Goal: Task Accomplishment & Management: Manage account settings

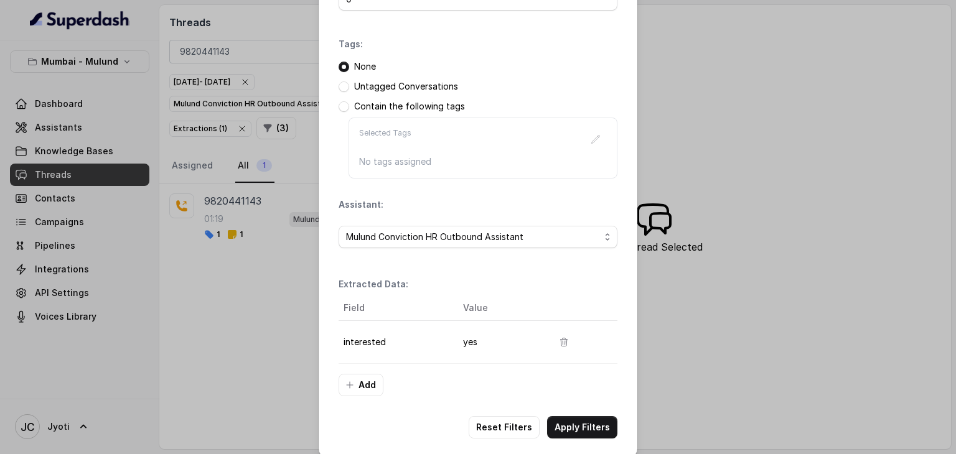
scroll to position [156, 0]
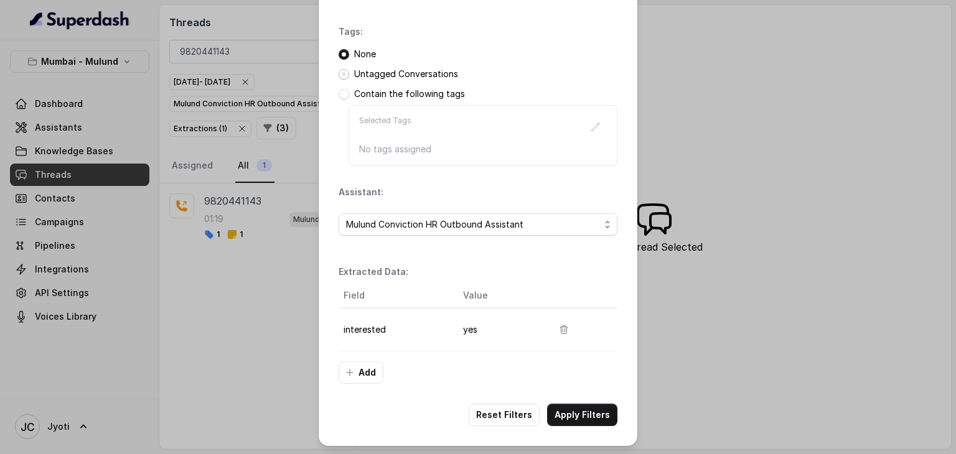
click at [340, 70] on span at bounding box center [344, 74] width 11 height 11
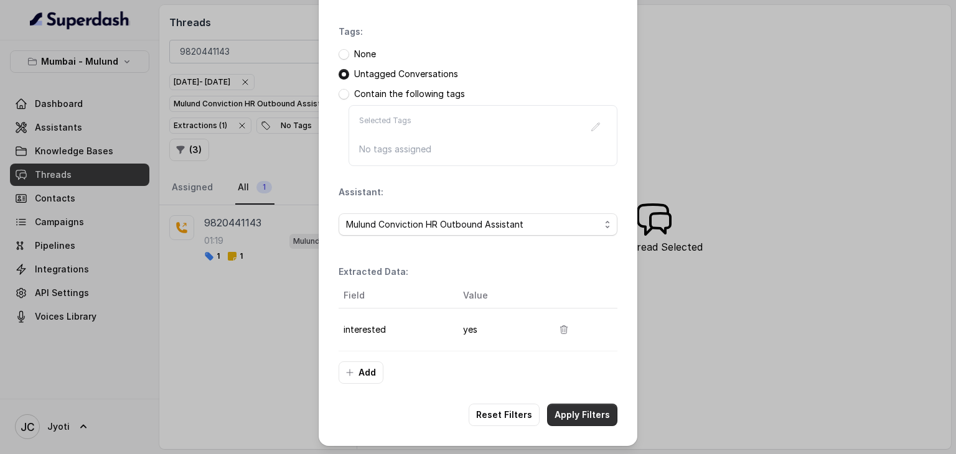
click at [573, 408] on button "Apply Filters" at bounding box center [582, 415] width 70 height 22
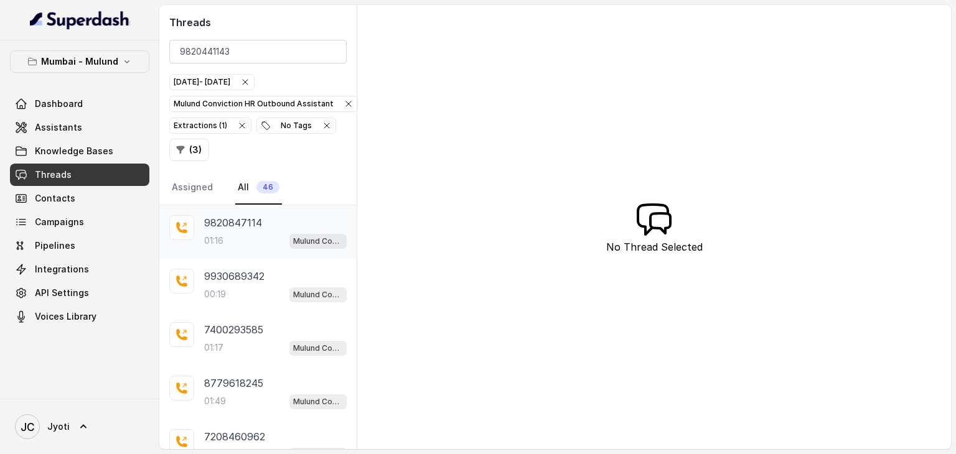
click at [263, 233] on div "01:16 Mulund Conviction HR Outbound Assistant" at bounding box center [275, 241] width 143 height 16
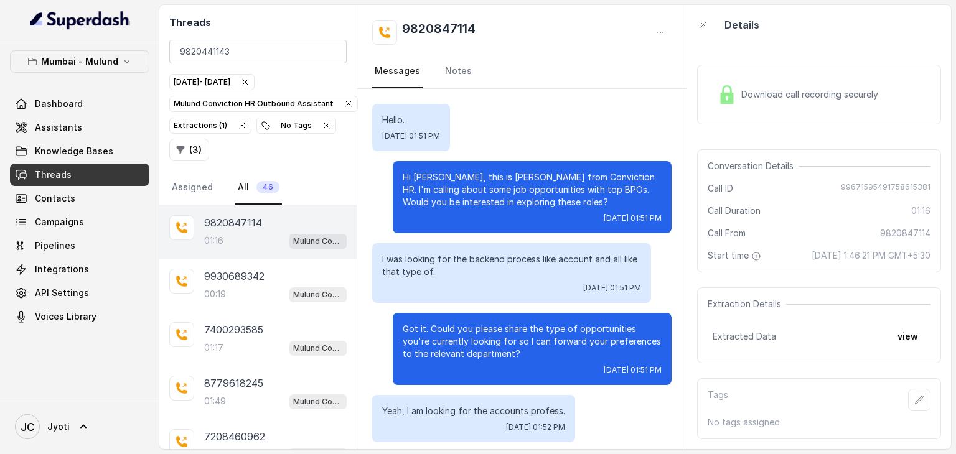
scroll to position [904, 0]
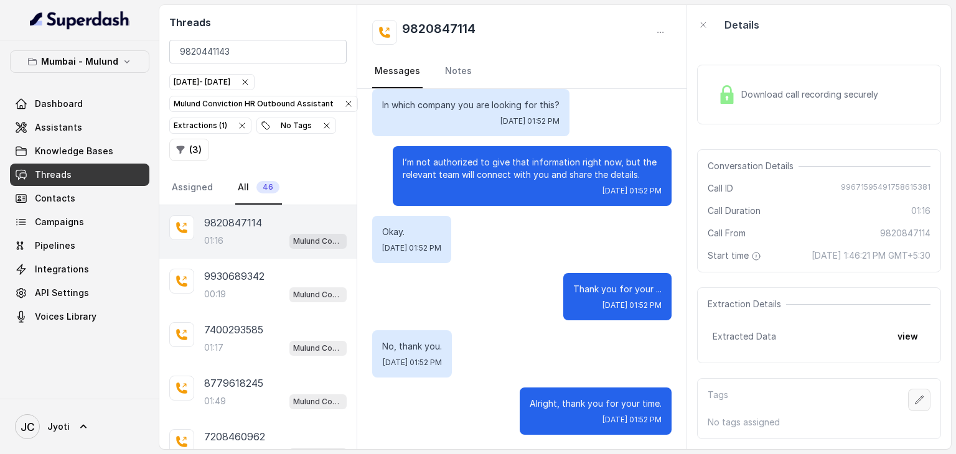
click at [908, 405] on button "button" at bounding box center [919, 400] width 22 height 22
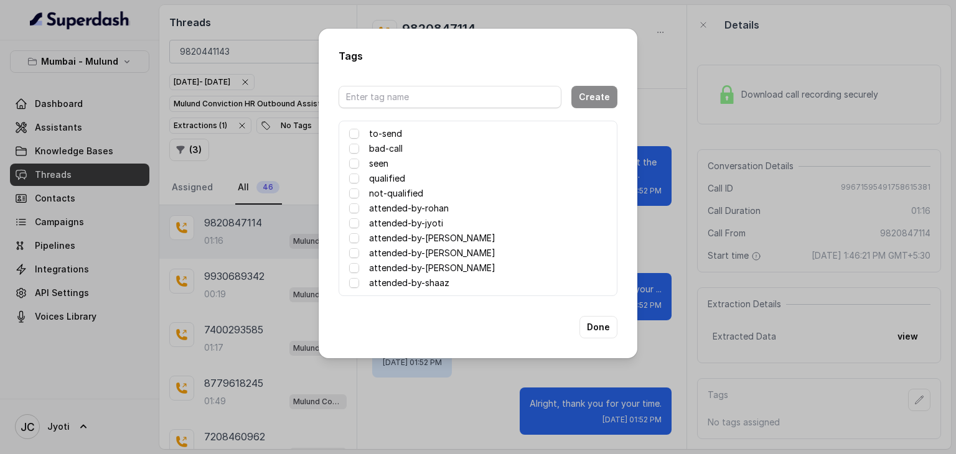
click at [434, 237] on label "attended-by-[PERSON_NAME]" at bounding box center [432, 238] width 126 height 15
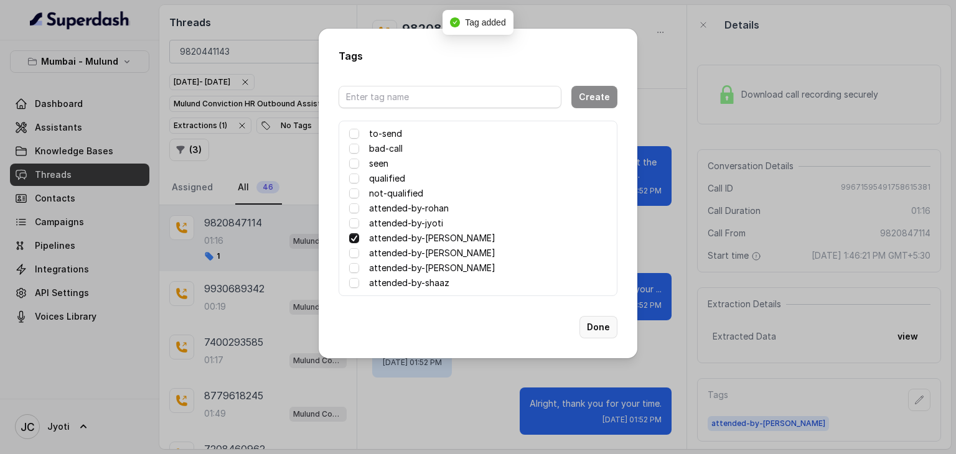
click at [603, 327] on button "Done" at bounding box center [599, 327] width 38 height 22
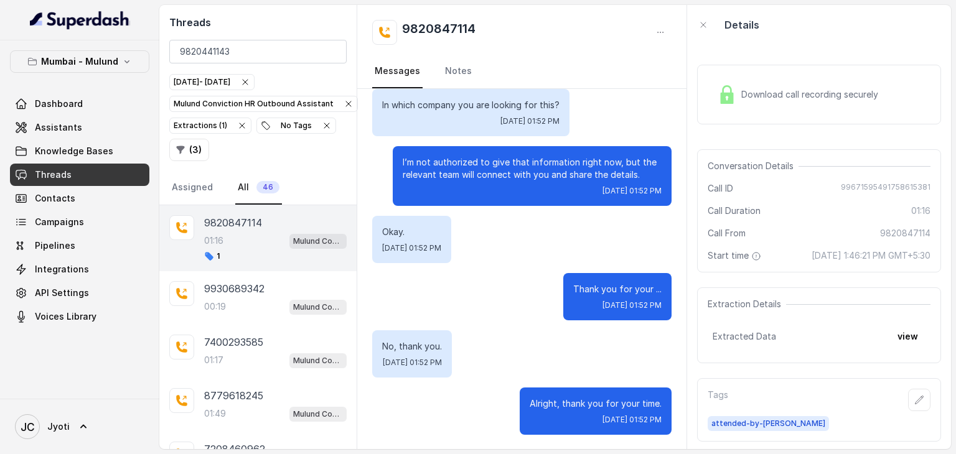
click at [776, 99] on span "Download call recording securely" at bounding box center [812, 94] width 142 height 12
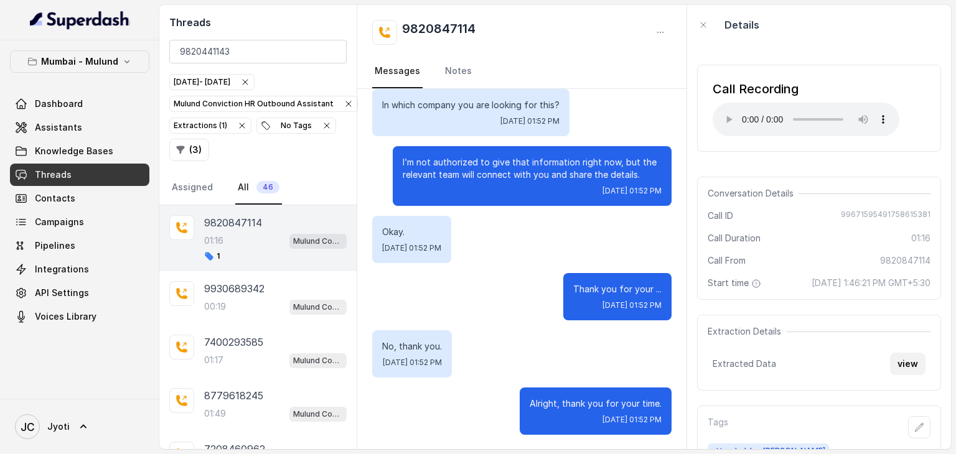
click at [903, 375] on button "view" at bounding box center [907, 364] width 35 height 22
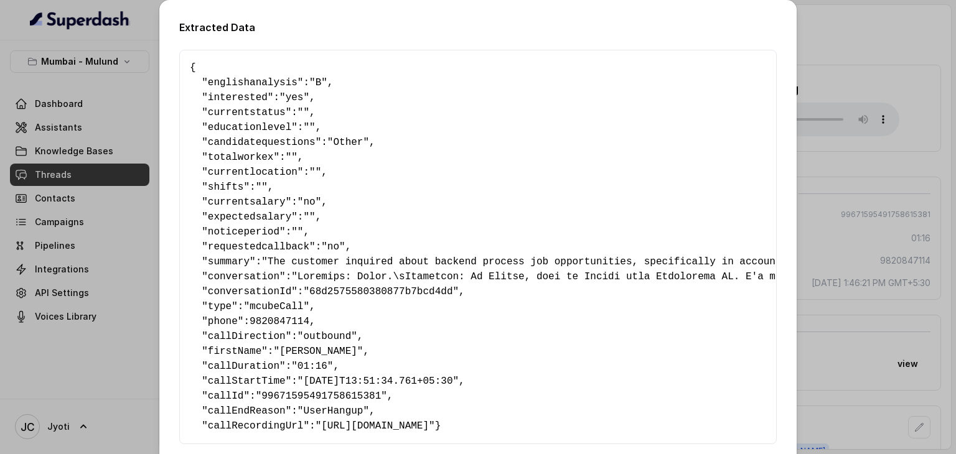
scroll to position [87, 0]
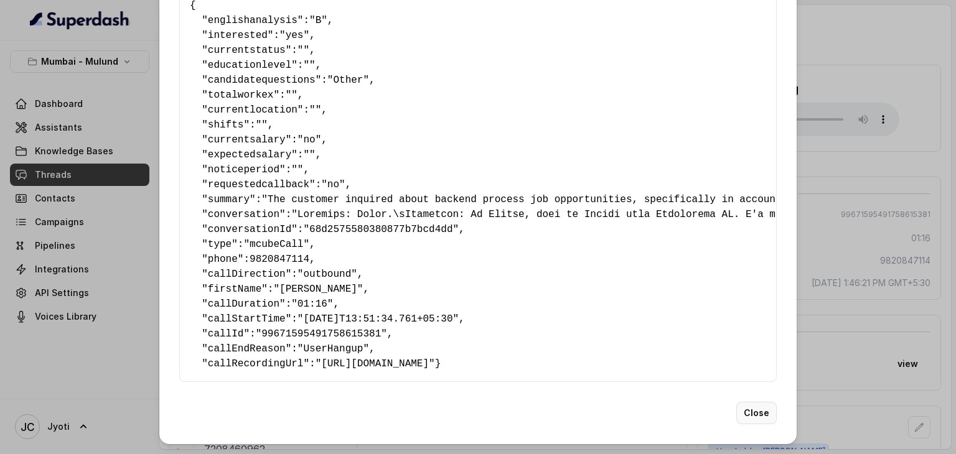
click at [746, 414] on button "Close" at bounding box center [756, 413] width 40 height 22
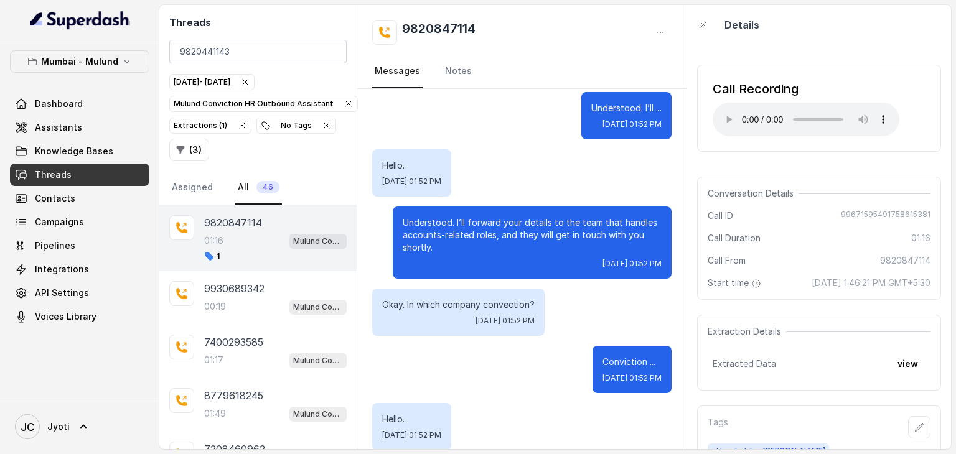
scroll to position [365, 0]
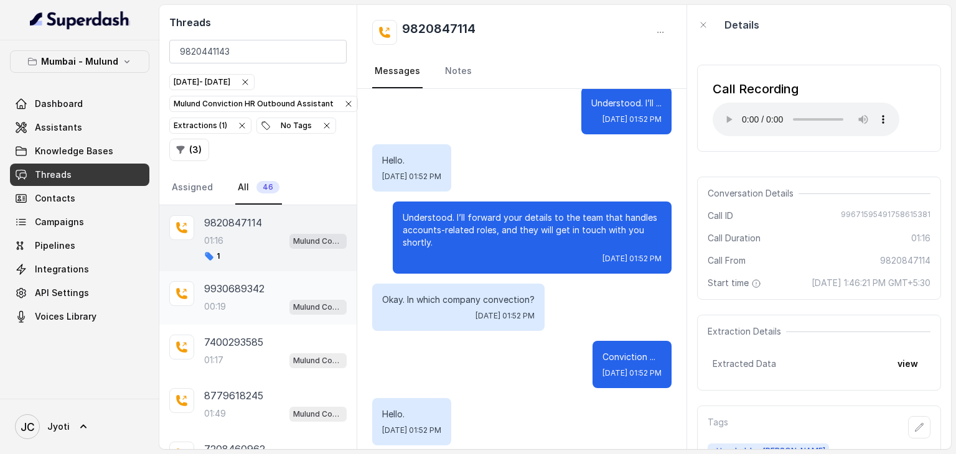
click at [250, 300] on div "00:19 Mulund Conviction HR Outbound Assistant" at bounding box center [275, 307] width 143 height 16
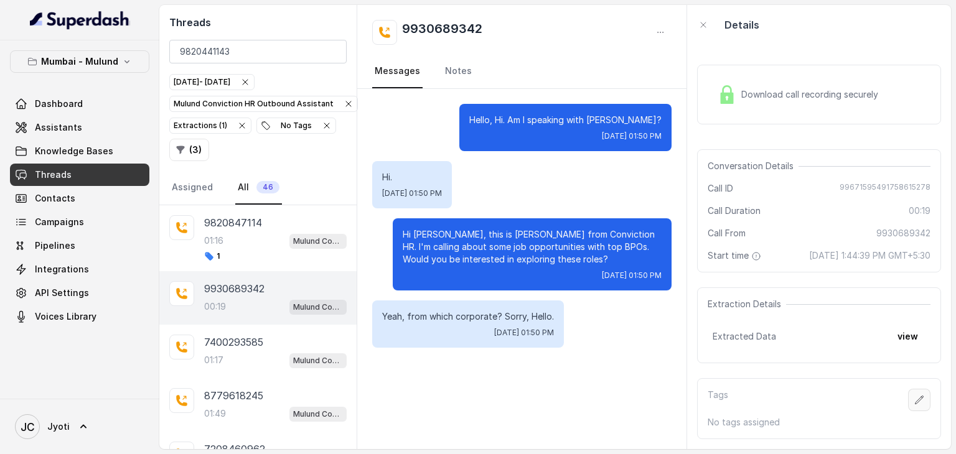
click at [911, 411] on button "button" at bounding box center [919, 400] width 22 height 22
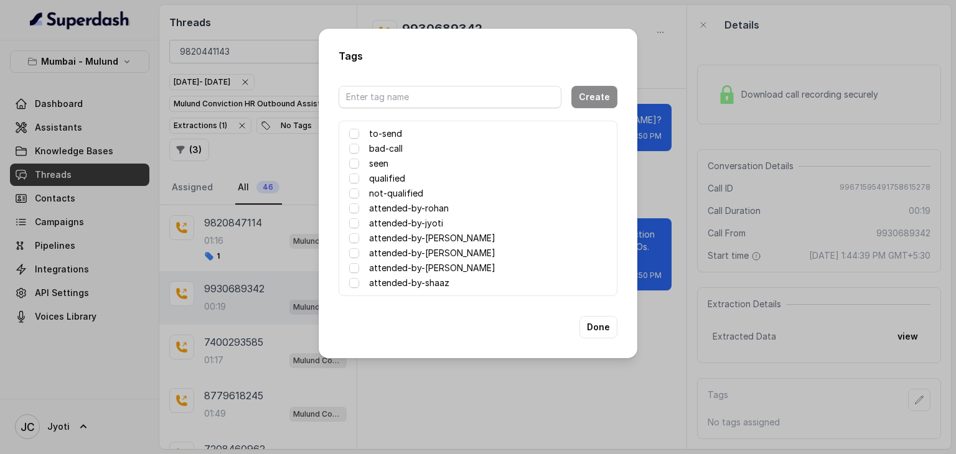
click at [441, 237] on label "attended-by-[PERSON_NAME]" at bounding box center [432, 238] width 126 height 15
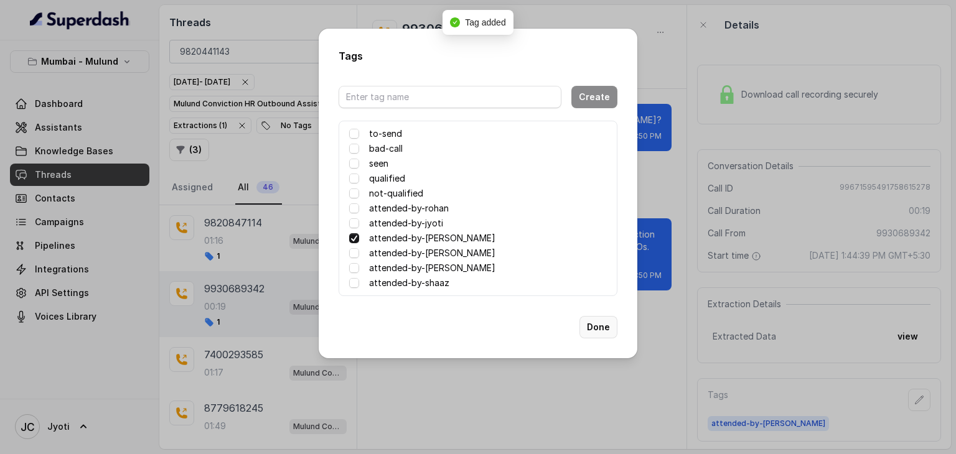
click at [599, 329] on button "Done" at bounding box center [599, 327] width 38 height 22
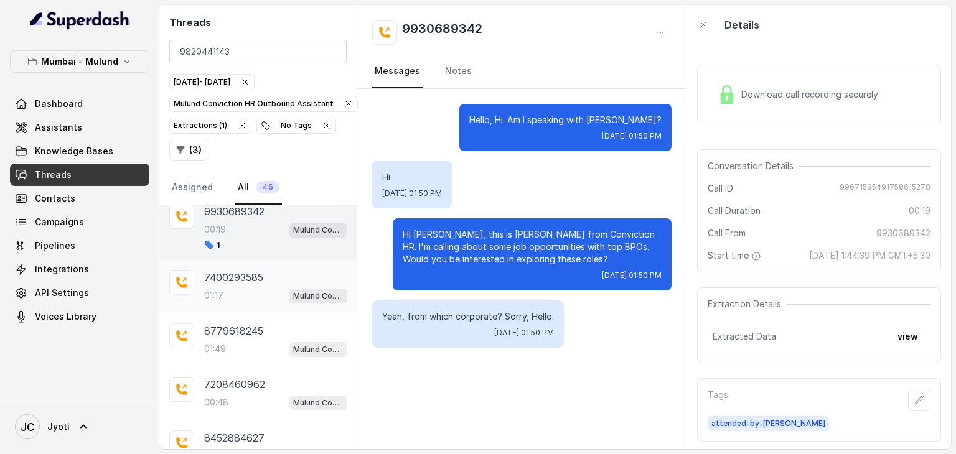
scroll to position [106, 0]
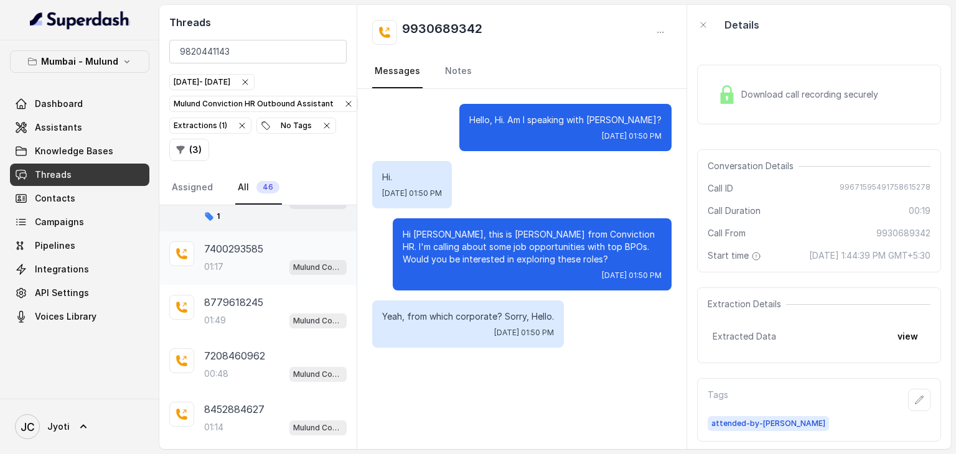
click at [260, 270] on div "01:17 Mulund Conviction HR Outbound Assistant" at bounding box center [275, 267] width 143 height 16
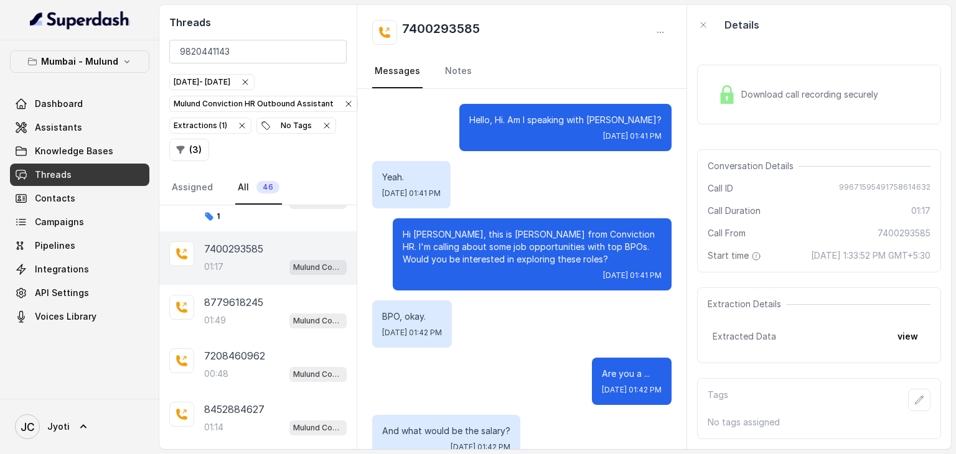
scroll to position [834, 0]
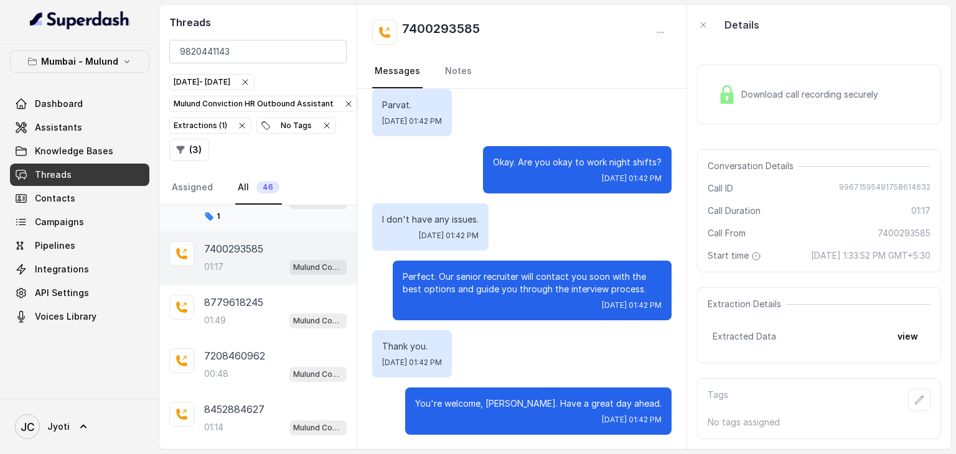
click at [247, 212] on div "1" at bounding box center [275, 217] width 143 height 10
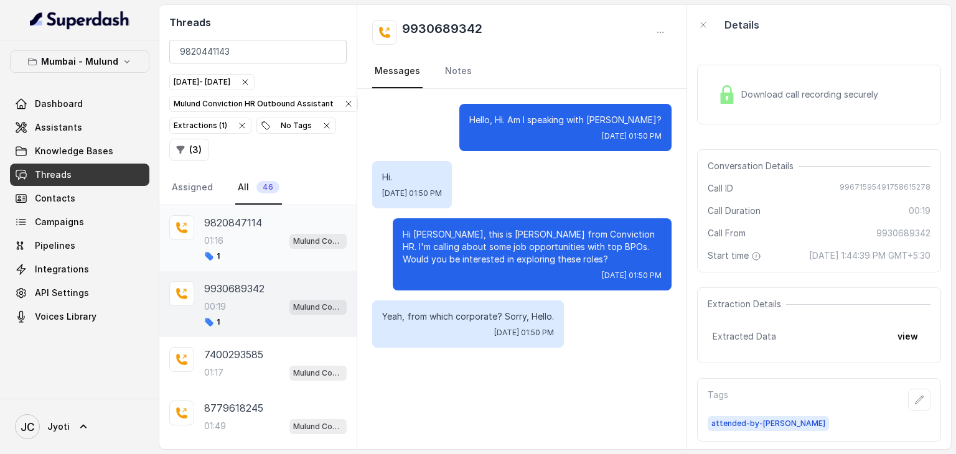
click at [262, 242] on div "01:16 Mulund Conviction HR Outbound Assistant" at bounding box center [275, 241] width 143 height 16
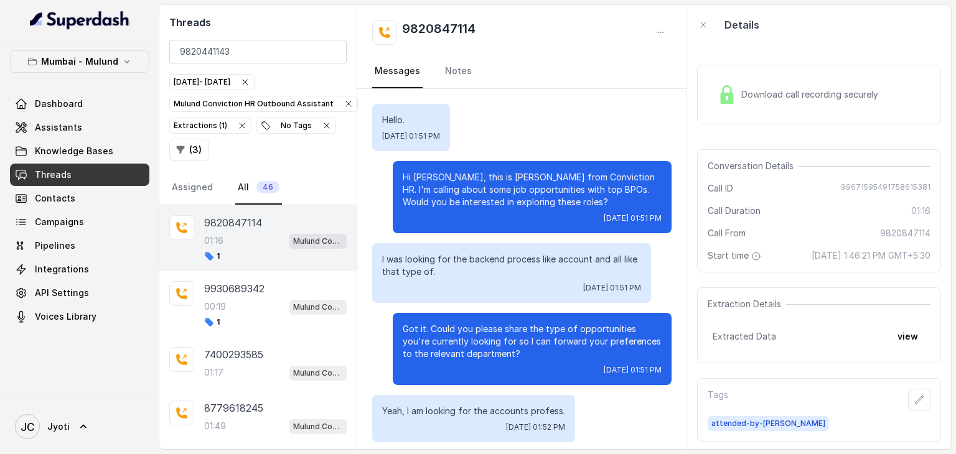
scroll to position [904, 0]
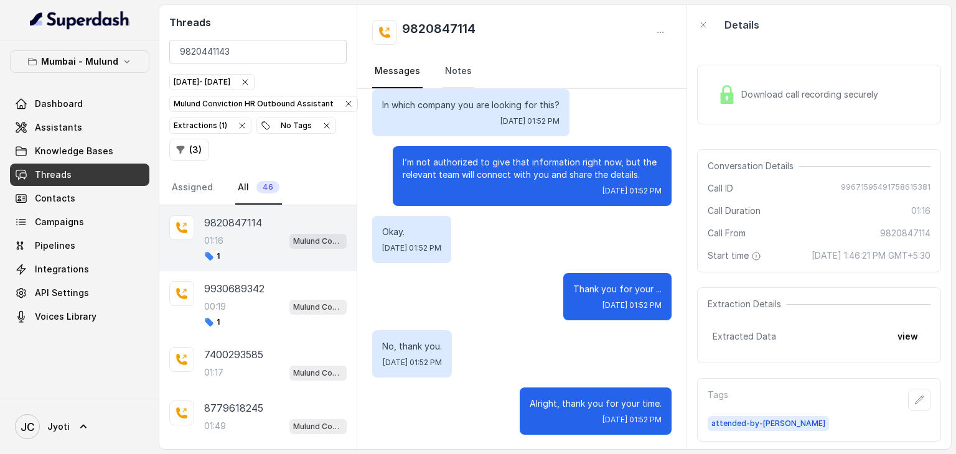
click at [450, 75] on link "Notes" at bounding box center [459, 72] width 32 height 34
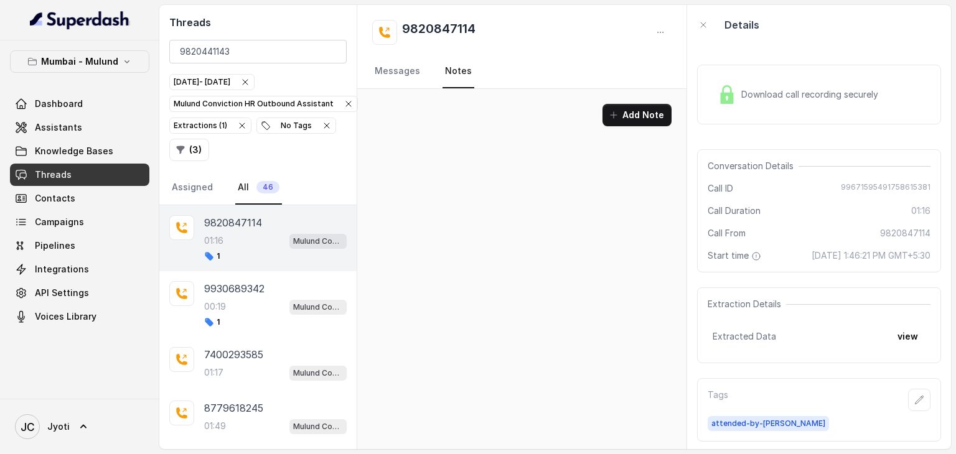
scroll to position [0, 0]
click at [484, 428] on div "Add Note" at bounding box center [521, 269] width 329 height 360
click at [627, 110] on button "Add Note" at bounding box center [637, 115] width 69 height 22
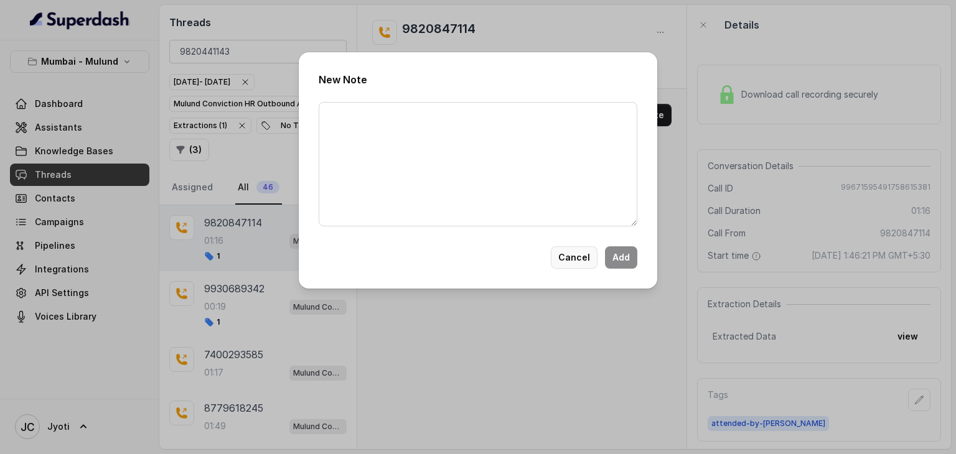
click at [565, 262] on button "Cancel" at bounding box center [574, 258] width 47 height 22
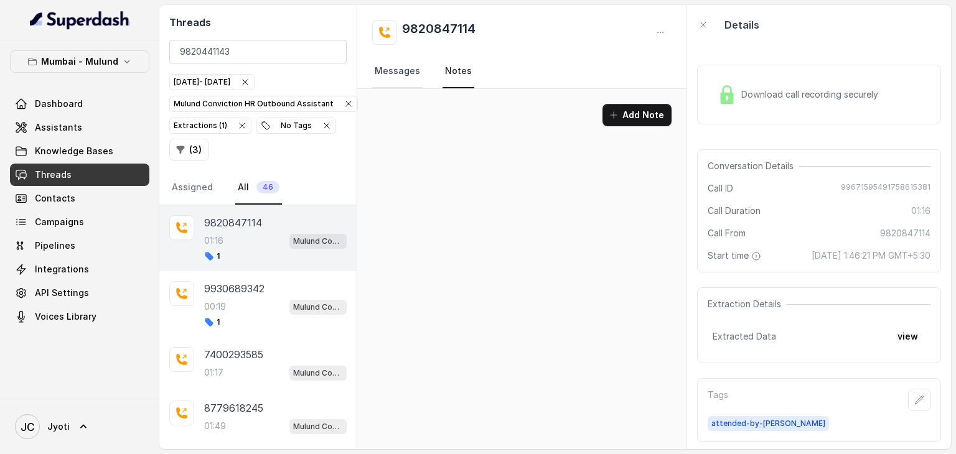
click at [387, 78] on link "Messages" at bounding box center [397, 72] width 50 height 34
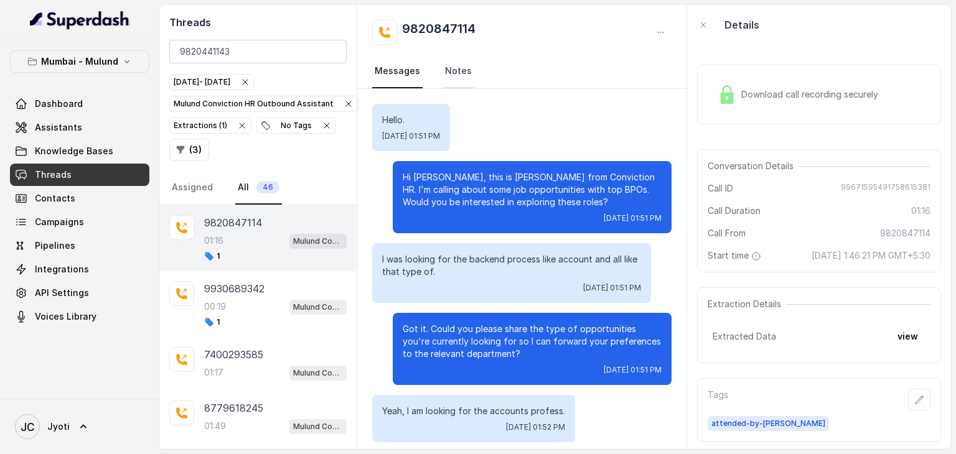
click at [453, 67] on link "Notes" at bounding box center [459, 72] width 32 height 34
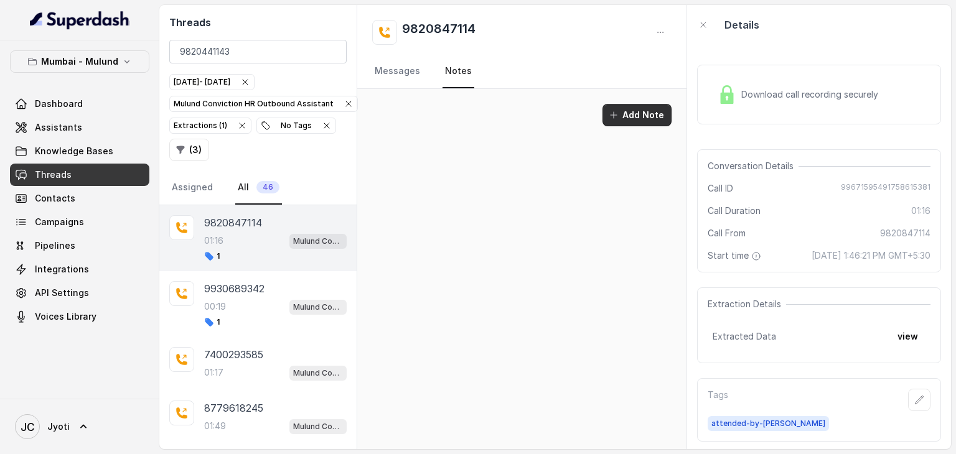
click at [635, 111] on button "Add Note" at bounding box center [637, 115] width 69 height 22
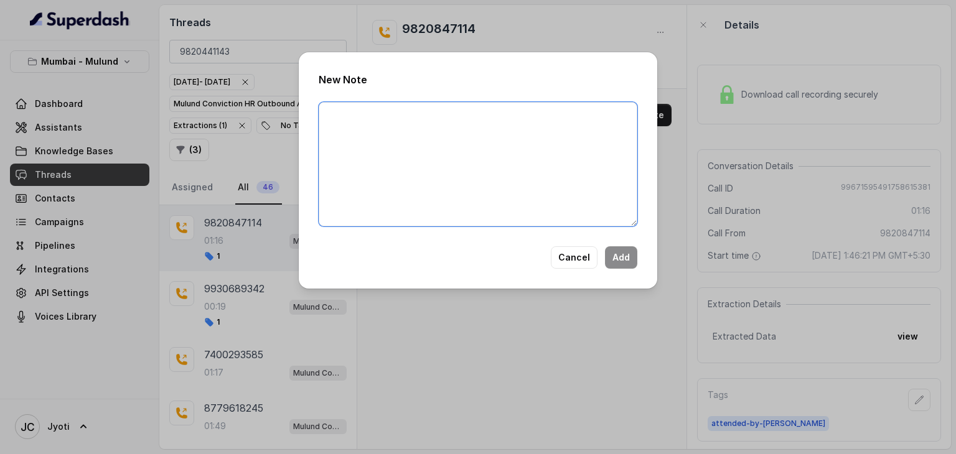
click at [506, 144] on textarea at bounding box center [478, 164] width 319 height 124
type textarea "Candidate did not pick up the call"
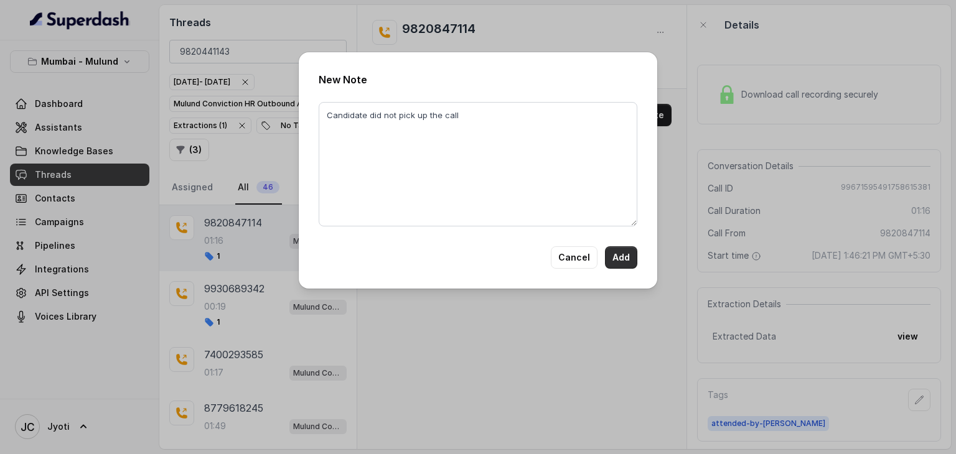
click at [629, 247] on button "Add" at bounding box center [621, 258] width 32 height 22
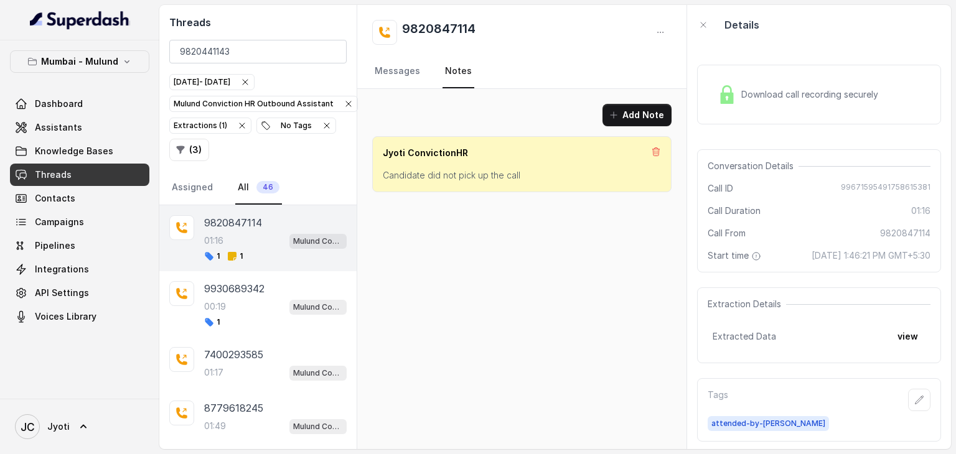
click at [421, 62] on nav "Messages Notes" at bounding box center [521, 72] width 299 height 34
click at [411, 68] on link "Messages" at bounding box center [397, 72] width 50 height 34
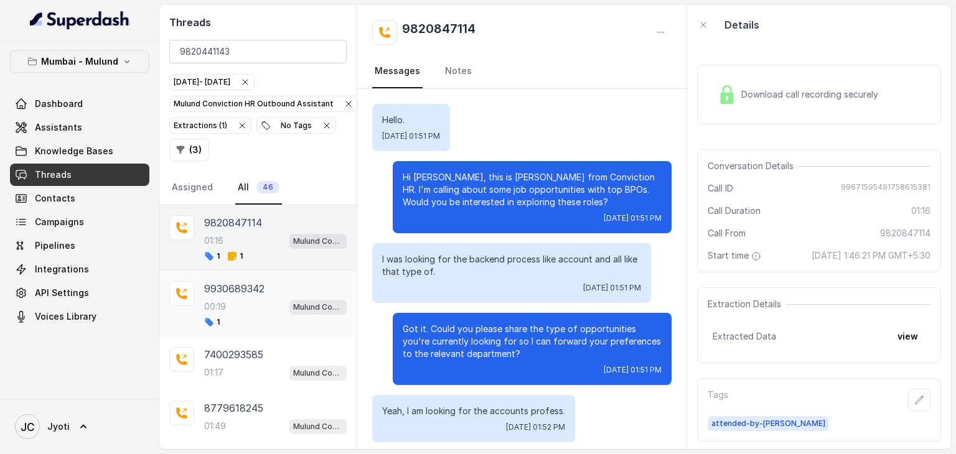
click at [208, 287] on p "9930689342" at bounding box center [234, 288] width 60 height 15
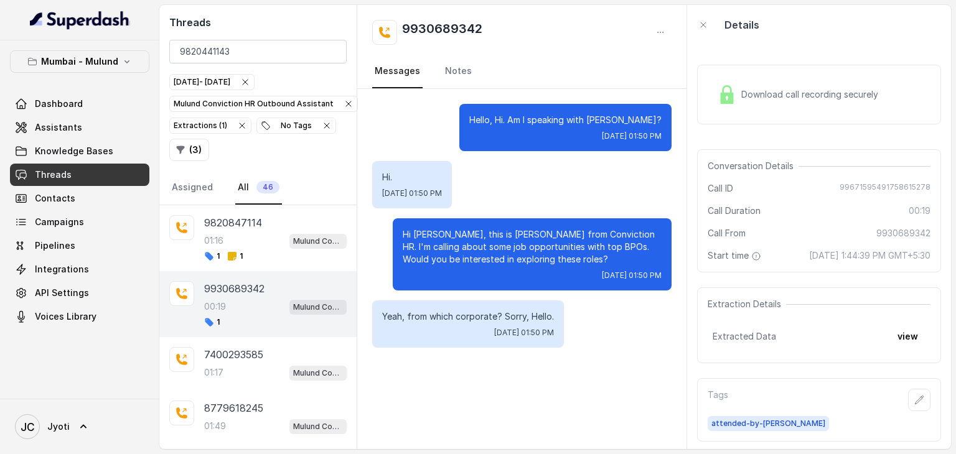
click at [270, 326] on div "9930689342 00:19 Mulund Conviction HR Outbound Assistant 1" at bounding box center [257, 304] width 197 height 66
click at [453, 67] on link "Notes" at bounding box center [459, 72] width 32 height 34
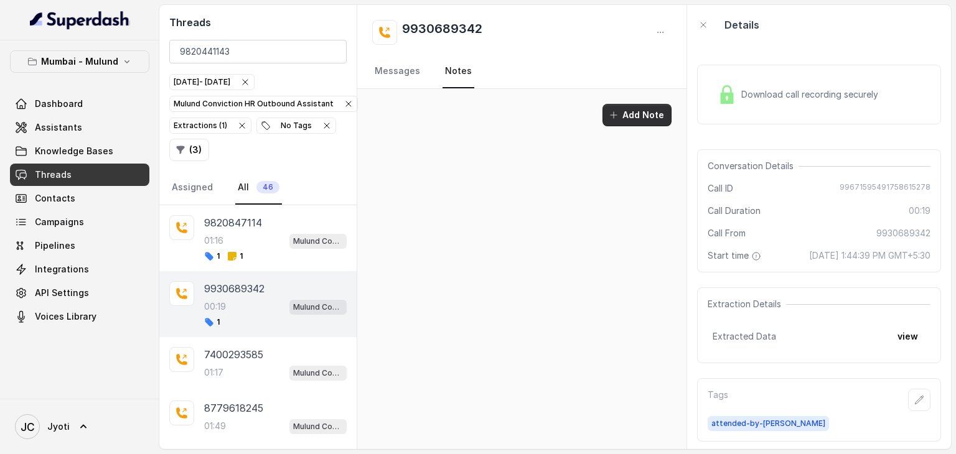
click at [626, 113] on button "Add Note" at bounding box center [637, 115] width 69 height 22
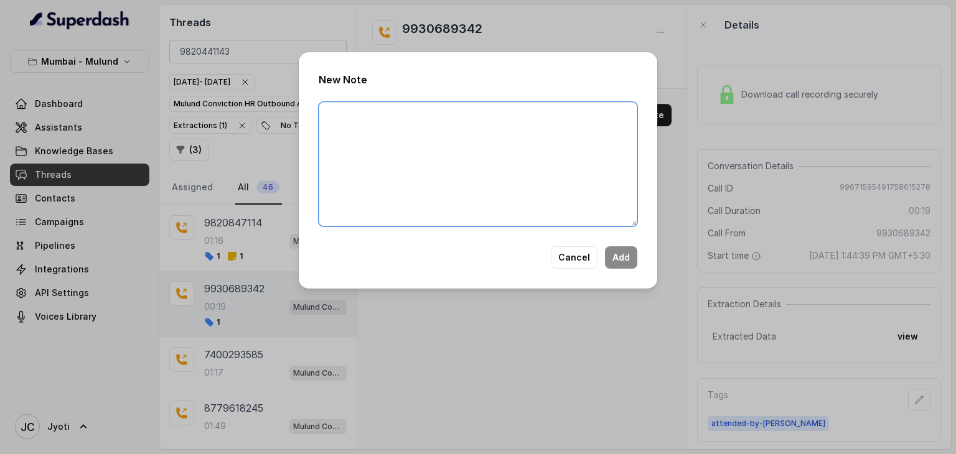
click at [532, 132] on textarea at bounding box center [478, 164] width 319 height 124
type textarea "Spoke with Priya she said she is in a meet and she will call back."
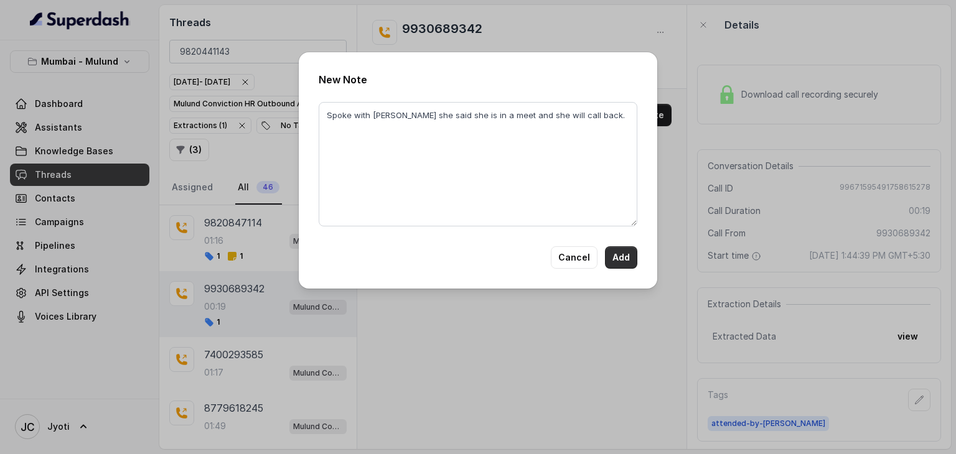
click at [626, 252] on button "Add" at bounding box center [621, 258] width 32 height 22
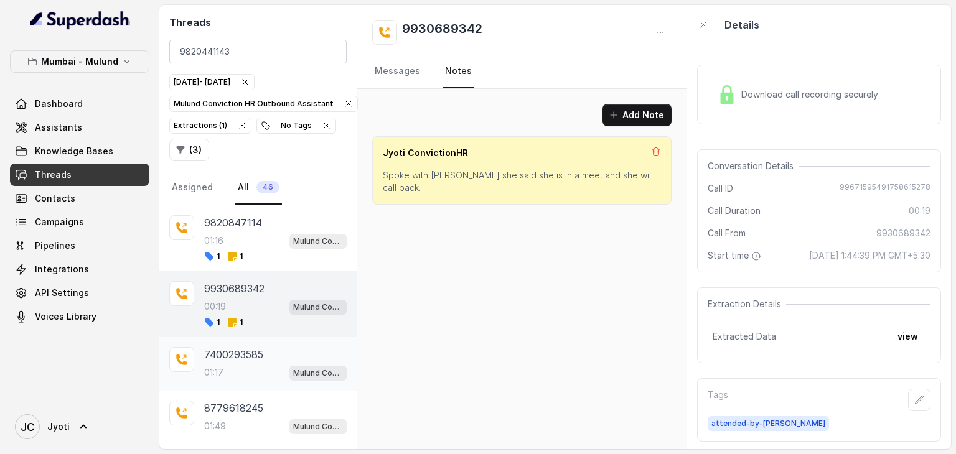
click at [256, 359] on div "7400293585 01:17 Mulund Conviction HR Outbound Assistant" at bounding box center [275, 364] width 143 height 34
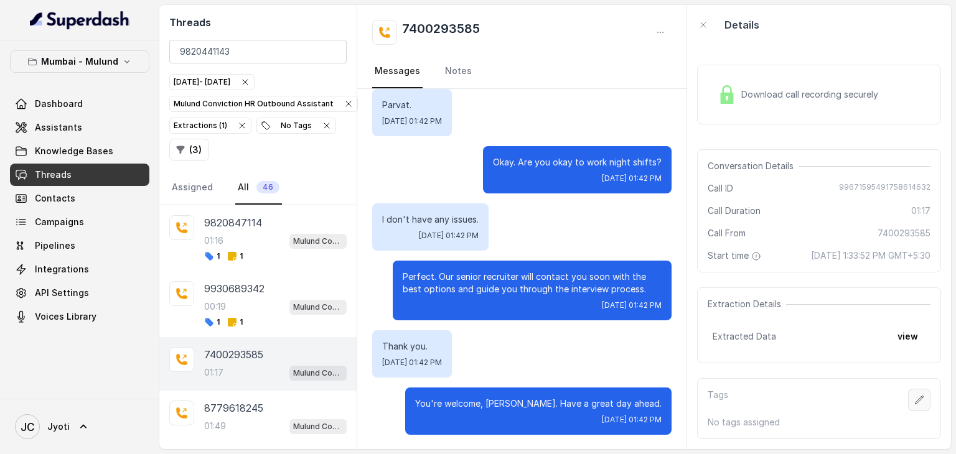
click at [916, 411] on button "button" at bounding box center [919, 400] width 22 height 22
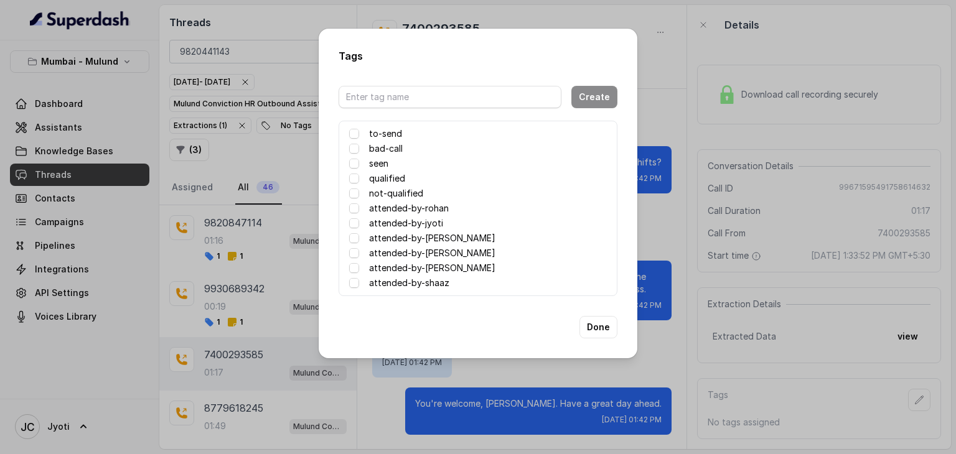
click at [451, 235] on label "attended-by-samiksha" at bounding box center [432, 238] width 126 height 15
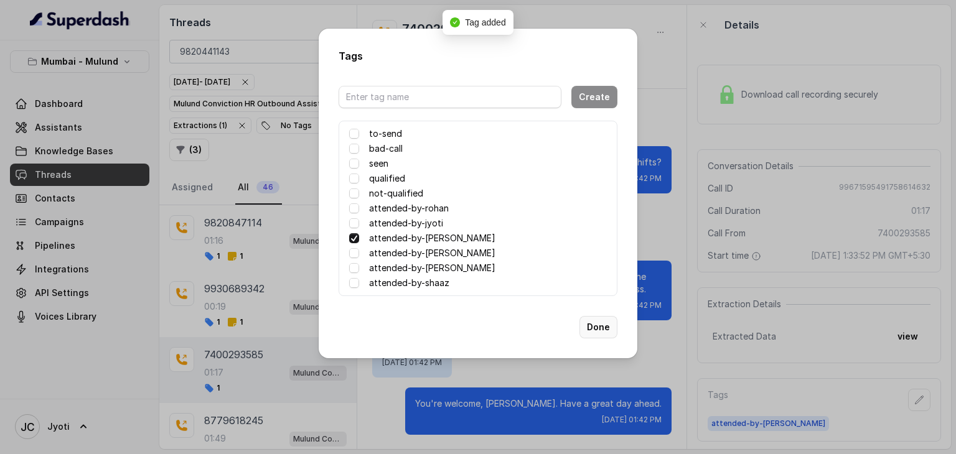
click at [601, 330] on button "Done" at bounding box center [599, 327] width 38 height 22
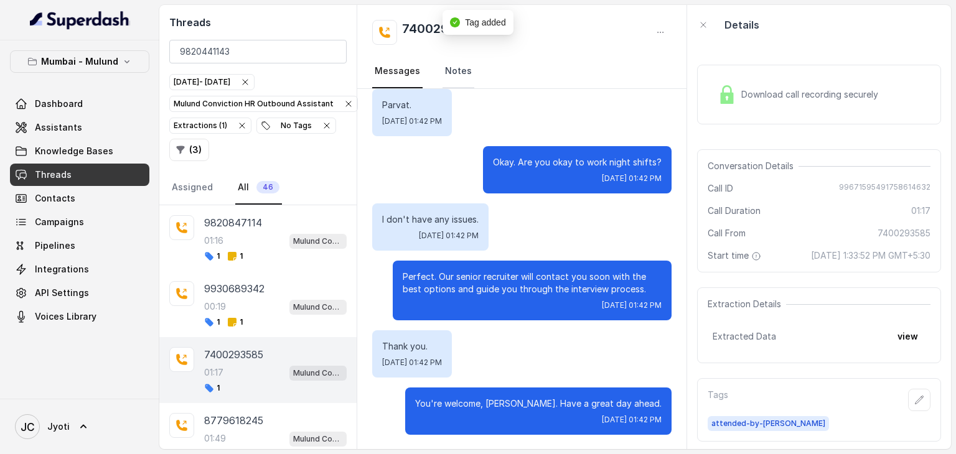
click at [448, 80] on link "Notes" at bounding box center [459, 72] width 32 height 34
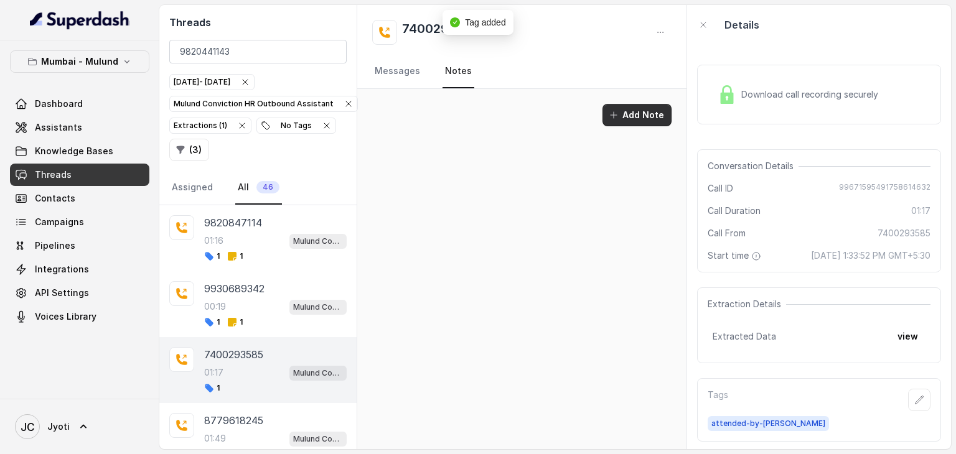
click at [625, 120] on button "Add Note" at bounding box center [637, 115] width 69 height 22
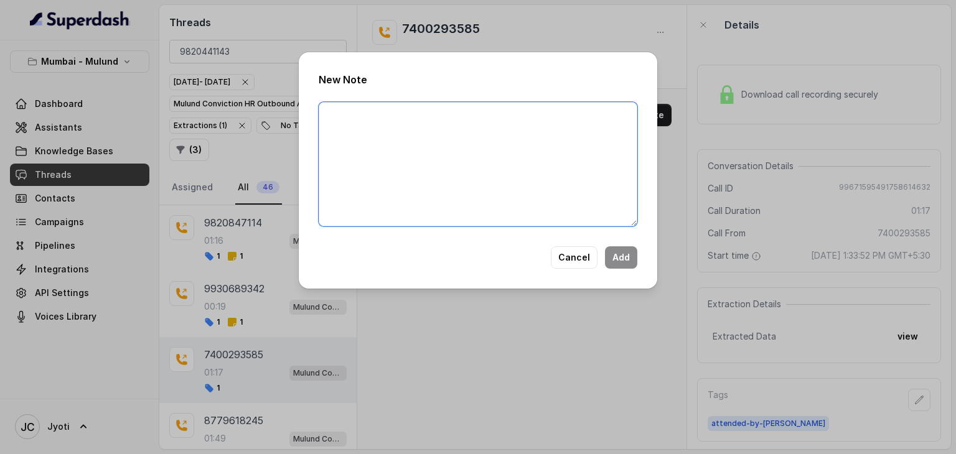
click at [470, 108] on textarea at bounding box center [478, 164] width 319 height 124
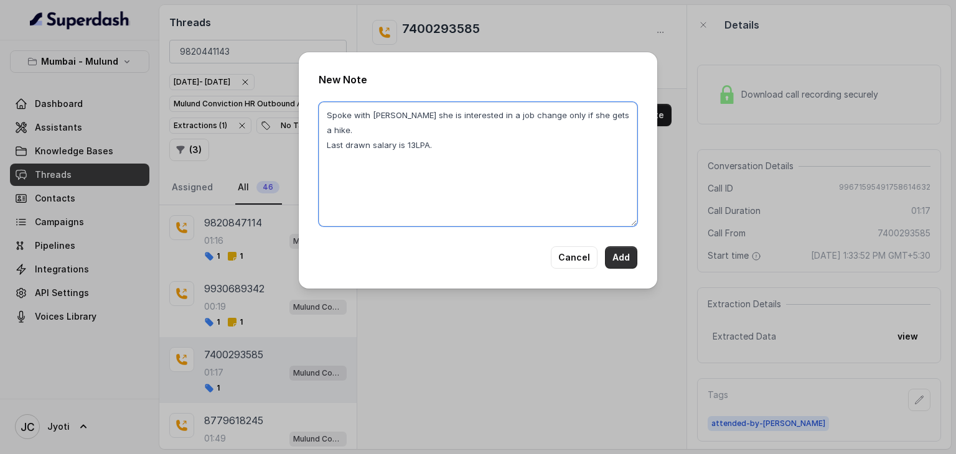
type textarea "Spoke with Tanya she is interested in a job change only if she gets a hike. Las…"
click at [630, 260] on button "Add" at bounding box center [621, 258] width 32 height 22
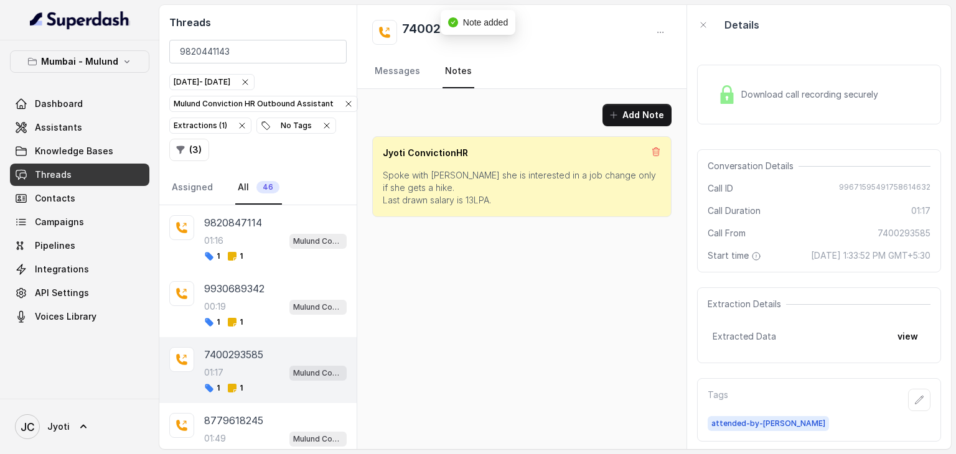
click at [500, 278] on div "Add Note Jyoti ConvictionHR Spoke with Tanya she is interested in a job change …" at bounding box center [521, 269] width 329 height 360
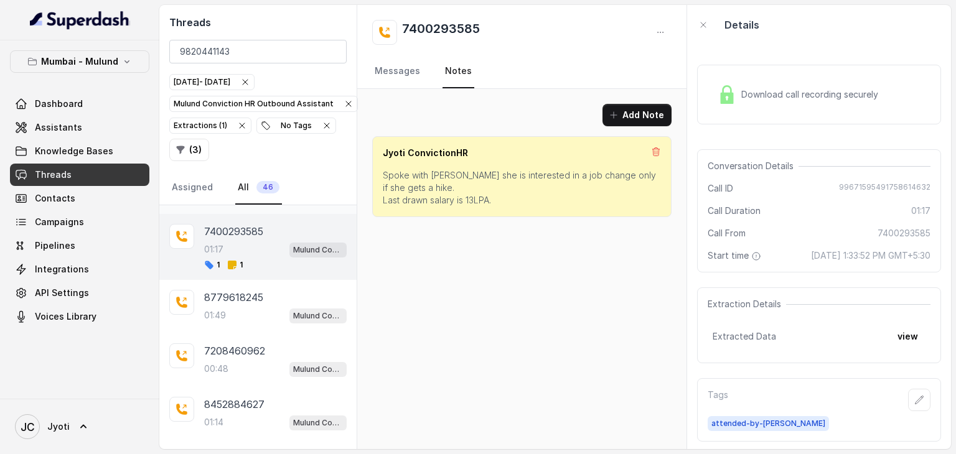
scroll to position [124, 0]
click at [232, 306] on div "01:49 Mulund Conviction HR Outbound Assistant" at bounding box center [275, 314] width 143 height 16
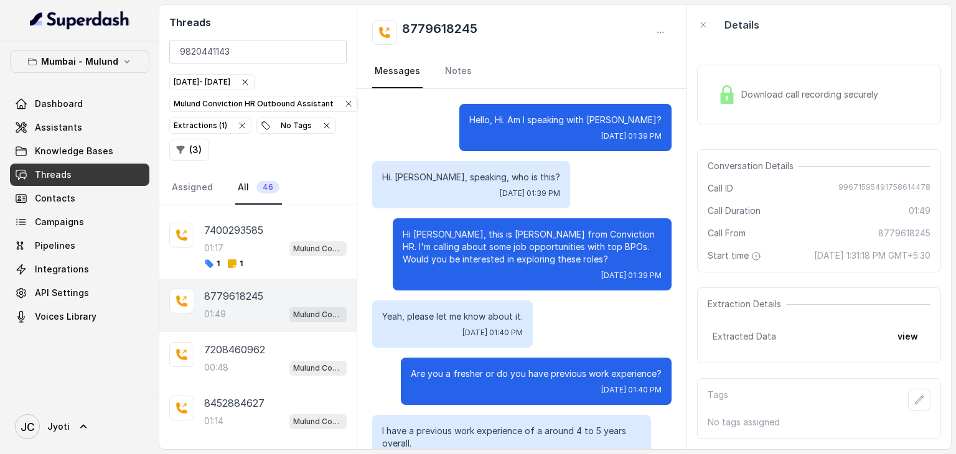
scroll to position [1125, 0]
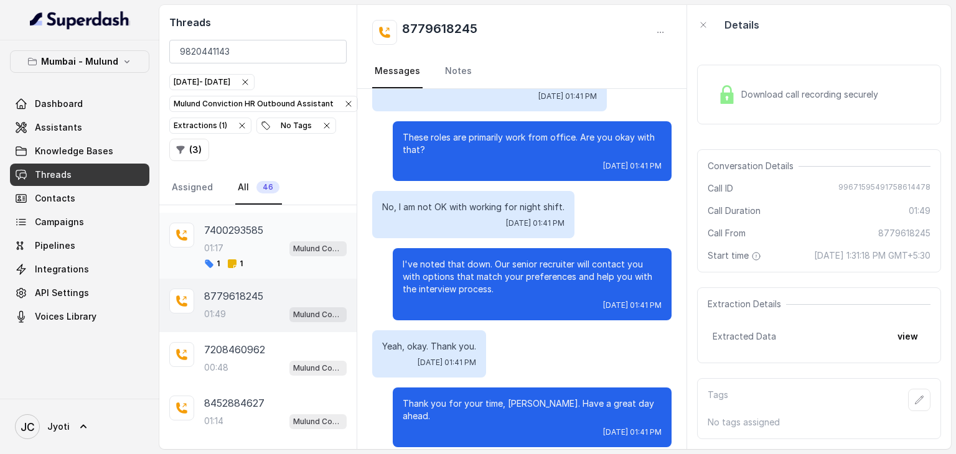
click at [271, 240] on div "01:17 Mulund Conviction HR Outbound Assistant" at bounding box center [275, 248] width 143 height 16
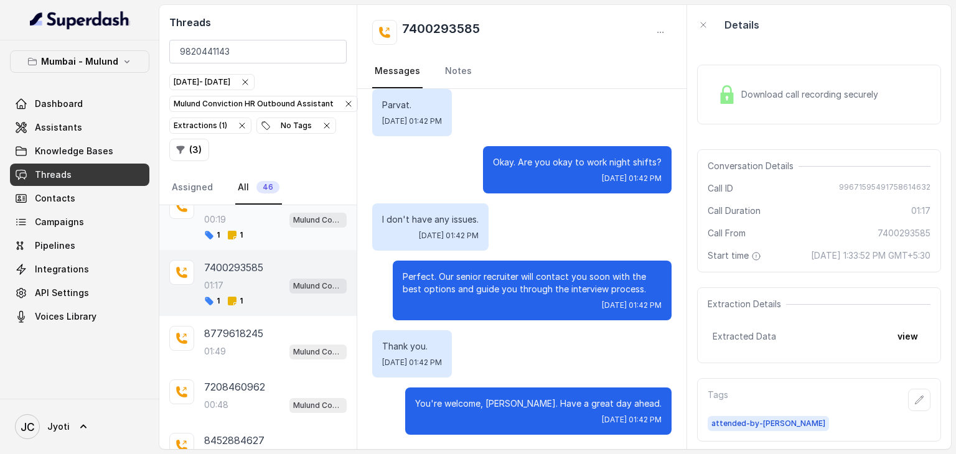
scroll to position [127, 0]
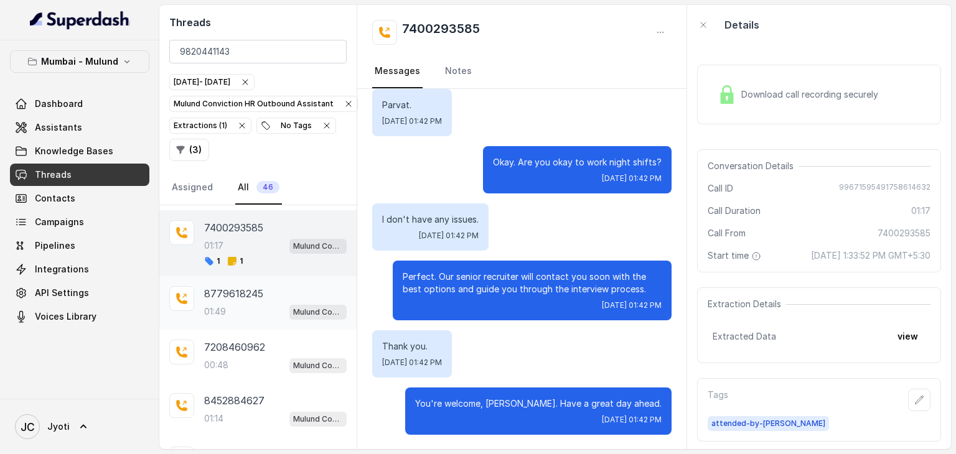
click at [258, 304] on div "01:49 Mulund Conviction HR Outbound Assistant" at bounding box center [275, 312] width 143 height 16
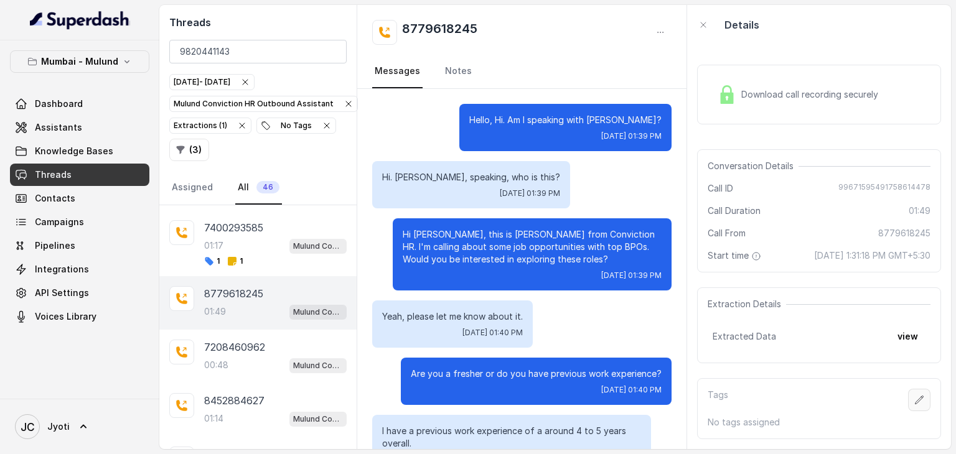
click at [914, 402] on icon "button" at bounding box center [919, 400] width 10 height 10
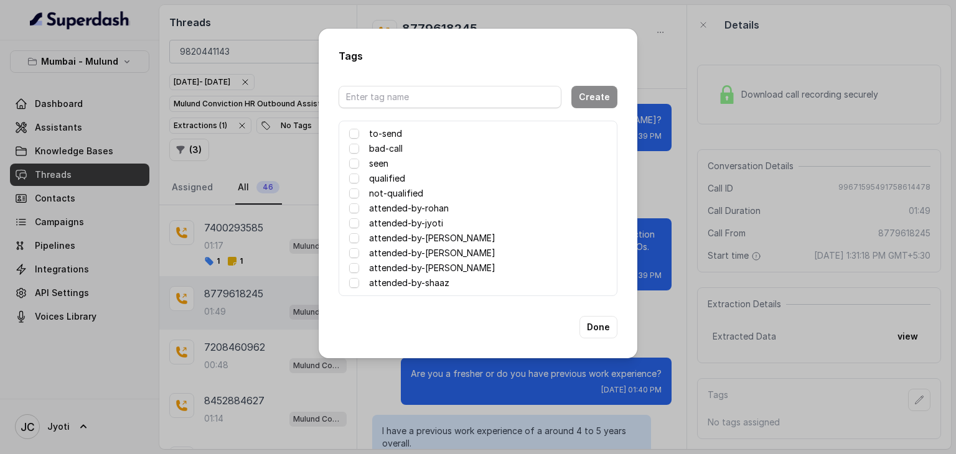
click at [445, 244] on label "attended-by-samiksha" at bounding box center [432, 238] width 126 height 15
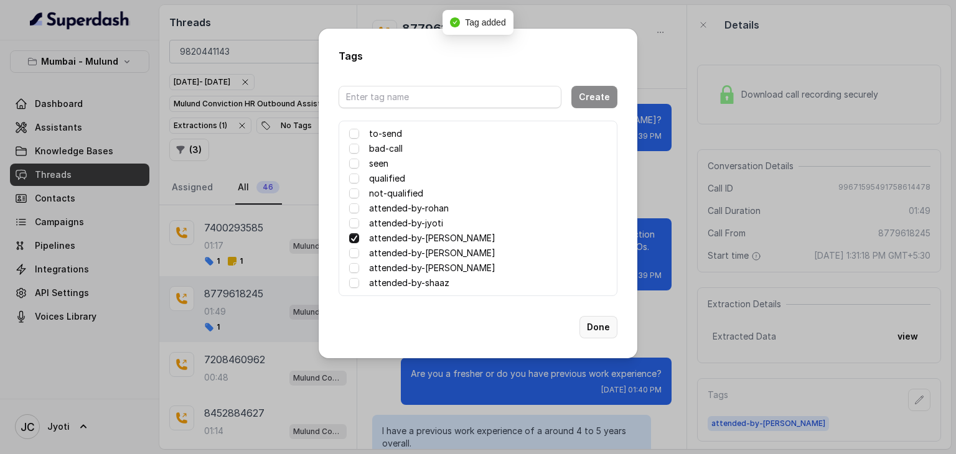
click at [589, 332] on button "Done" at bounding box center [599, 327] width 38 height 22
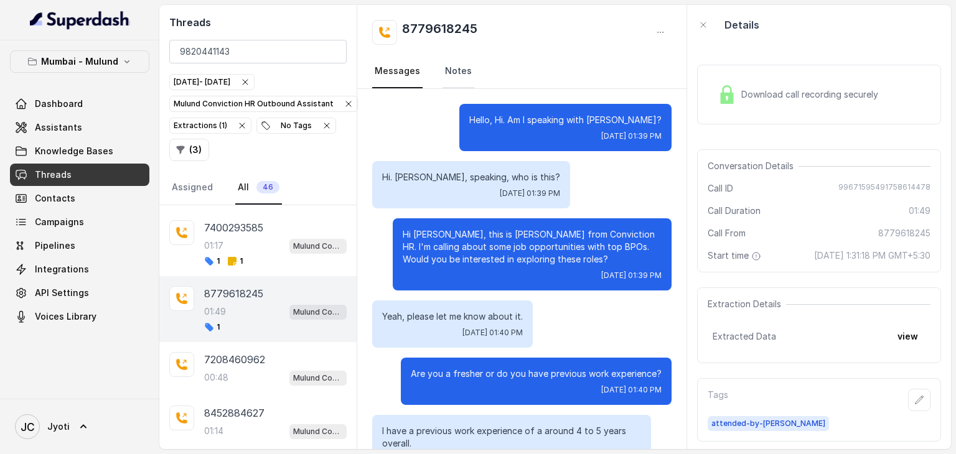
click at [455, 78] on link "Notes" at bounding box center [459, 72] width 32 height 34
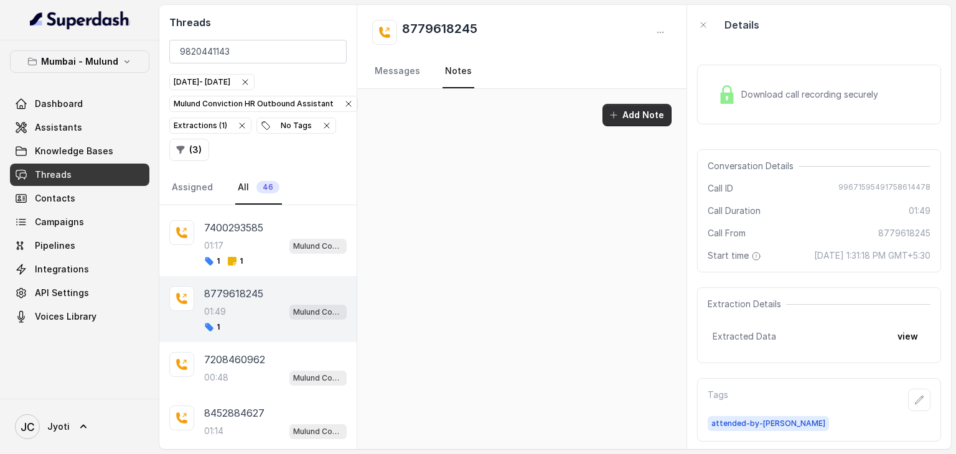
click at [636, 124] on button "Add Note" at bounding box center [637, 115] width 69 height 22
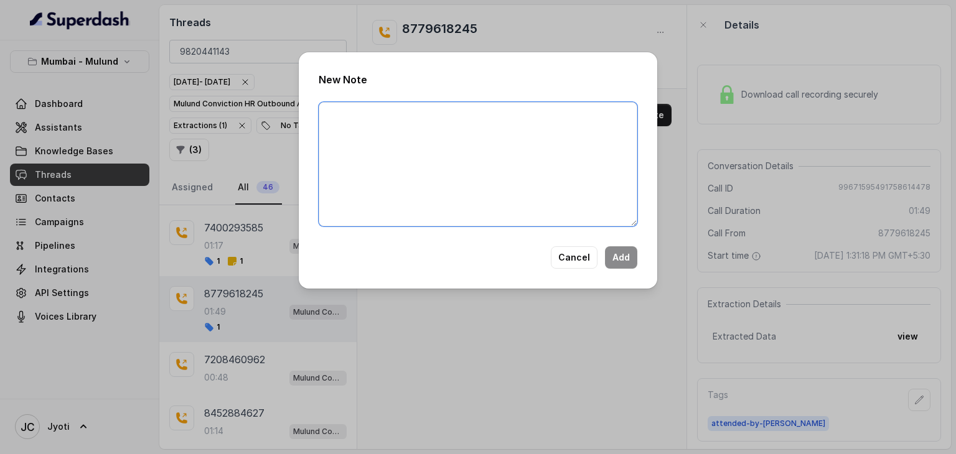
click at [586, 120] on textarea at bounding box center [478, 164] width 319 height 124
type textarea "Spoke with Ruchi she said she is in a middle of something and she will call bac…"
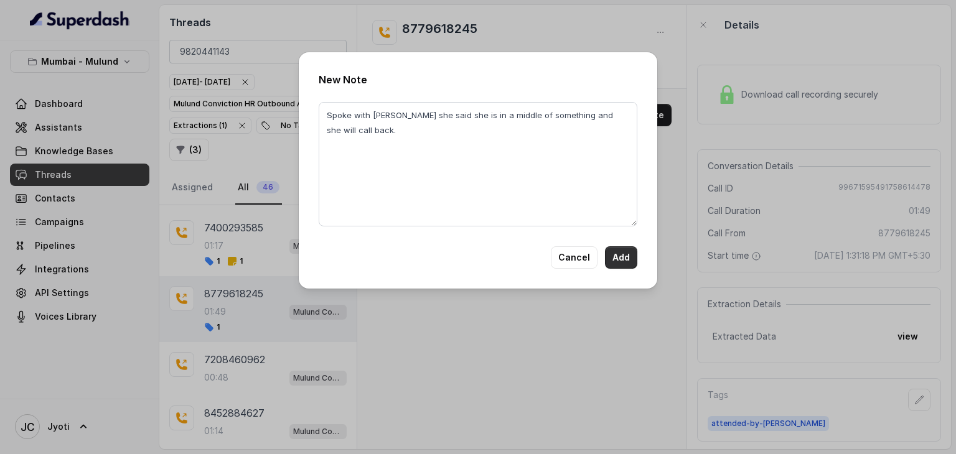
click at [618, 262] on button "Add" at bounding box center [621, 258] width 32 height 22
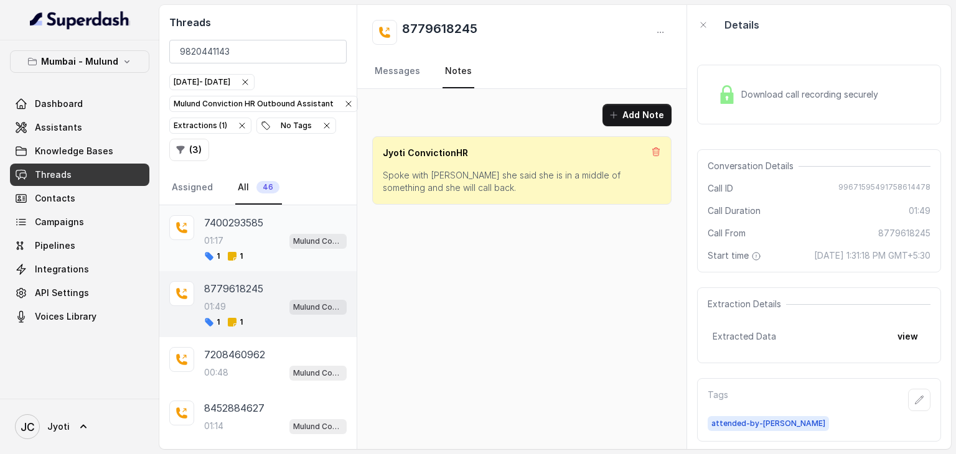
scroll to position [132, 0]
click at [263, 365] on div "00:48 Mulund Conviction HR Outbound Assistant" at bounding box center [275, 373] width 143 height 16
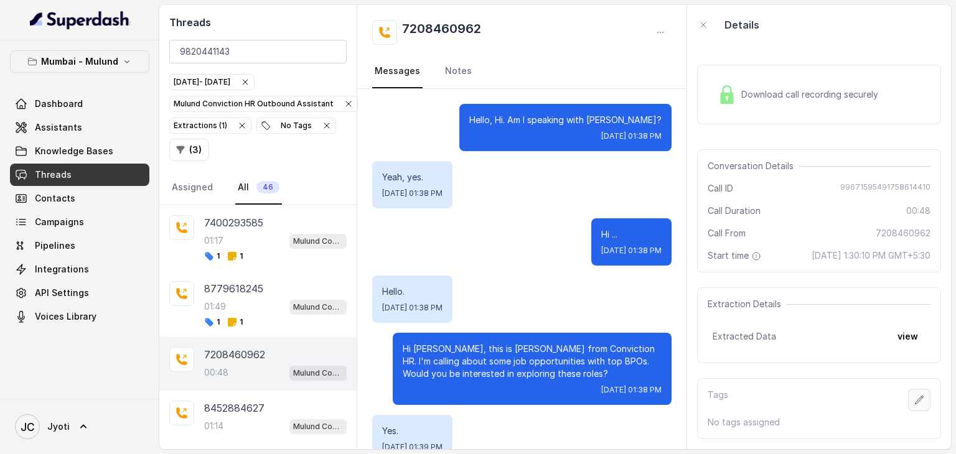
click at [914, 405] on icon "button" at bounding box center [919, 400] width 10 height 10
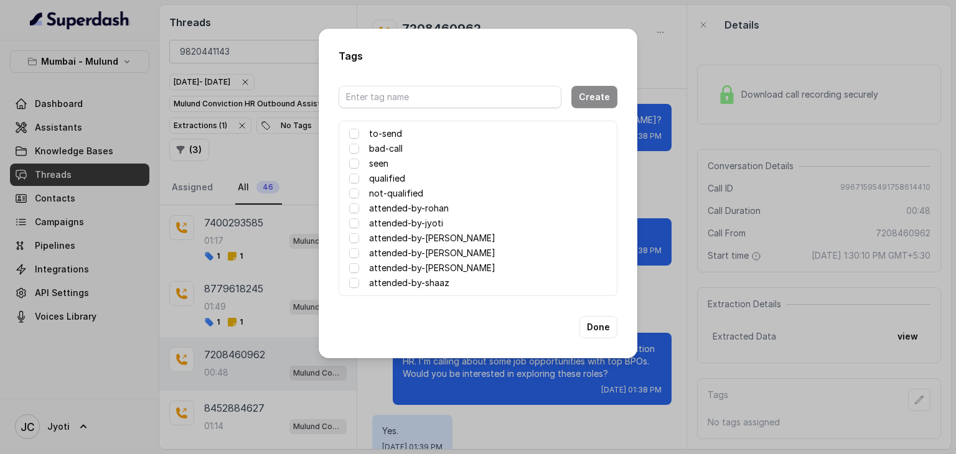
click at [429, 239] on label "attended-by-[PERSON_NAME]" at bounding box center [432, 238] width 126 height 15
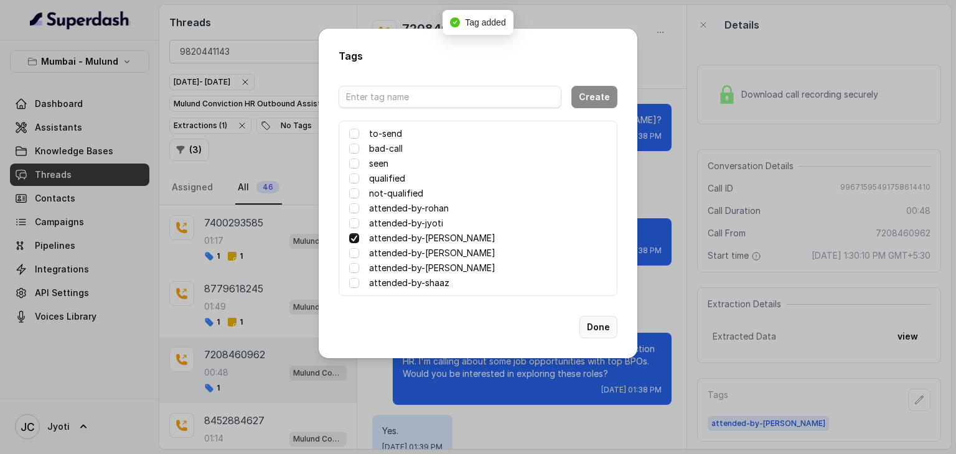
click at [606, 331] on button "Done" at bounding box center [599, 327] width 38 height 22
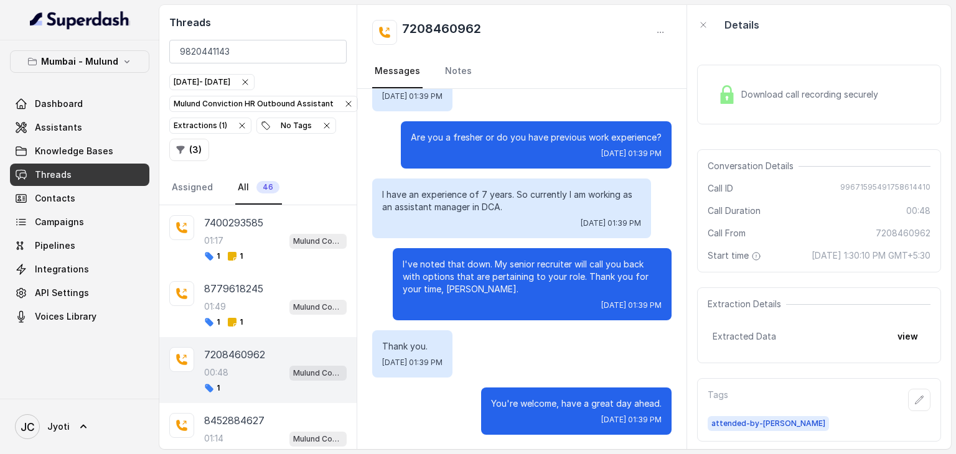
scroll to position [351, 0]
click at [448, 80] on link "Notes" at bounding box center [459, 72] width 32 height 34
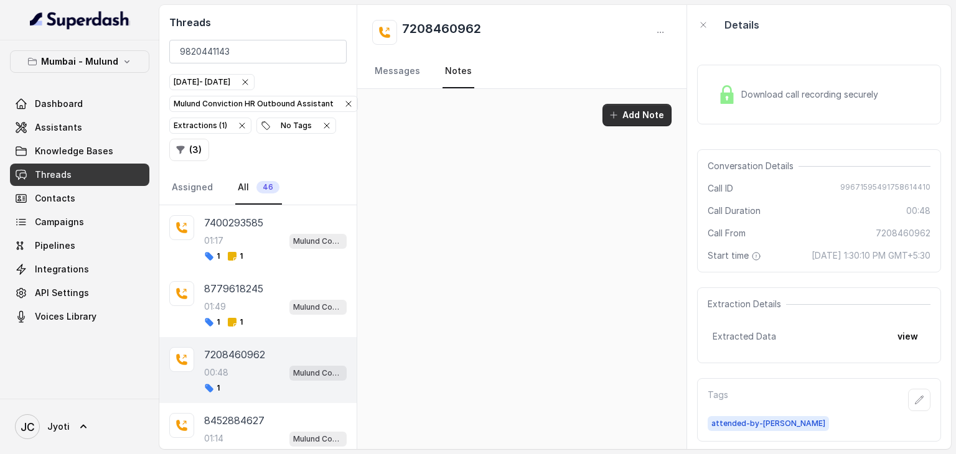
click at [648, 120] on button "Add Note" at bounding box center [637, 115] width 69 height 22
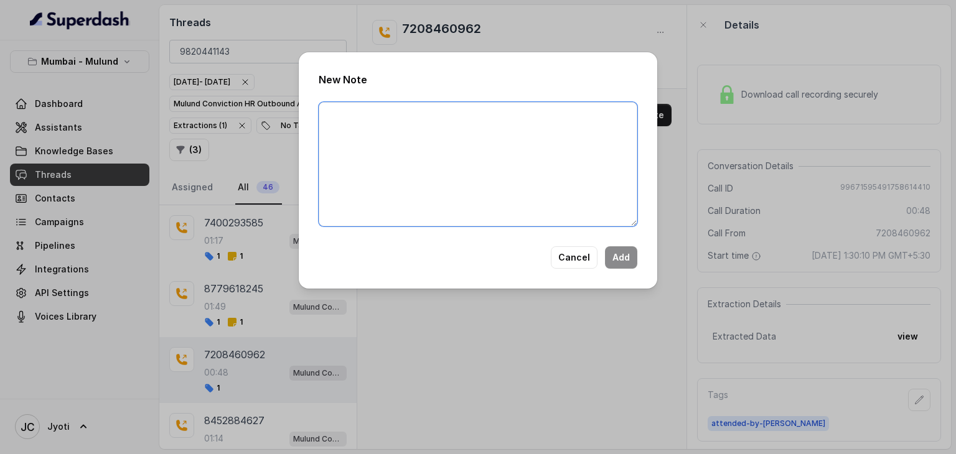
click at [428, 115] on textarea at bounding box center [478, 164] width 319 height 124
type textarea "Suraksha did not pick up the call."
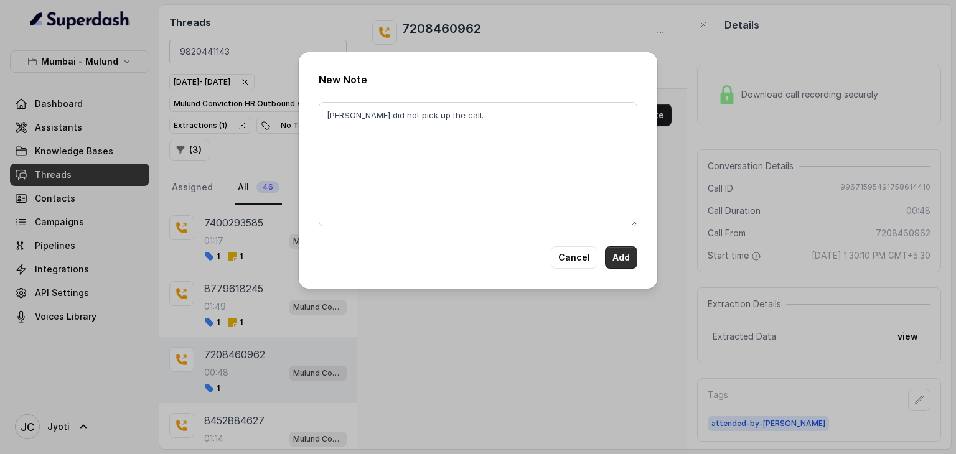
click at [627, 255] on button "Add" at bounding box center [621, 258] width 32 height 22
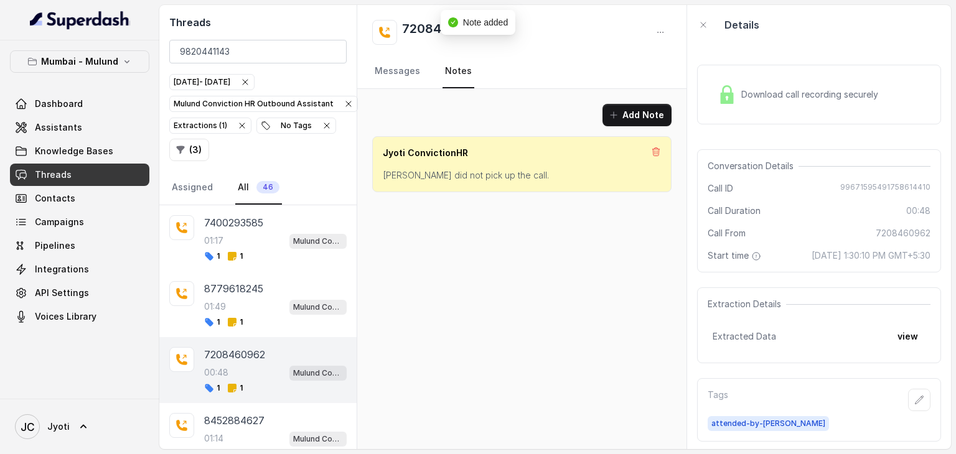
click at [556, 252] on div "Add Note Jyoti ConvictionHR Suraksha did not pick up the call." at bounding box center [521, 269] width 329 height 360
click at [477, 264] on div "Add Note Jyoti ConvictionHR Suraksha did not pick up the call." at bounding box center [521, 269] width 329 height 360
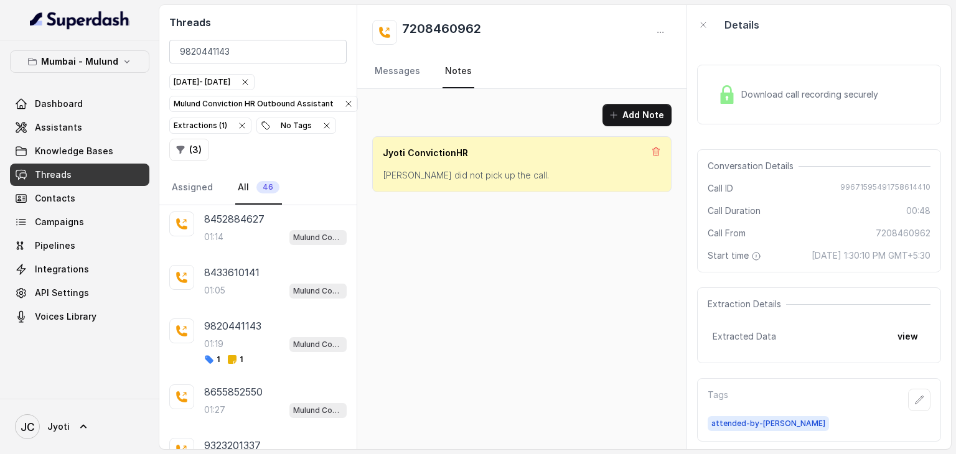
scroll to position [393, 0]
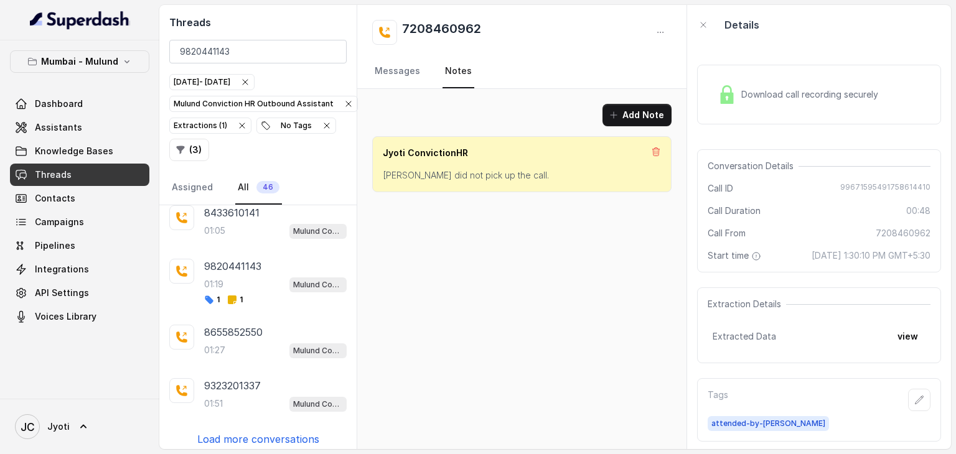
click at [221, 432] on p "Load more conversations" at bounding box center [258, 439] width 122 height 15
click at [221, 432] on p "8657103901" at bounding box center [232, 439] width 57 height 15
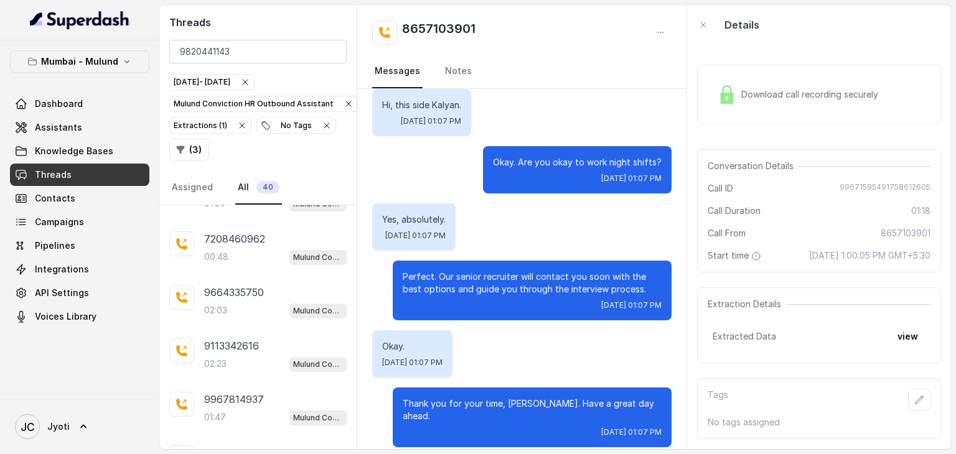
scroll to position [924, 0]
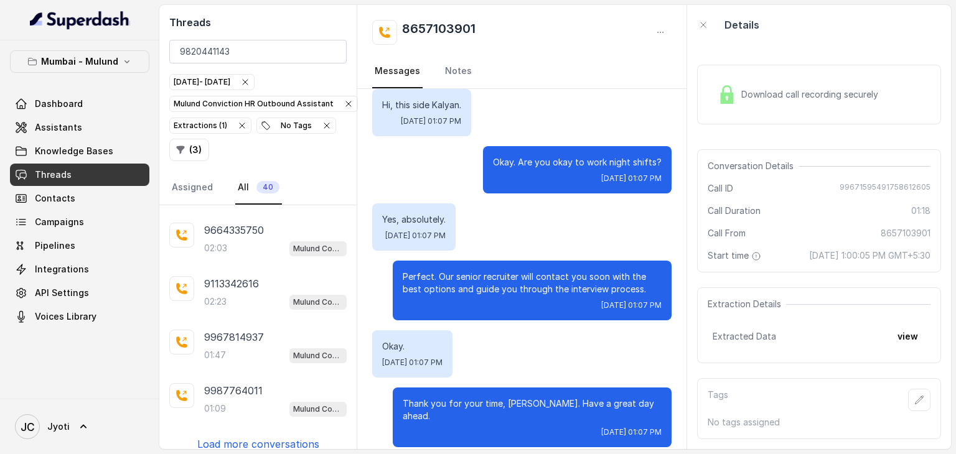
click at [251, 437] on p "Load more conversations" at bounding box center [258, 444] width 122 height 15
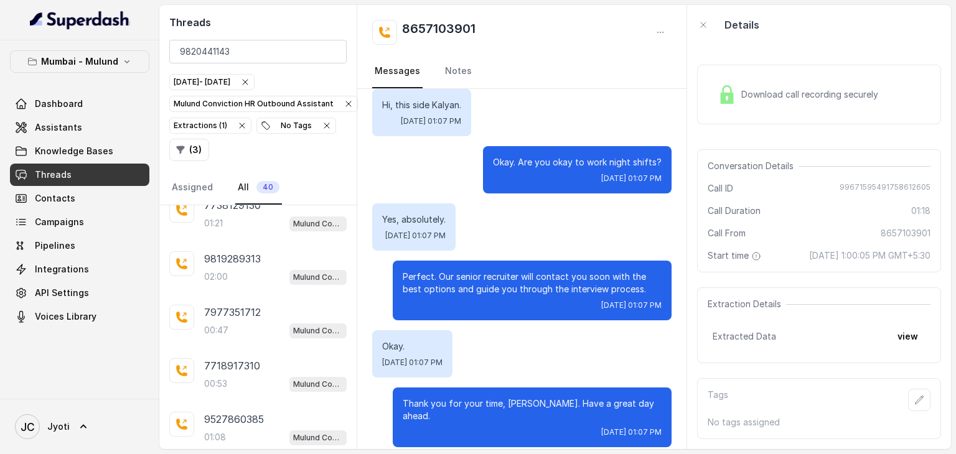
scroll to position [1454, 0]
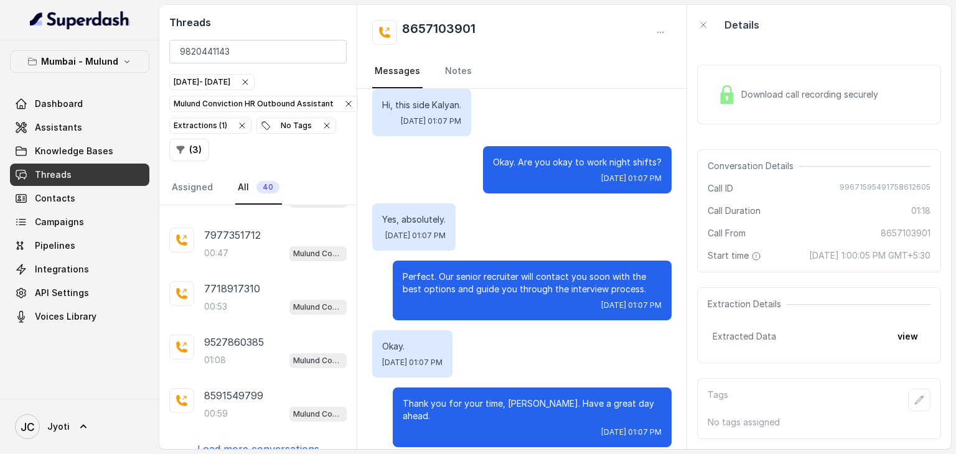
click at [253, 423] on div "9820847114 01:16 Mulund Conviction HR Outbound Assistant 1 1 9930689342 00:19 M…" at bounding box center [257, 327] width 197 height 244
click at [250, 442] on p "Load more conversations" at bounding box center [258, 449] width 122 height 15
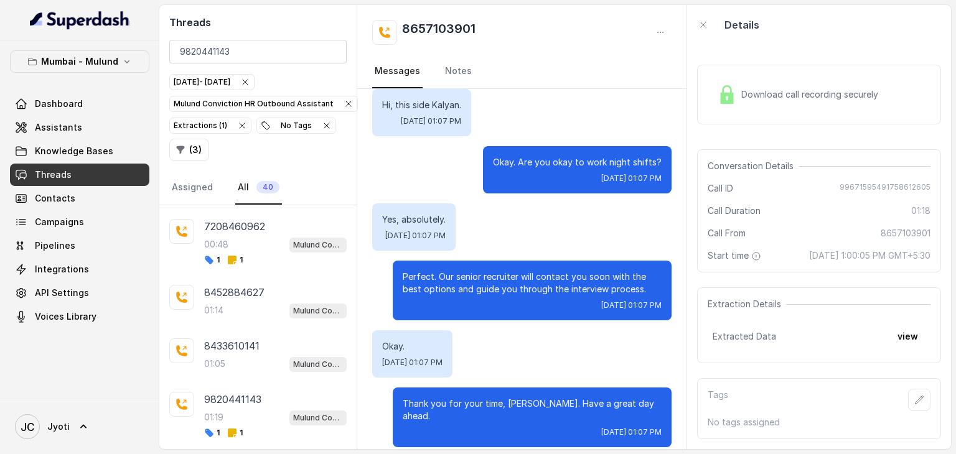
scroll to position [259, 0]
click at [239, 240] on div "00:48 Mulund Conviction HR Outbound Assistant" at bounding box center [275, 246] width 143 height 16
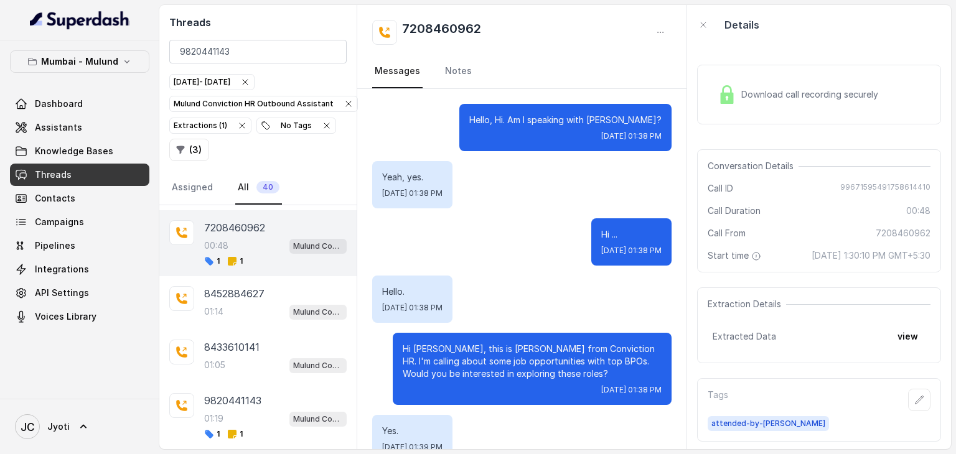
scroll to position [29, 0]
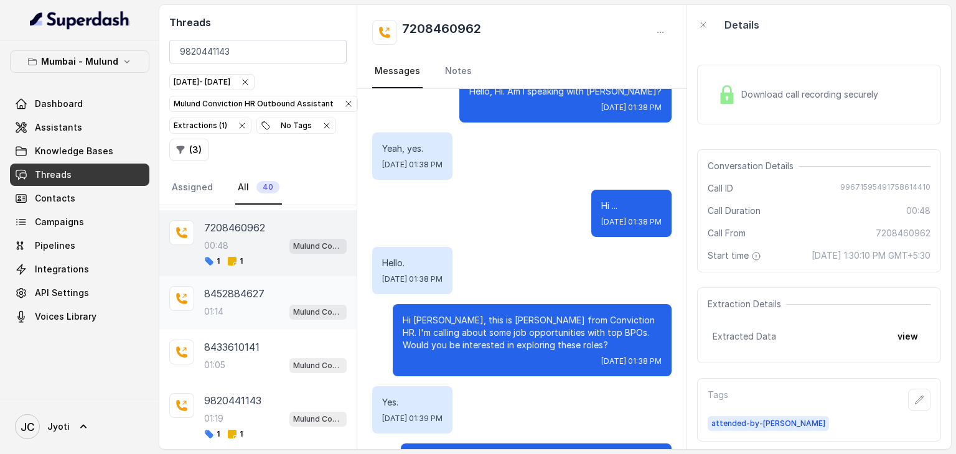
click at [237, 305] on div "01:14 Mulund Conviction HR Outbound Assistant" at bounding box center [275, 312] width 143 height 16
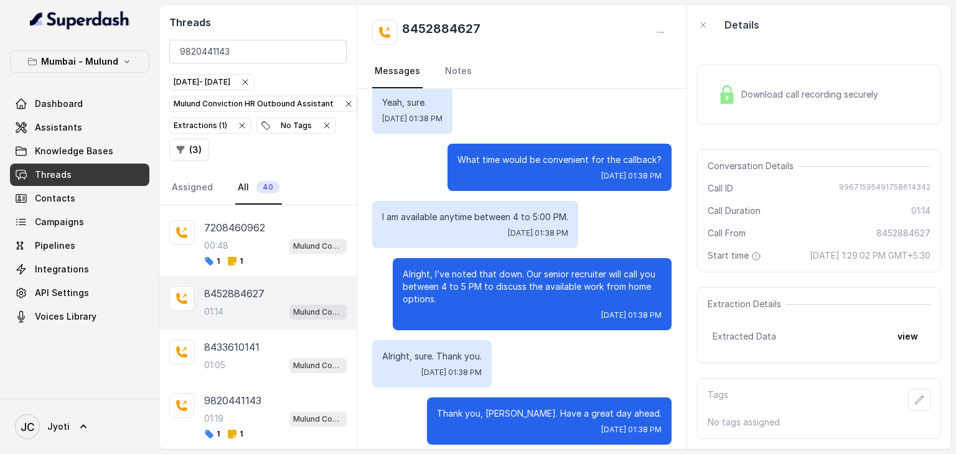
scroll to position [630, 0]
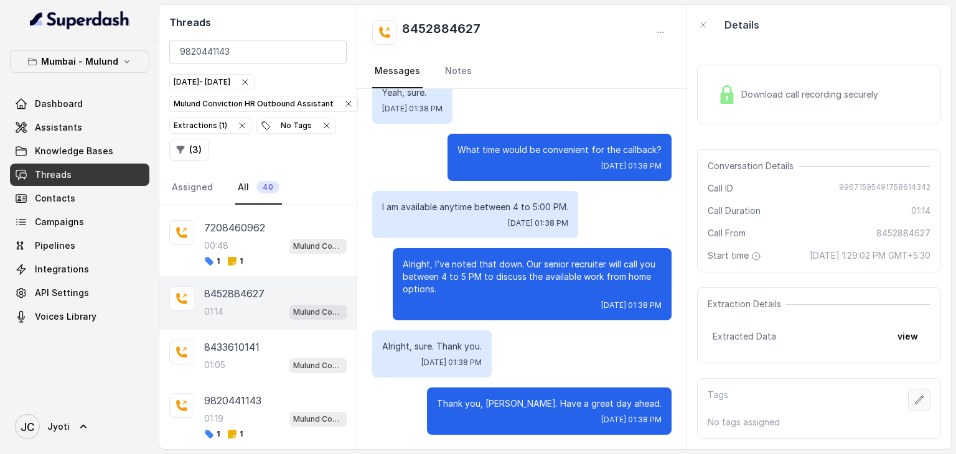
click at [914, 405] on icon "button" at bounding box center [919, 400] width 10 height 10
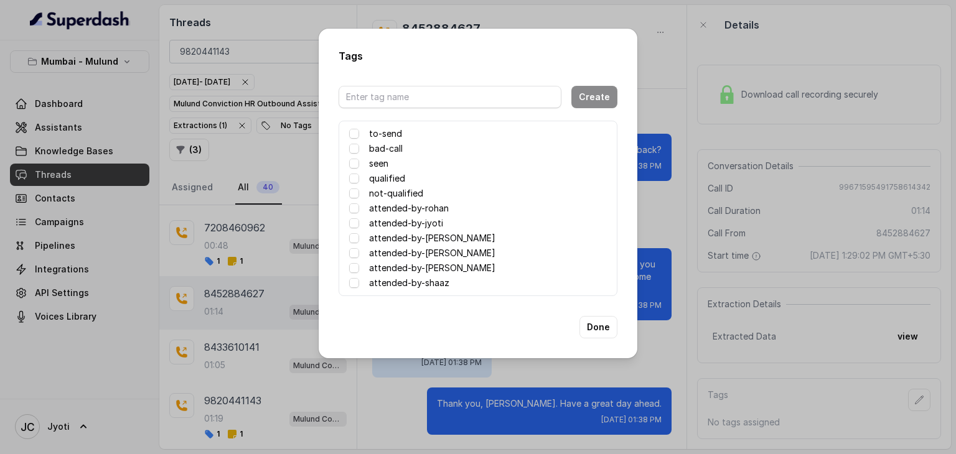
click at [439, 238] on label "attended-by-[PERSON_NAME]" at bounding box center [432, 238] width 126 height 15
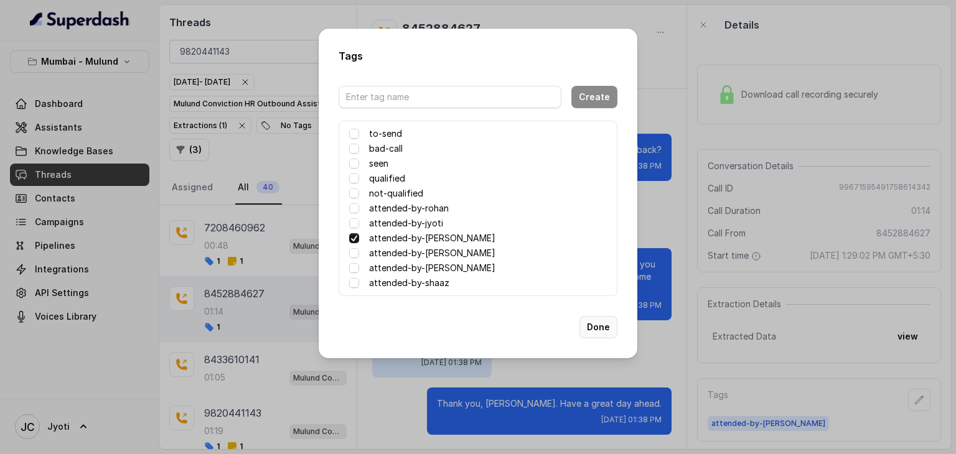
click at [599, 329] on button "Done" at bounding box center [599, 327] width 38 height 22
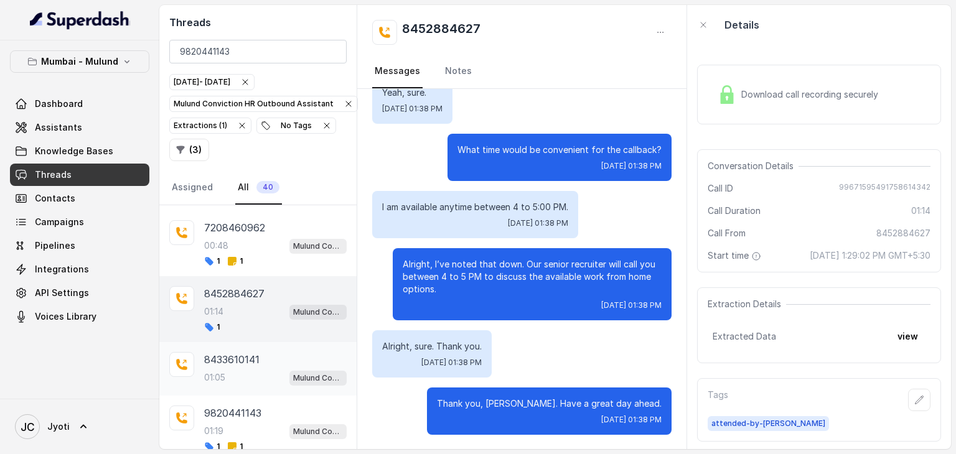
click at [231, 362] on div "8433610141 01:05 Mulund Conviction HR Outbound Assistant" at bounding box center [275, 369] width 143 height 34
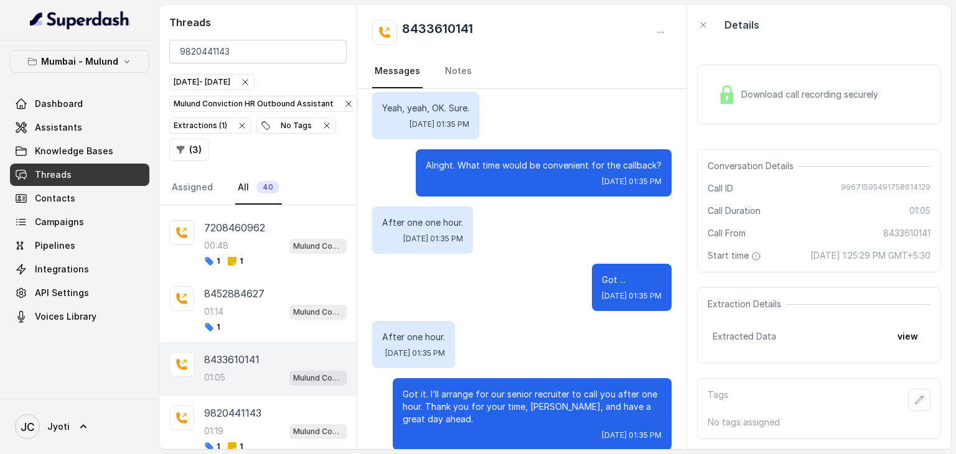
scroll to position [630, 0]
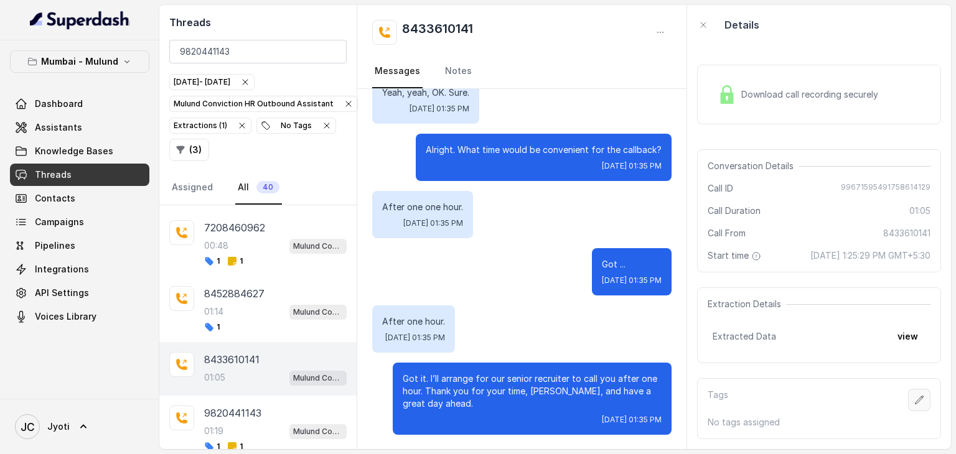
click at [913, 404] on button "button" at bounding box center [919, 400] width 22 height 22
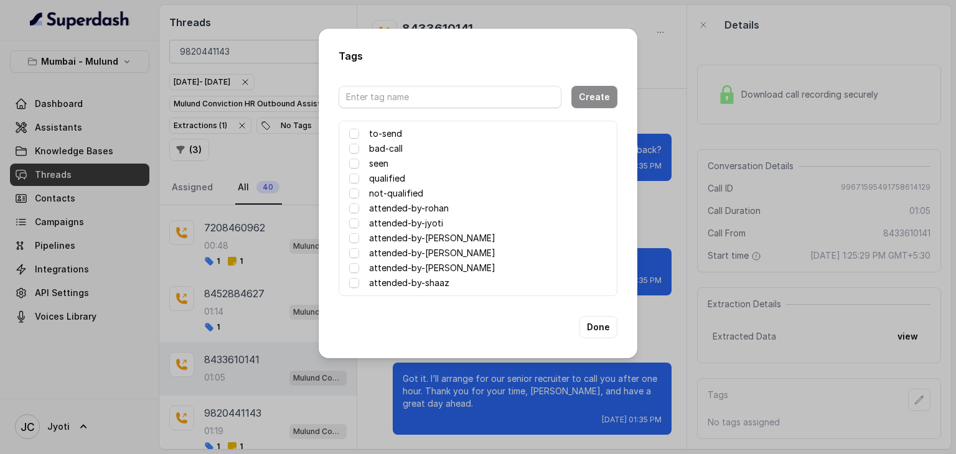
click at [439, 235] on label "attended-by-[PERSON_NAME]" at bounding box center [432, 238] width 126 height 15
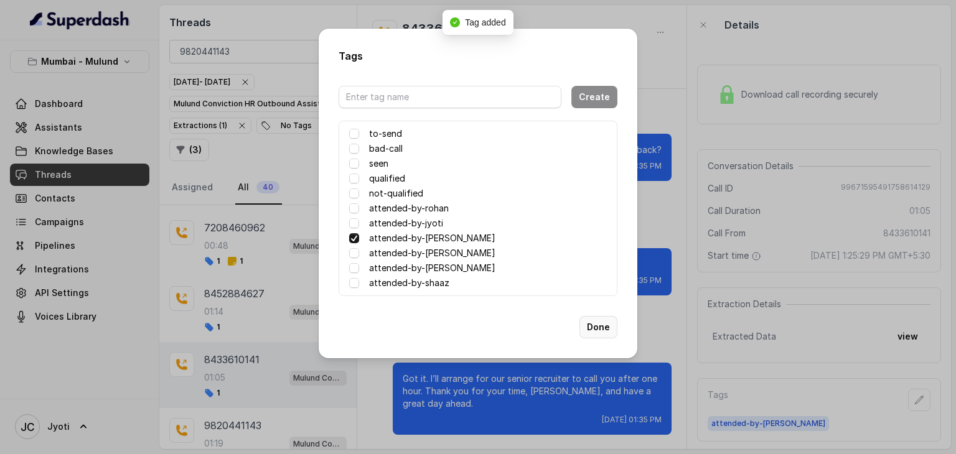
click at [593, 323] on button "Done" at bounding box center [599, 327] width 38 height 22
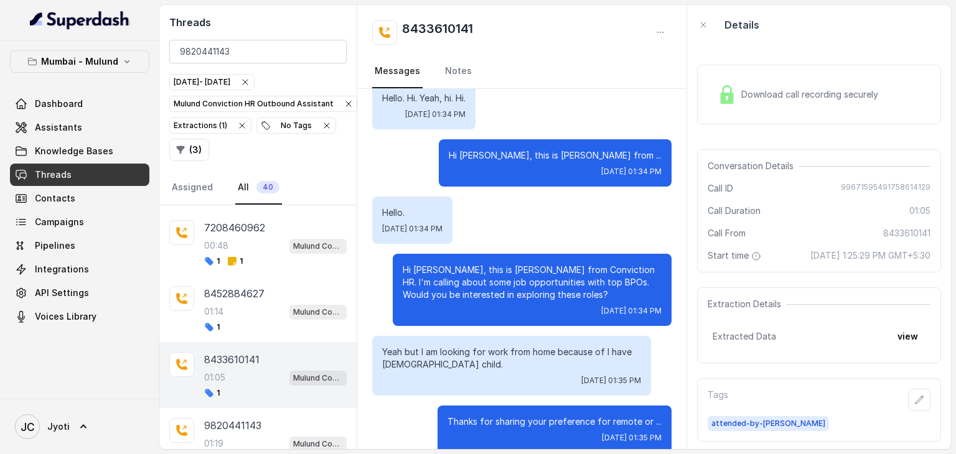
scroll to position [0, 0]
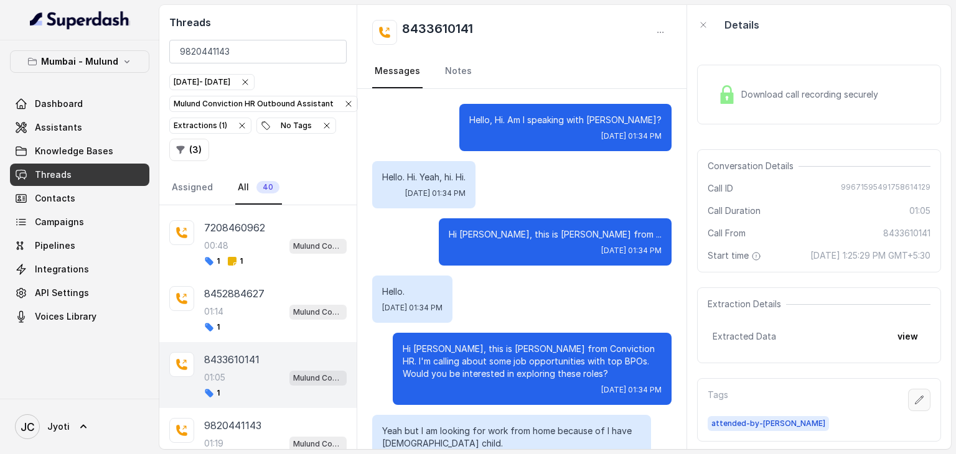
click at [908, 411] on button "button" at bounding box center [919, 400] width 22 height 22
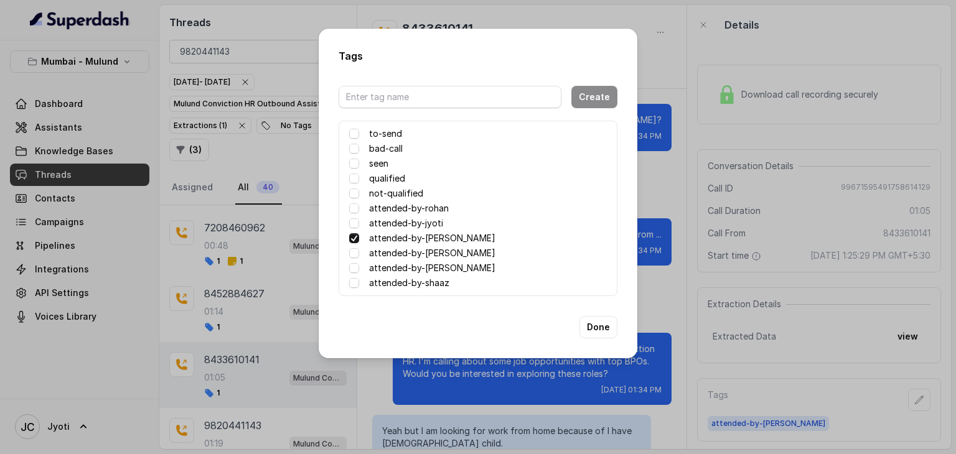
click at [462, 324] on div "Done" at bounding box center [478, 327] width 279 height 22
click at [594, 321] on button "Done" at bounding box center [599, 327] width 38 height 22
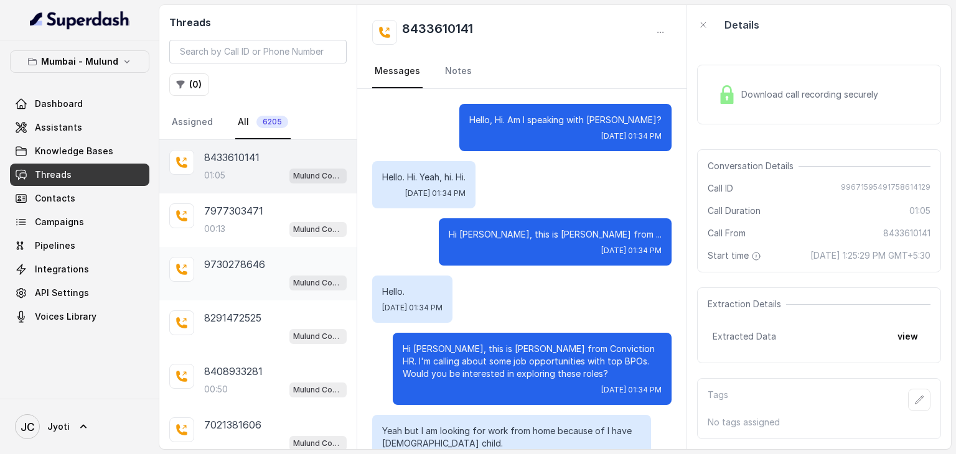
click at [260, 283] on div "Mulund Conviction HR Outbound Assistant" at bounding box center [275, 283] width 143 height 16
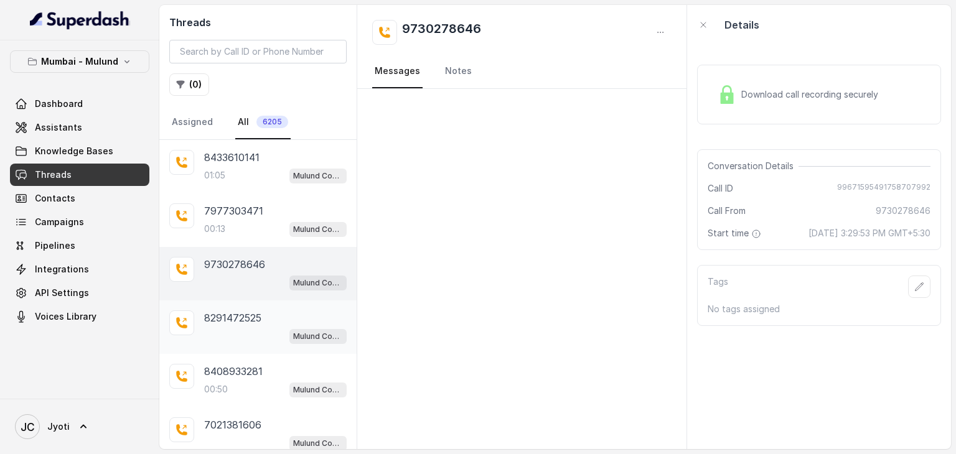
click at [235, 328] on div "Mulund Conviction HR Outbound Assistant" at bounding box center [275, 336] width 143 height 16
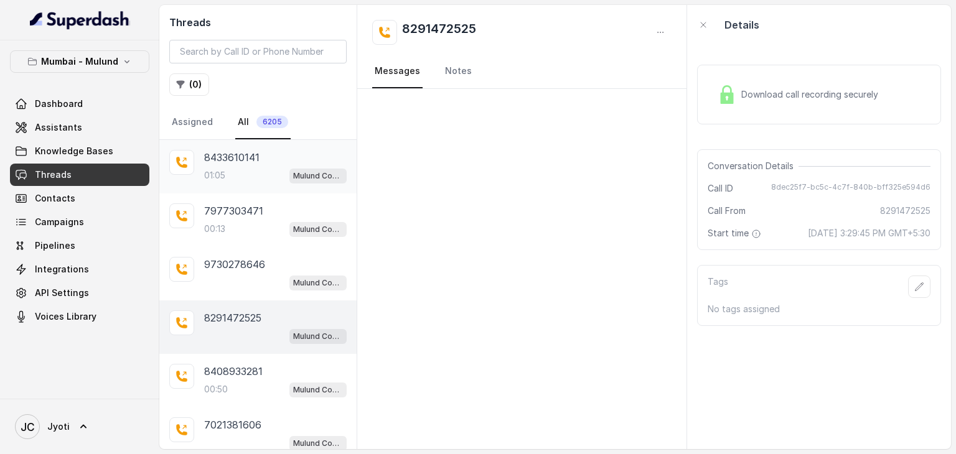
click at [235, 179] on div "01:05 Mulund Conviction HR Outbound Assistant" at bounding box center [275, 175] width 143 height 16
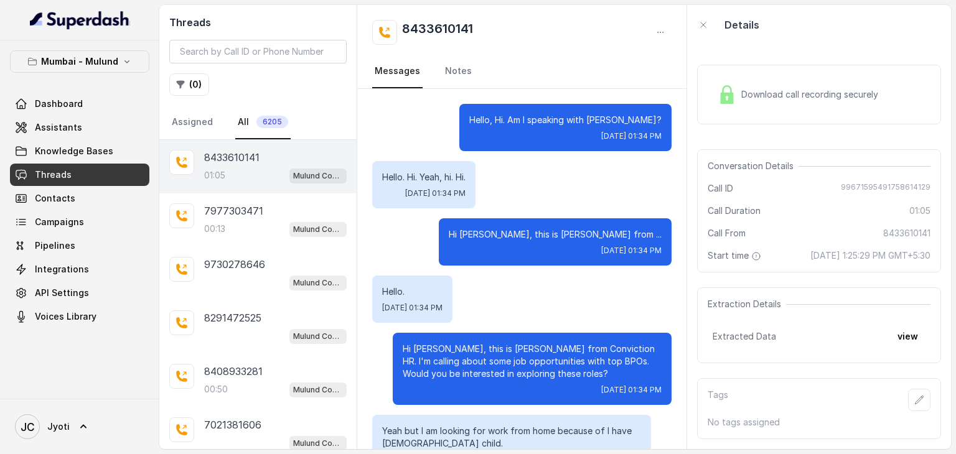
scroll to position [630, 0]
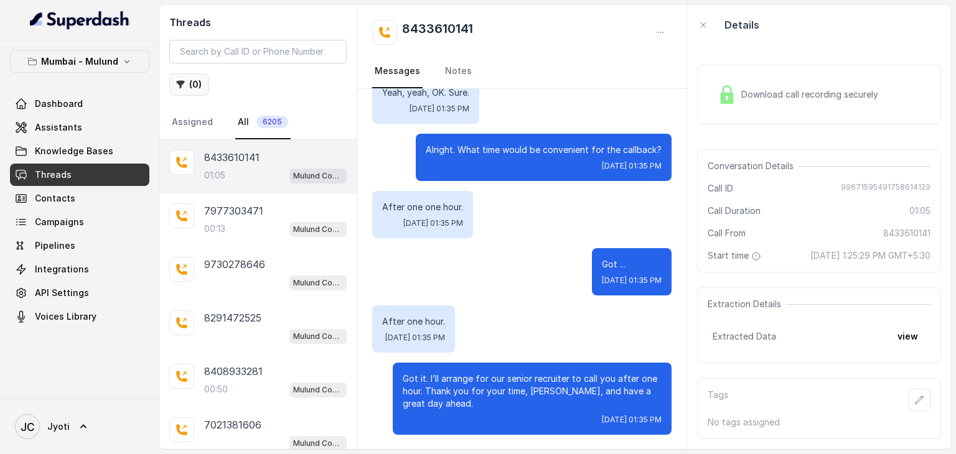
click at [202, 88] on button "( 0 )" at bounding box center [189, 84] width 40 height 22
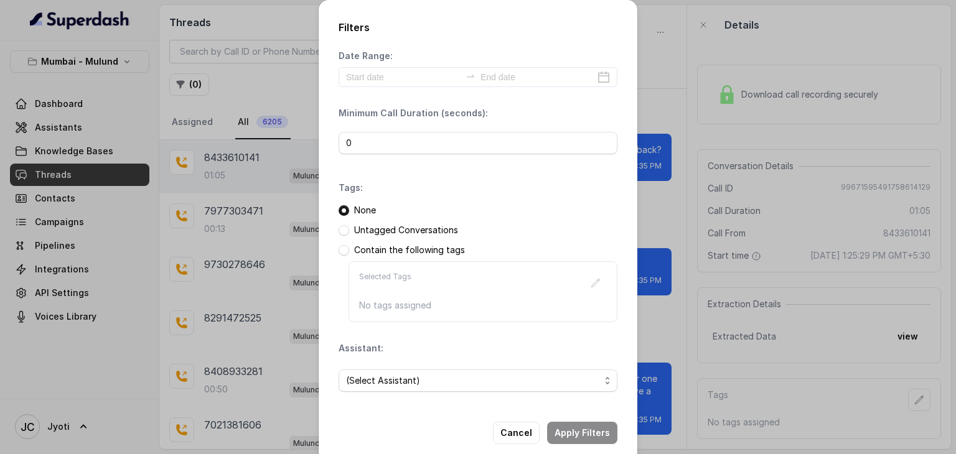
click at [354, 228] on p "Untagged Conversations" at bounding box center [406, 230] width 104 height 12
click at [430, 83] on input at bounding box center [403, 77] width 115 height 14
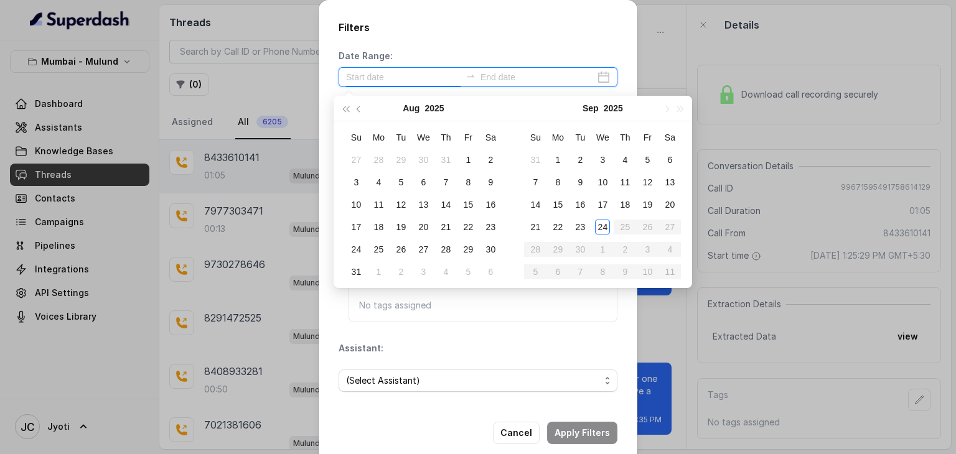
type input "[DATE]"
click at [485, 233] on div "23" at bounding box center [490, 227] width 15 height 15
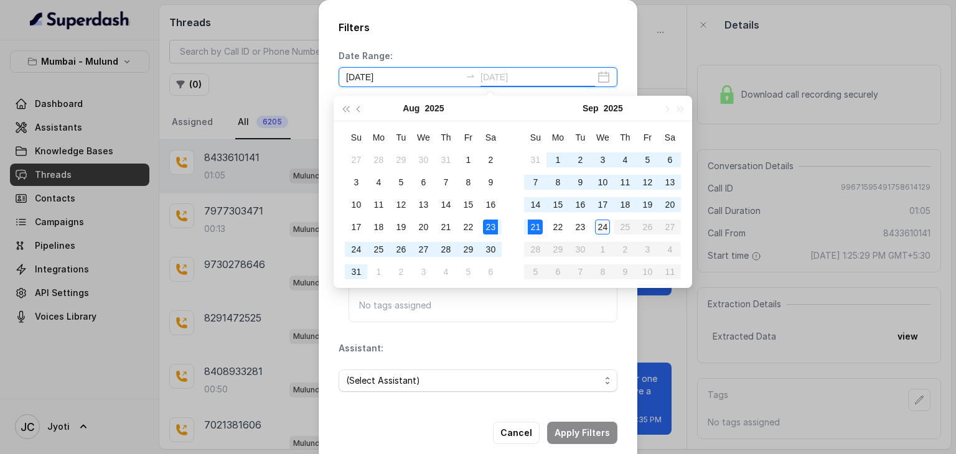
type input "[DATE]"
click at [575, 222] on div "23" at bounding box center [580, 227] width 15 height 15
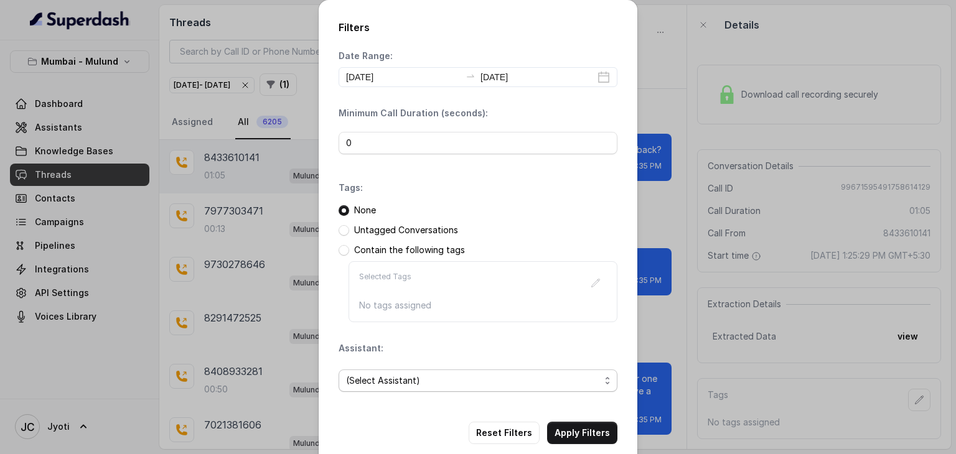
click at [373, 380] on span "(Select Assistant)" at bounding box center [473, 380] width 254 height 15
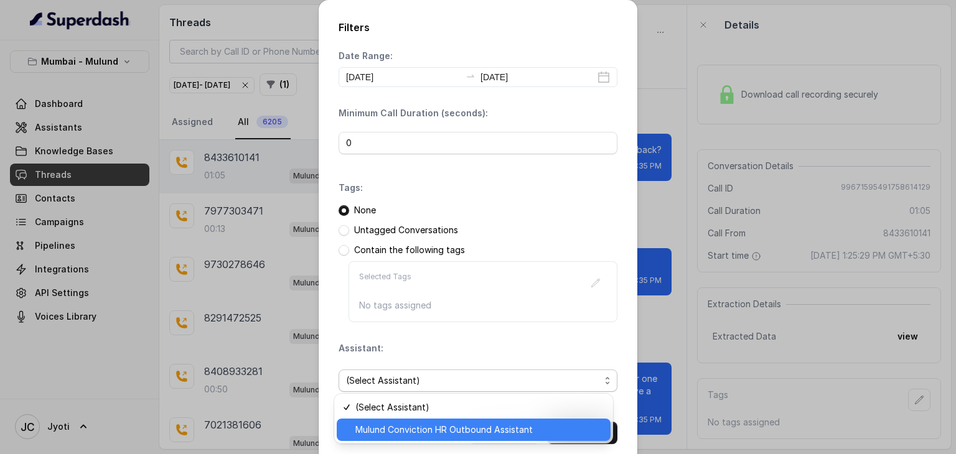
click at [372, 423] on span "Mulund Conviction HR Outbound Assistant" at bounding box center [479, 430] width 248 height 15
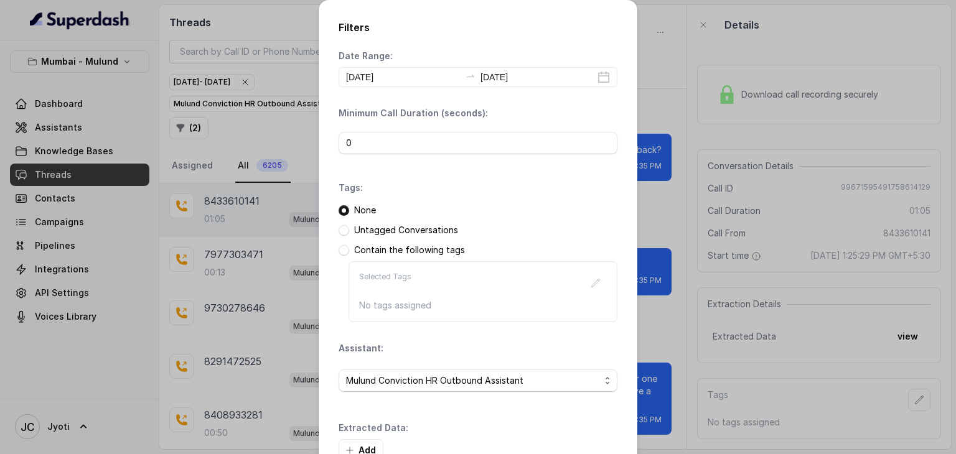
scroll to position [78, 0]
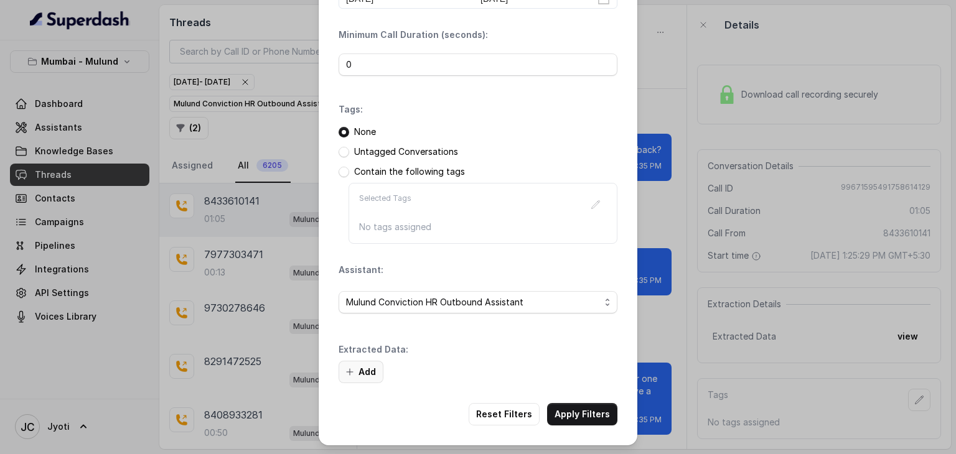
click at [369, 370] on button "Add" at bounding box center [361, 372] width 45 height 22
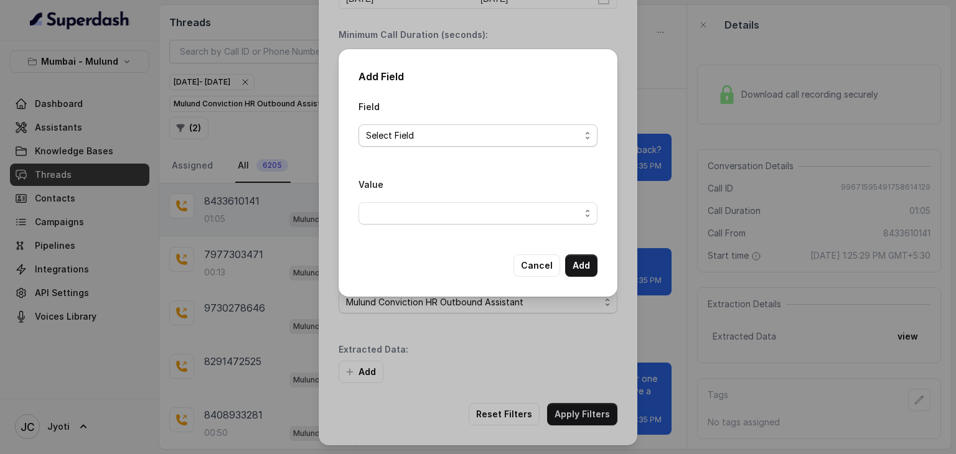
click at [413, 136] on span "Select Field" at bounding box center [473, 135] width 214 height 15
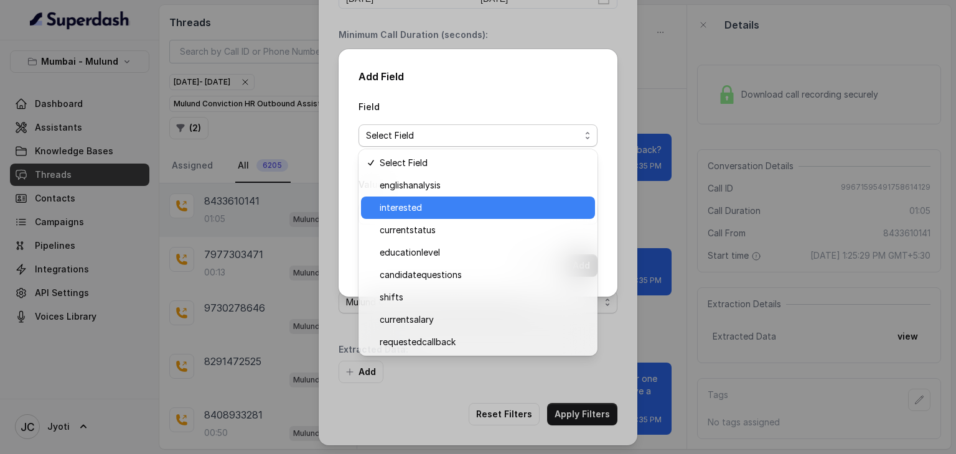
click at [400, 212] on span "interested" at bounding box center [484, 207] width 208 height 15
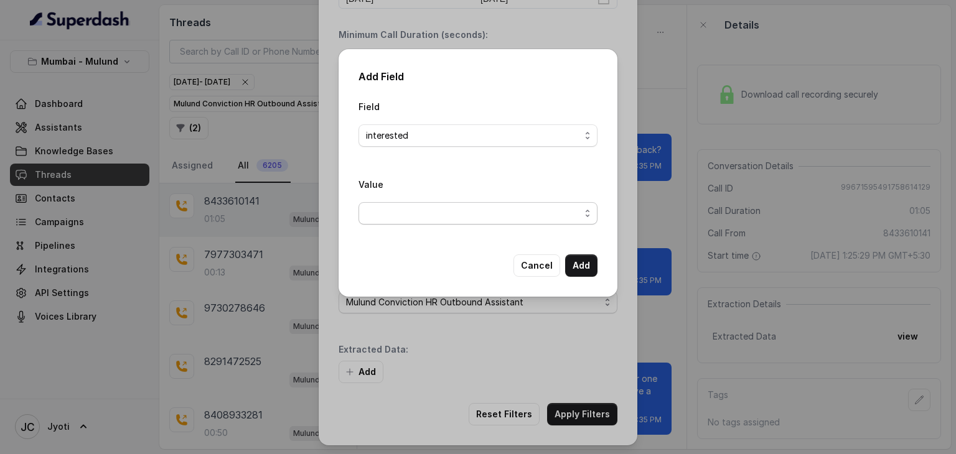
click at [397, 213] on span "button" at bounding box center [478, 213] width 239 height 22
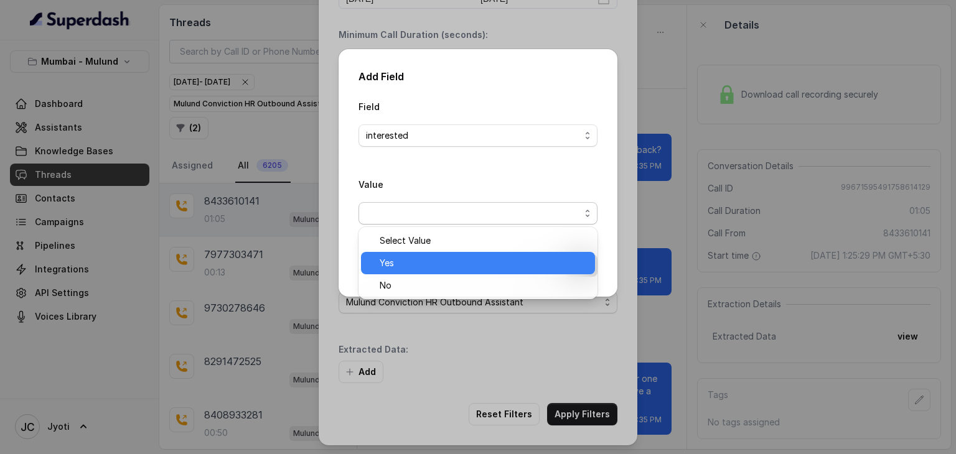
click at [394, 260] on span "Yes" at bounding box center [484, 263] width 208 height 15
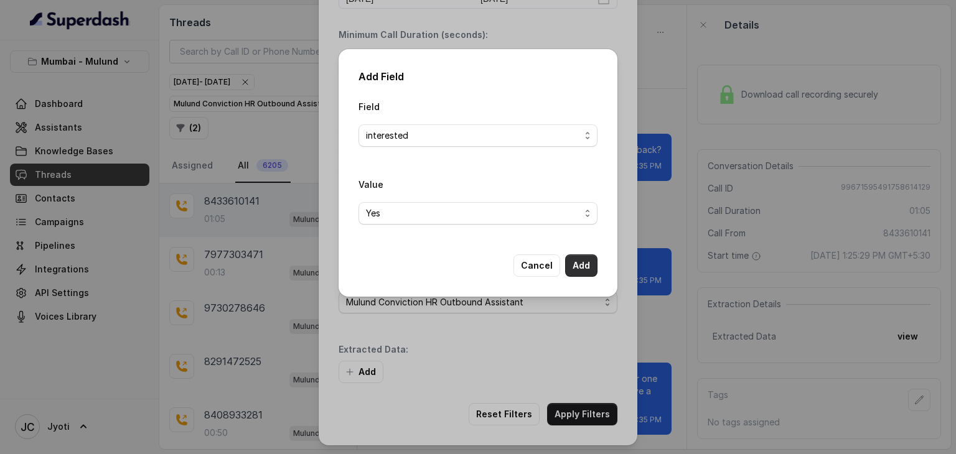
click at [578, 266] on button "Add" at bounding box center [581, 266] width 32 height 22
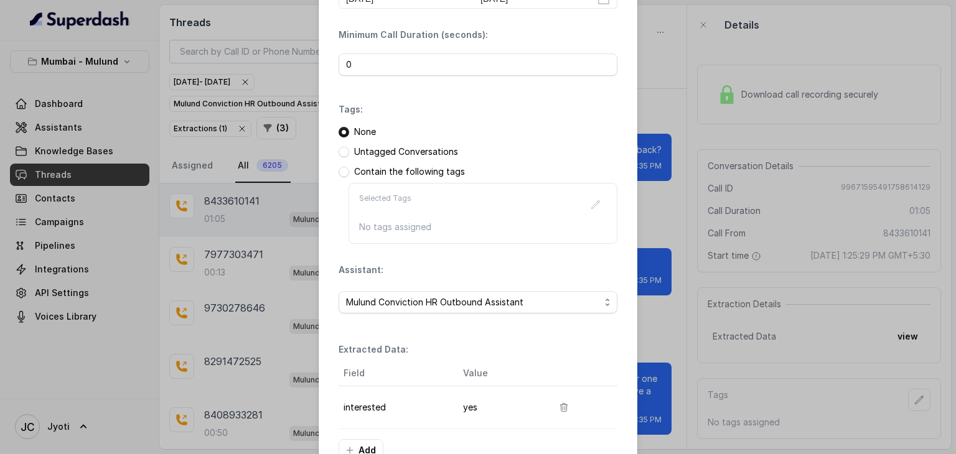
scroll to position [156, 0]
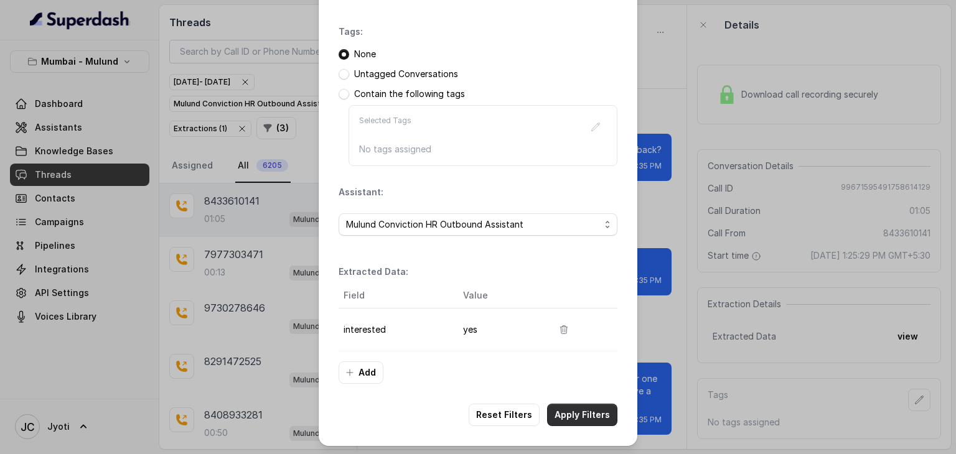
click at [576, 414] on button "Apply Filters" at bounding box center [582, 415] width 70 height 22
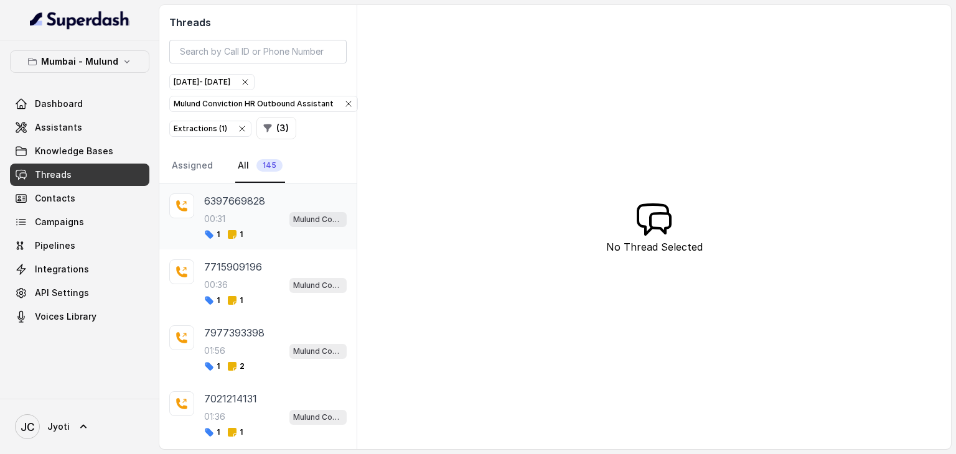
click at [250, 194] on p "6397669828" at bounding box center [234, 201] width 61 height 15
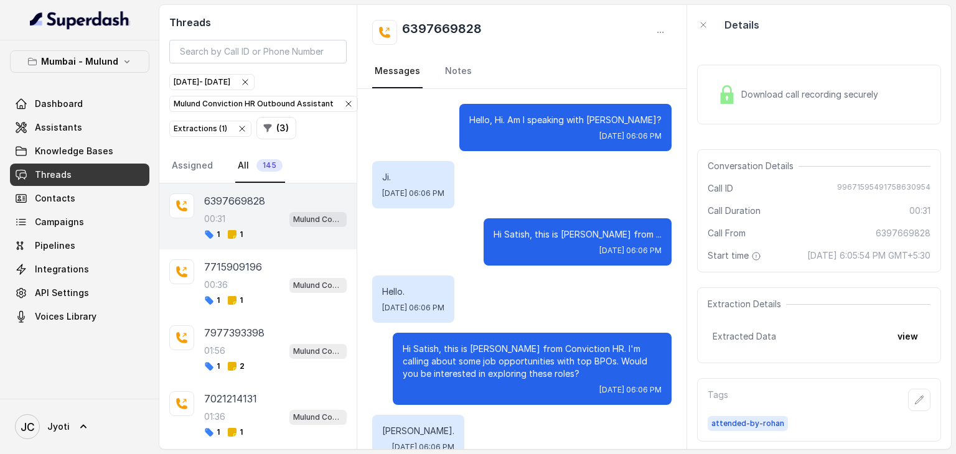
scroll to position [97, 0]
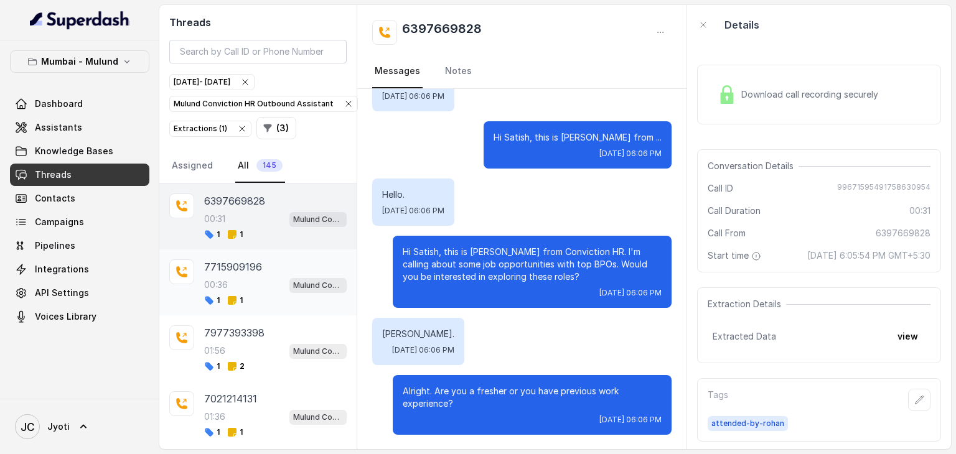
click at [249, 280] on div "00:36 Mulund Conviction HR Outbound Assistant" at bounding box center [275, 285] width 143 height 16
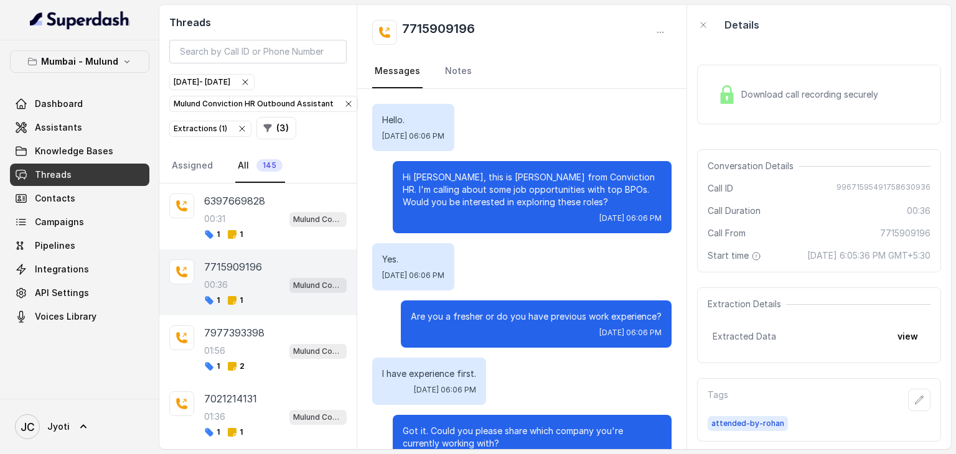
scroll to position [167, 0]
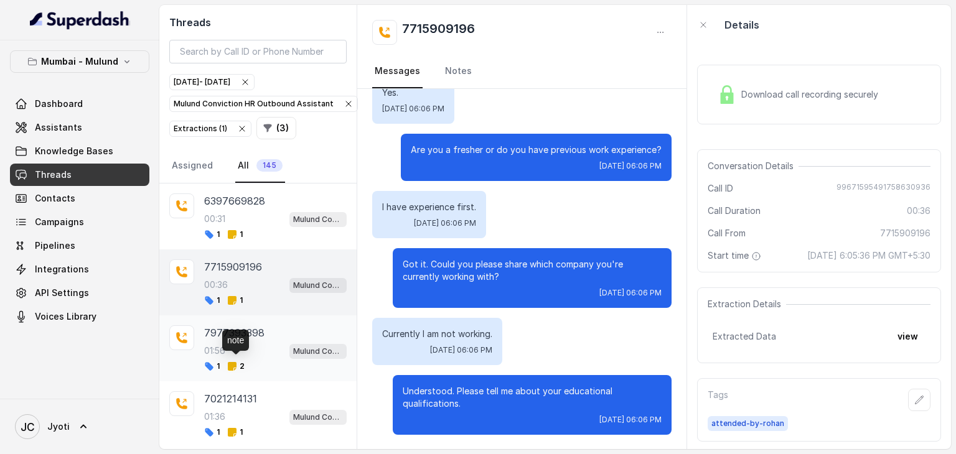
click at [237, 365] on span "2" at bounding box center [235, 367] width 17 height 10
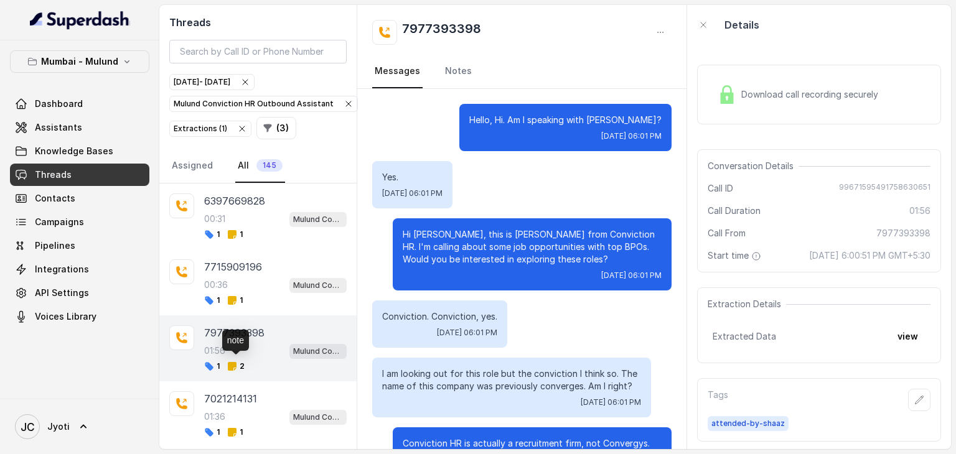
scroll to position [1240, 0]
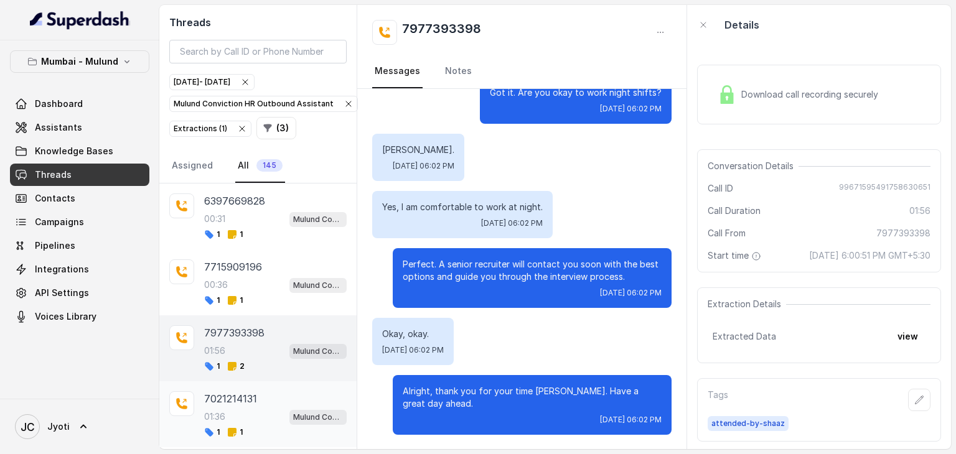
click at [249, 402] on p "7021214131" at bounding box center [230, 399] width 53 height 15
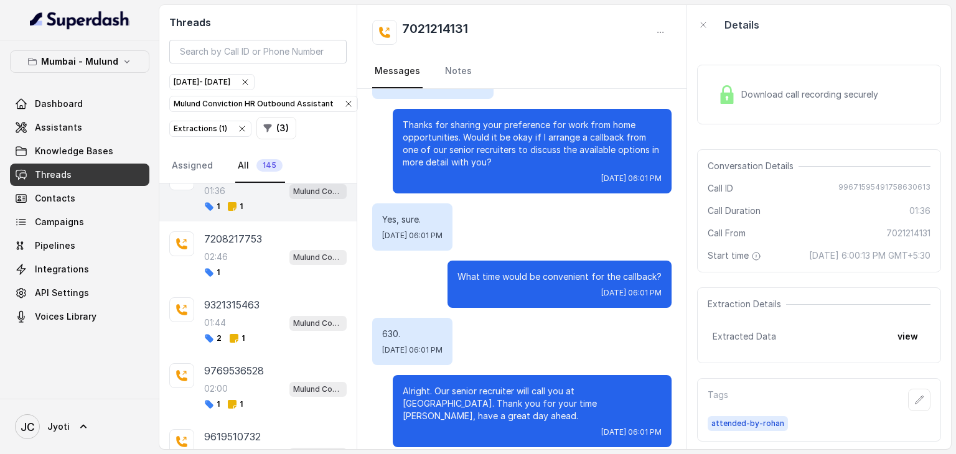
scroll to position [244, 0]
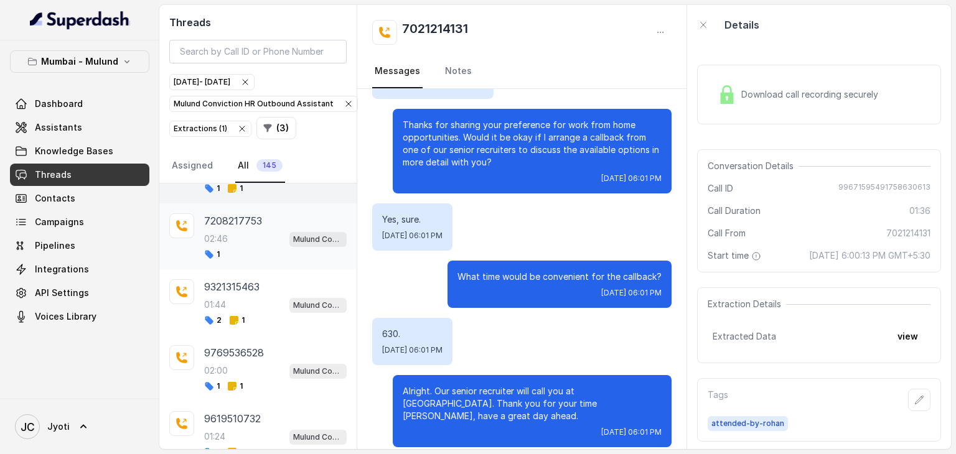
click at [271, 250] on div "1" at bounding box center [275, 255] width 143 height 10
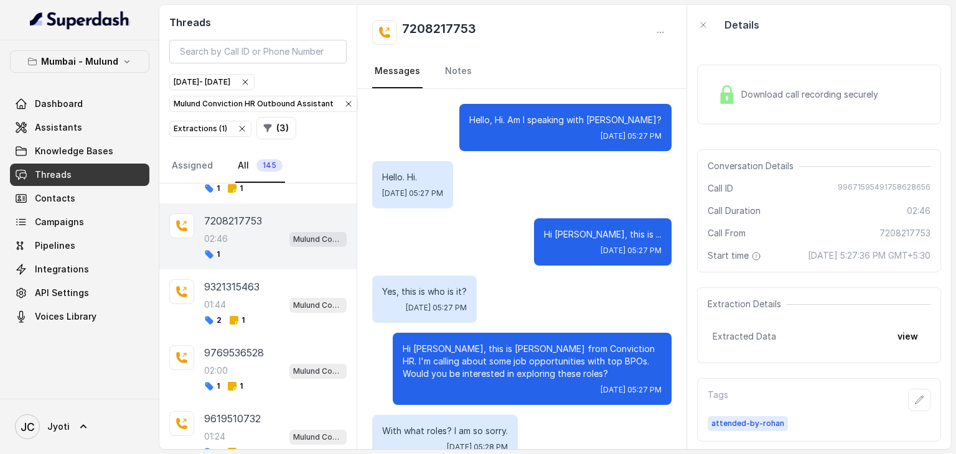
scroll to position [1486, 0]
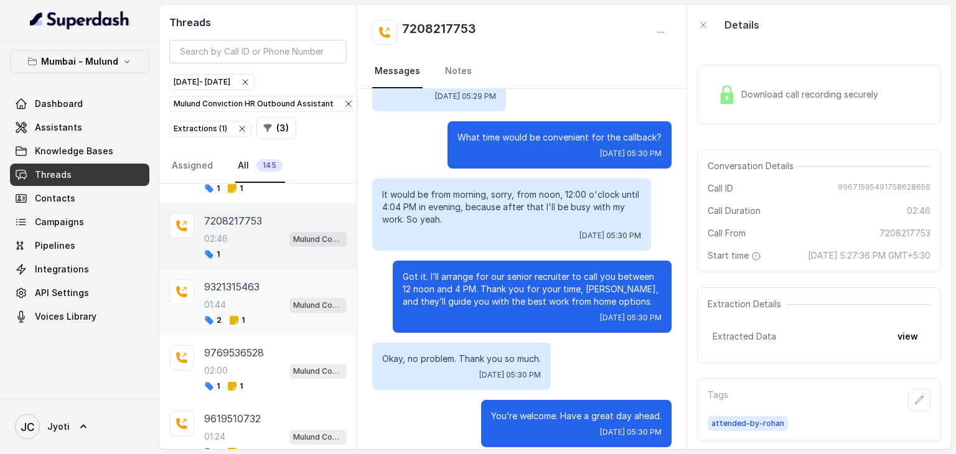
click at [270, 297] on div "01:44 Mulund Conviction HR Outbound Assistant" at bounding box center [275, 305] width 143 height 16
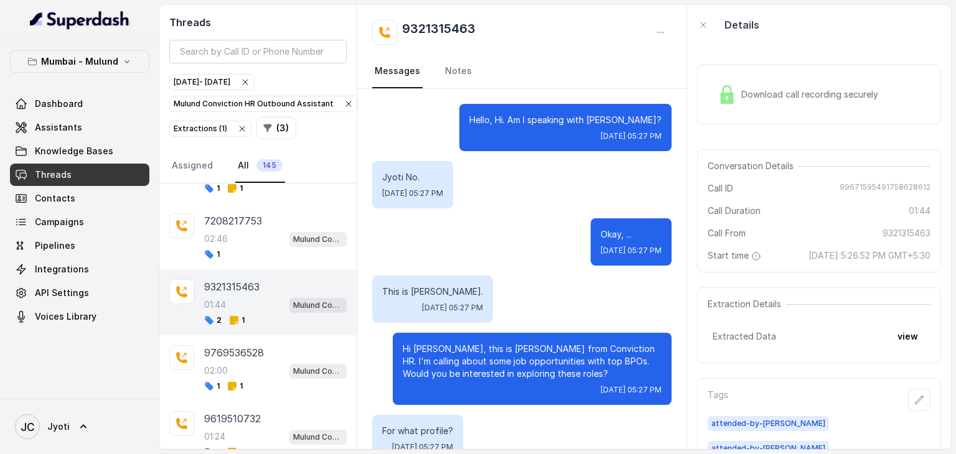
scroll to position [974, 0]
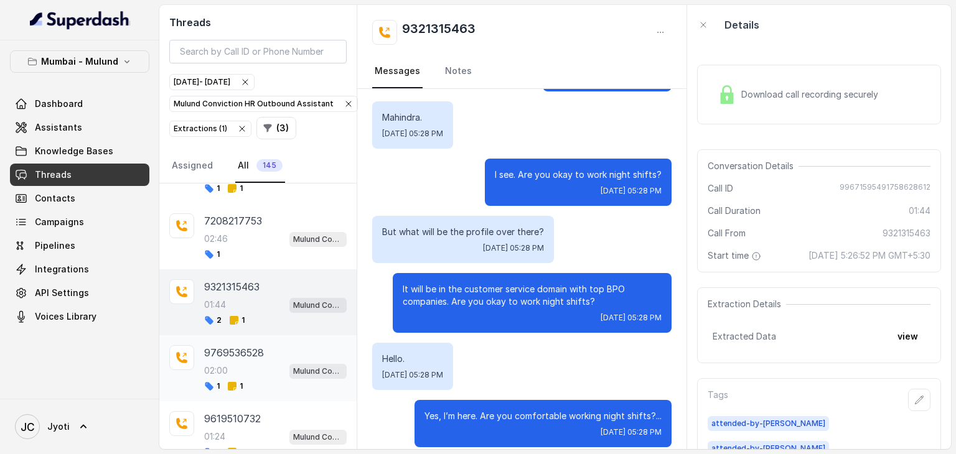
click at [225, 372] on div "02:00 Mulund Conviction HR Outbound Assistant" at bounding box center [275, 371] width 143 height 16
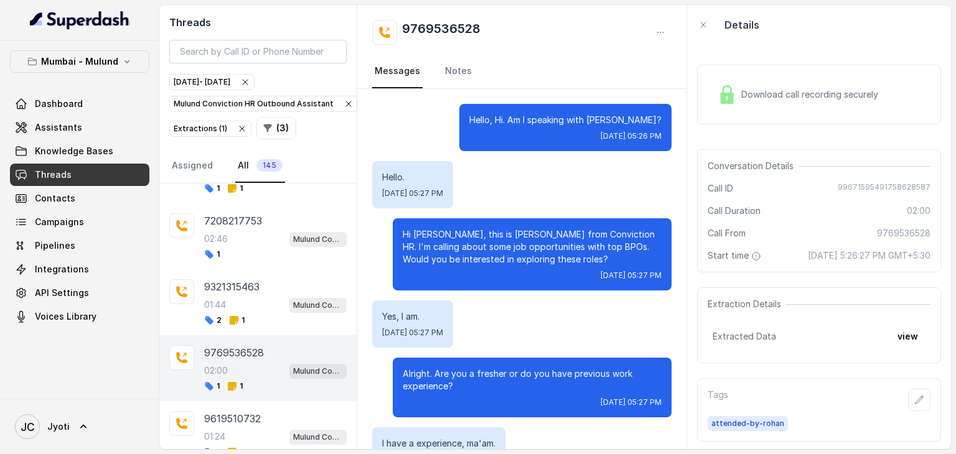
scroll to position [1158, 0]
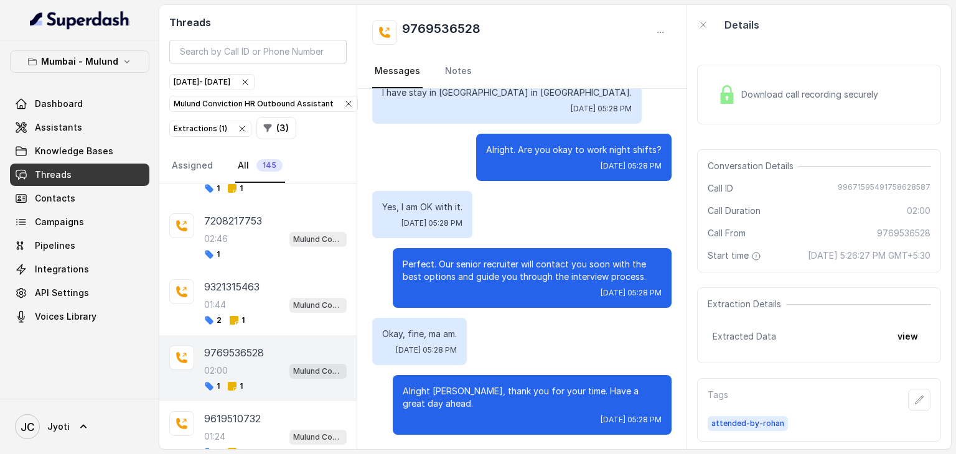
click at [250, 159] on link "All 145" at bounding box center [260, 166] width 50 height 34
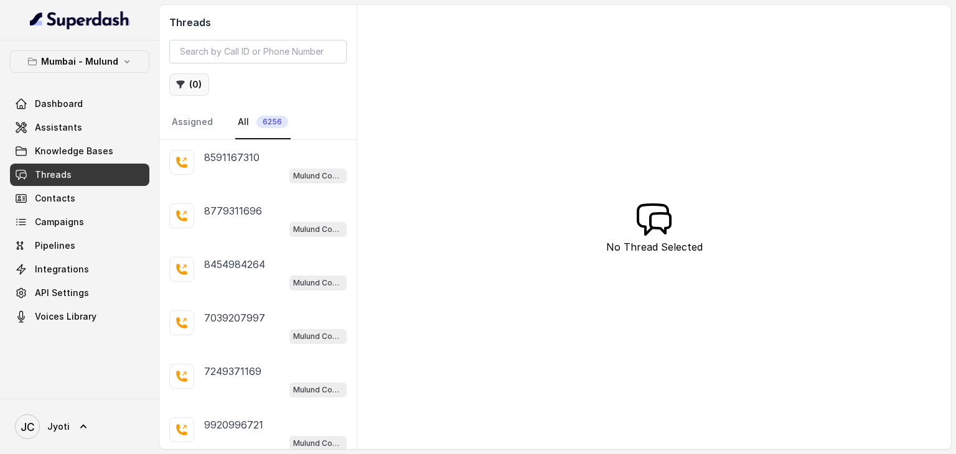
click at [182, 83] on icon "button" at bounding box center [181, 85] width 8 height 8
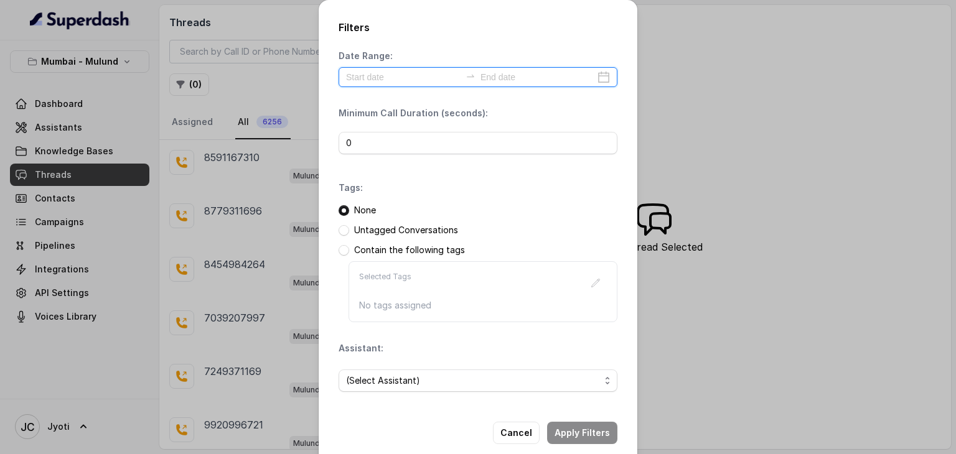
click at [359, 80] on input at bounding box center [403, 77] width 115 height 14
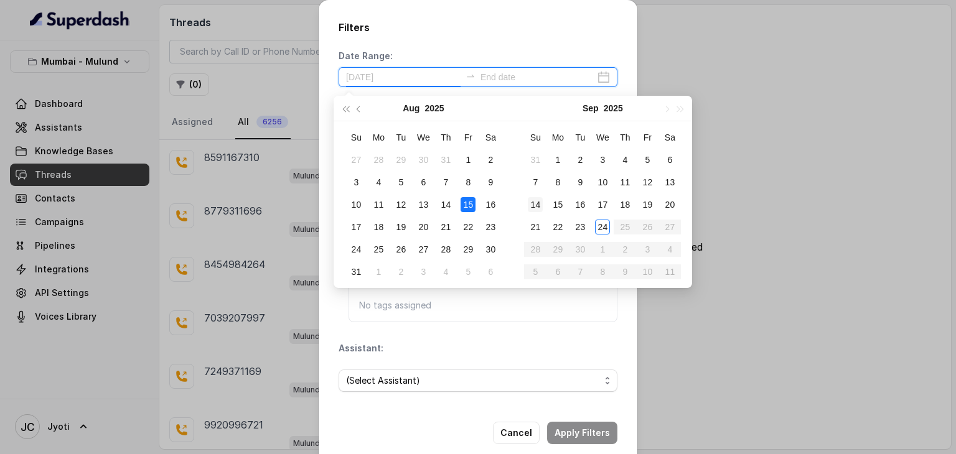
type input "2025-08-16"
type input "2025-09-23"
click at [580, 227] on div "23" at bounding box center [580, 227] width 15 height 15
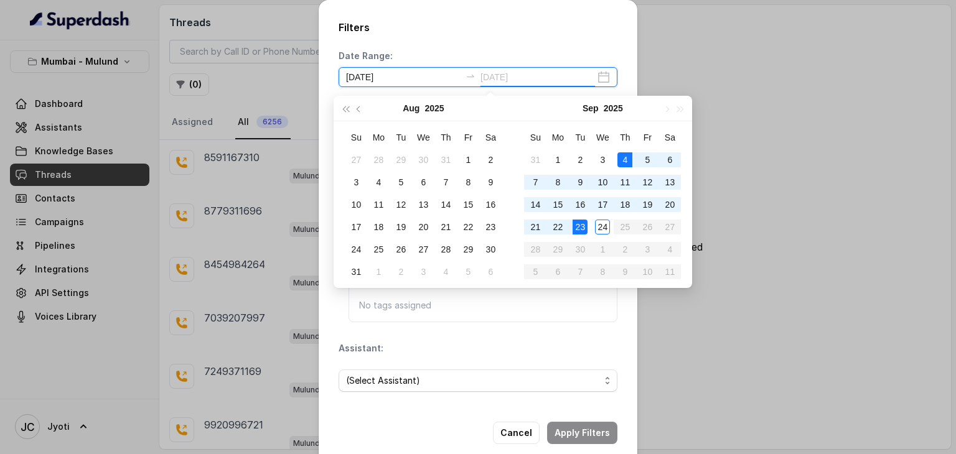
type input "2025-09-05"
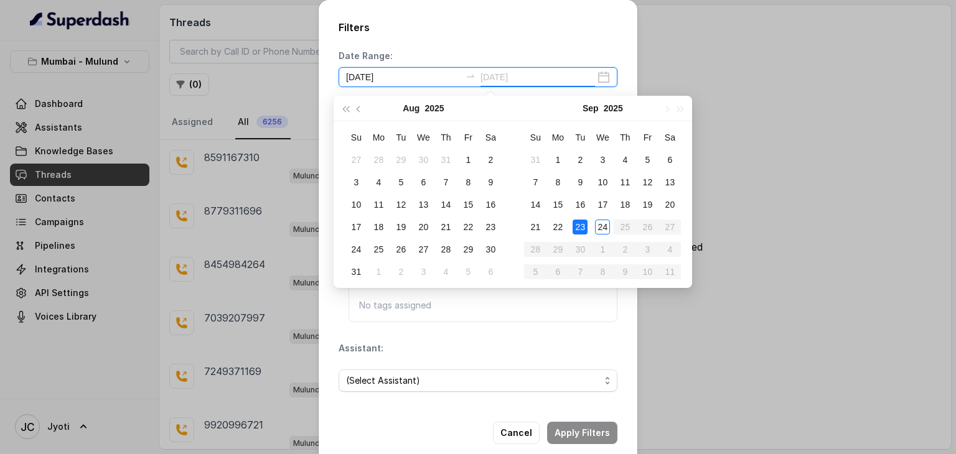
type input "[DATE]"
click at [582, 222] on div "23" at bounding box center [580, 227] width 15 height 15
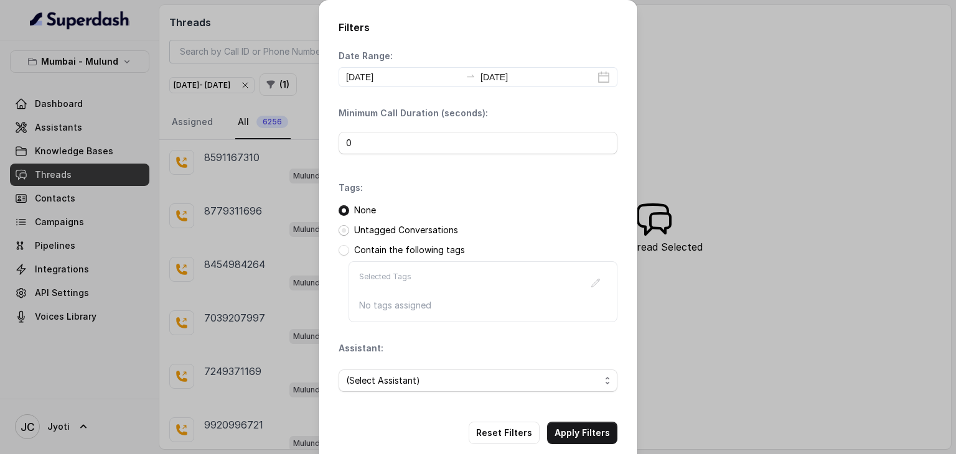
click at [341, 232] on span at bounding box center [344, 230] width 11 height 11
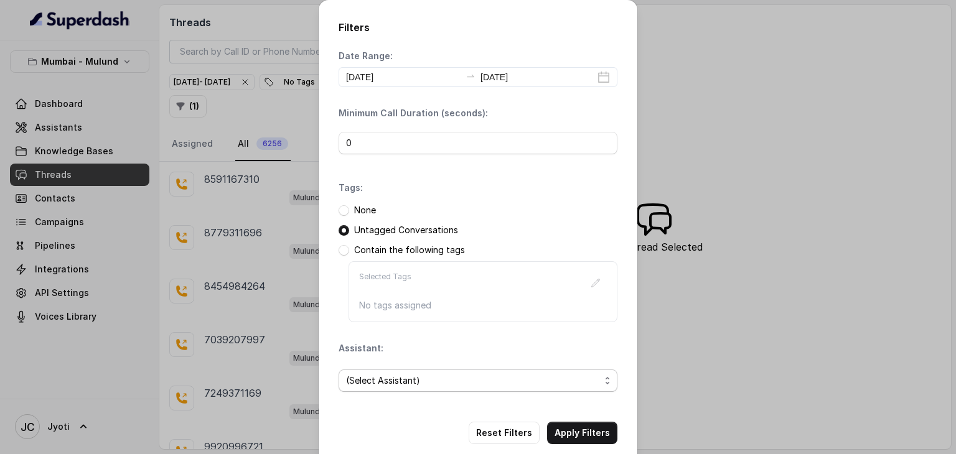
click at [371, 374] on span "(Select Assistant)" at bounding box center [473, 380] width 254 height 15
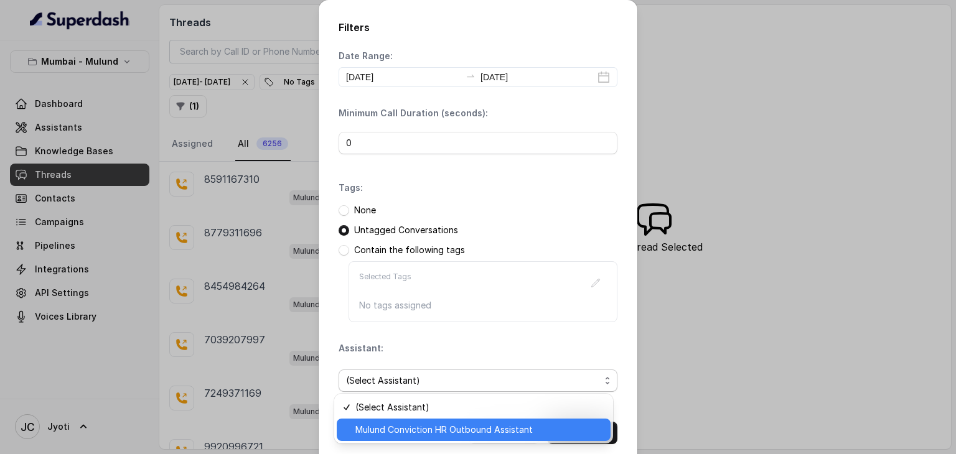
click at [372, 421] on div "Mulund Conviction HR Outbound Assistant" at bounding box center [474, 430] width 274 height 22
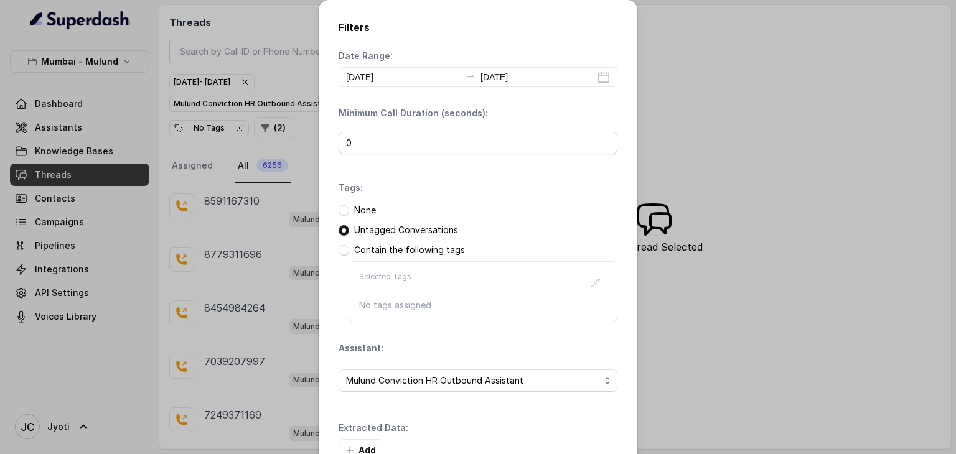
scroll to position [78, 0]
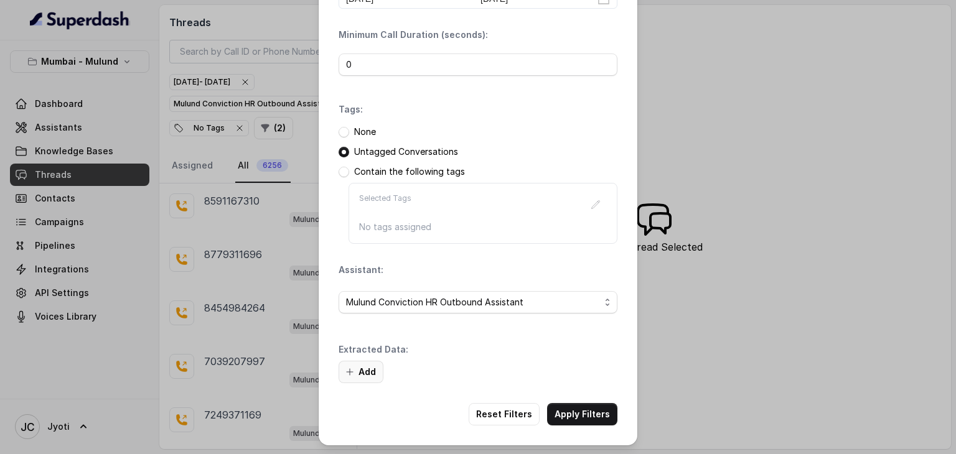
click at [358, 368] on button "Add" at bounding box center [361, 372] width 45 height 22
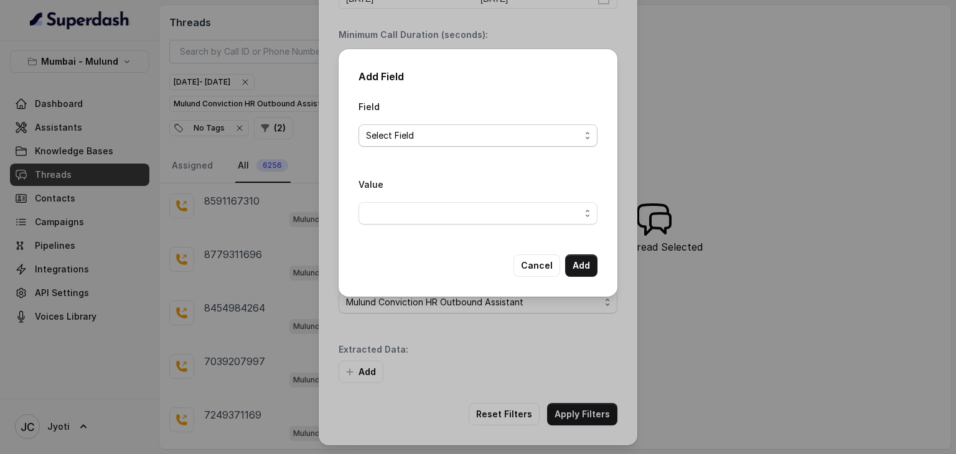
click at [438, 129] on span "Select Field" at bounding box center [473, 135] width 214 height 15
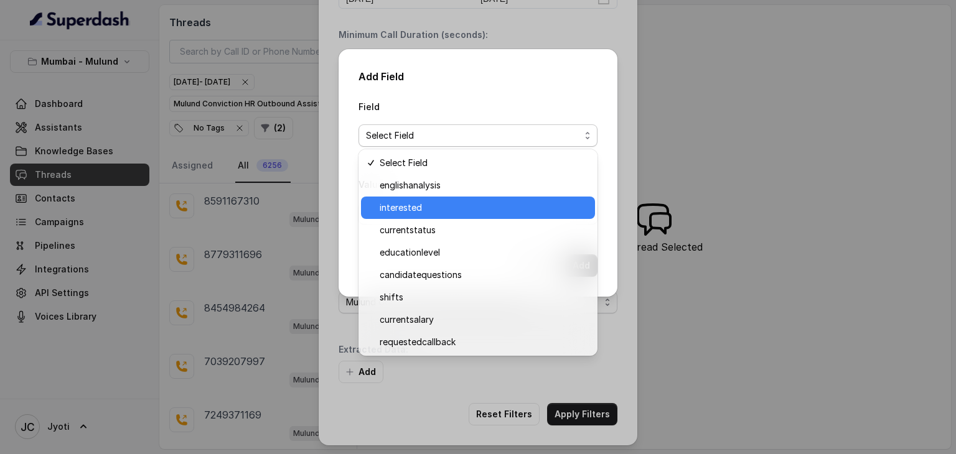
click at [392, 206] on span "interested" at bounding box center [484, 207] width 208 height 15
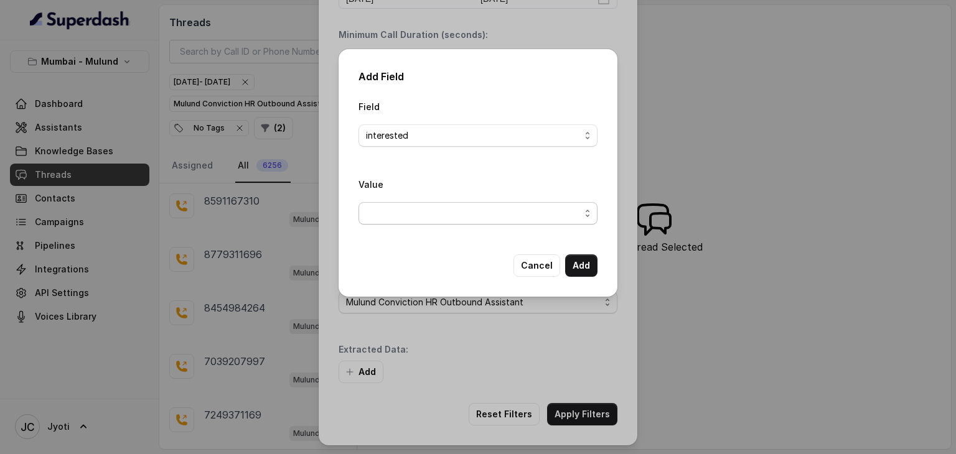
click at [397, 216] on span "button" at bounding box center [478, 213] width 239 height 22
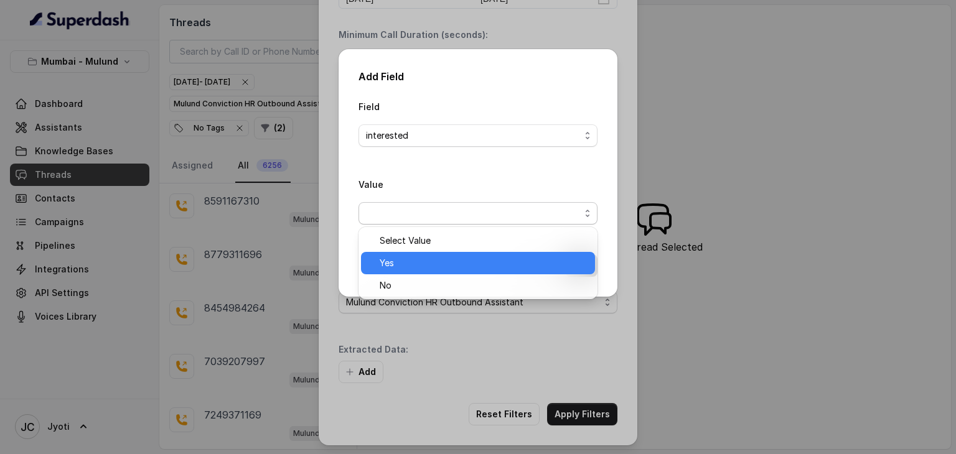
click at [384, 258] on span "Yes" at bounding box center [484, 263] width 208 height 15
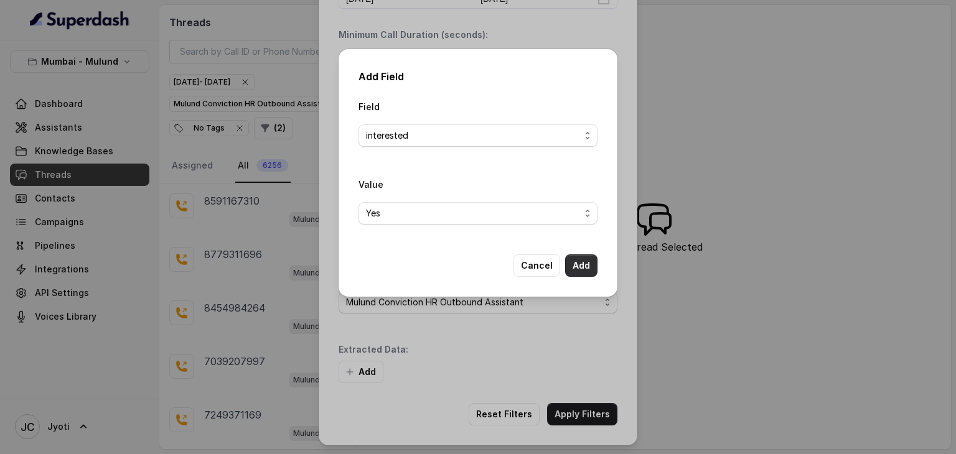
click at [585, 266] on button "Add" at bounding box center [581, 266] width 32 height 22
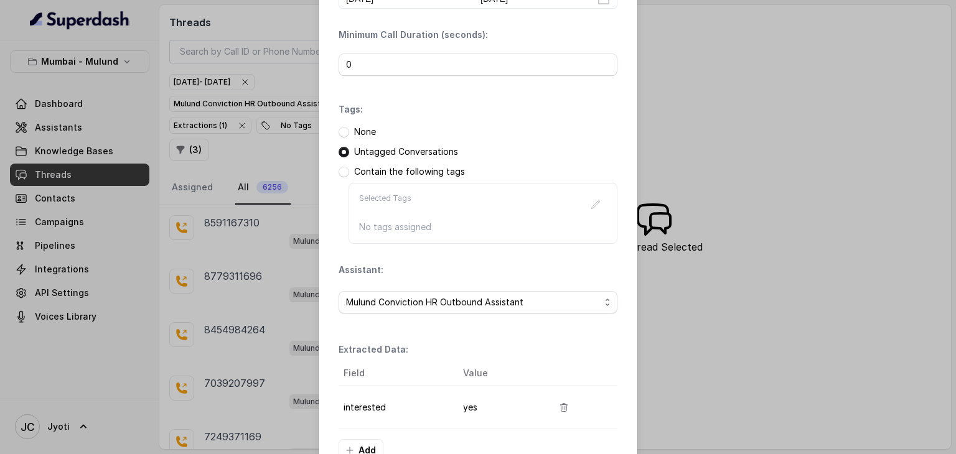
scroll to position [156, 0]
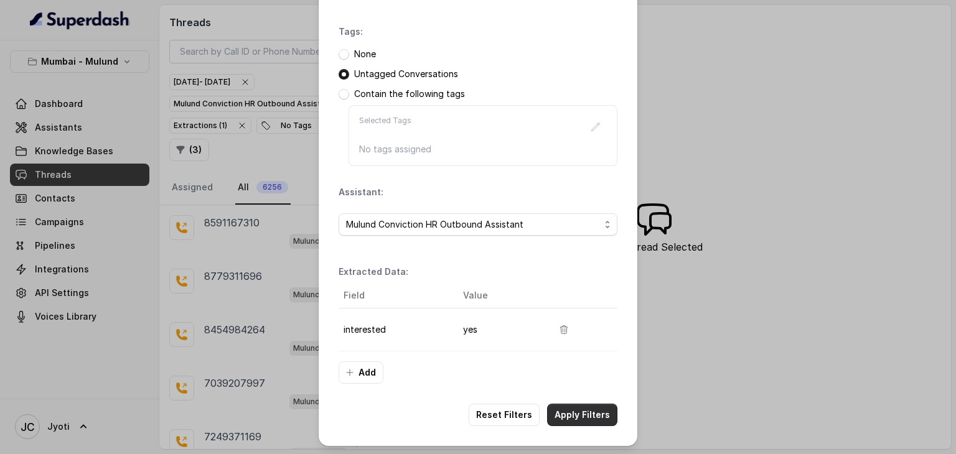
click at [578, 416] on button "Apply Filters" at bounding box center [582, 415] width 70 height 22
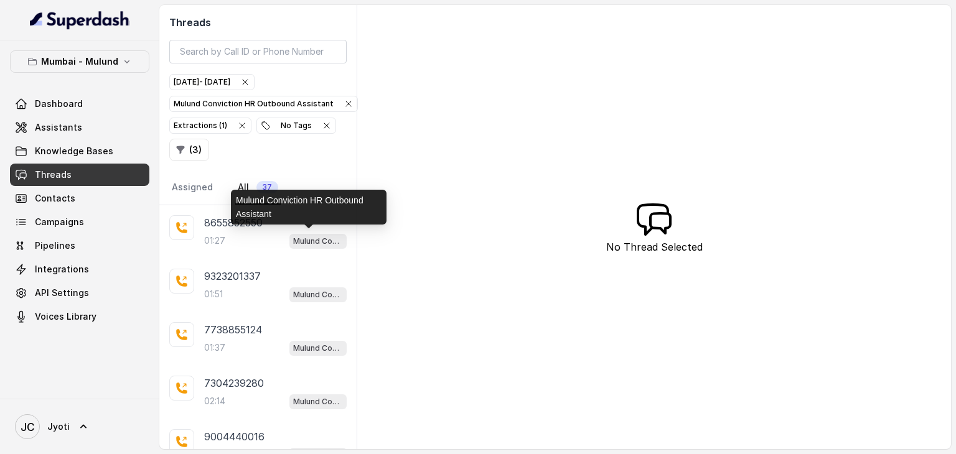
click at [236, 222] on div "Mulund Conviction HR Outbound Assistant" at bounding box center [309, 207] width 156 height 35
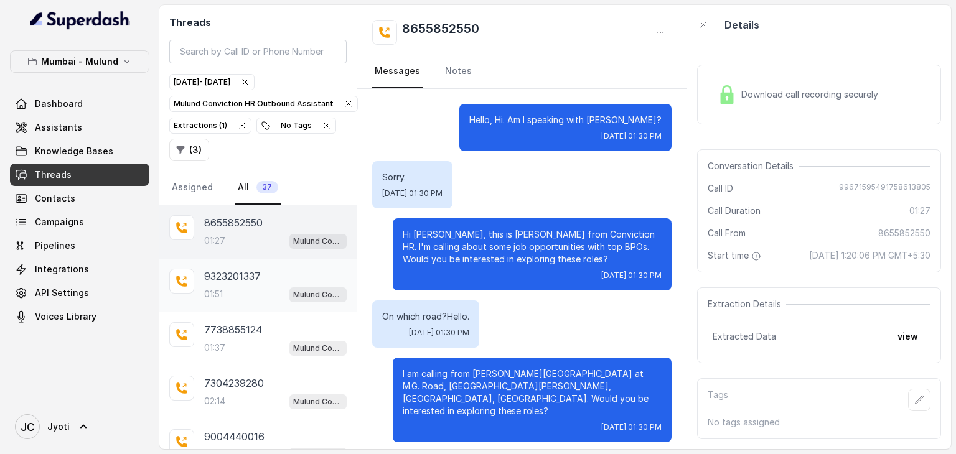
click at [256, 273] on p "9323201337" at bounding box center [232, 276] width 57 height 15
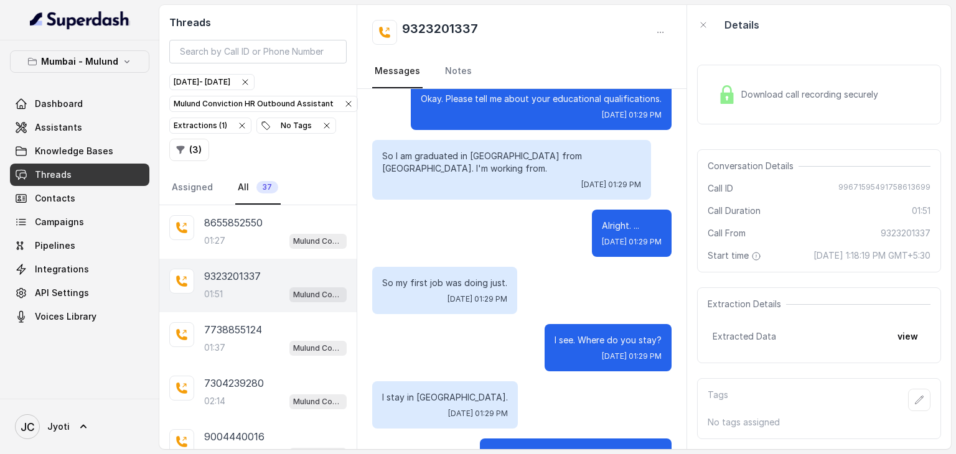
scroll to position [924, 0]
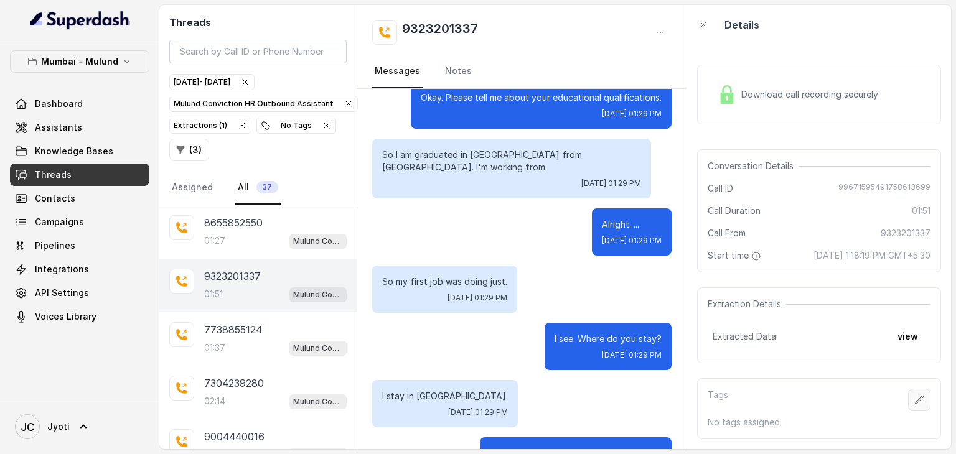
click at [914, 399] on icon "button" at bounding box center [919, 400] width 10 height 10
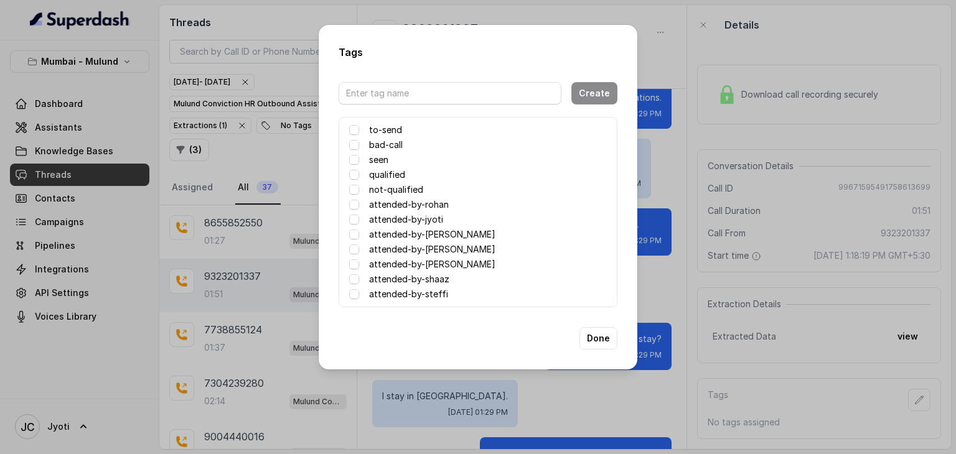
click at [457, 231] on label "attended-by-[PERSON_NAME]" at bounding box center [432, 234] width 126 height 15
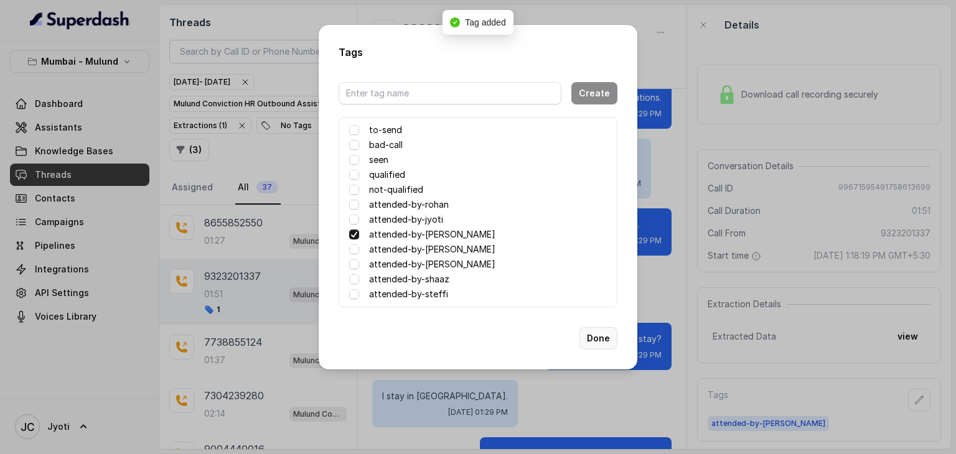
click at [601, 336] on button "Done" at bounding box center [599, 338] width 38 height 22
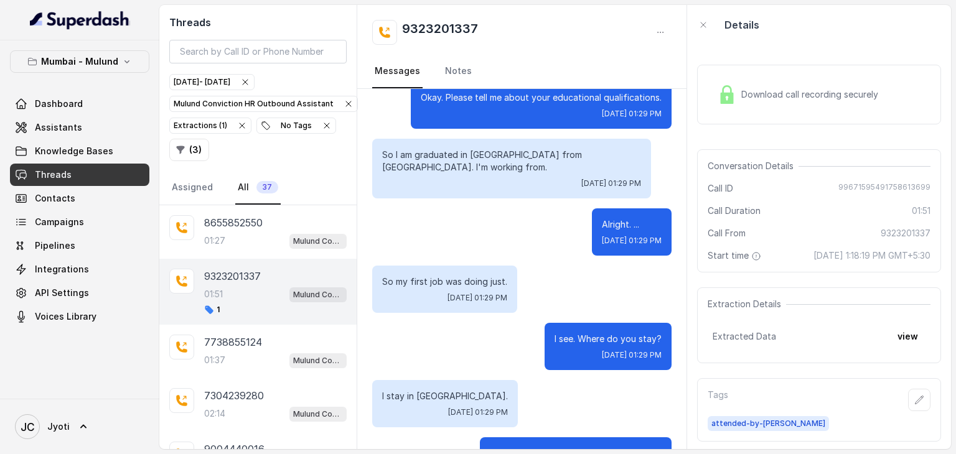
click at [477, 209] on div "Alright. ... Tue, Sep 23, 2025, 01:29 PM" at bounding box center [521, 232] width 299 height 47
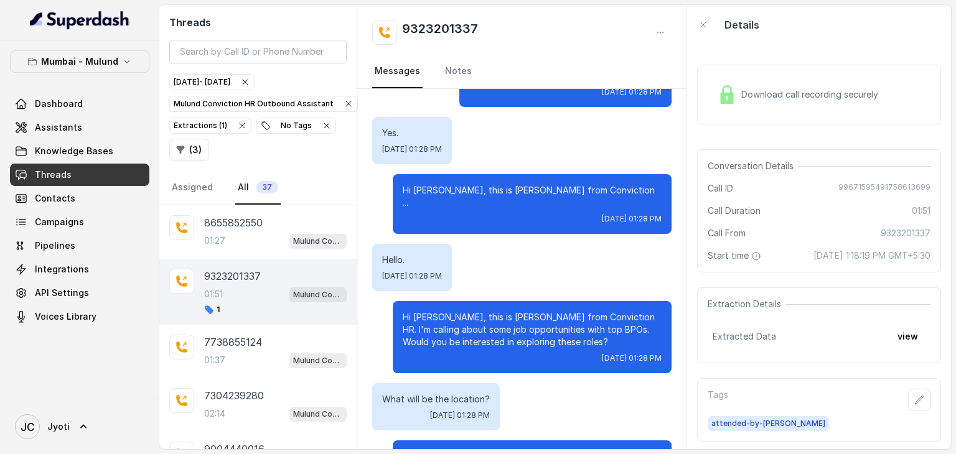
scroll to position [0, 0]
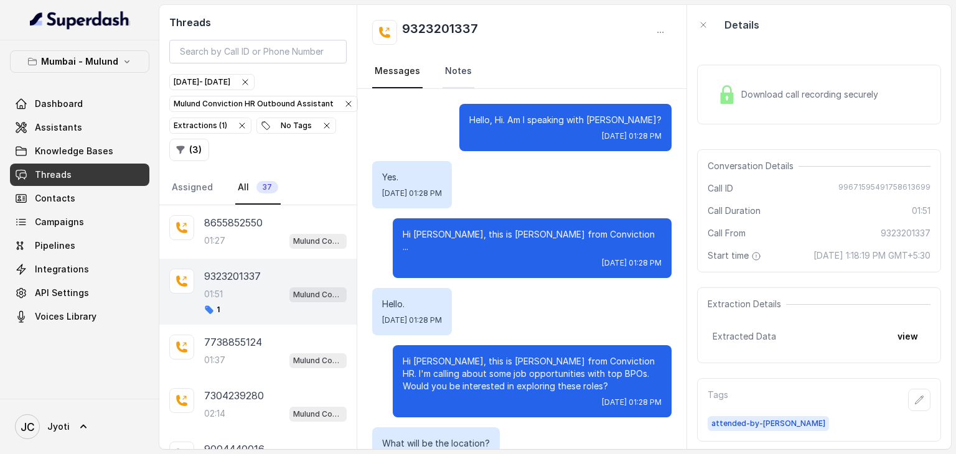
click at [463, 70] on link "Notes" at bounding box center [459, 72] width 32 height 34
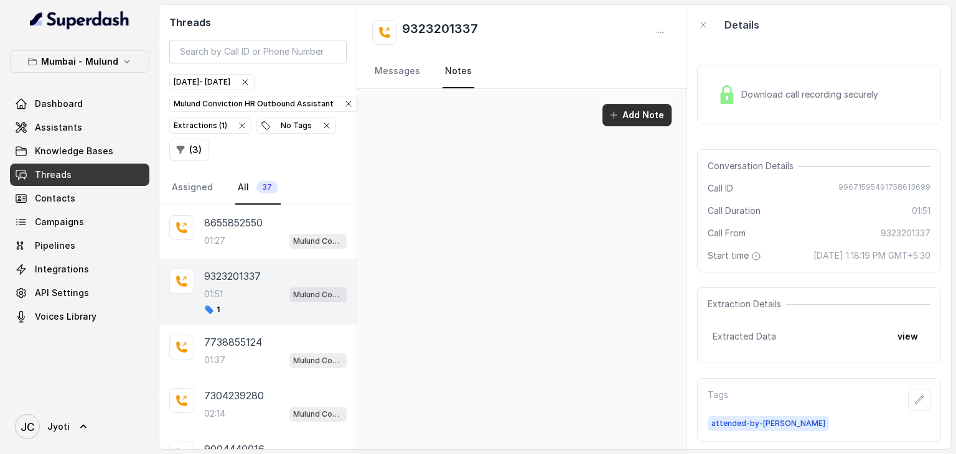
click at [630, 109] on button "Add Note" at bounding box center [637, 115] width 69 height 22
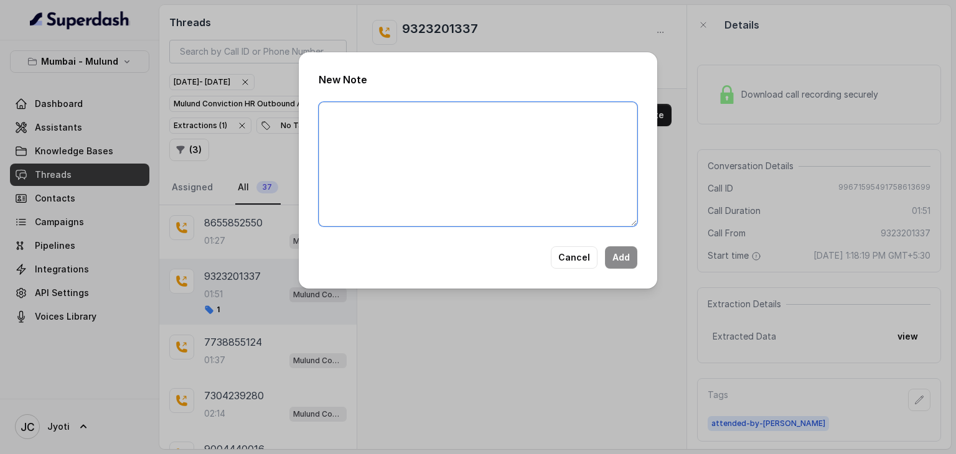
click at [498, 115] on textarea at bounding box center [478, 164] width 319 height 124
click at [404, 113] on textarea "Spoke with Priyanka She is working with Wipro. She will call back in 10 mins." at bounding box center [478, 164] width 319 height 124
type textarea "Spoke with Priyanka, She is working with Wipro. She will call back in 10 mins."
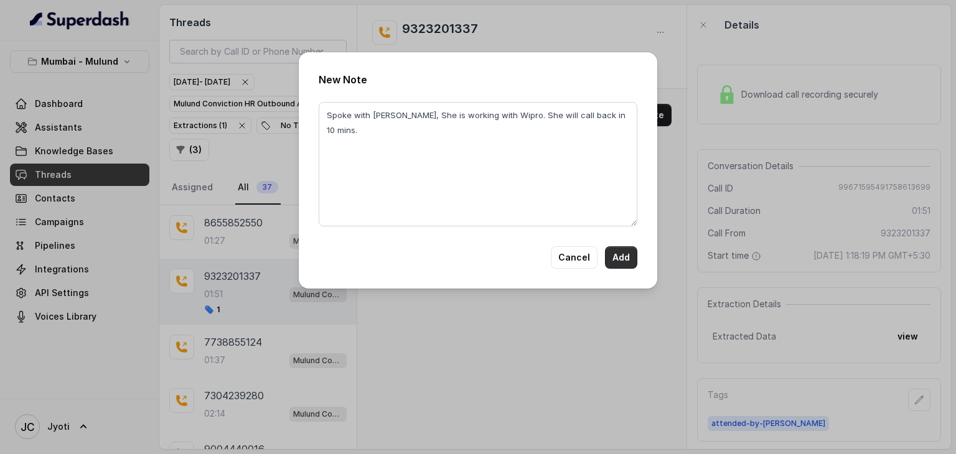
click at [615, 260] on button "Add" at bounding box center [621, 258] width 32 height 22
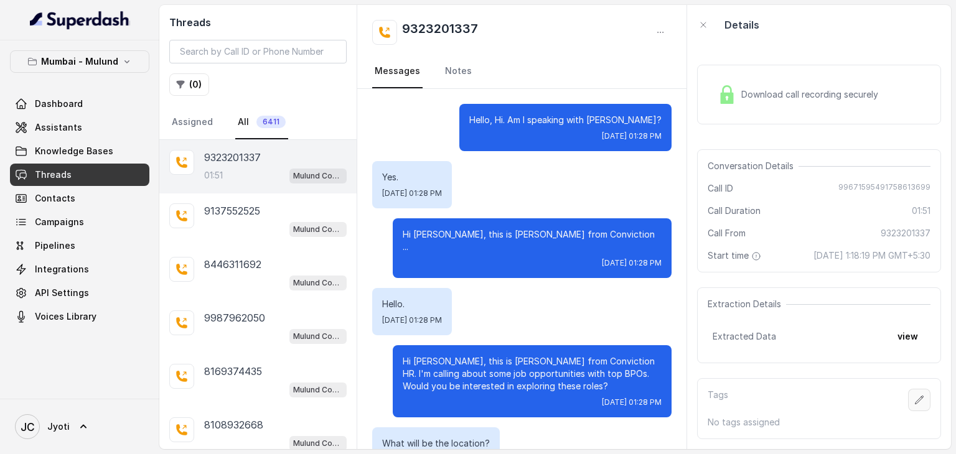
click at [914, 402] on icon "button" at bounding box center [919, 400] width 10 height 10
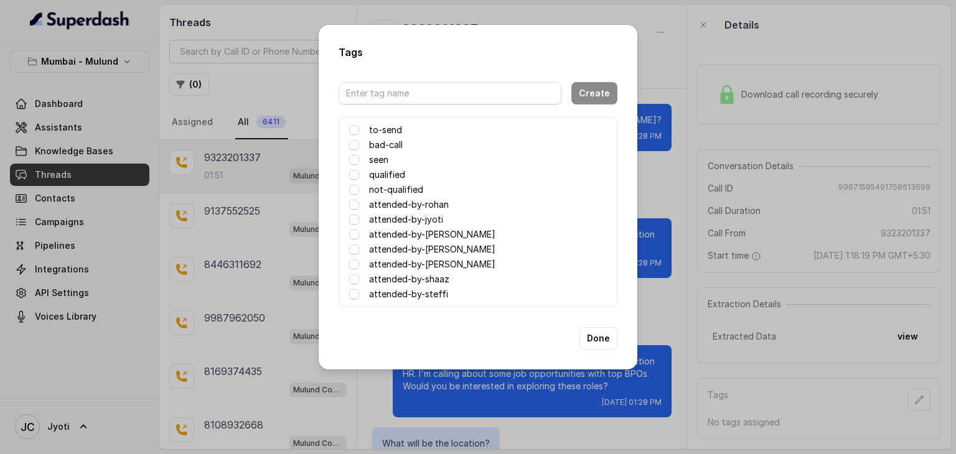
click at [425, 235] on label "attended-by-[PERSON_NAME]" at bounding box center [432, 234] width 126 height 15
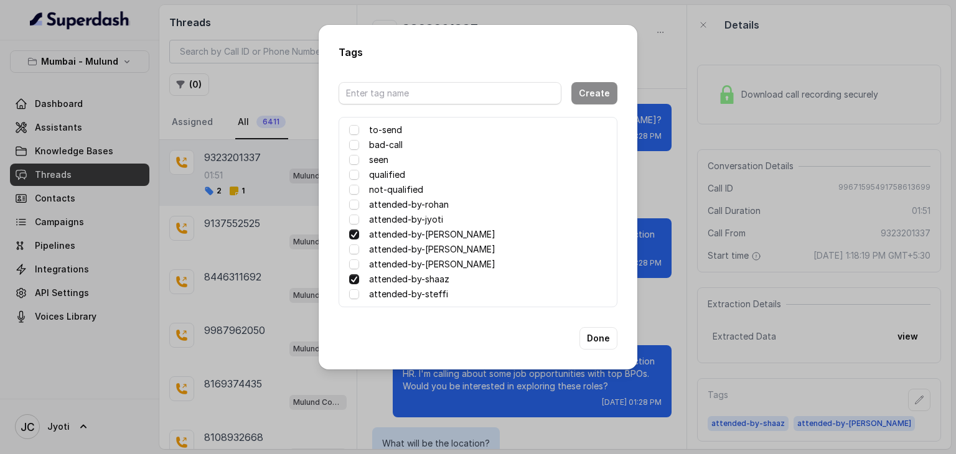
click at [377, 278] on label "attended-by-shaaz" at bounding box center [409, 279] width 80 height 15
click at [688, 273] on div "Tags Create to-send bad-call seen qualified not-qualified attended-by-rohan att…" at bounding box center [478, 227] width 956 height 454
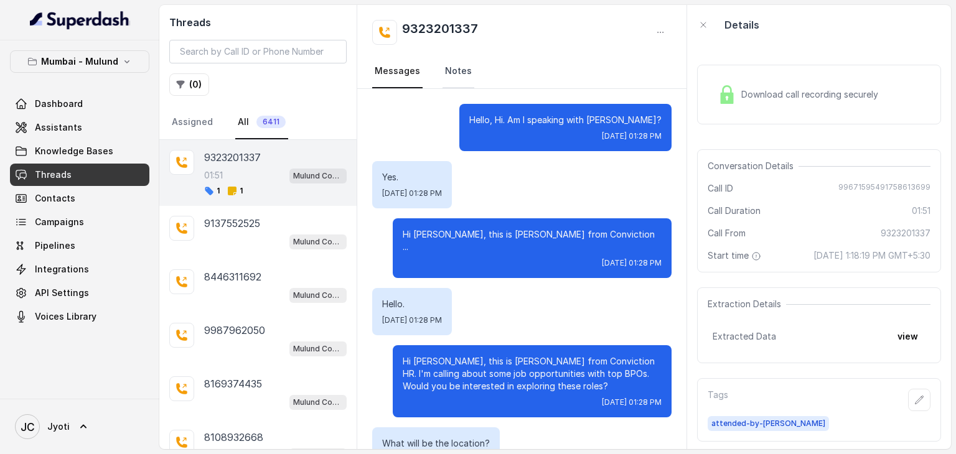
click at [446, 63] on link "Notes" at bounding box center [459, 72] width 32 height 34
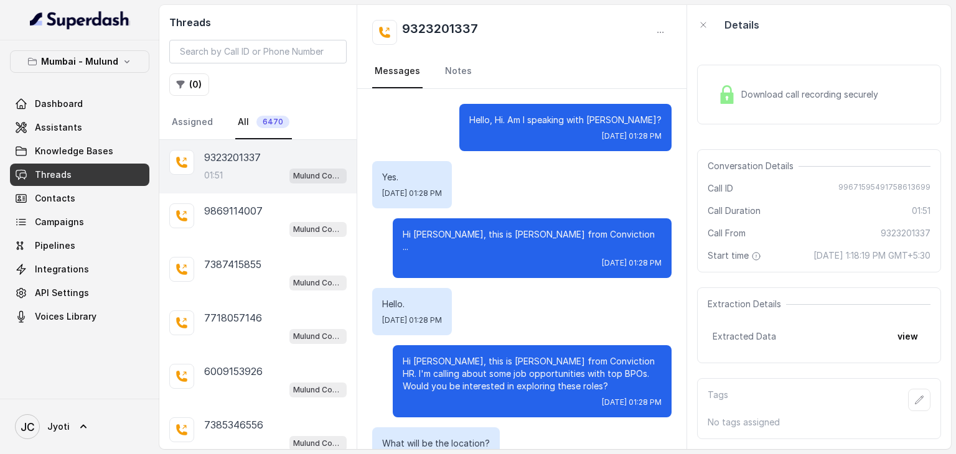
scroll to position [1215, 0]
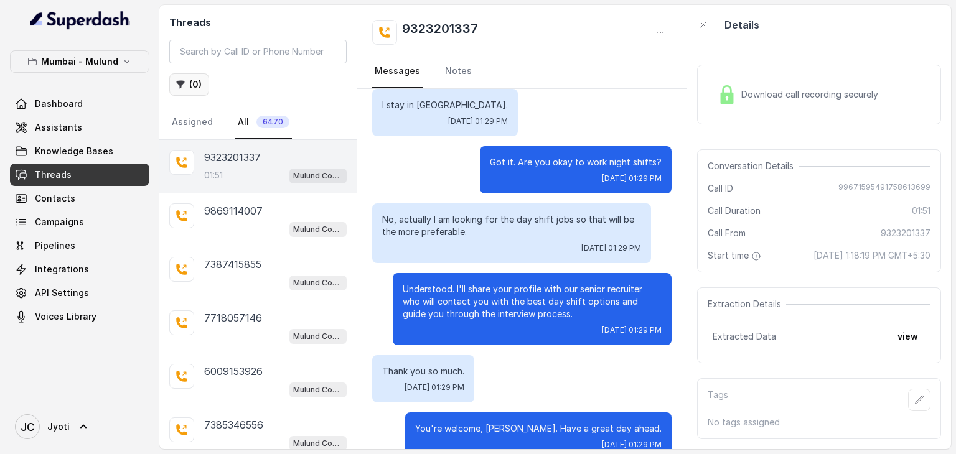
click at [182, 87] on icon "button" at bounding box center [181, 85] width 10 height 10
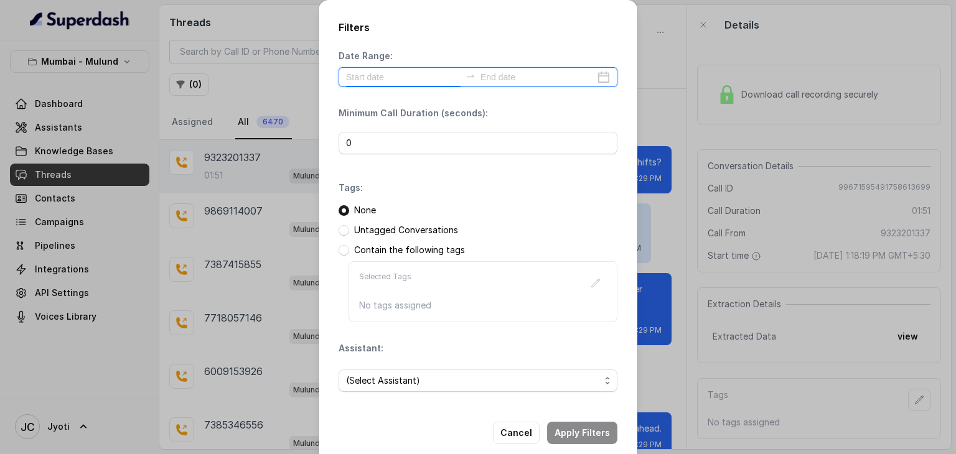
click at [372, 77] on input at bounding box center [403, 77] width 115 height 14
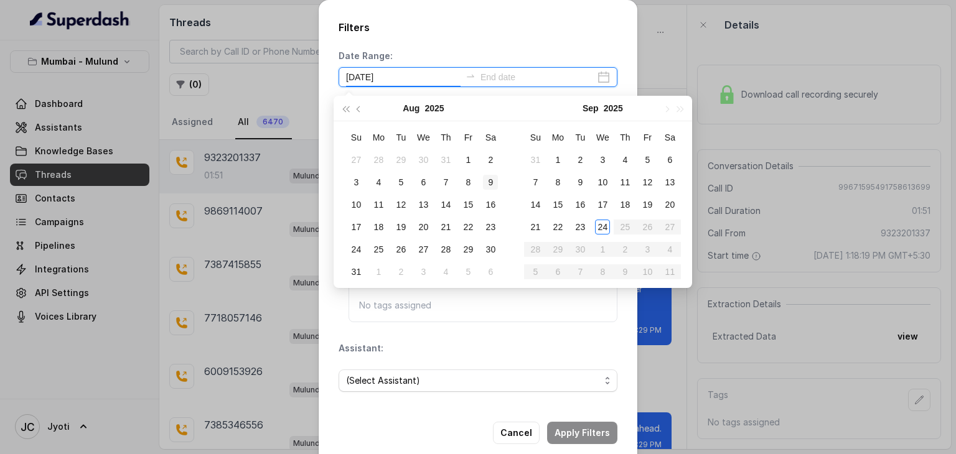
type input "[DATE]"
click at [585, 227] on div "23" at bounding box center [580, 227] width 15 height 15
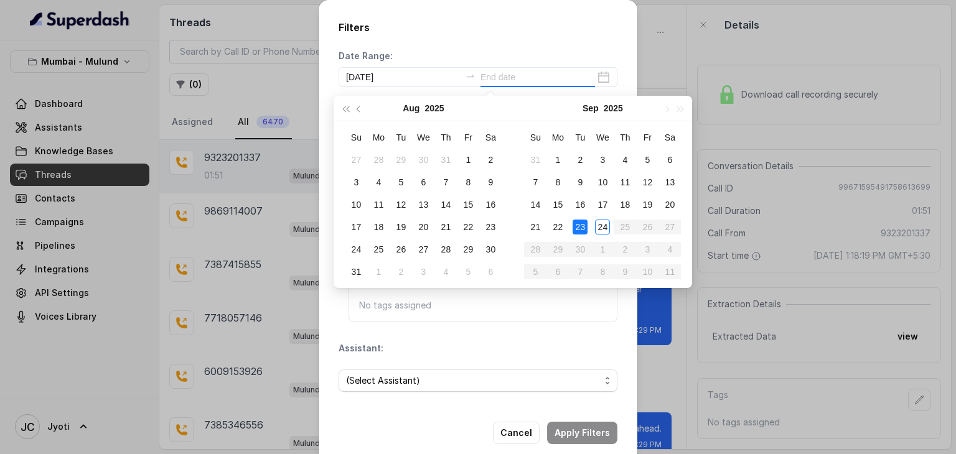
click at [583, 226] on div "23" at bounding box center [580, 227] width 15 height 15
type input "[DATE]"
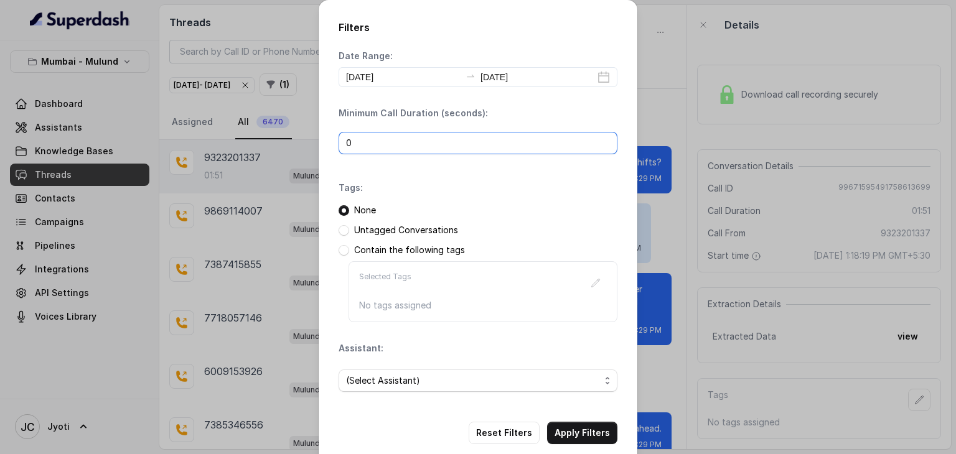
click at [434, 139] on input "0" at bounding box center [478, 143] width 279 height 22
click at [364, 233] on p "Untagged Conversations" at bounding box center [406, 230] width 104 height 12
click at [339, 231] on span at bounding box center [344, 230] width 11 height 11
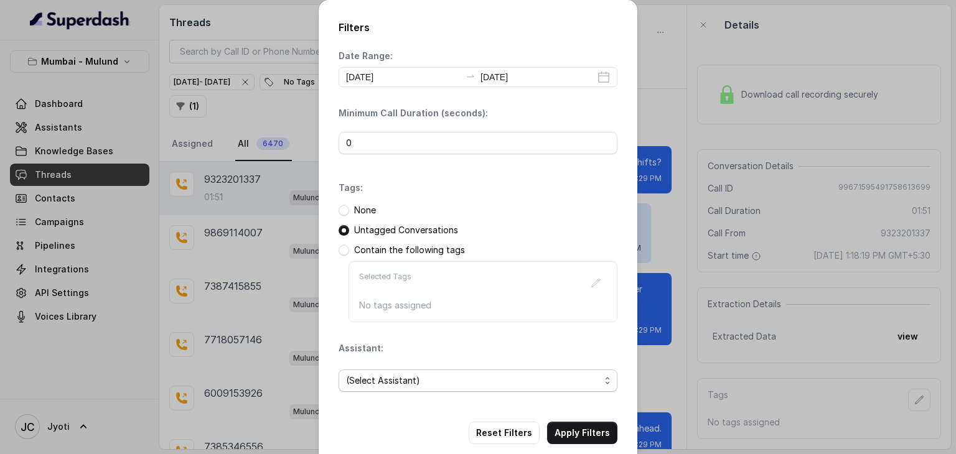
click at [371, 373] on span "(Select Assistant)" at bounding box center [473, 380] width 254 height 15
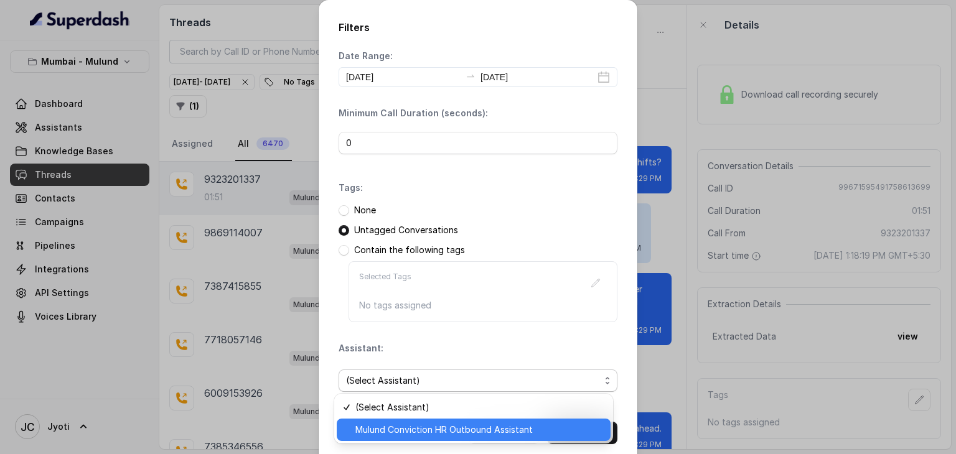
click at [366, 433] on span "Mulund Conviction HR Outbound Assistant" at bounding box center [479, 430] width 248 height 15
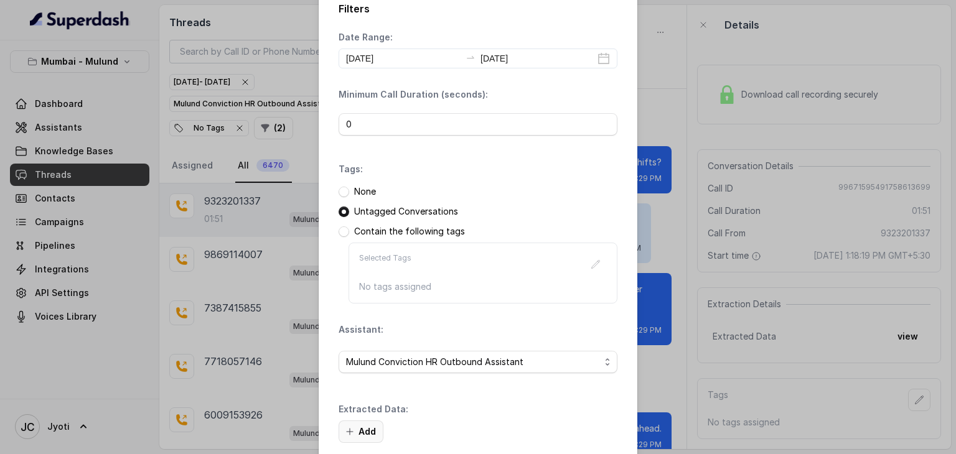
scroll to position [21, 0]
click at [355, 433] on button "Add" at bounding box center [361, 430] width 45 height 22
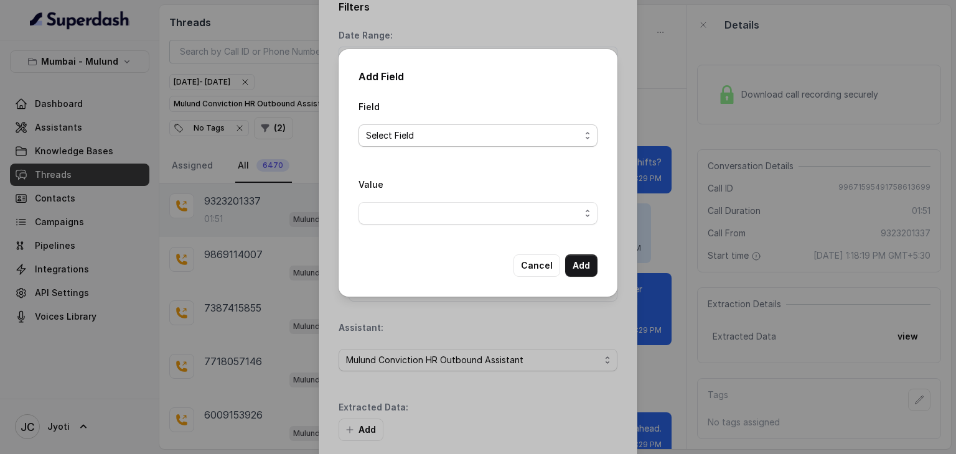
drag, startPoint x: 395, startPoint y: 152, endPoint x: 394, endPoint y: 133, distance: 19.3
click at [394, 133] on div "Field Select Field" at bounding box center [478, 128] width 239 height 58
click at [394, 133] on span "Select Field" at bounding box center [473, 135] width 214 height 15
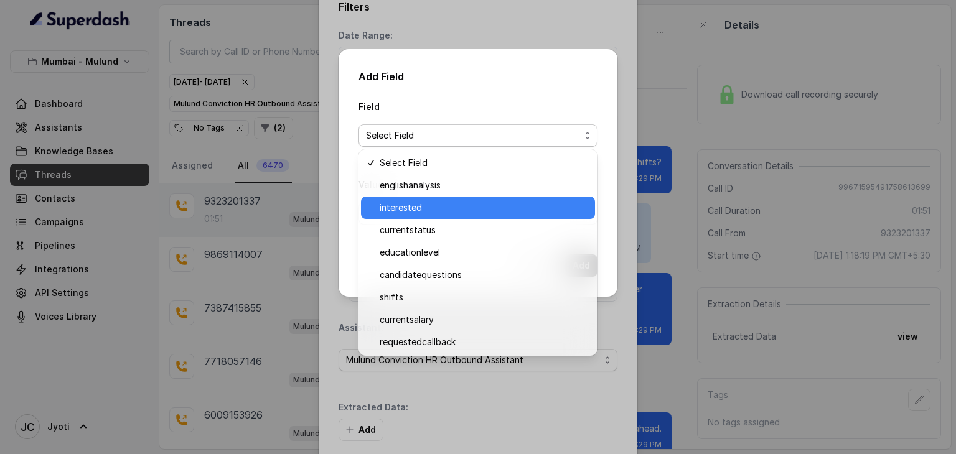
click at [397, 209] on span "interested" at bounding box center [484, 207] width 208 height 15
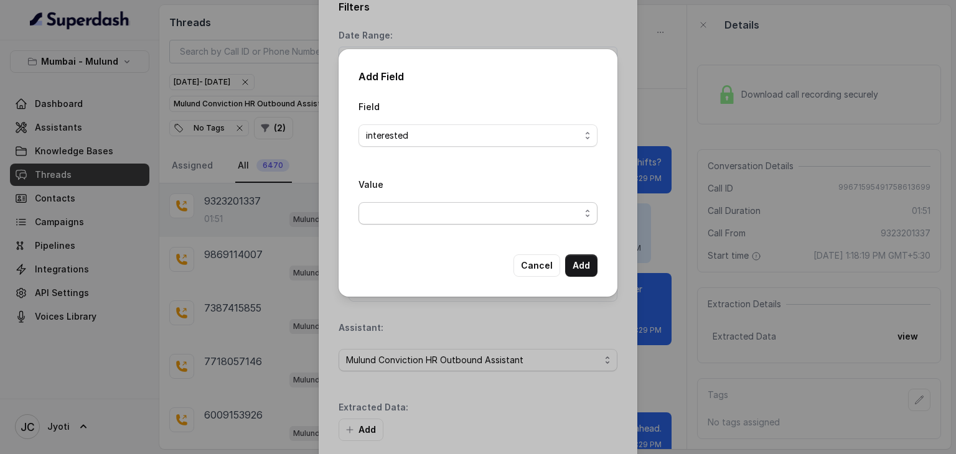
click at [395, 215] on span "button" at bounding box center [478, 213] width 239 height 22
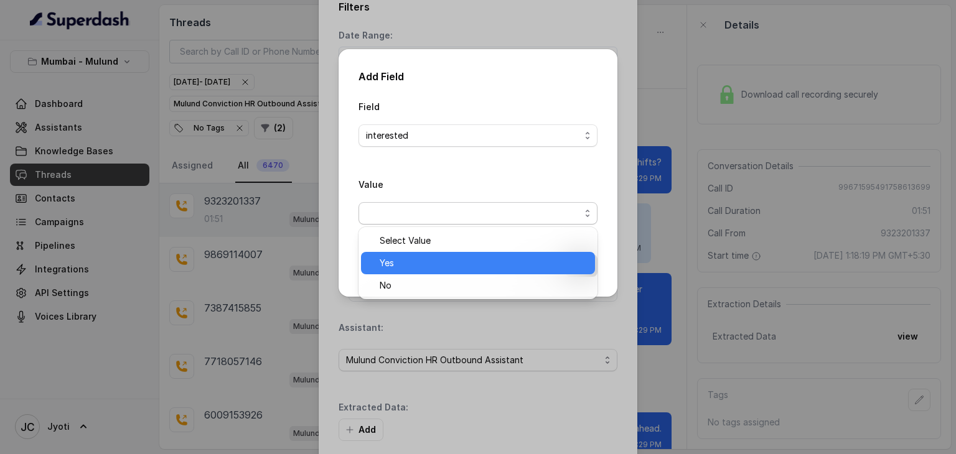
click at [387, 266] on span "Yes" at bounding box center [484, 263] width 208 height 15
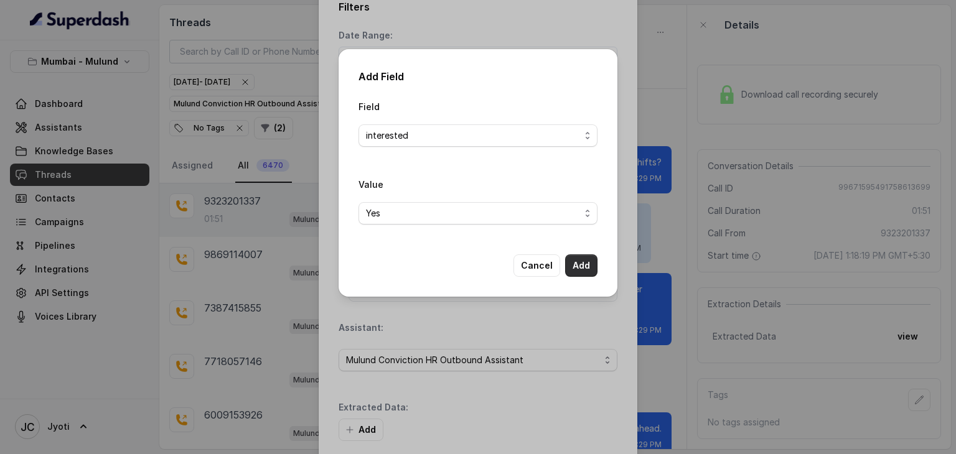
click at [580, 274] on button "Add" at bounding box center [581, 266] width 32 height 22
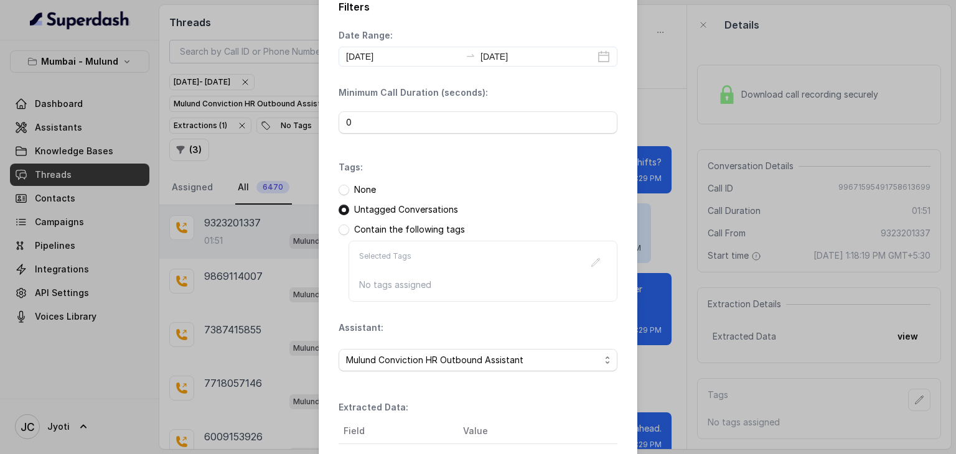
scroll to position [156, 0]
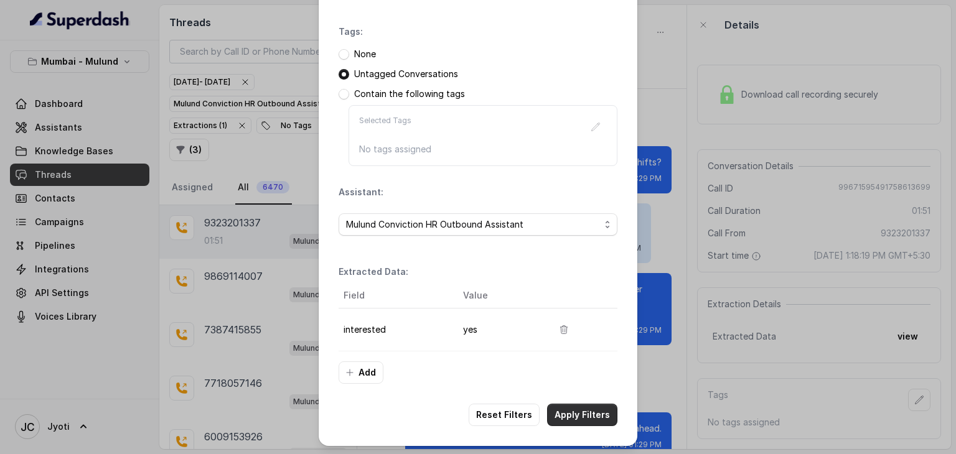
click at [583, 409] on button "Apply Filters" at bounding box center [582, 415] width 70 height 22
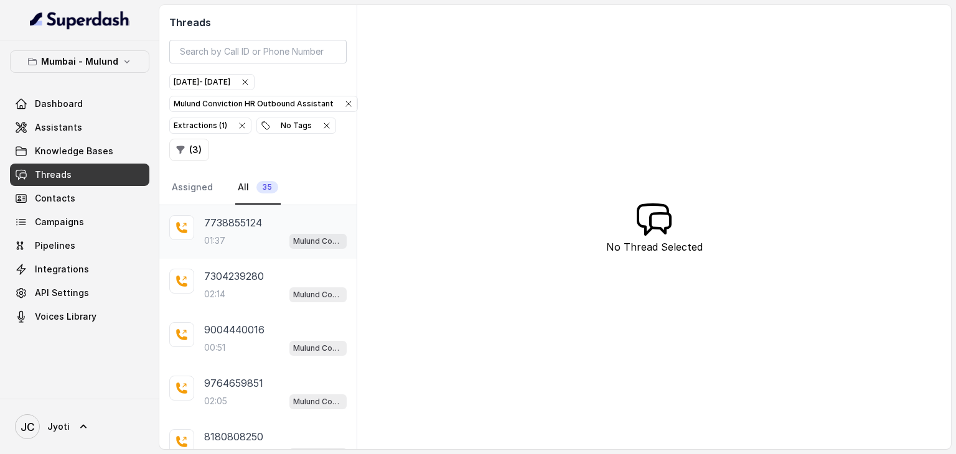
click at [251, 233] on div "01:37 Mulund Conviction HR Outbound Assistant" at bounding box center [275, 241] width 143 height 16
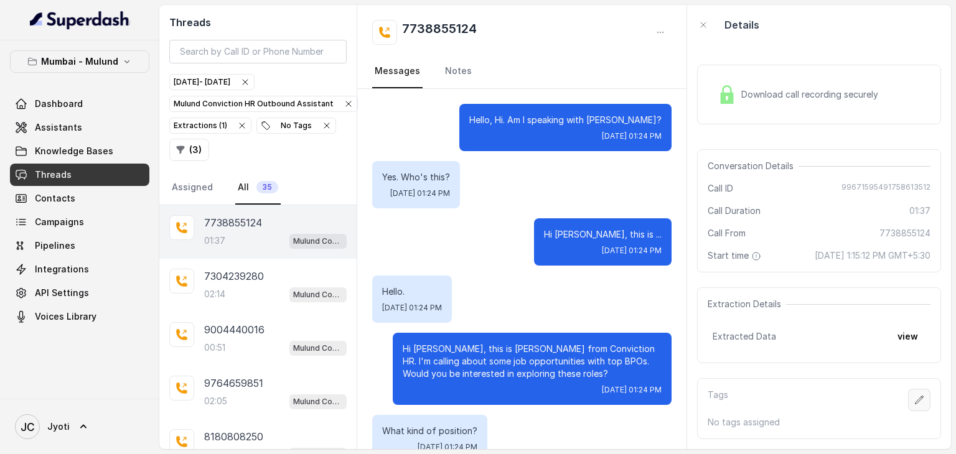
click at [914, 402] on icon "button" at bounding box center [919, 400] width 10 height 10
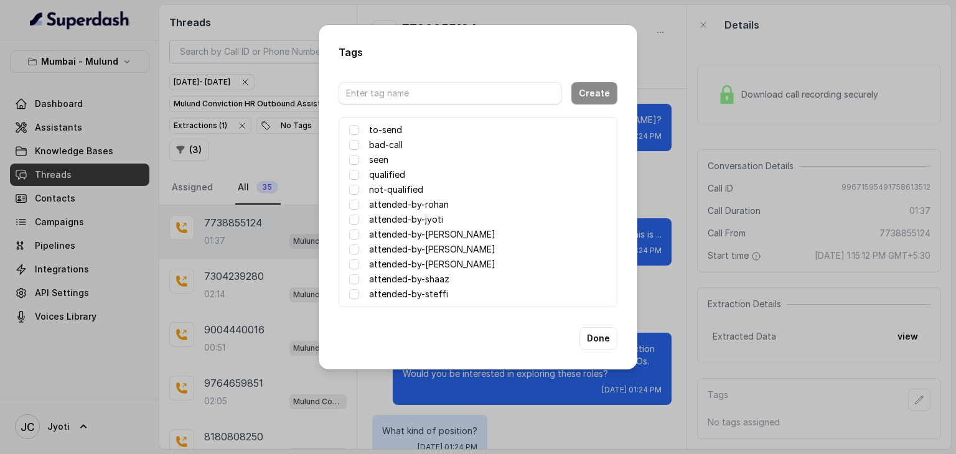
click at [449, 237] on label "attended-by-[PERSON_NAME]" at bounding box center [432, 234] width 126 height 15
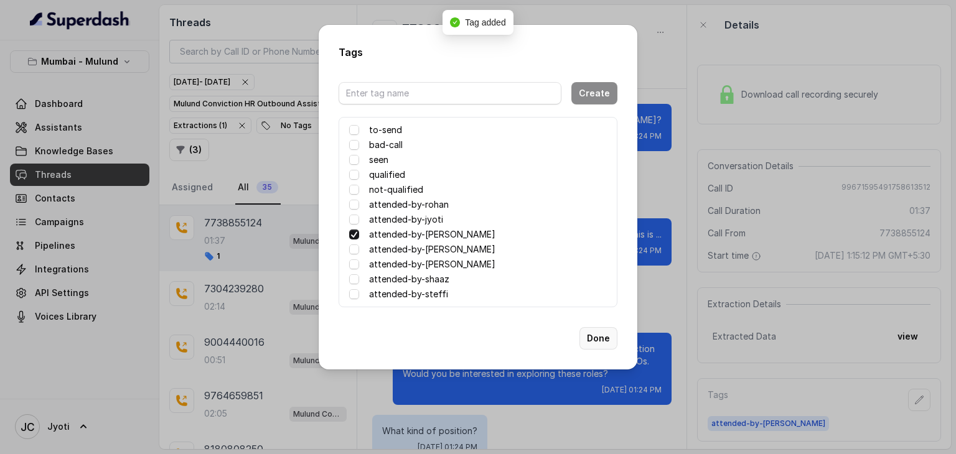
click at [601, 339] on button "Done" at bounding box center [599, 338] width 38 height 22
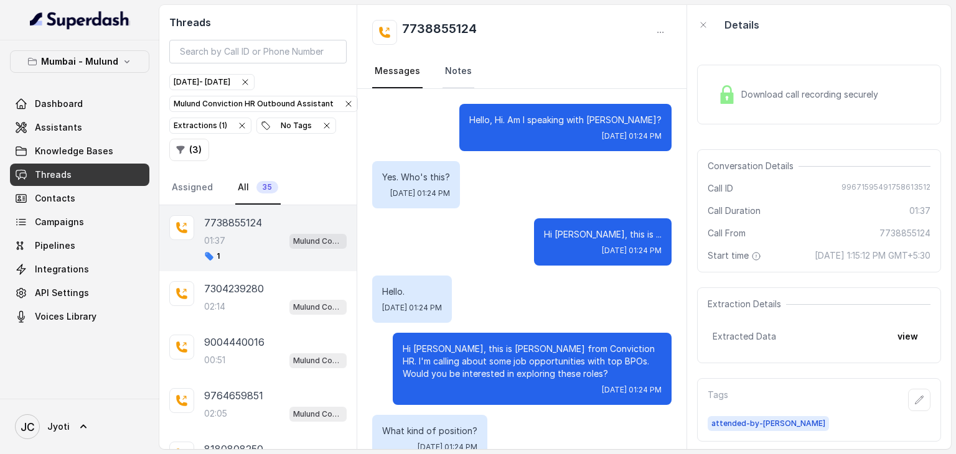
click at [454, 70] on link "Notes" at bounding box center [459, 72] width 32 height 34
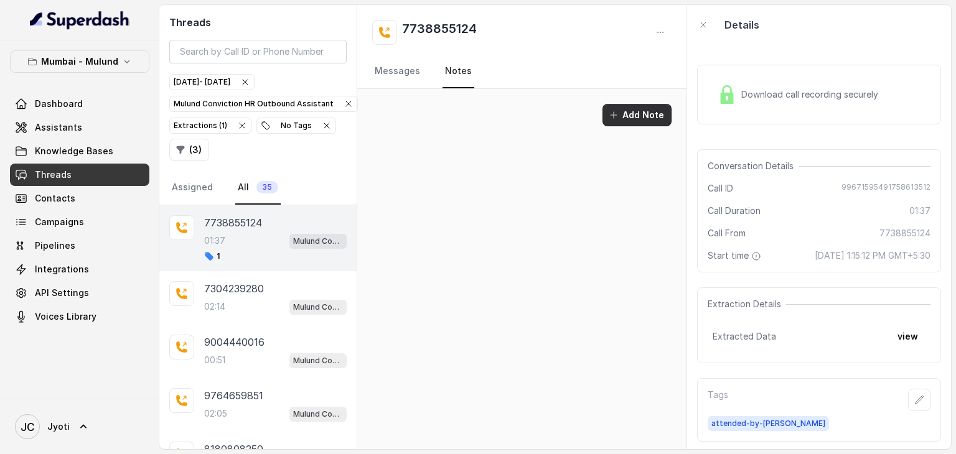
click at [624, 118] on button "Add Note" at bounding box center [637, 115] width 69 height 22
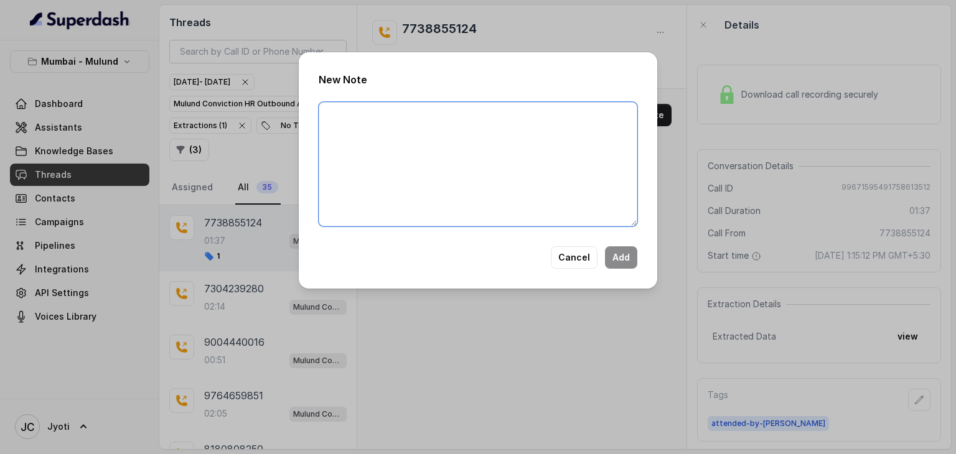
click at [578, 117] on textarea at bounding box center [478, 164] width 319 height 124
type textarea "Candidate did not pick up the call."
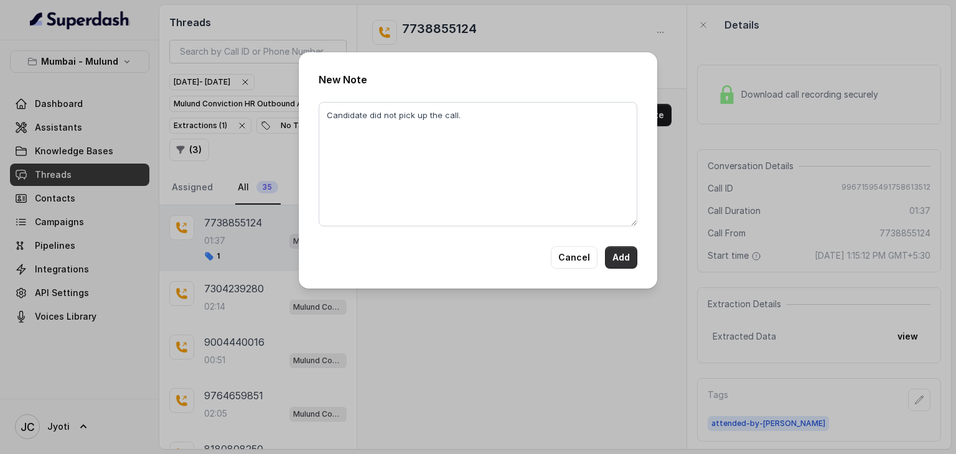
click at [613, 259] on button "Add" at bounding box center [621, 258] width 32 height 22
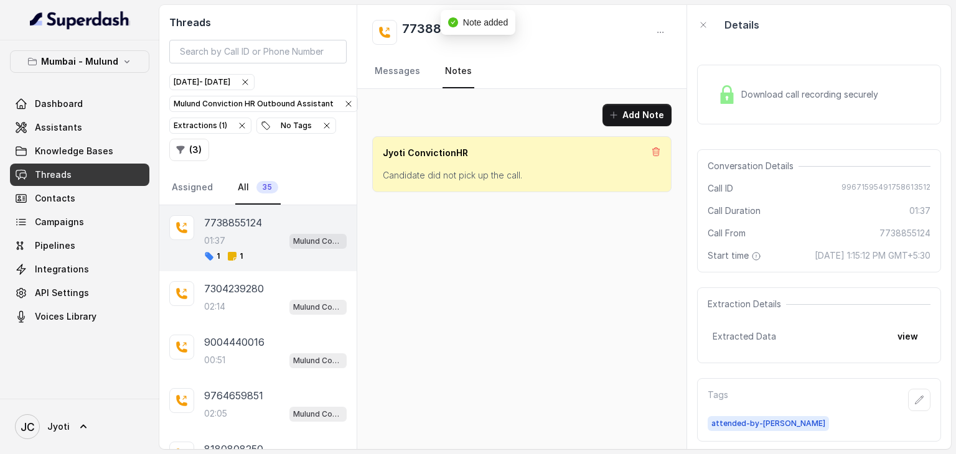
click at [591, 287] on div "Add Note Jyoti ConvictionHR Candidate did not pick up the call." at bounding box center [521, 269] width 329 height 360
click at [405, 89] on div "Add Note Jyoti ConvictionHR Candidate did not pick up the call." at bounding box center [521, 148] width 329 height 118
click at [395, 63] on link "Messages" at bounding box center [397, 72] width 50 height 34
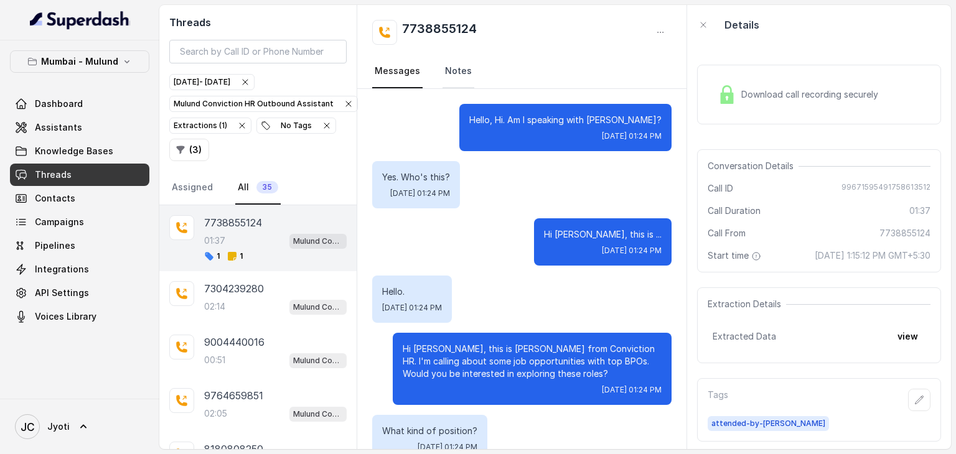
click at [443, 77] on link "Notes" at bounding box center [459, 72] width 32 height 34
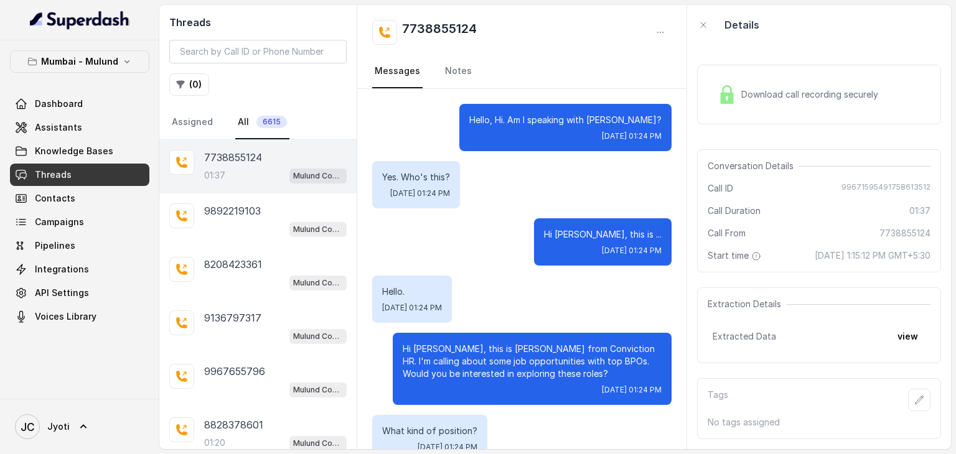
scroll to position [1073, 0]
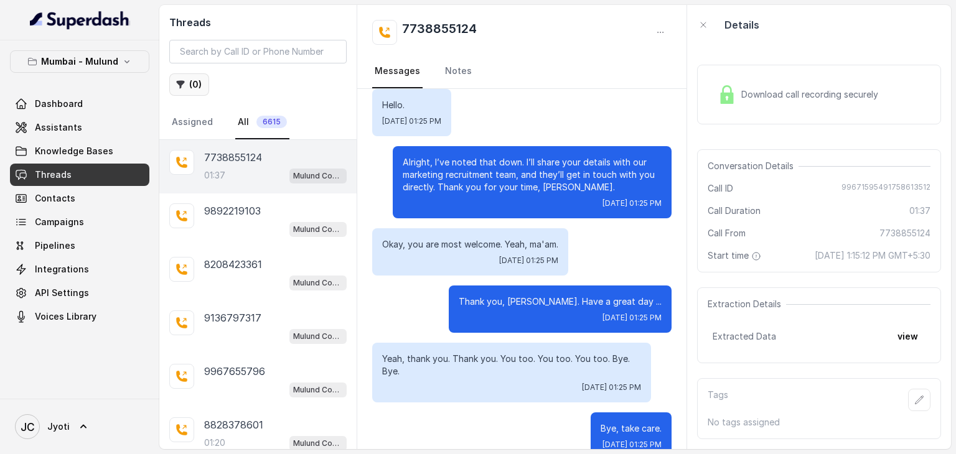
click at [197, 83] on button "( 0 )" at bounding box center [189, 84] width 40 height 22
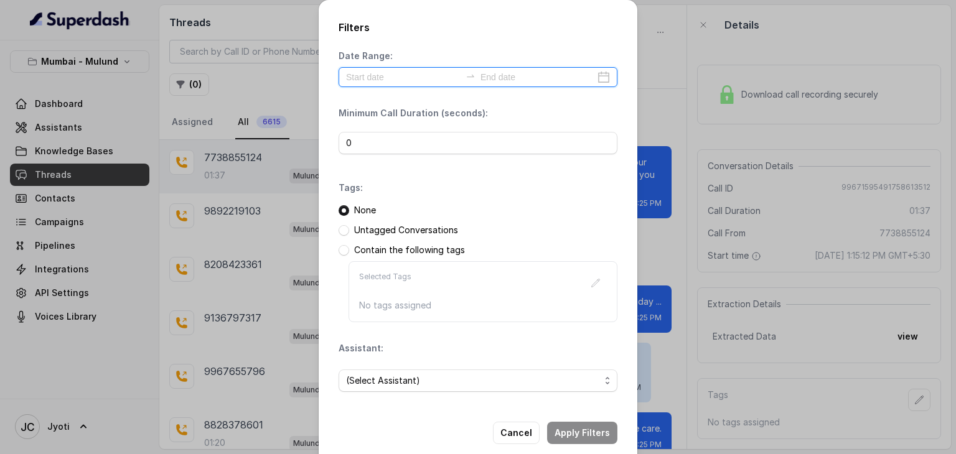
click at [418, 78] on input at bounding box center [403, 77] width 115 height 14
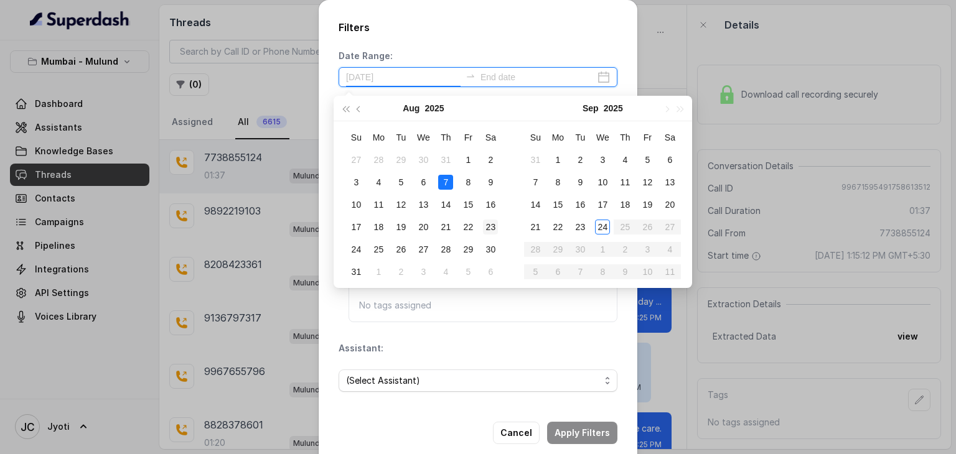
type input "[DATE]"
click at [585, 224] on div "23" at bounding box center [580, 227] width 15 height 15
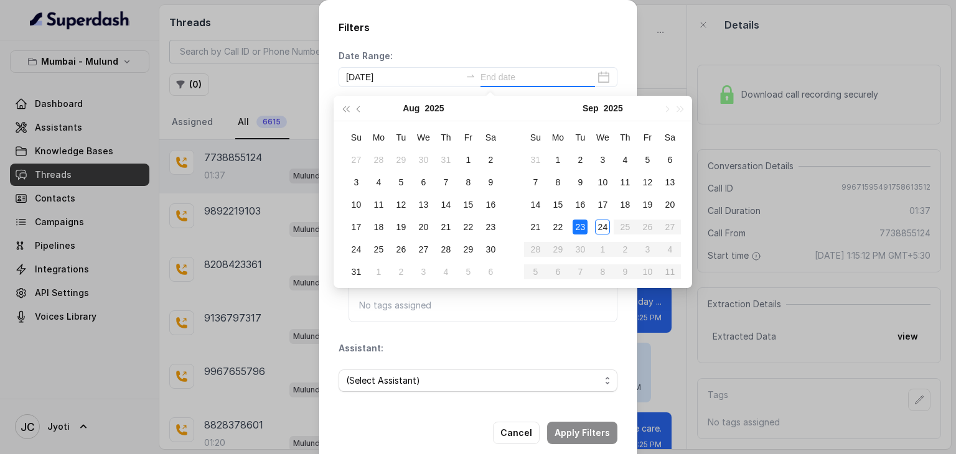
click at [585, 224] on div "23" at bounding box center [580, 227] width 15 height 15
type input "[DATE]"
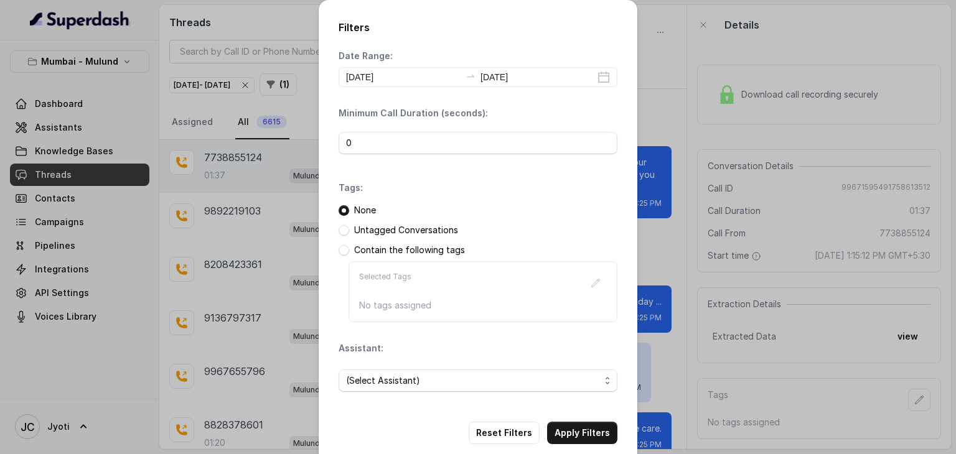
click at [365, 232] on p "Untagged Conversations" at bounding box center [406, 230] width 104 height 12
click at [340, 231] on span at bounding box center [344, 230] width 11 height 11
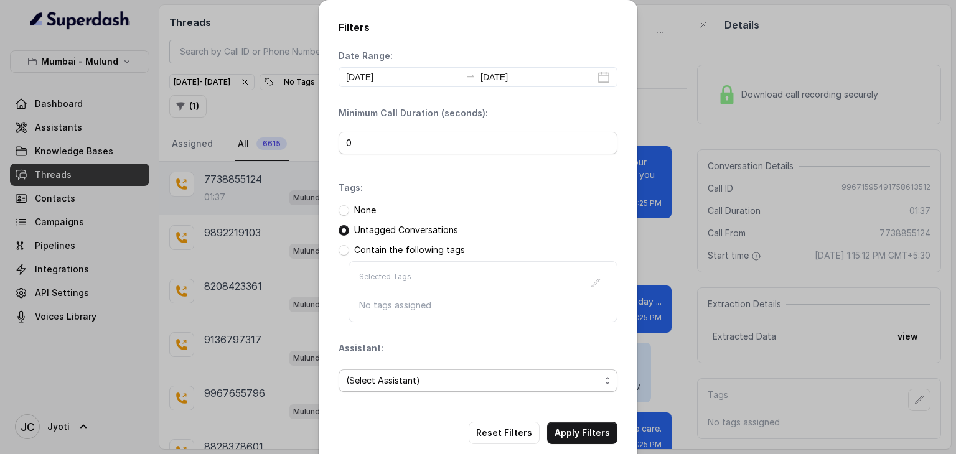
drag, startPoint x: 404, startPoint y: 382, endPoint x: 397, endPoint y: 386, distance: 8.1
click at [403, 382] on span "(Select Assistant)" at bounding box center [473, 380] width 254 height 15
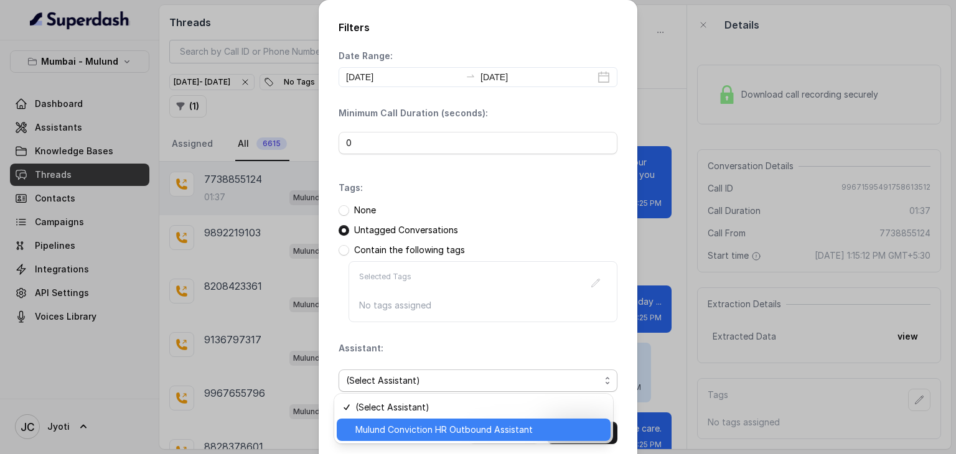
click at [378, 421] on div "Mulund Conviction HR Outbound Assistant" at bounding box center [474, 430] width 274 height 22
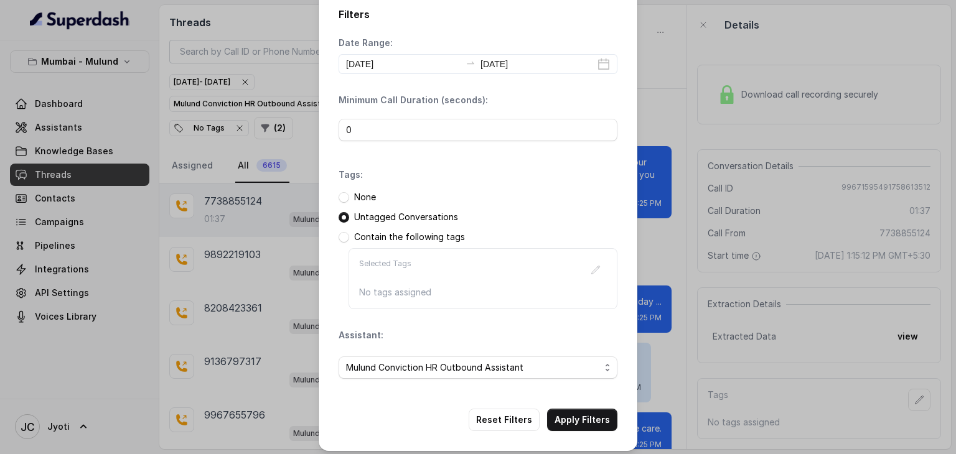
scroll to position [19, 0]
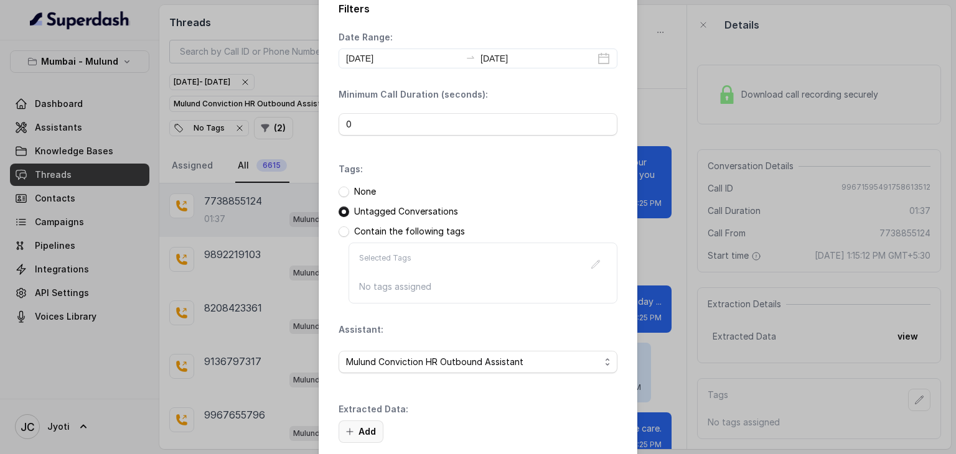
click at [364, 431] on button "Add" at bounding box center [361, 432] width 45 height 22
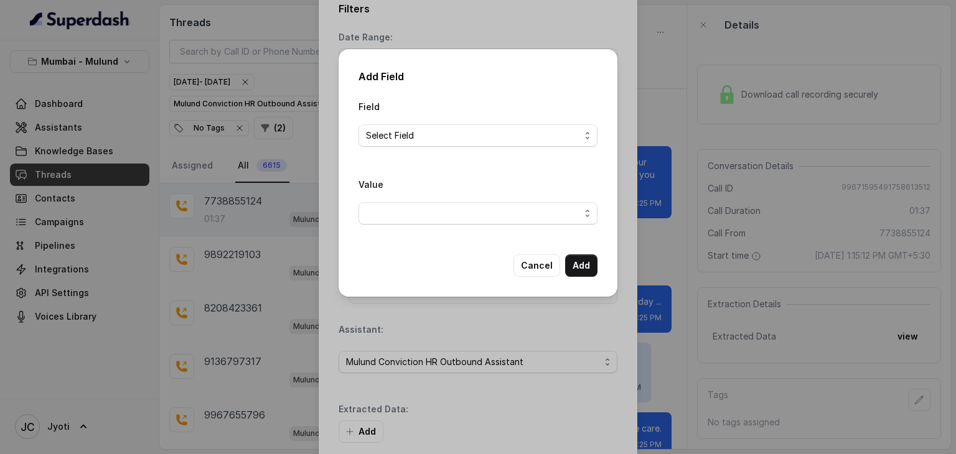
drag, startPoint x: 436, startPoint y: 133, endPoint x: 433, endPoint y: 143, distance: 10.9
click at [436, 136] on span "Select Field" at bounding box center [473, 135] width 214 height 15
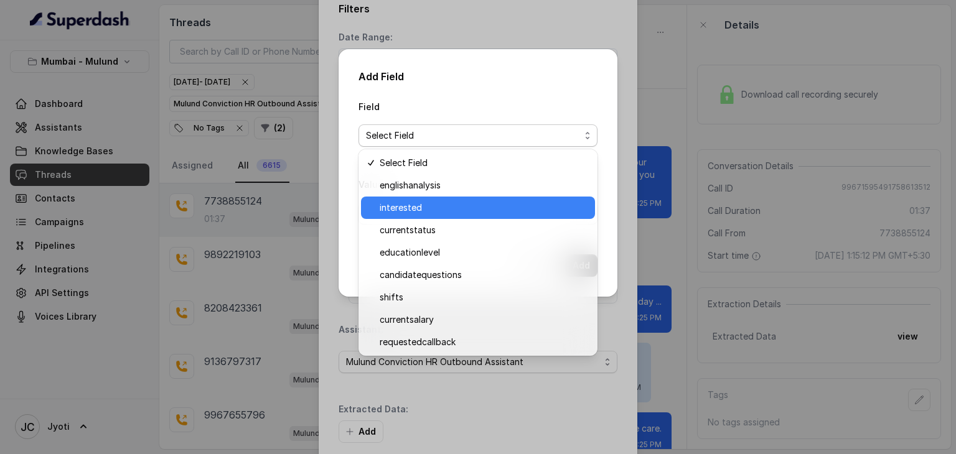
click at [392, 209] on span "interested" at bounding box center [484, 207] width 208 height 15
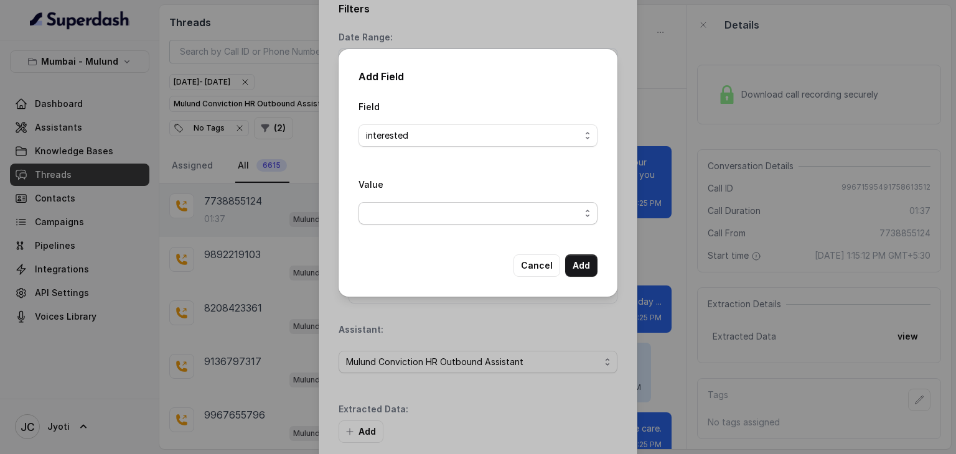
click at [391, 207] on span "button" at bounding box center [478, 213] width 239 height 22
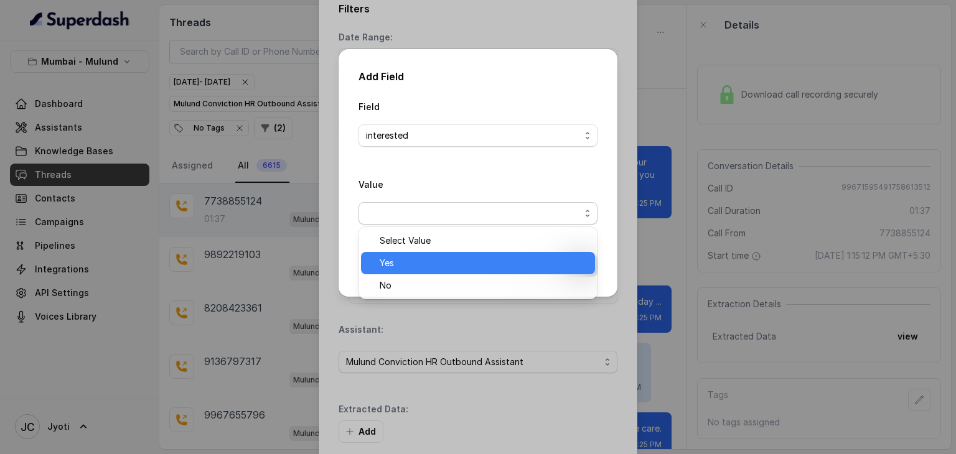
drag, startPoint x: 401, startPoint y: 257, endPoint x: 413, endPoint y: 259, distance: 12.6
click at [402, 257] on span "Yes" at bounding box center [484, 263] width 208 height 15
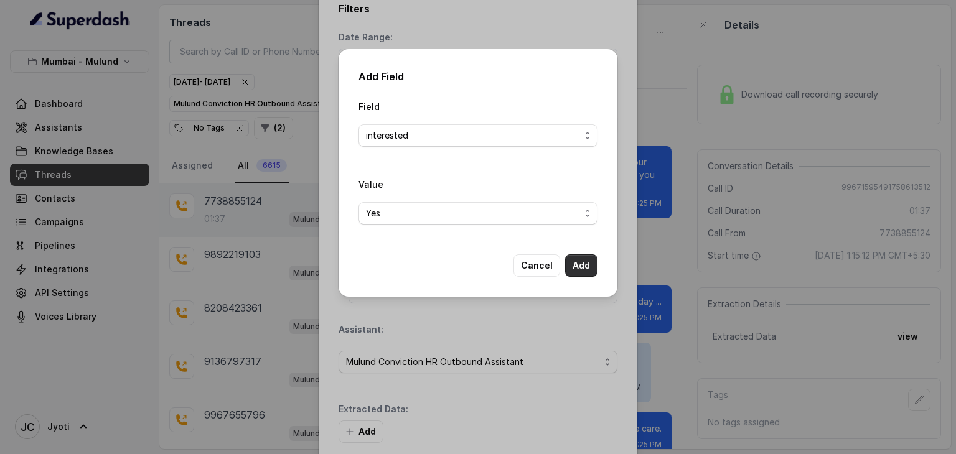
click at [570, 267] on button "Add" at bounding box center [581, 266] width 32 height 22
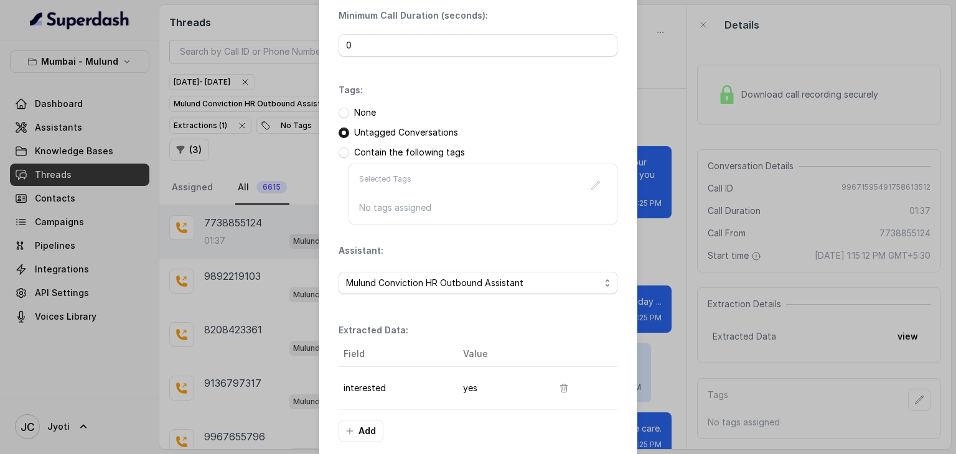
scroll to position [156, 0]
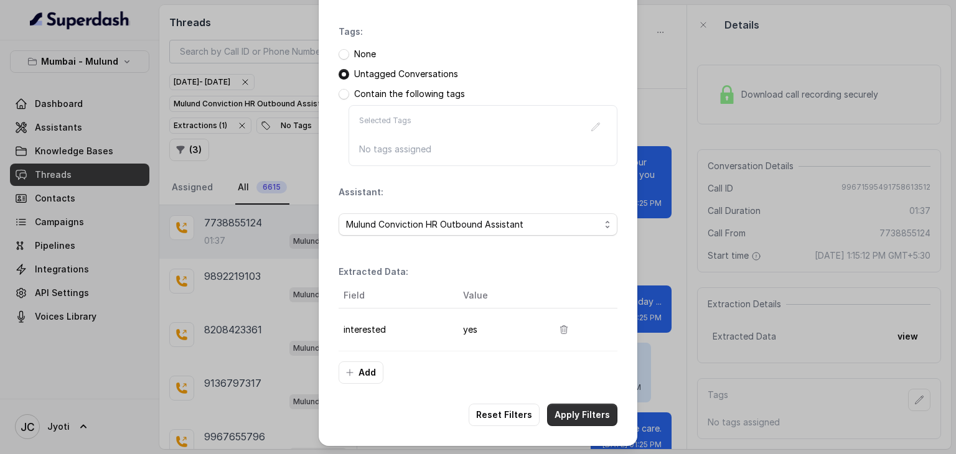
click at [586, 411] on button "Apply Filters" at bounding box center [582, 415] width 70 height 22
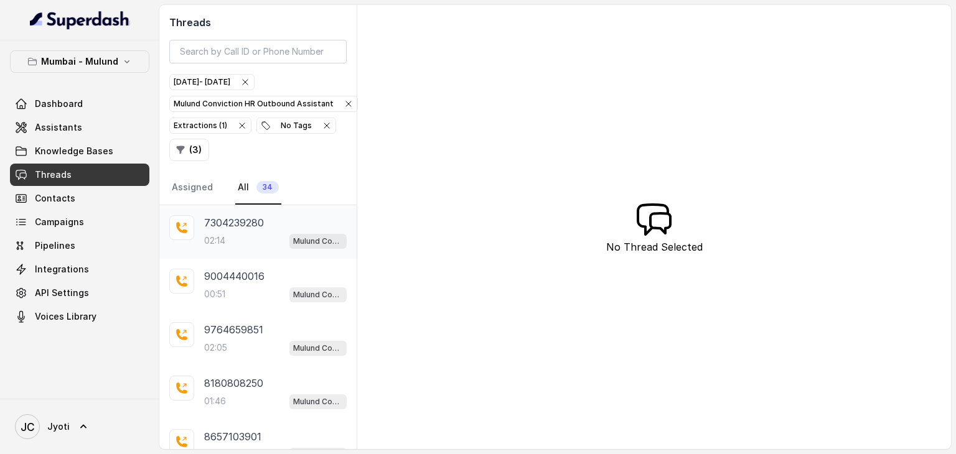
click at [212, 235] on p "02:14" at bounding box center [214, 241] width 21 height 12
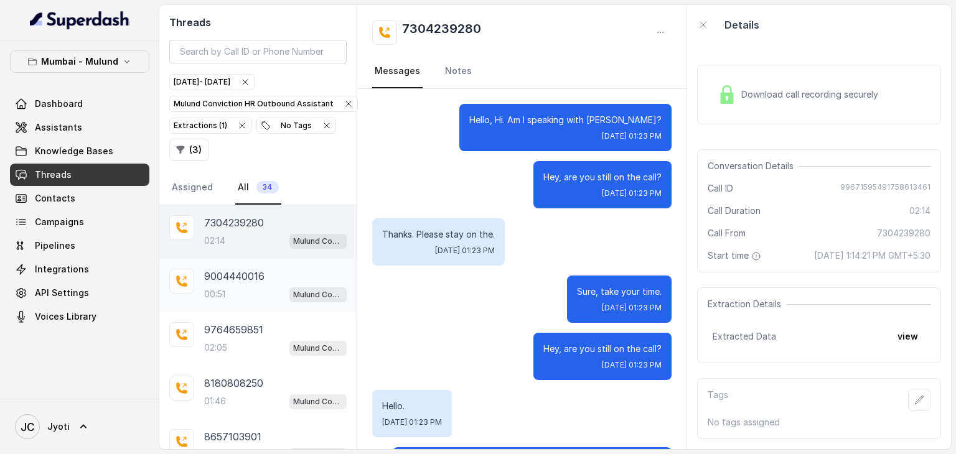
click at [249, 294] on div "00:51 Mulund Conviction HR Outbound Assistant" at bounding box center [275, 294] width 143 height 16
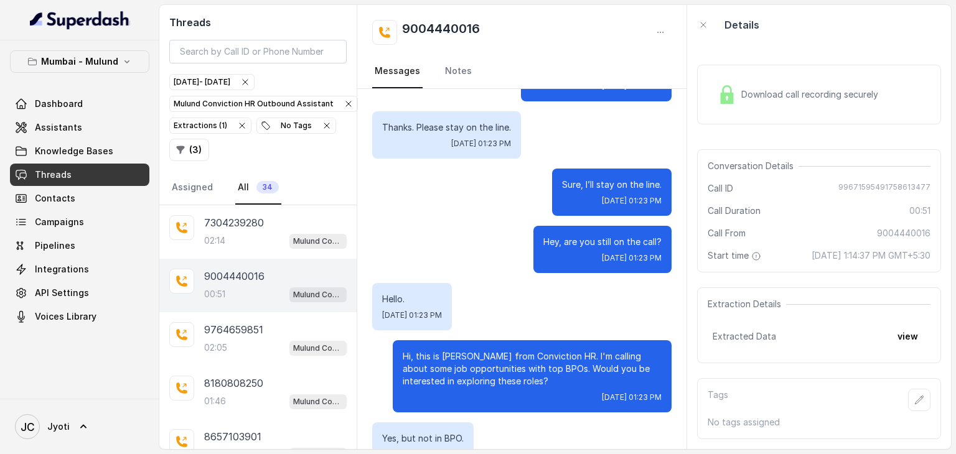
scroll to position [199, 0]
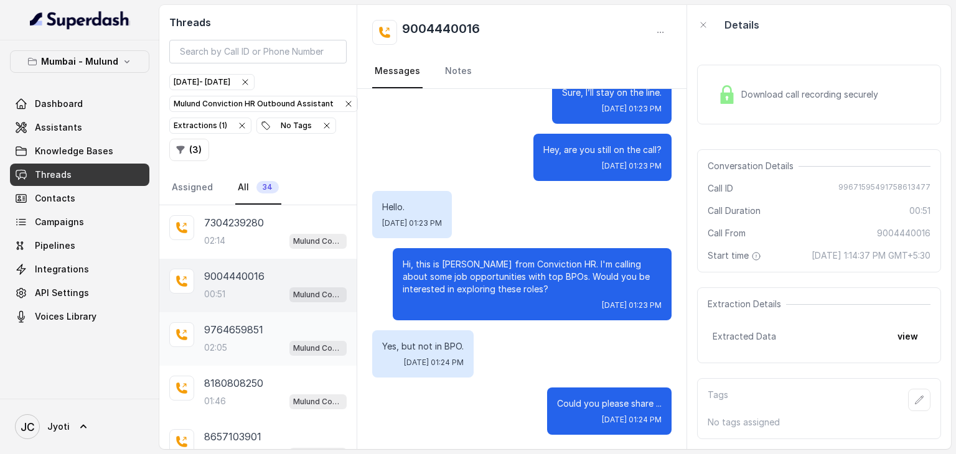
click at [239, 332] on p "9764659851" at bounding box center [233, 329] width 59 height 15
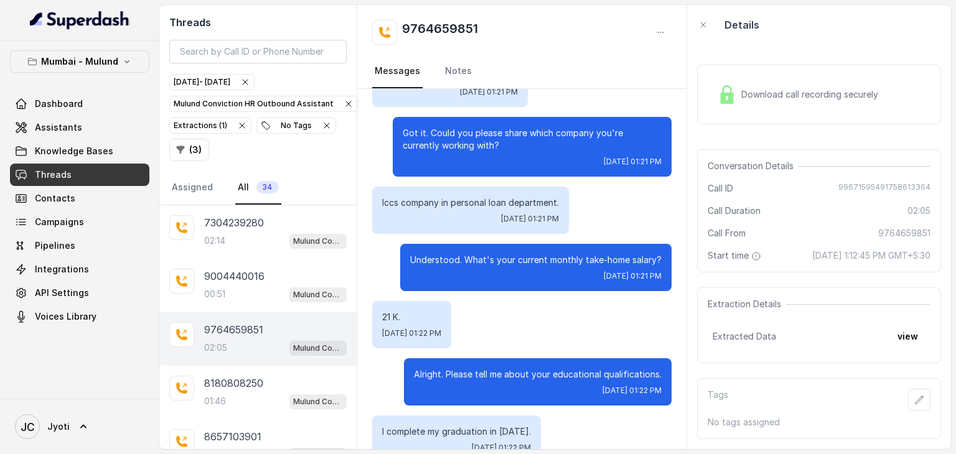
scroll to position [436, 0]
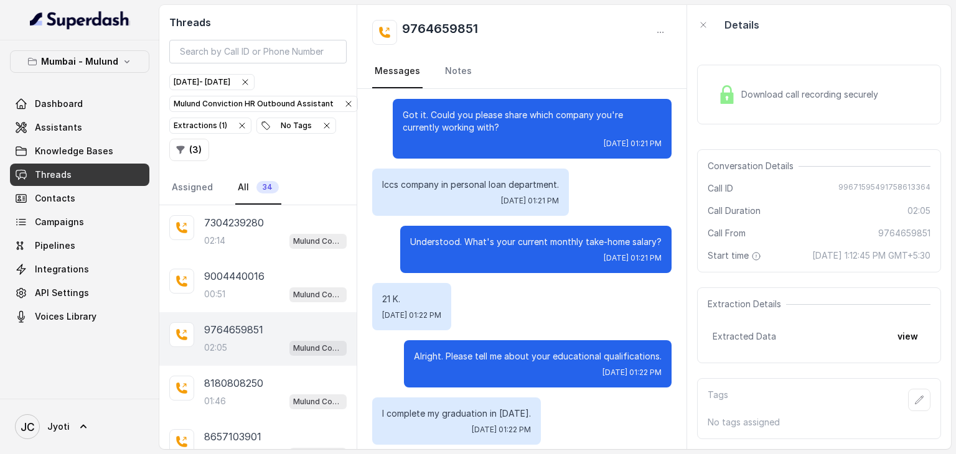
click at [247, 340] on div "02:05 Mulund Conviction HR Outbound Assistant" at bounding box center [275, 348] width 143 height 16
click at [217, 380] on p "8180808250" at bounding box center [233, 383] width 59 height 15
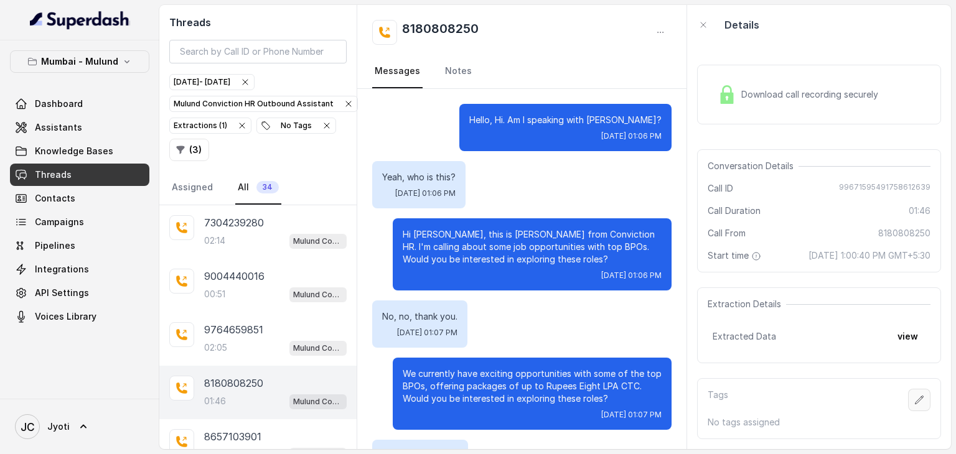
click at [914, 405] on icon "button" at bounding box center [919, 400] width 10 height 10
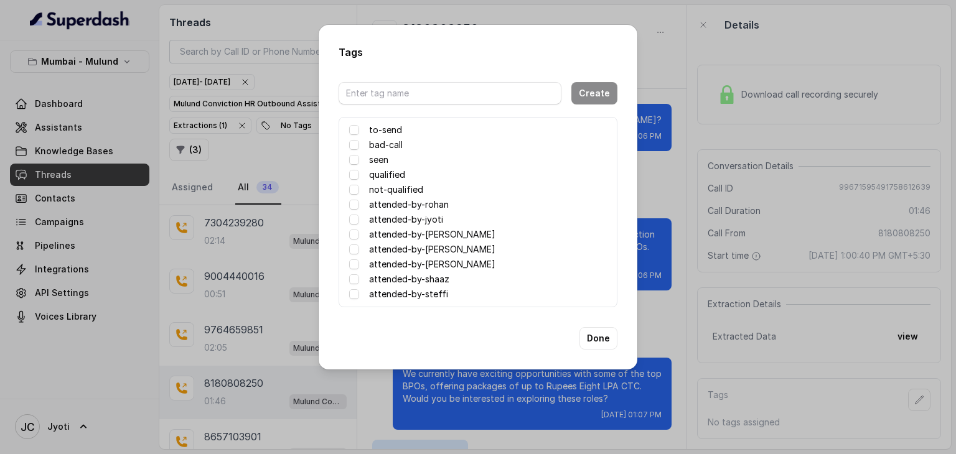
click at [433, 236] on label "attended-by-samiksha" at bounding box center [432, 234] width 126 height 15
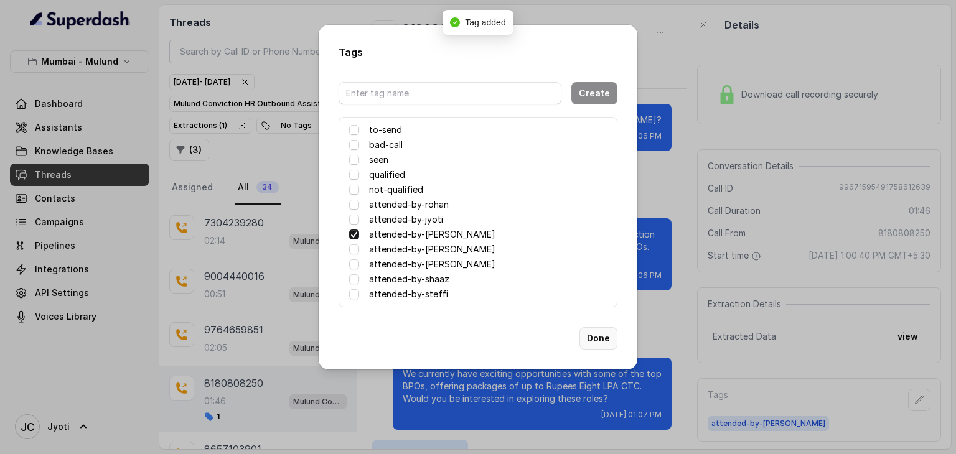
click at [595, 336] on button "Done" at bounding box center [599, 338] width 38 height 22
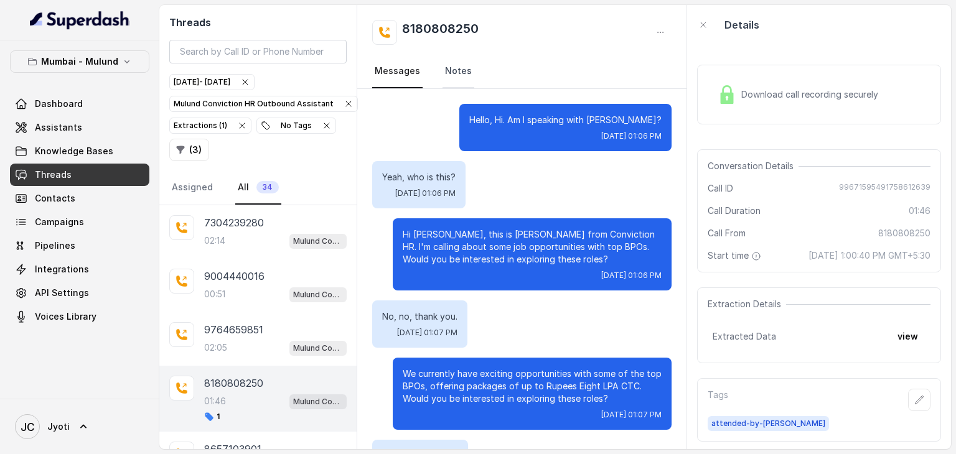
drag, startPoint x: 454, startPoint y: 58, endPoint x: 458, endPoint y: 64, distance: 7.3
click at [454, 59] on link "Notes" at bounding box center [459, 72] width 32 height 34
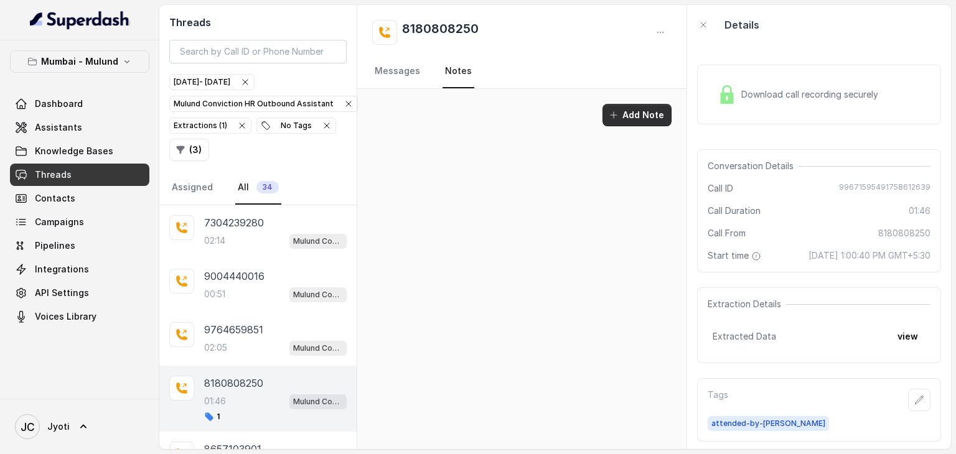
click at [623, 111] on button "Add Note" at bounding box center [637, 115] width 69 height 22
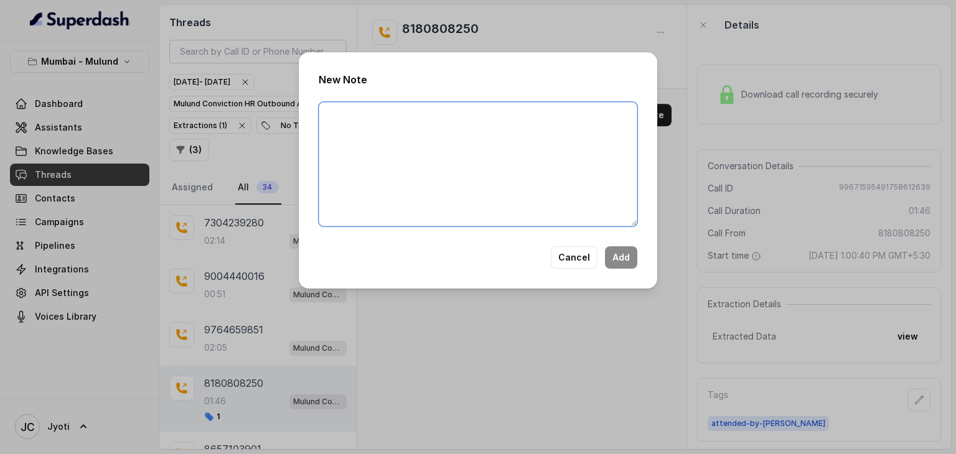
click at [413, 121] on textarea at bounding box center [478, 164] width 319 height 124
type textarea "Spoke with Prithvi, he is looking for a WFH job."
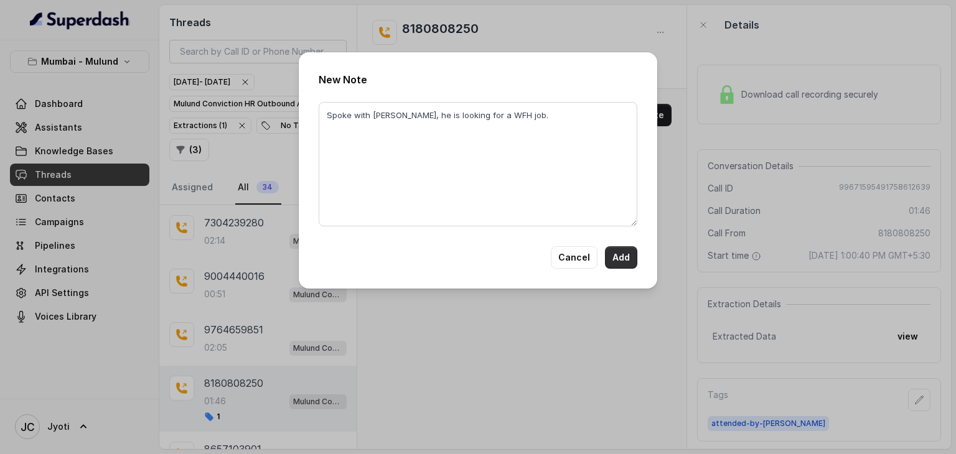
click at [613, 250] on button "Add" at bounding box center [621, 258] width 32 height 22
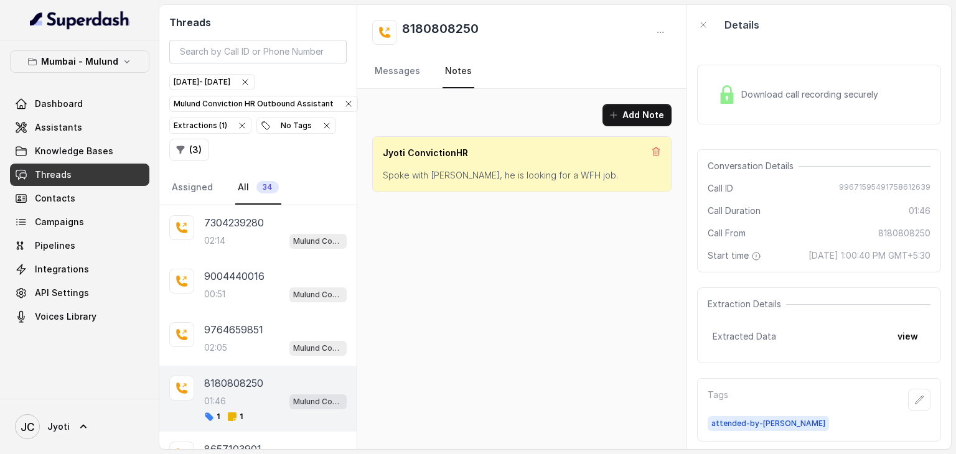
click at [553, 178] on p "Spoke with Prithvi, he is looking for a WFH job." at bounding box center [522, 175] width 278 height 12
click at [576, 180] on p "Spoke with Prithvi, he is looking for a WFH job." at bounding box center [522, 175] width 278 height 12
click at [652, 150] on icon at bounding box center [656, 152] width 10 height 10
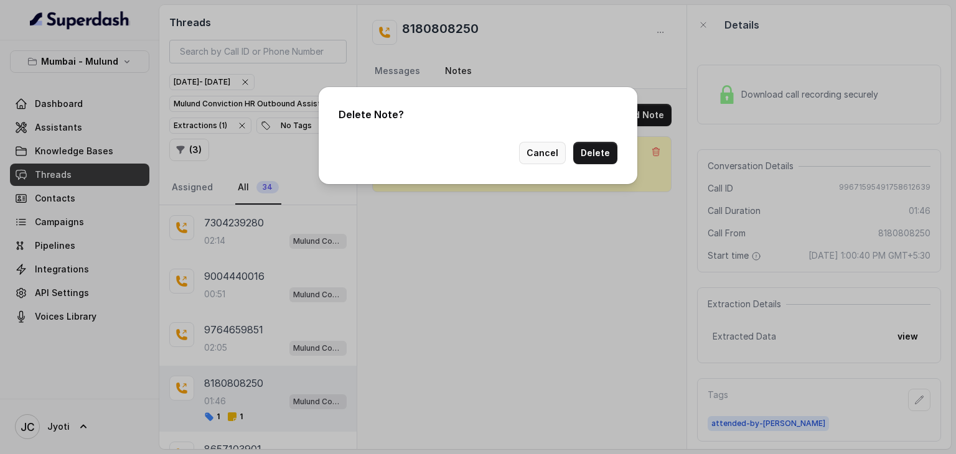
click at [558, 151] on button "Cancel" at bounding box center [542, 153] width 47 height 22
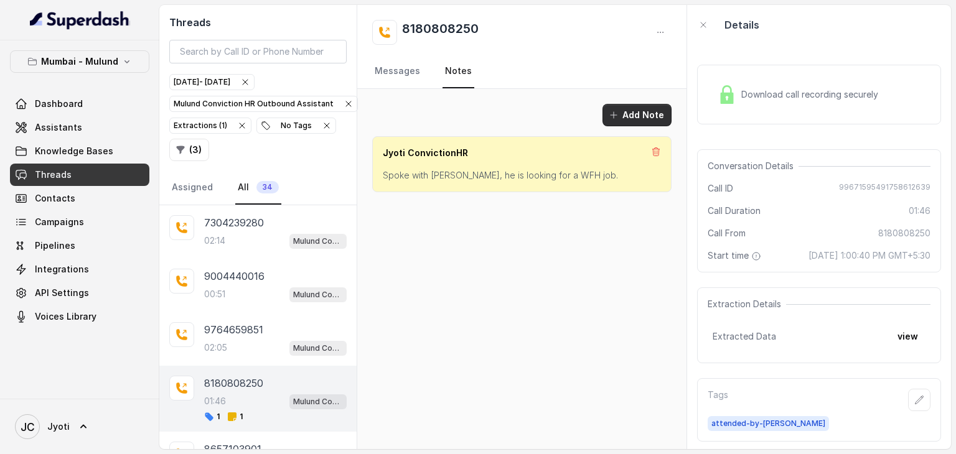
click at [619, 118] on icon "button" at bounding box center [614, 115] width 10 height 10
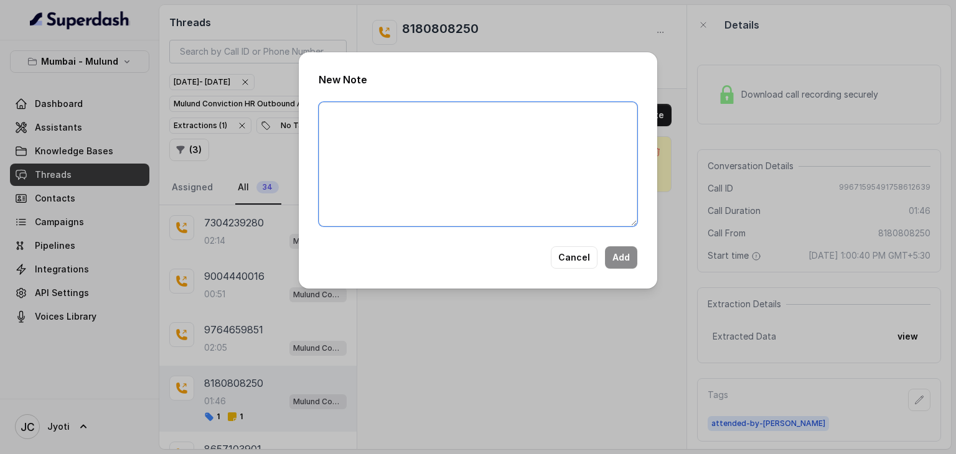
click at [474, 137] on textarea at bounding box center [478, 164] width 319 height 124
type textarea "Gave him an option for Sutherland and waiting for his CV"
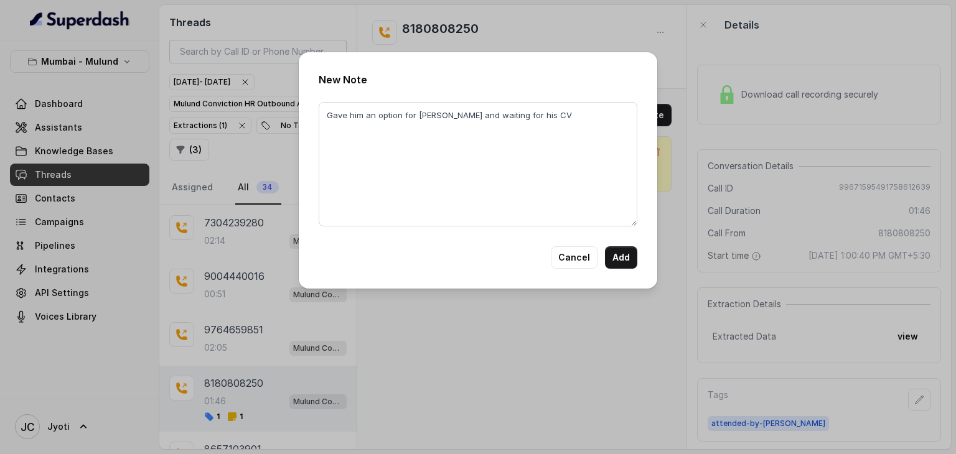
click at [615, 254] on button "Add" at bounding box center [621, 258] width 32 height 22
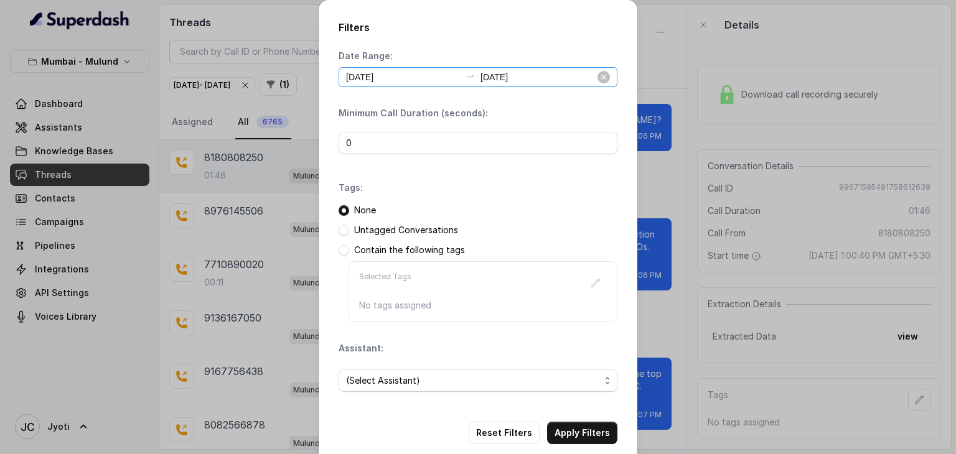
scroll to position [1088, 0]
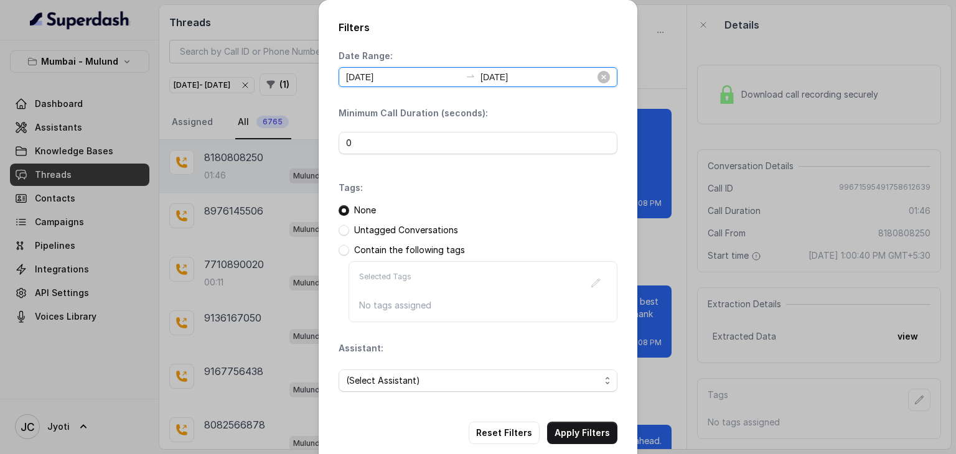
click at [390, 80] on input "[DATE]" at bounding box center [403, 77] width 115 height 14
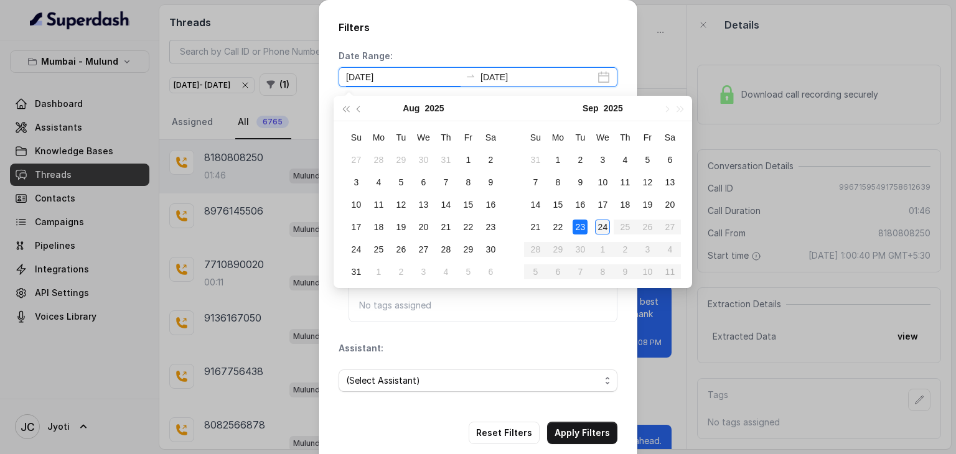
type input "[DATE]"
click at [598, 227] on div "24" at bounding box center [602, 227] width 15 height 15
click at [599, 228] on div "24" at bounding box center [602, 227] width 15 height 15
type input "[DATE]"
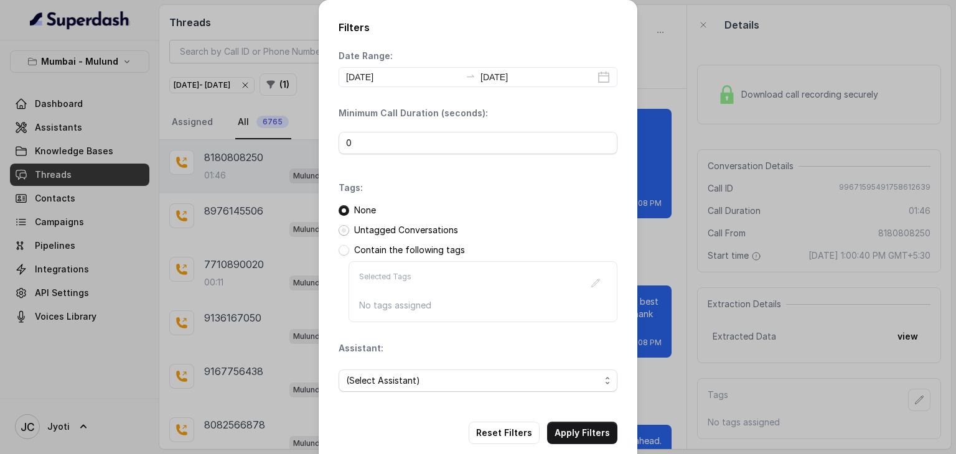
drag, startPoint x: 340, startPoint y: 234, endPoint x: 351, endPoint y: 234, distance: 10.6
click at [340, 234] on span at bounding box center [344, 230] width 11 height 11
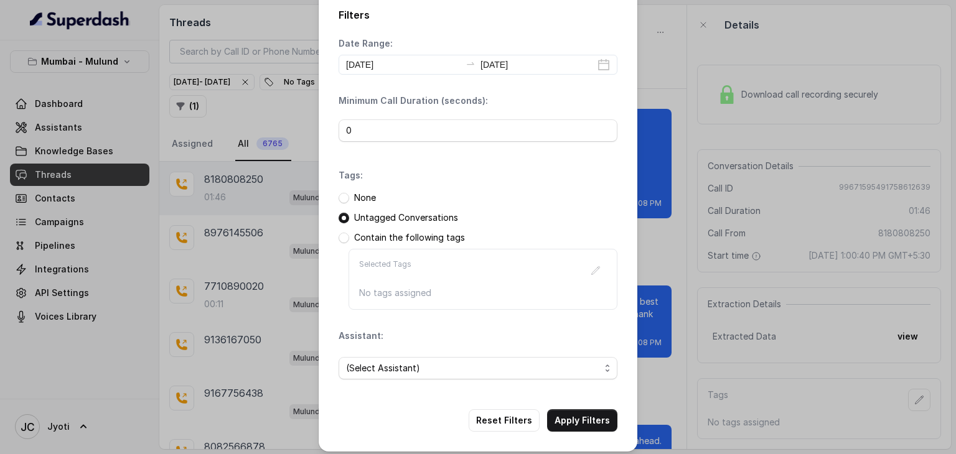
scroll to position [19, 0]
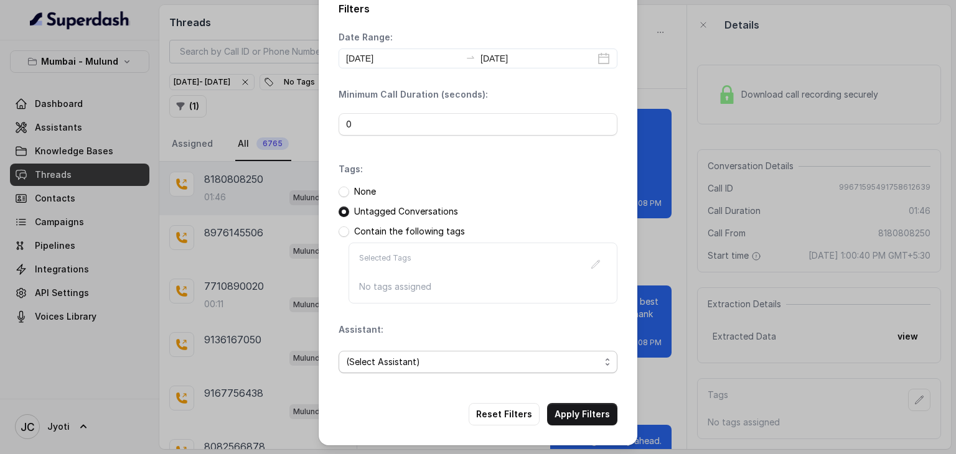
click at [351, 364] on span "(Select Assistant)" at bounding box center [473, 362] width 254 height 15
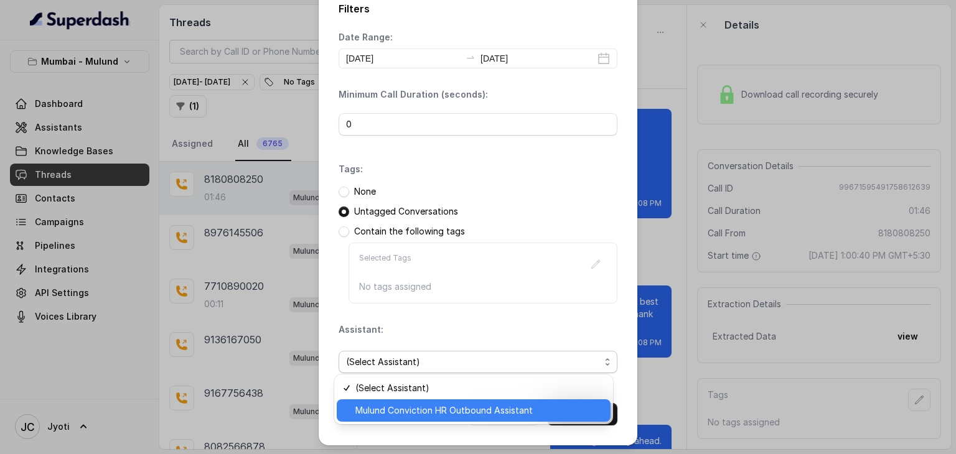
click at [355, 408] on span "Mulund Conviction HR Outbound Assistant" at bounding box center [479, 410] width 248 height 15
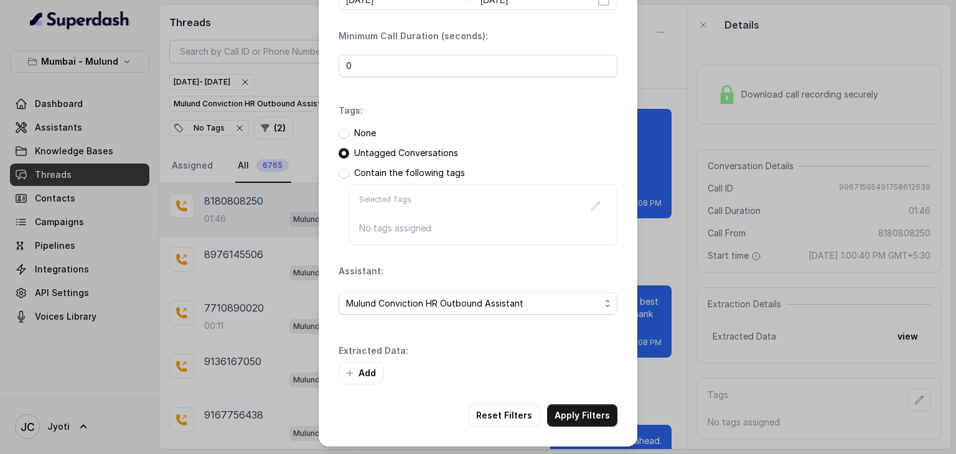
scroll to position [78, 0]
click at [359, 375] on button "Add" at bounding box center [361, 372] width 45 height 22
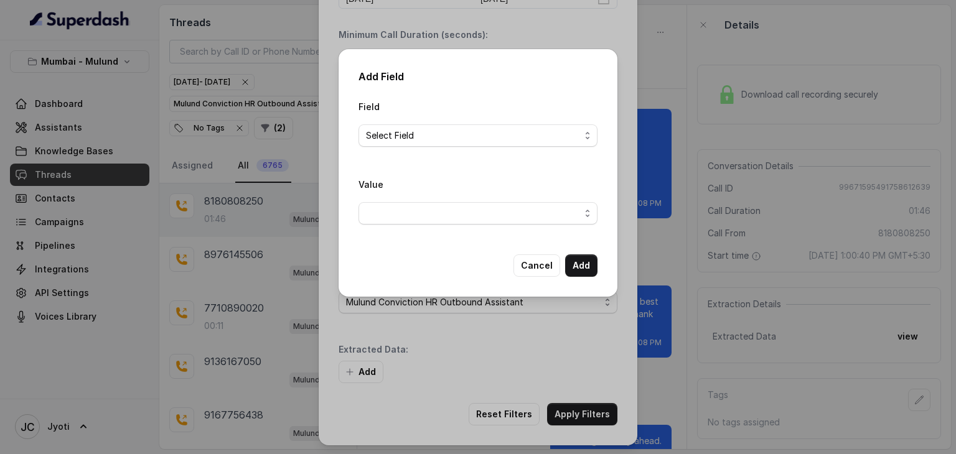
click at [425, 128] on span "Select Field" at bounding box center [473, 135] width 214 height 15
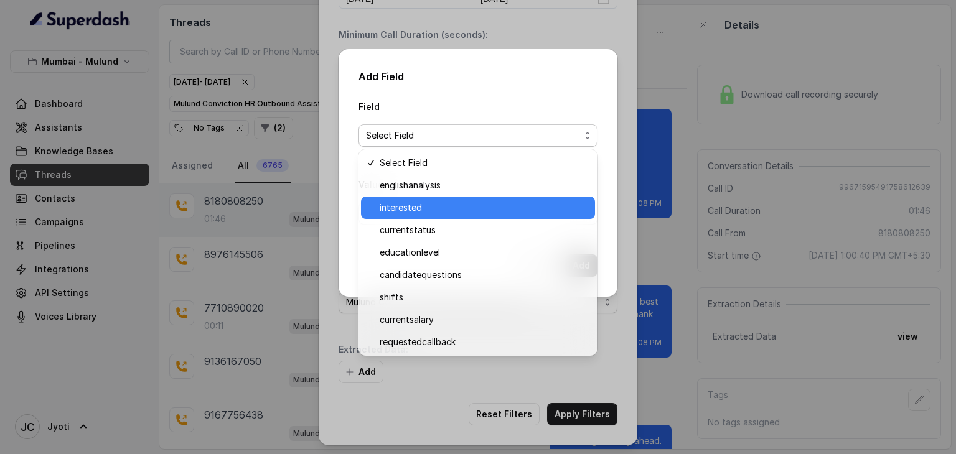
click at [390, 206] on span "interested" at bounding box center [484, 207] width 208 height 15
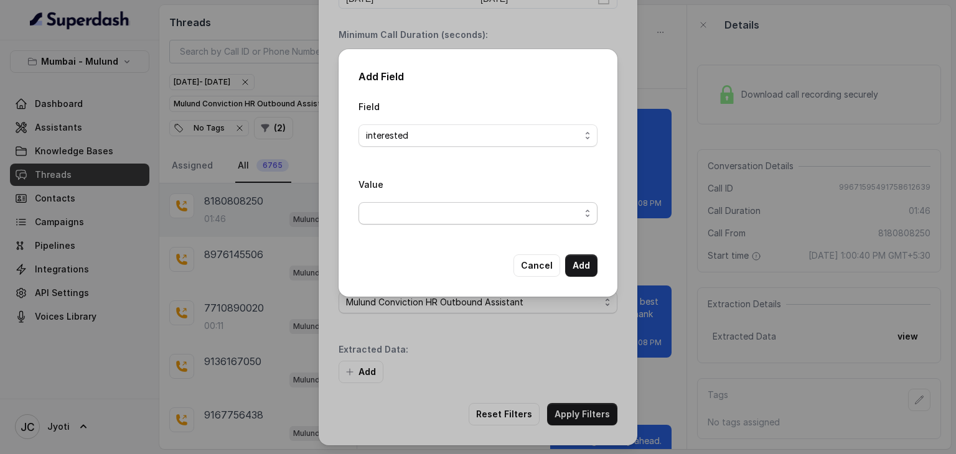
click at [390, 204] on span "button" at bounding box center [478, 213] width 239 height 22
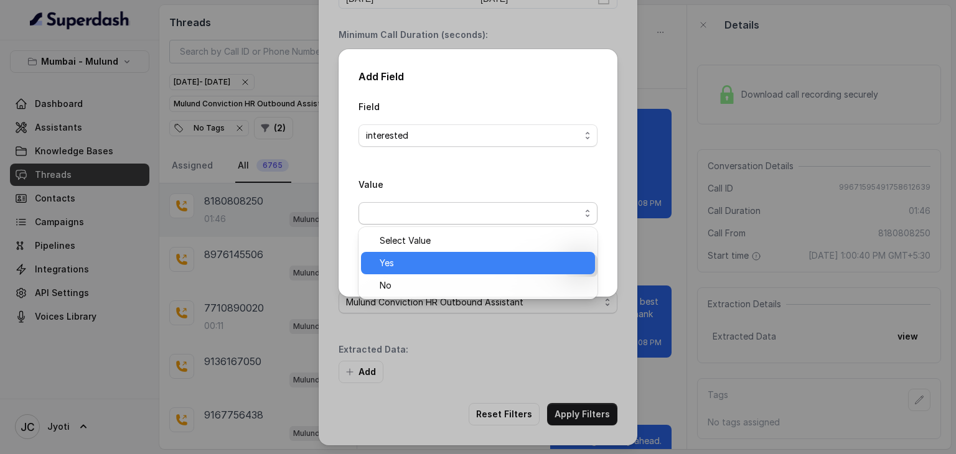
click at [396, 257] on span "Yes" at bounding box center [484, 263] width 208 height 15
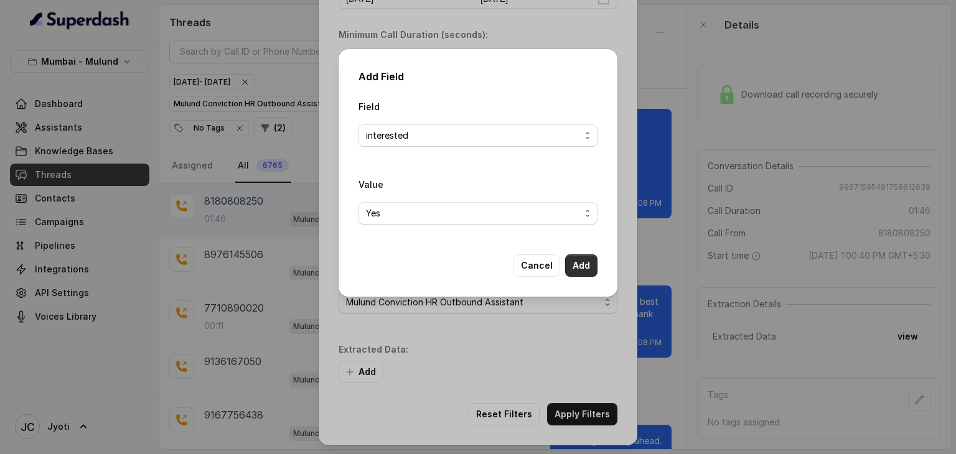
click at [575, 269] on button "Add" at bounding box center [581, 266] width 32 height 22
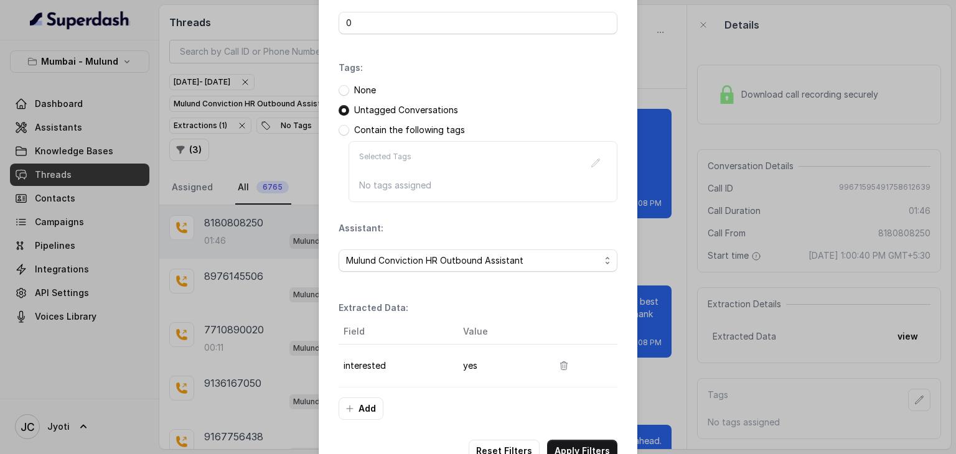
scroll to position [156, 0]
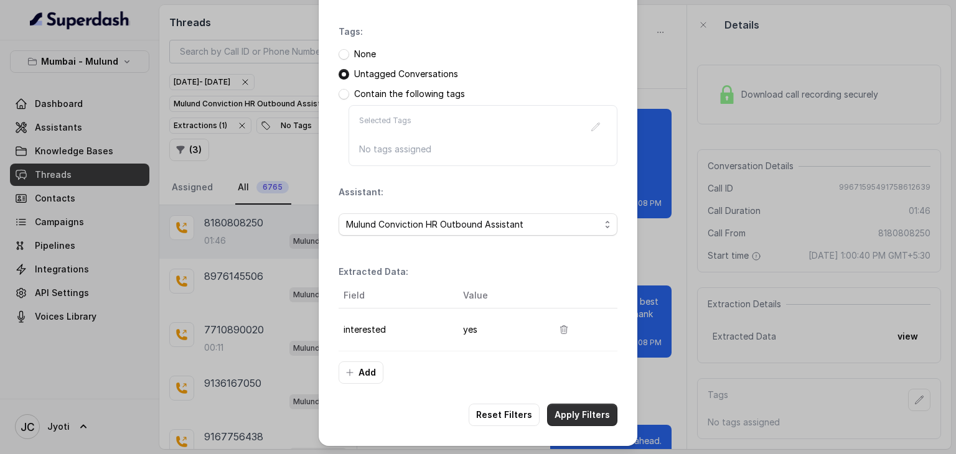
click at [589, 421] on button "Apply Filters" at bounding box center [582, 415] width 70 height 22
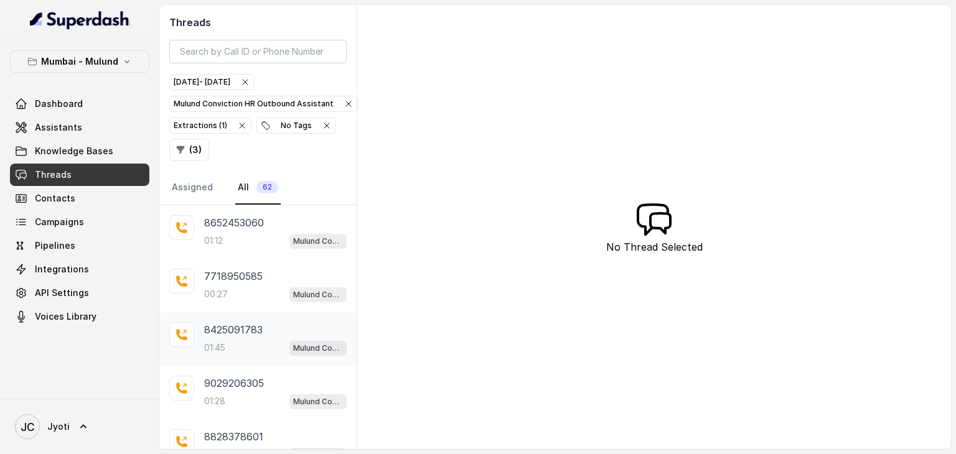
click at [247, 332] on p "8425091783" at bounding box center [233, 329] width 59 height 15
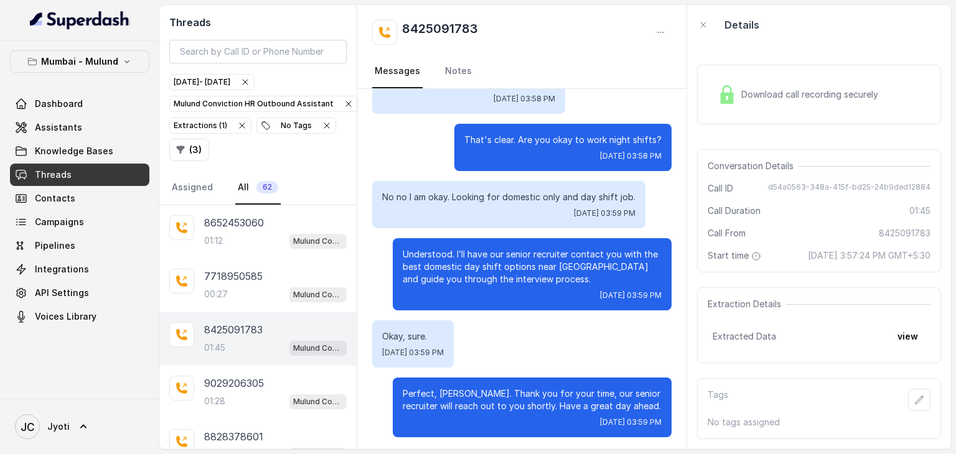
scroll to position [692, 0]
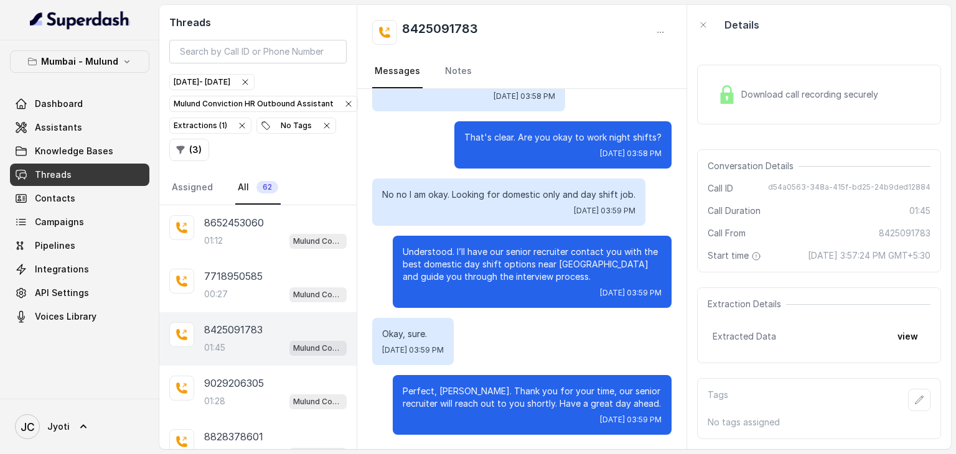
click at [249, 340] on div "01:45 Mulund Conviction HR Outbound Assistant" at bounding box center [275, 348] width 143 height 16
click at [248, 388] on div "9029206305 01:28 Mulund Conviction HR Outbound Assistant" at bounding box center [275, 393] width 143 height 34
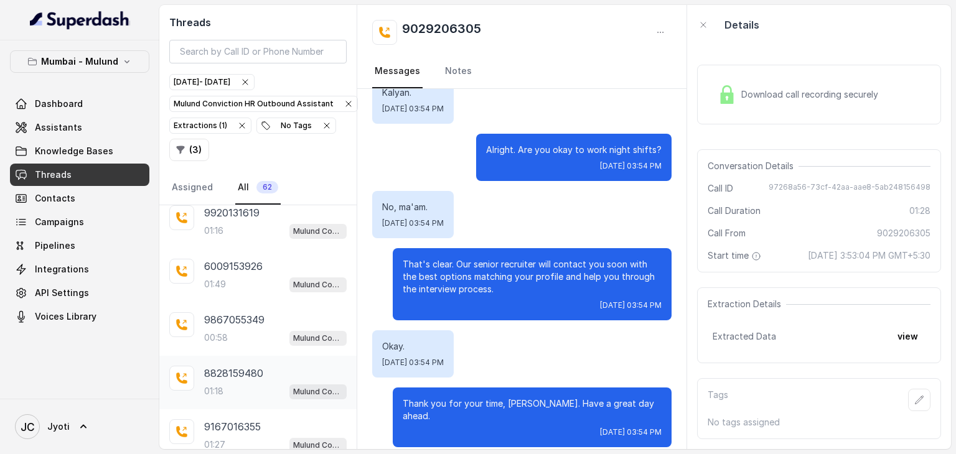
scroll to position [256, 0]
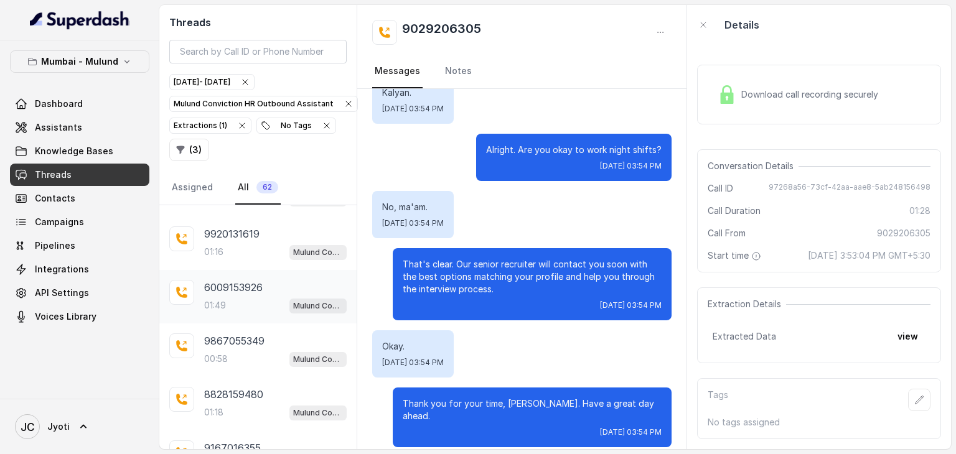
click at [254, 298] on div "01:49 Mulund Conviction HR Outbound Assistant" at bounding box center [275, 306] width 143 height 16
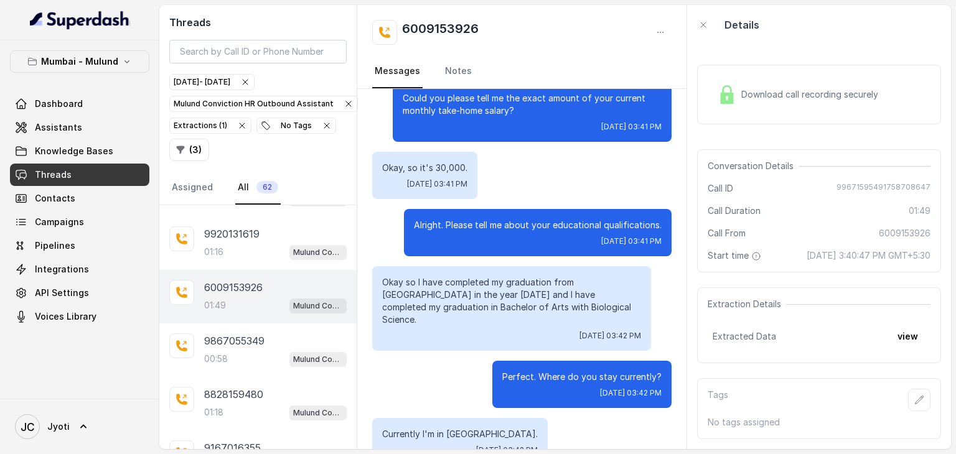
scroll to position [747, 0]
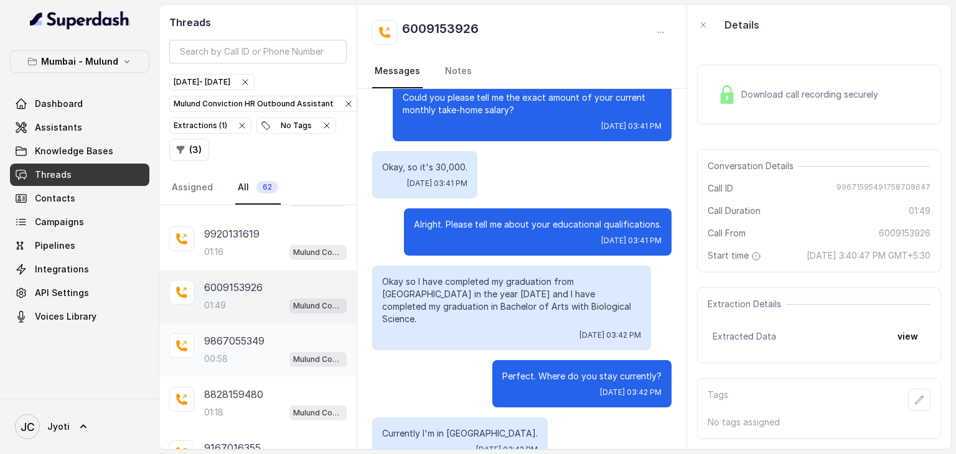
click at [257, 344] on div "9867055349 00:58 Mulund Conviction HR Outbound Assistant" at bounding box center [275, 351] width 143 height 34
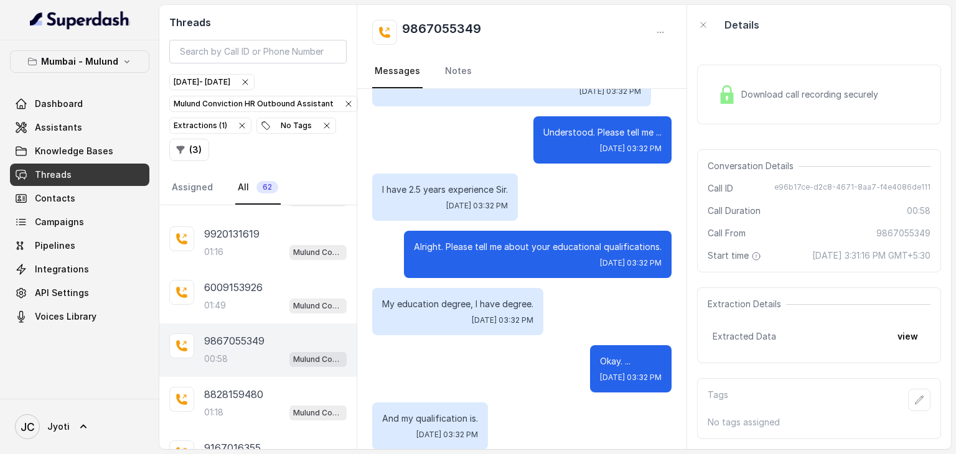
scroll to position [682, 0]
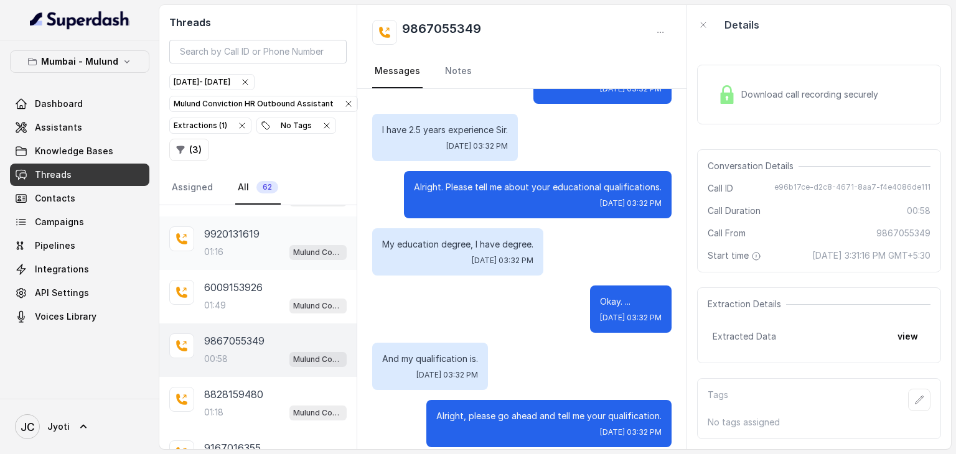
click at [250, 247] on div "01:16 Mulund Conviction HR Outbound Assistant" at bounding box center [275, 252] width 143 height 16
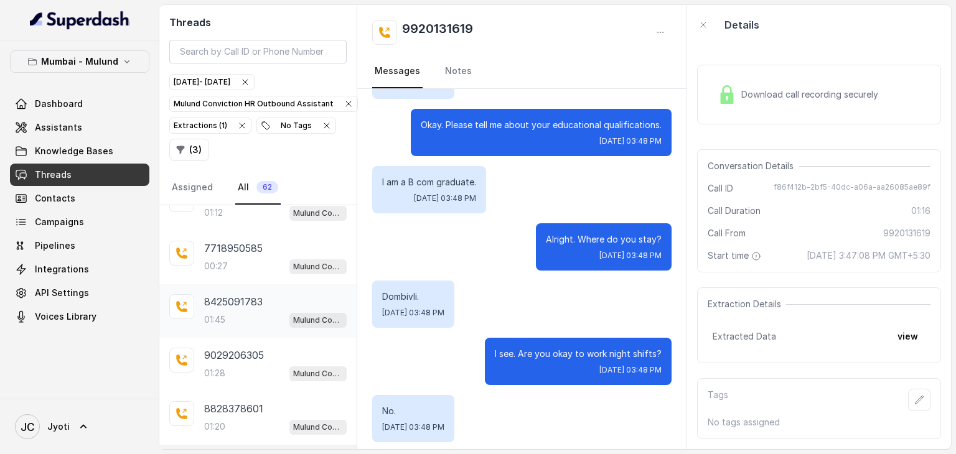
scroll to position [7, 0]
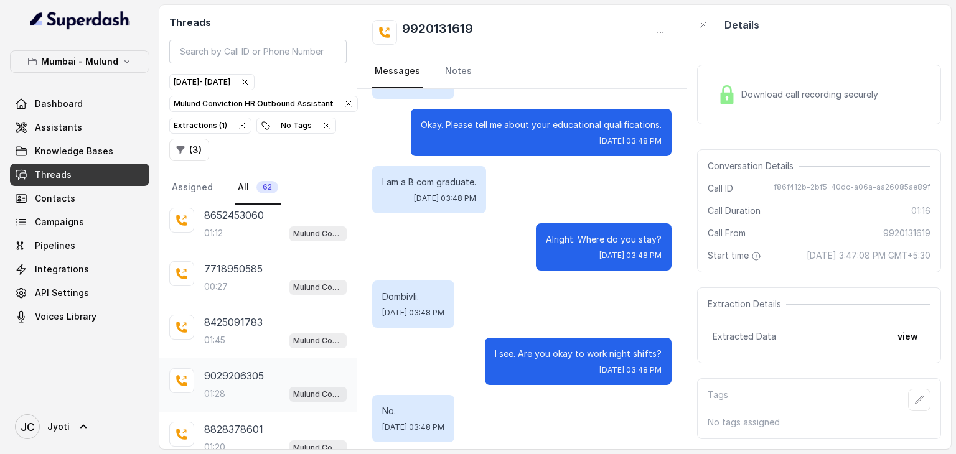
click at [261, 379] on p "9029206305" at bounding box center [234, 376] width 60 height 15
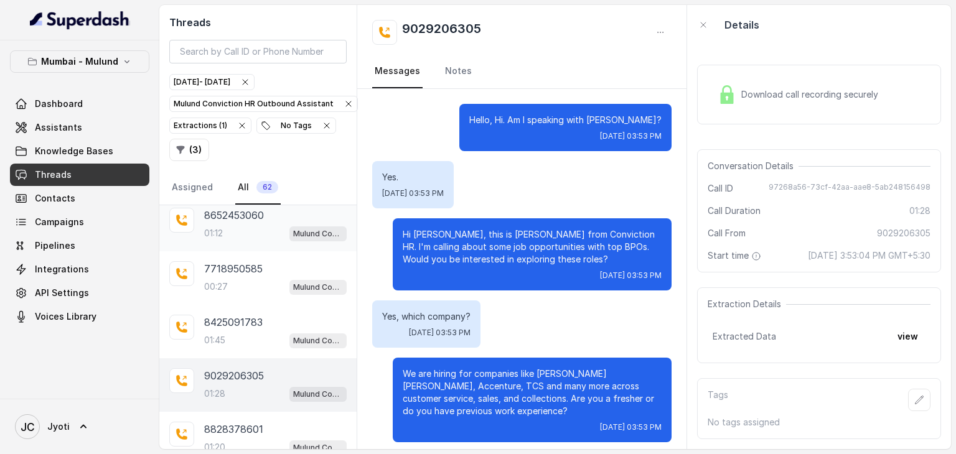
click at [267, 228] on div "01:12 Mulund Conviction HR Outbound Assistant" at bounding box center [275, 233] width 143 height 16
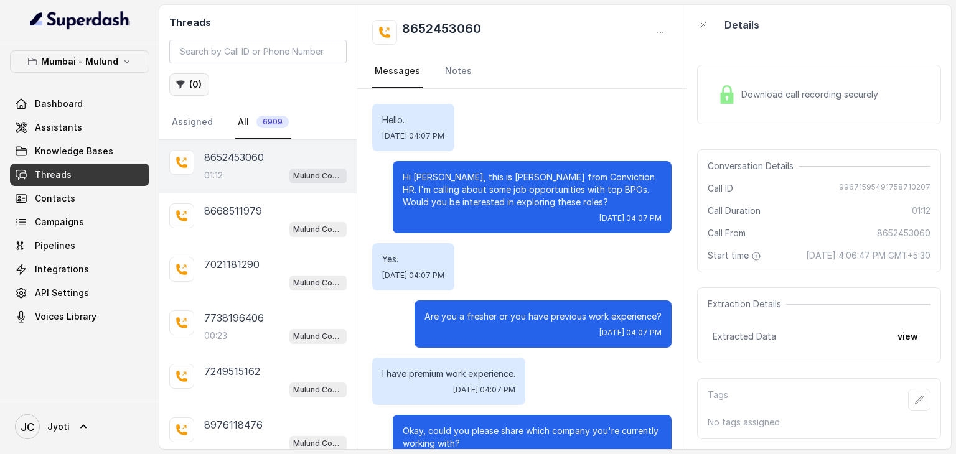
click at [202, 80] on button "( 0 )" at bounding box center [189, 84] width 40 height 22
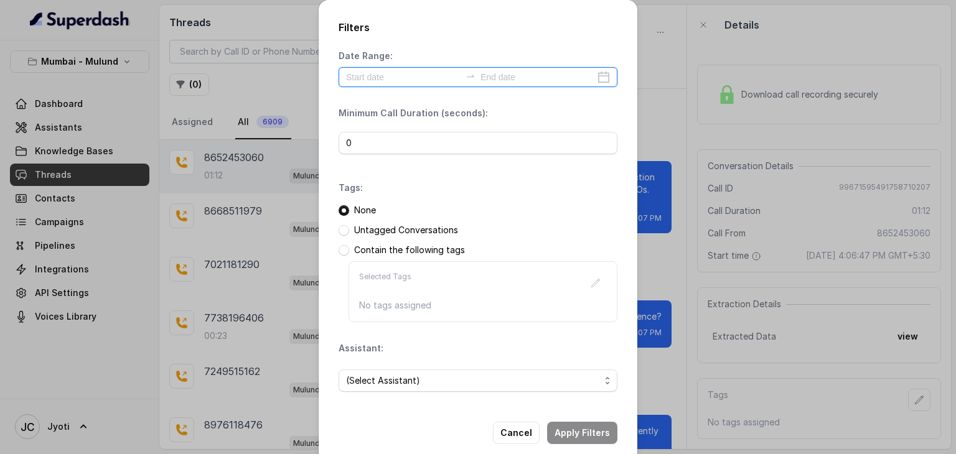
click at [561, 83] on input at bounding box center [538, 77] width 115 height 14
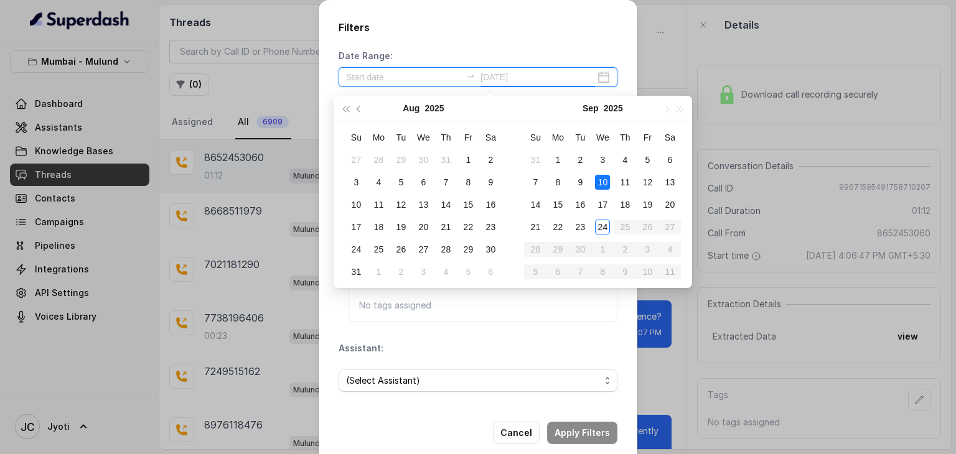
type input "[DATE]"
click at [601, 222] on div "24" at bounding box center [602, 227] width 15 height 15
type input "[DATE]"
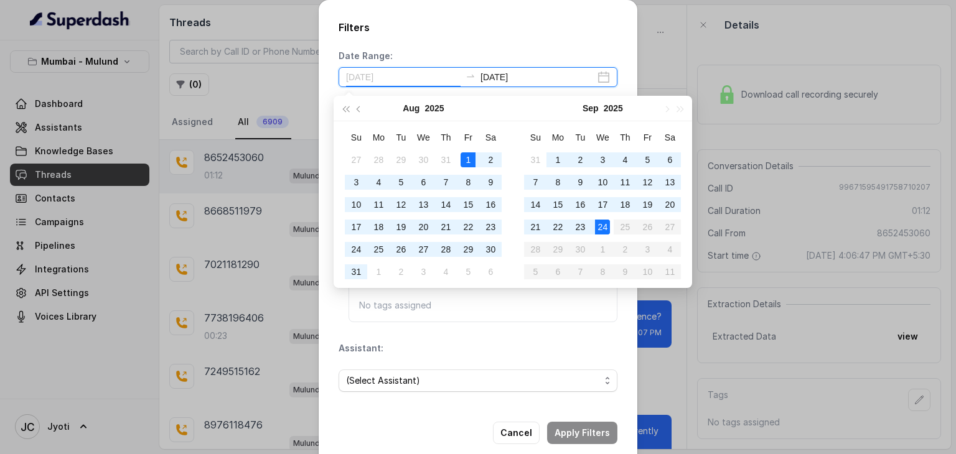
type input "[DATE]"
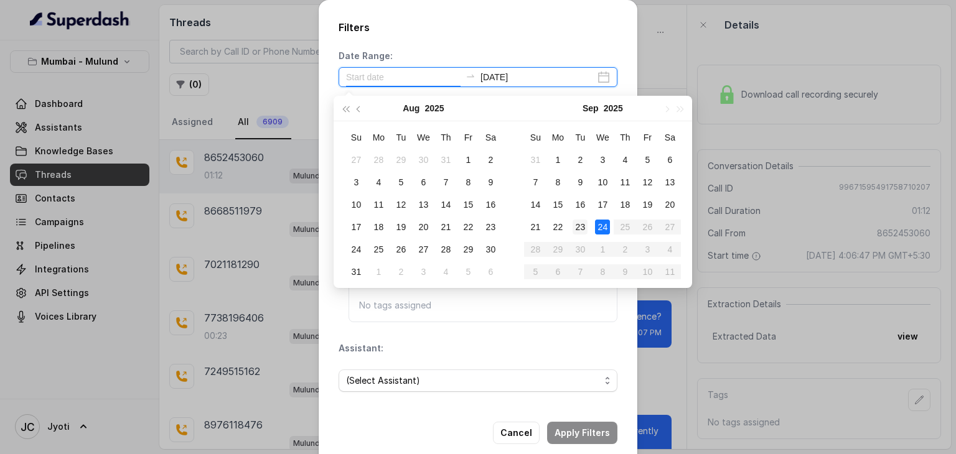
type input "[DATE]"
click at [601, 227] on div "24" at bounding box center [602, 227] width 15 height 15
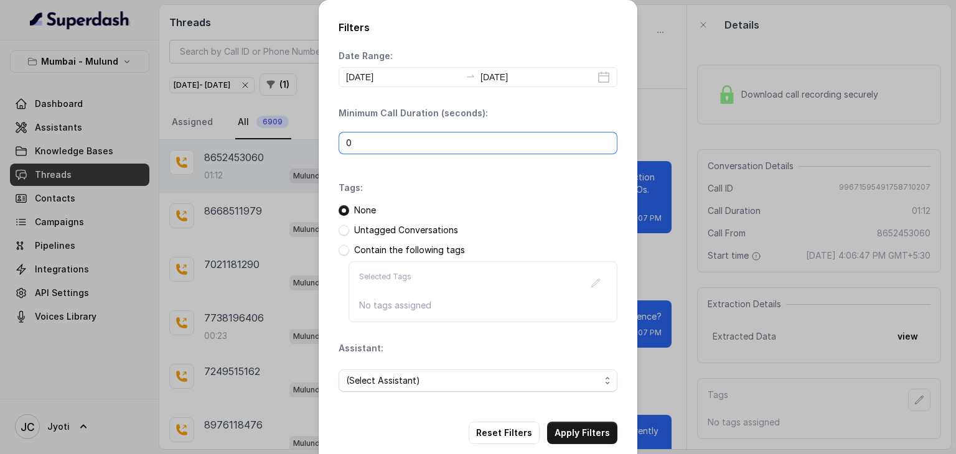
click at [447, 148] on input "0" at bounding box center [478, 143] width 279 height 22
click at [340, 228] on span at bounding box center [344, 230] width 11 height 11
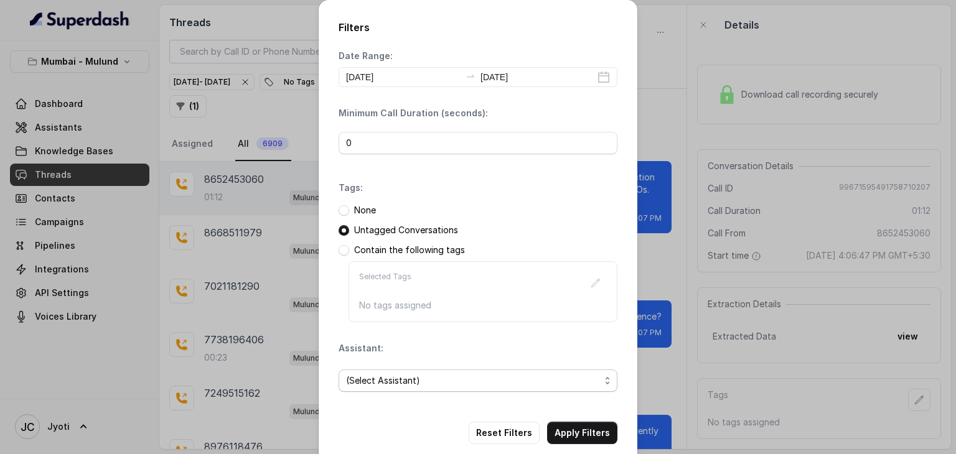
click at [361, 370] on span "(Select Assistant)" at bounding box center [478, 381] width 279 height 22
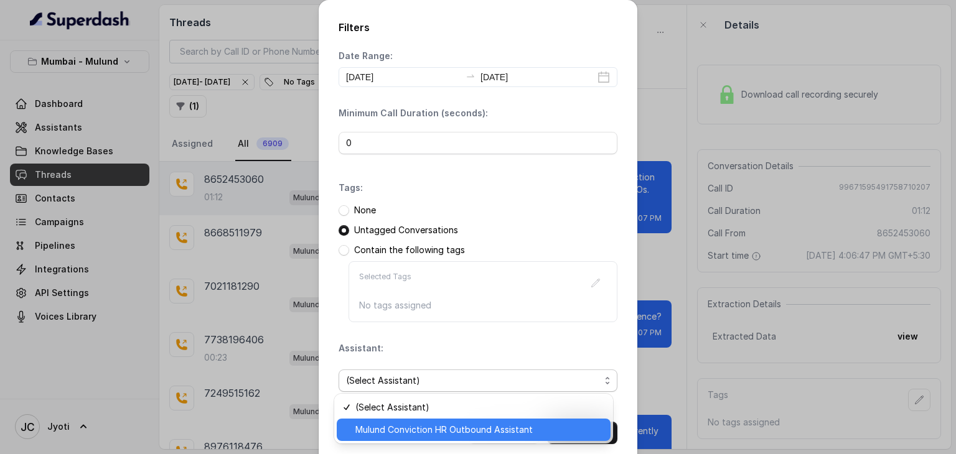
click at [378, 431] on span "Mulund Conviction HR Outbound Assistant" at bounding box center [479, 430] width 248 height 15
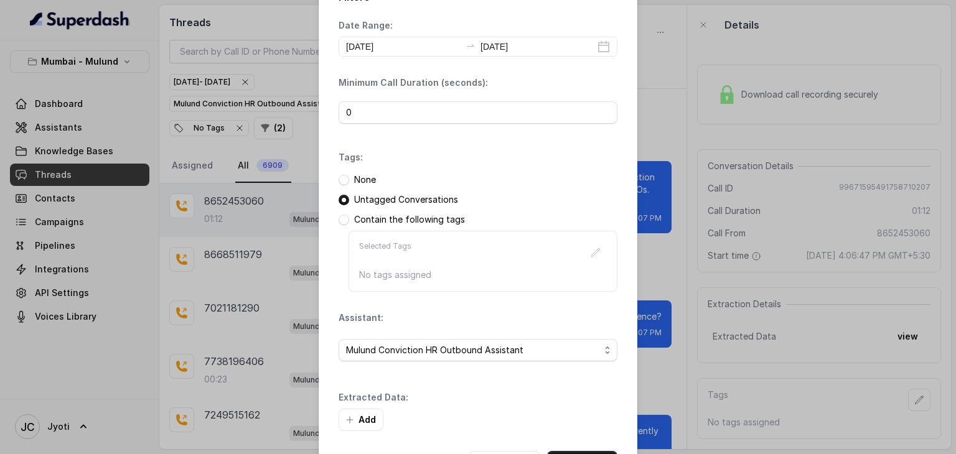
scroll to position [78, 0]
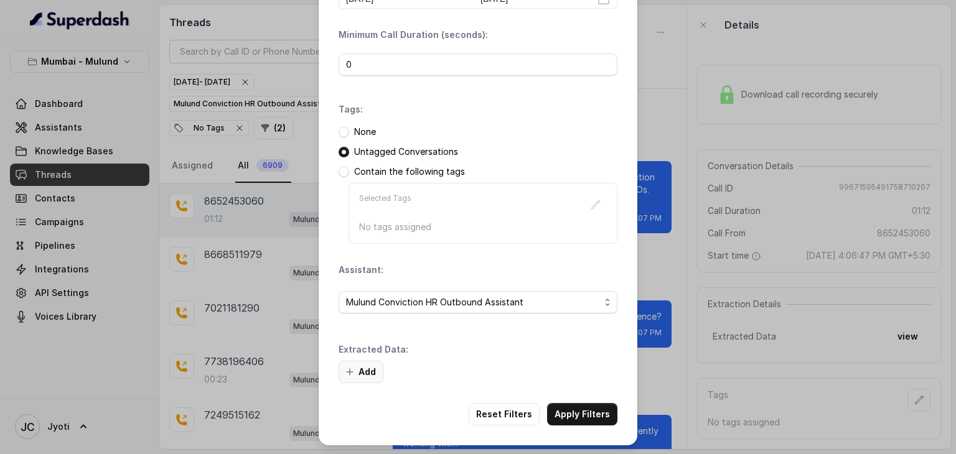
click at [352, 376] on button "Add" at bounding box center [361, 372] width 45 height 22
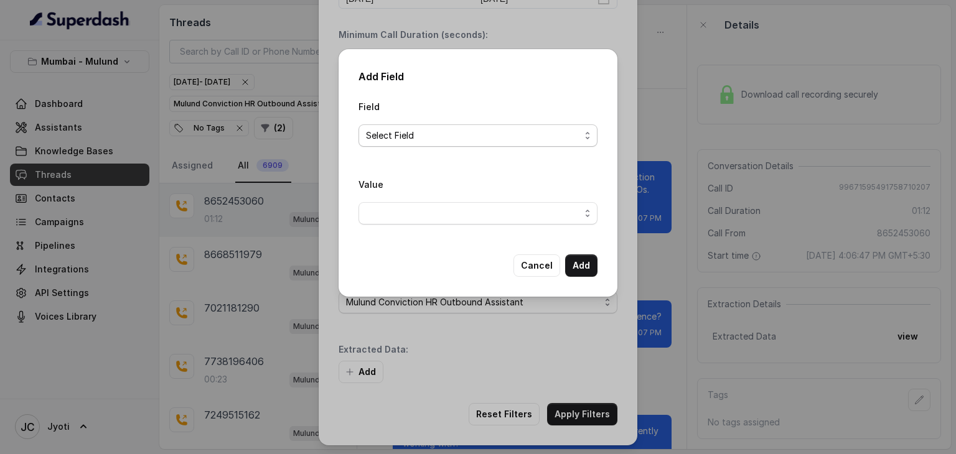
click at [436, 133] on span "Select Field" at bounding box center [473, 135] width 214 height 15
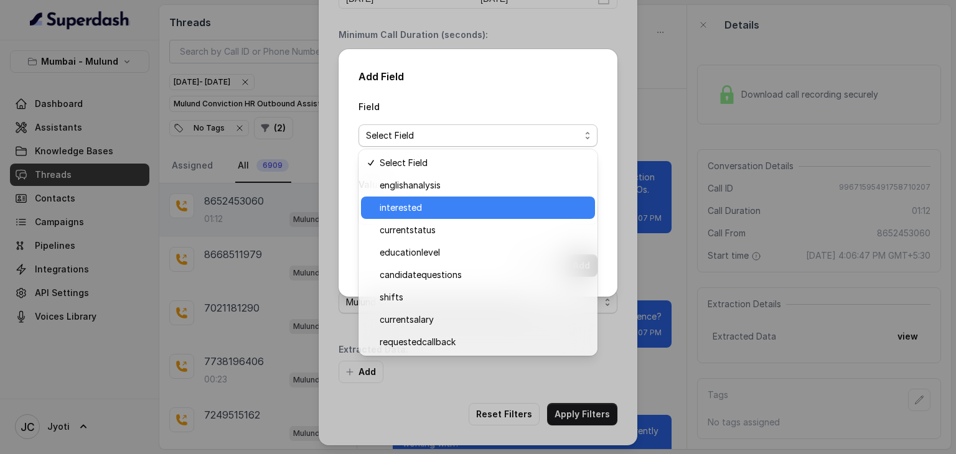
click at [403, 217] on div "interested" at bounding box center [478, 208] width 234 height 22
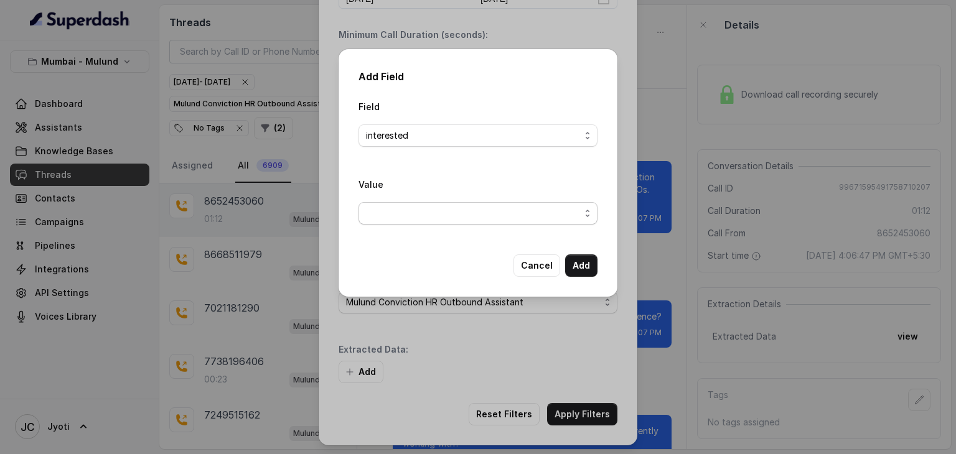
click at [398, 217] on span "button" at bounding box center [478, 213] width 239 height 22
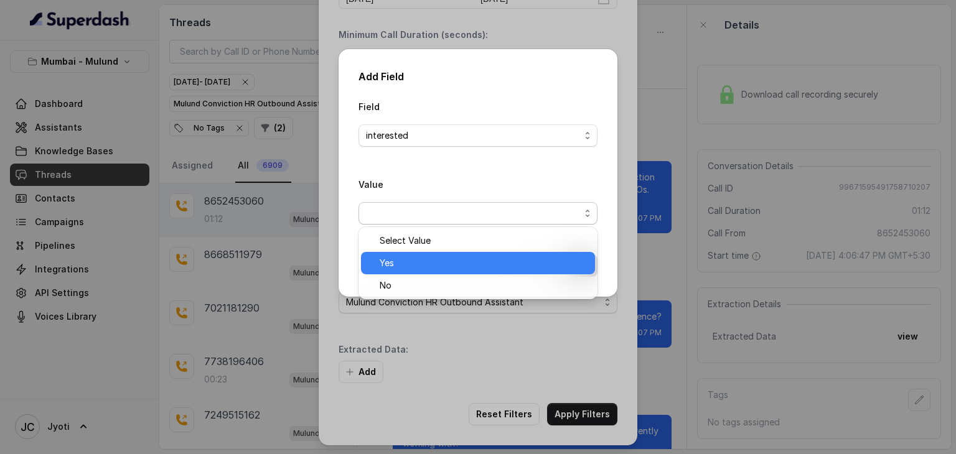
click at [403, 268] on span "Yes" at bounding box center [484, 263] width 208 height 15
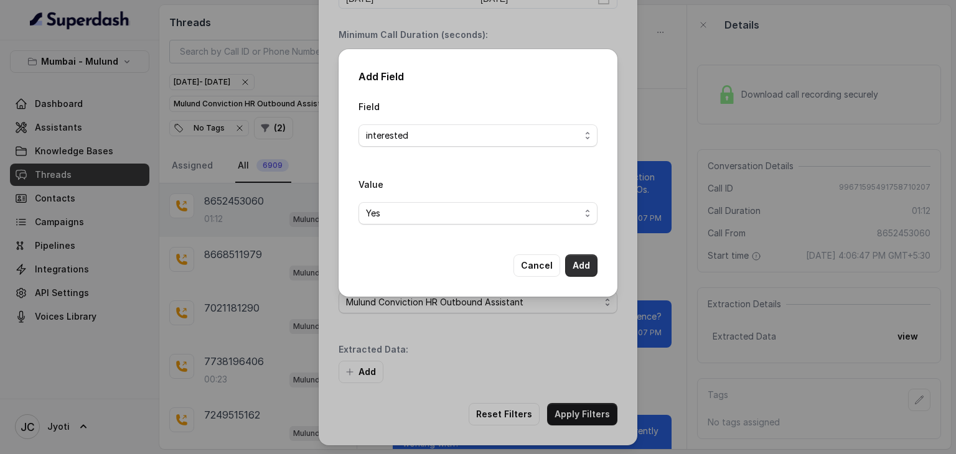
click at [577, 270] on button "Add" at bounding box center [581, 266] width 32 height 22
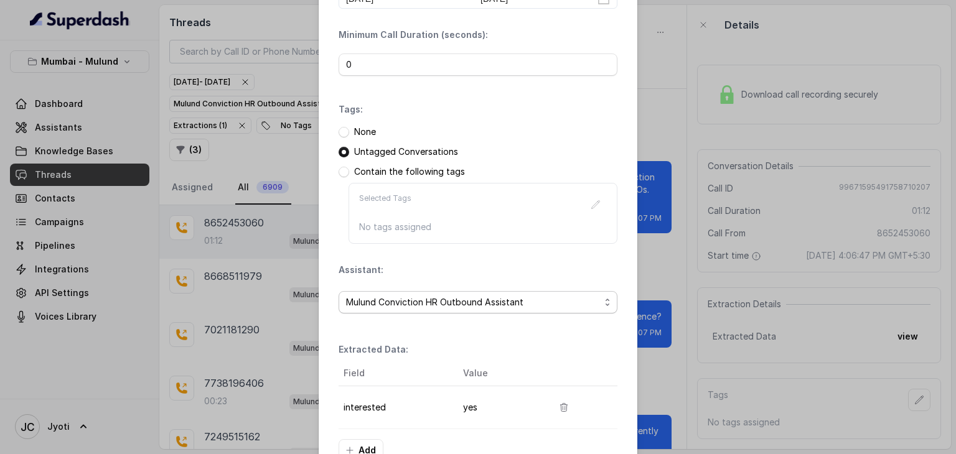
scroll to position [156, 0]
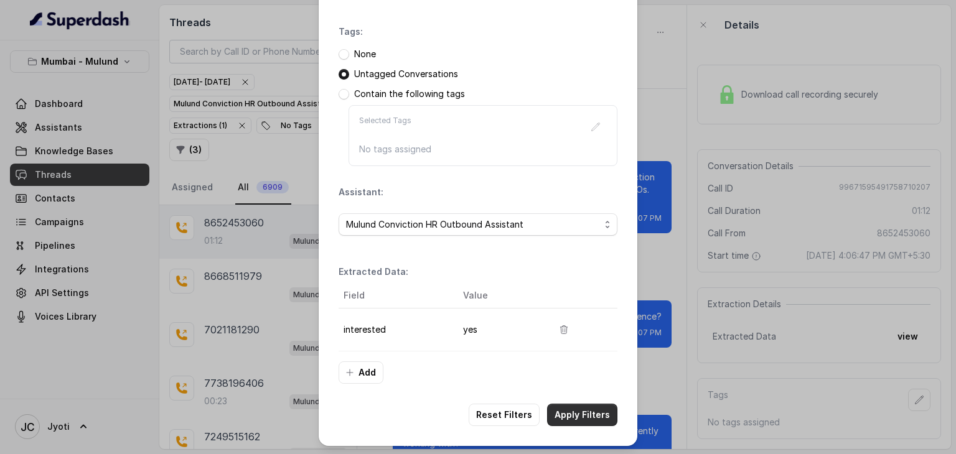
drag, startPoint x: 582, startPoint y: 410, endPoint x: 555, endPoint y: 398, distance: 29.0
click at [581, 410] on button "Apply Filters" at bounding box center [582, 415] width 70 height 22
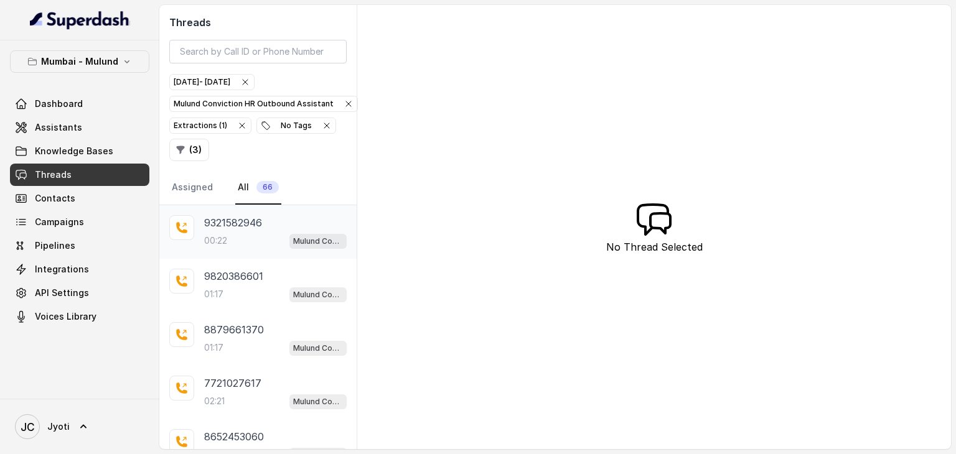
click at [258, 252] on div "9321582946 00:22 Mulund Conviction HR Outbound Assistant" at bounding box center [257, 232] width 197 height 54
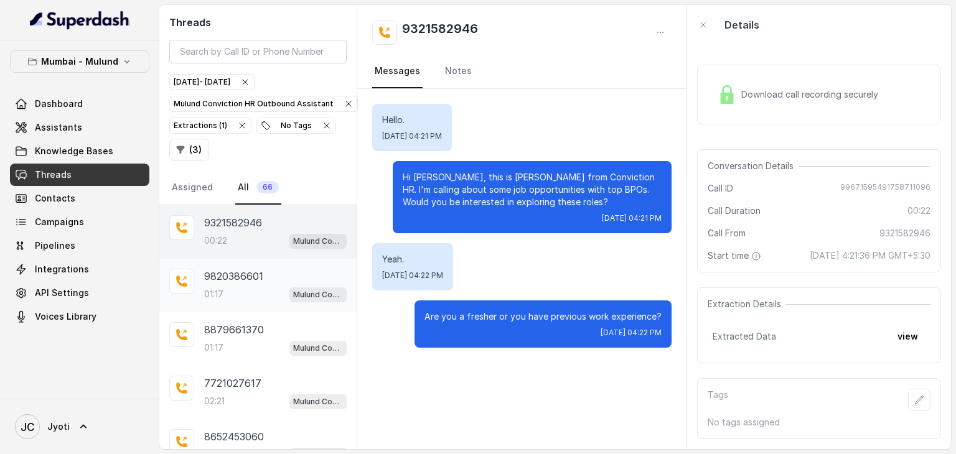
click at [248, 282] on div "9820386601 01:17 Mulund Conviction HR Outbound Assistant" at bounding box center [275, 286] width 143 height 34
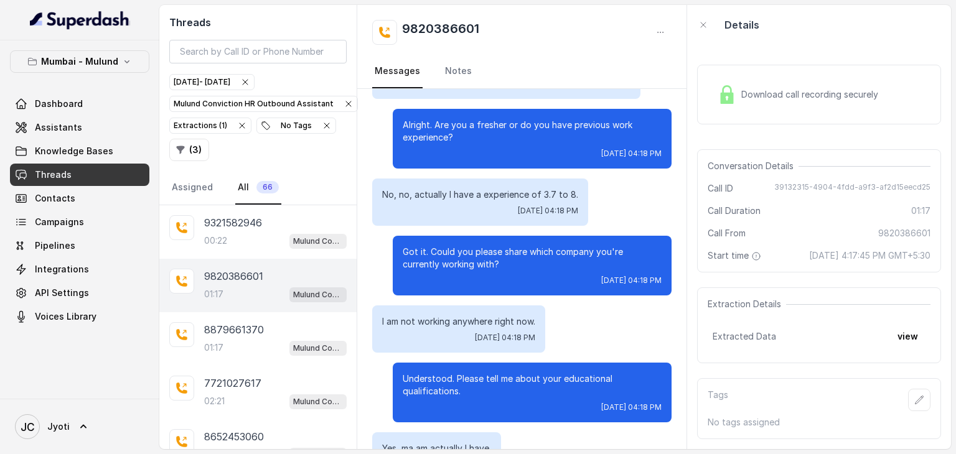
scroll to position [373, 0]
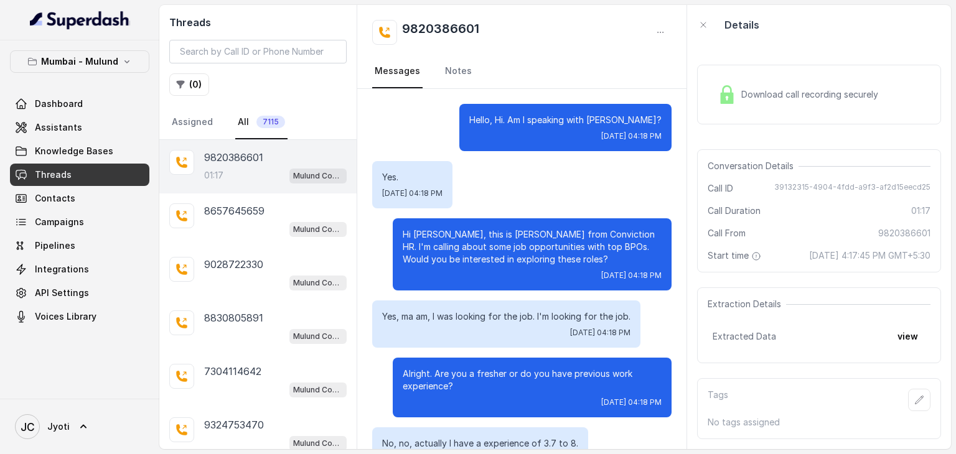
scroll to position [936, 0]
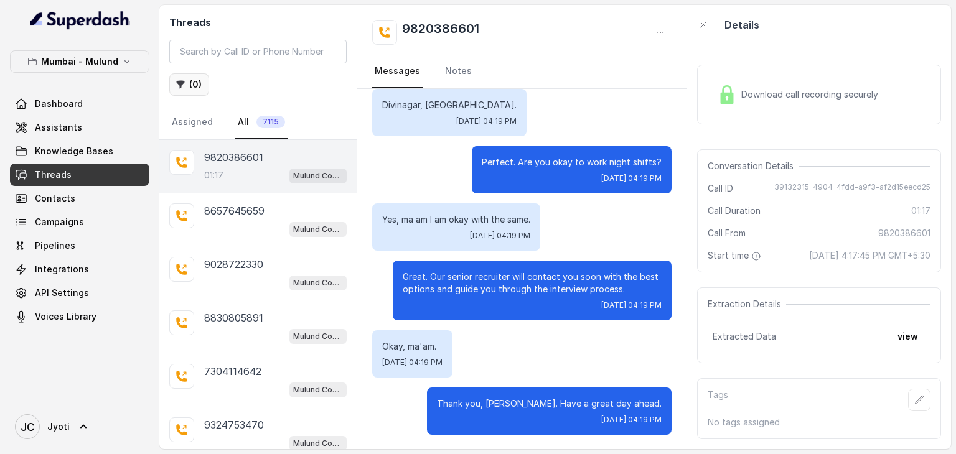
click at [197, 88] on button "( 0 )" at bounding box center [189, 84] width 40 height 22
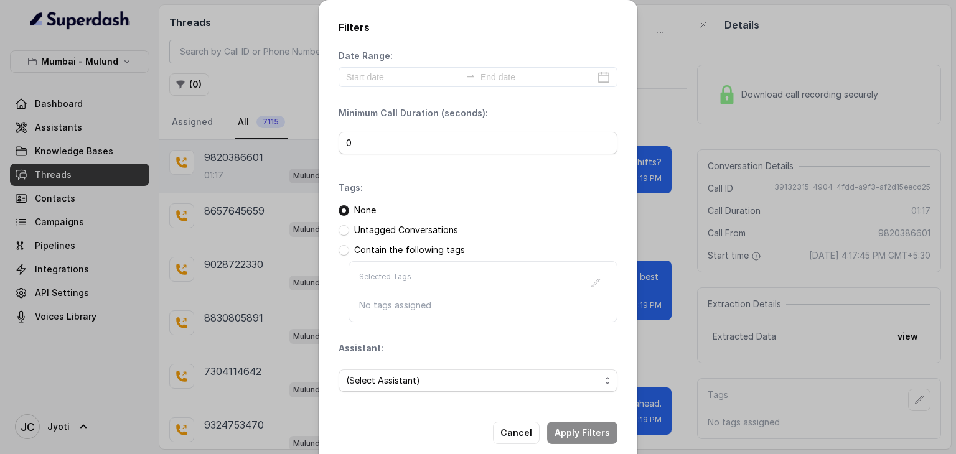
click at [401, 87] on div "Date Range: Minimum Call Duration (seconds): 0 Tags: None Untagged Conversation…" at bounding box center [478, 226] width 279 height 352
click at [400, 80] on input at bounding box center [403, 77] width 115 height 14
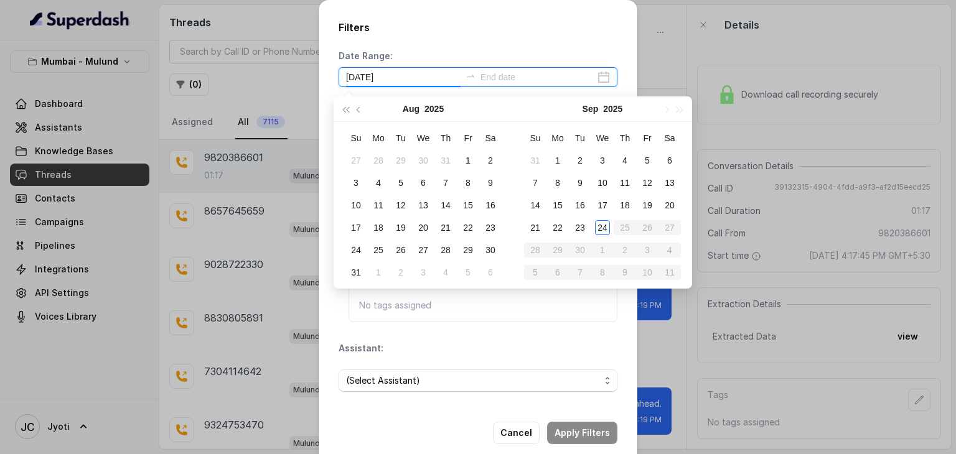
type input "[DATE]"
click at [578, 225] on div "23" at bounding box center [580, 227] width 15 height 15
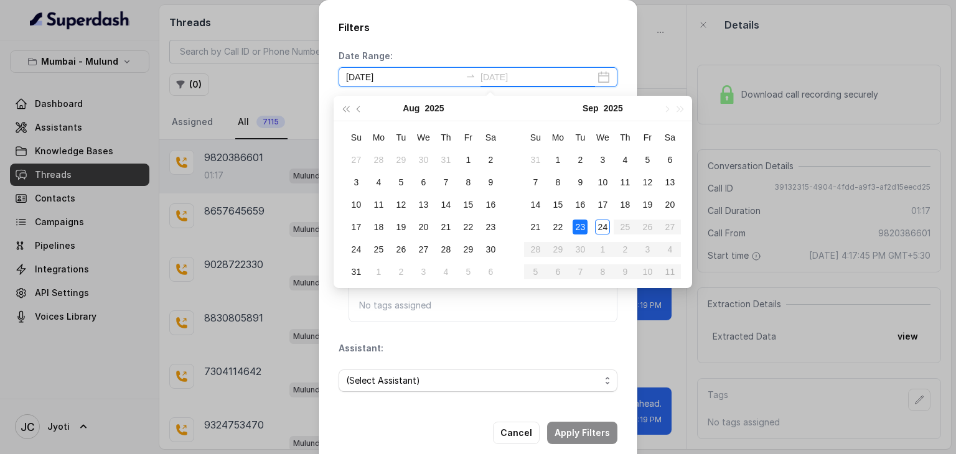
type input "[DATE]"
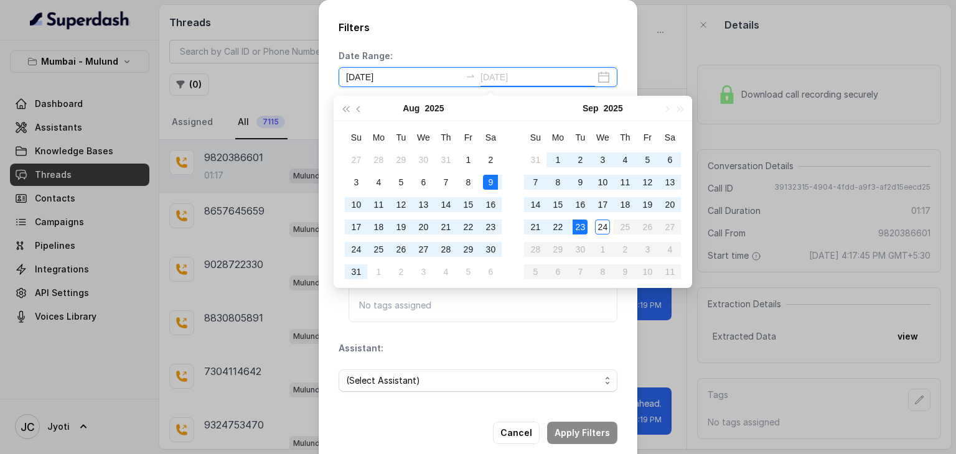
type input "[DATE]"
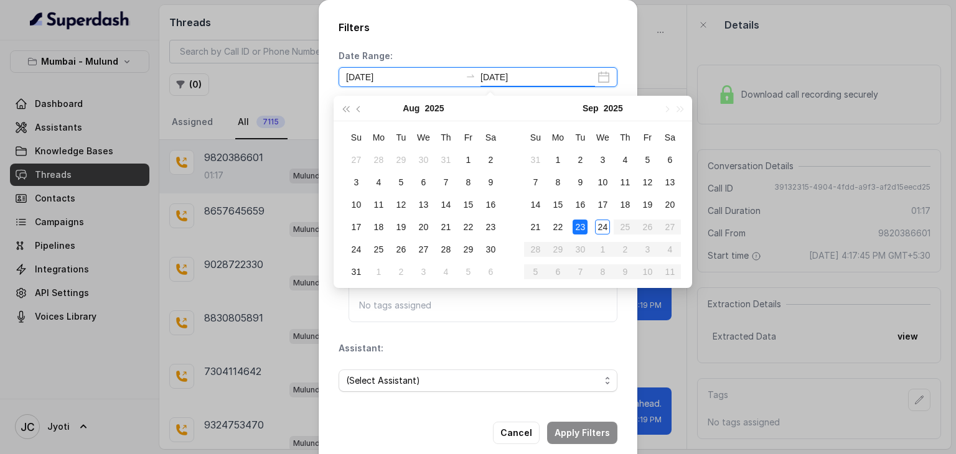
type input "[DATE]"
type input "2025-09-23"
click at [575, 228] on div "23" at bounding box center [580, 227] width 15 height 15
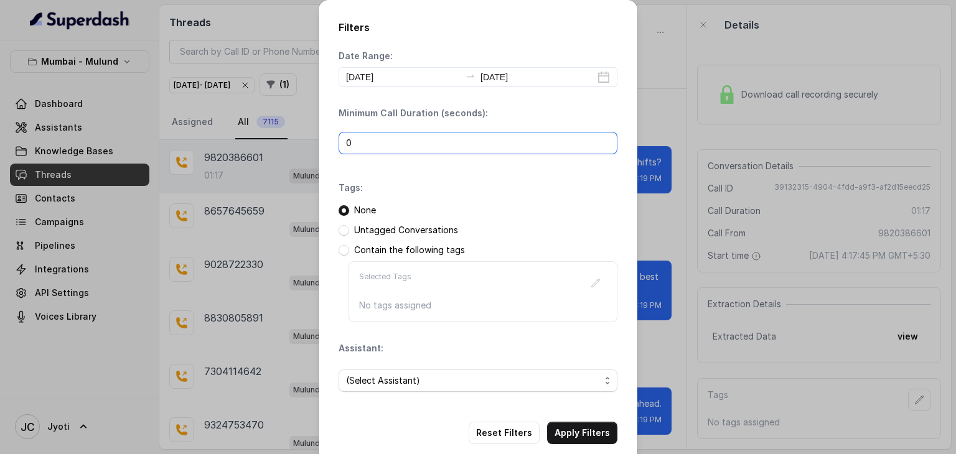
click at [366, 142] on input "0" at bounding box center [478, 143] width 279 height 22
click at [339, 228] on span at bounding box center [344, 230] width 11 height 11
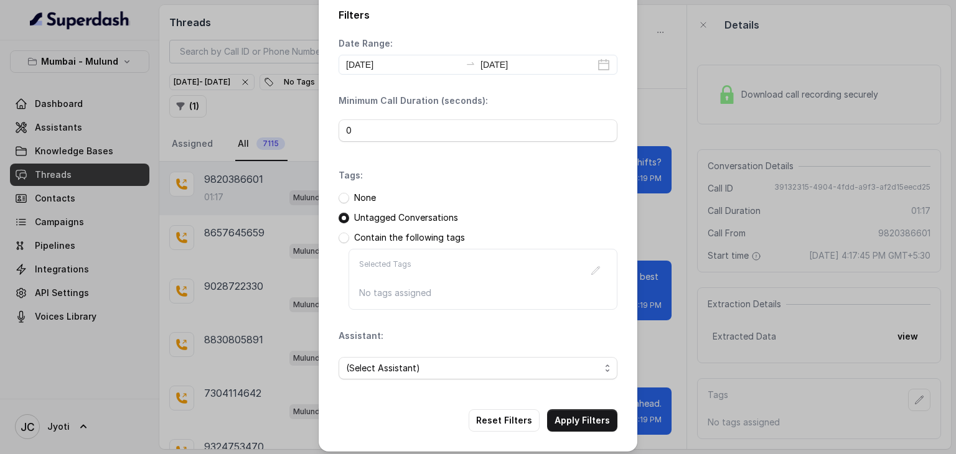
scroll to position [19, 0]
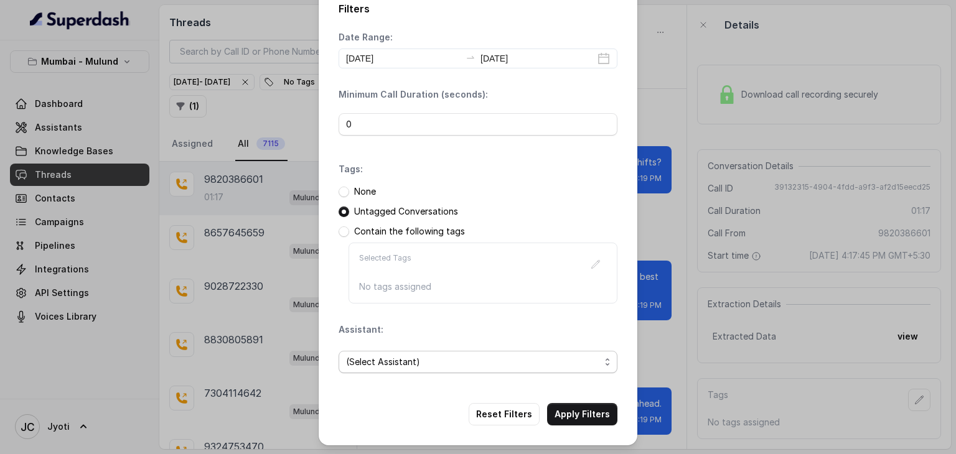
click at [376, 355] on span "(Select Assistant)" at bounding box center [473, 362] width 254 height 15
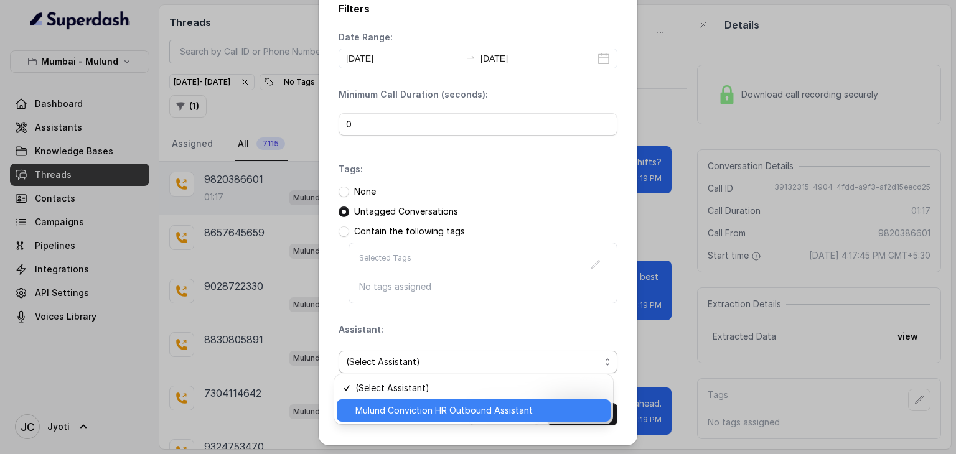
click at [368, 412] on span "Mulund Conviction HR Outbound Assistant" at bounding box center [479, 410] width 248 height 15
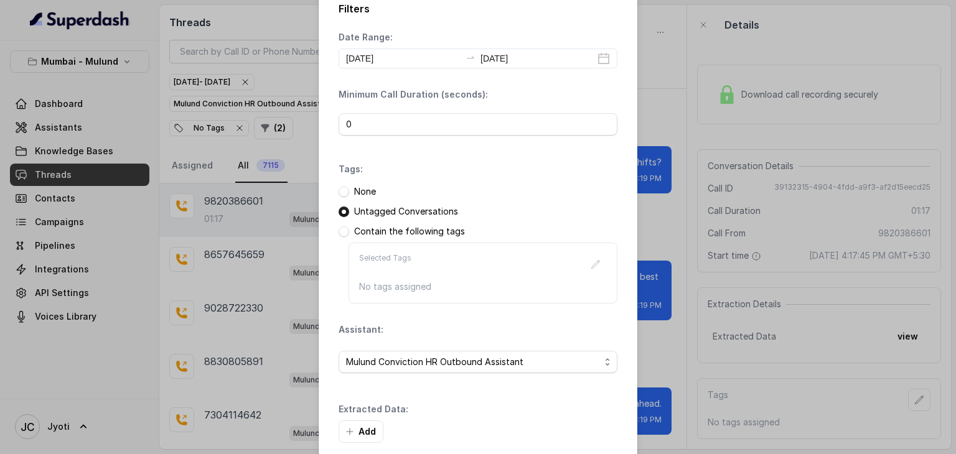
scroll to position [78, 0]
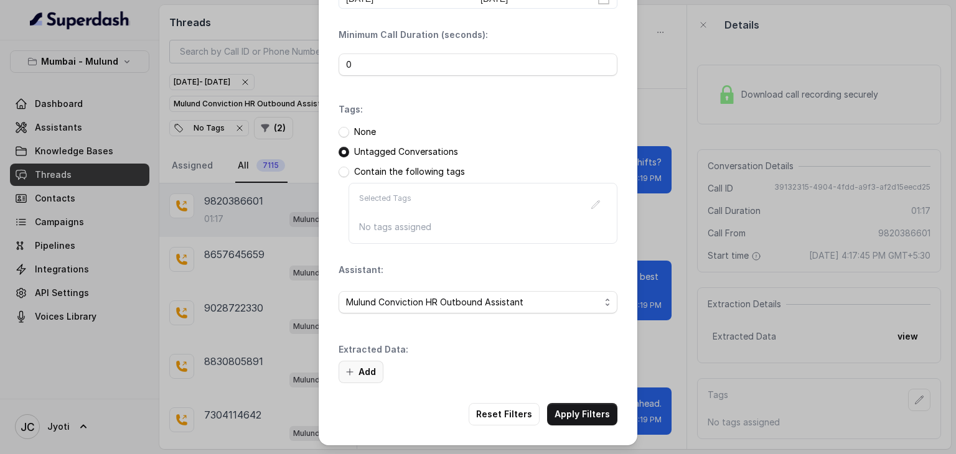
click at [345, 373] on icon "button" at bounding box center [350, 372] width 10 height 10
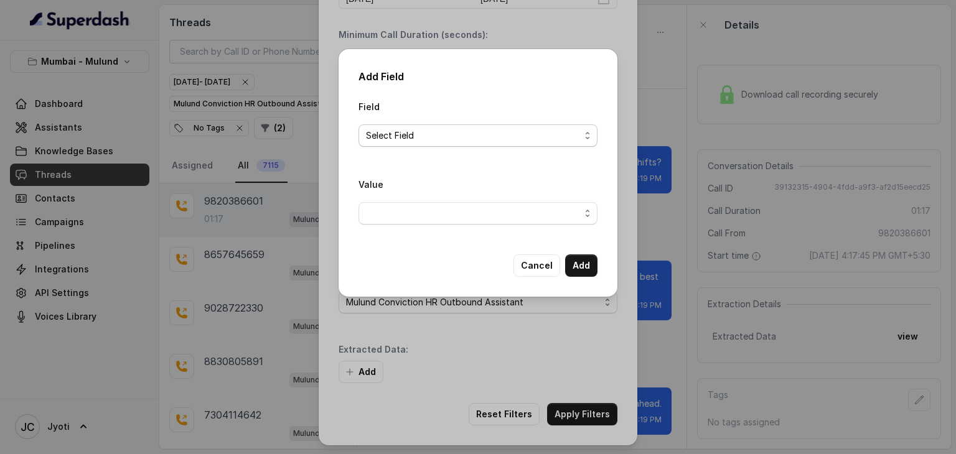
click at [435, 130] on span "Select Field" at bounding box center [473, 135] width 214 height 15
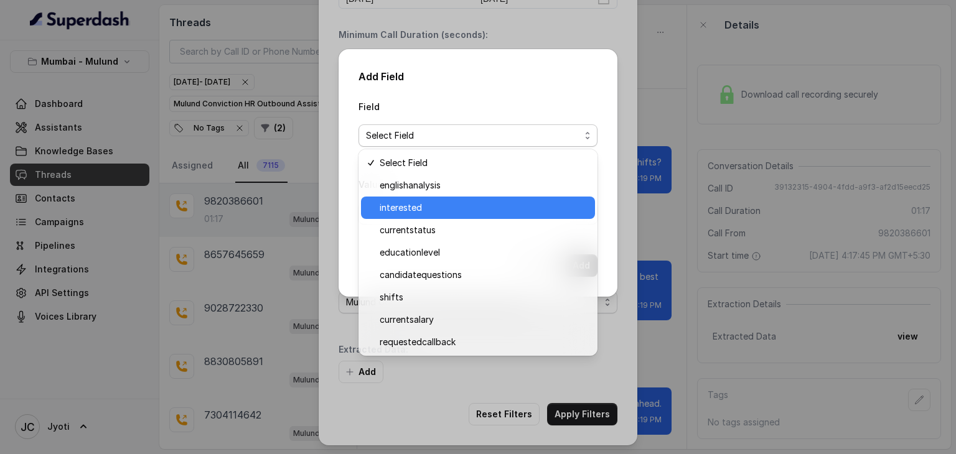
click at [411, 205] on span "interested" at bounding box center [484, 207] width 208 height 15
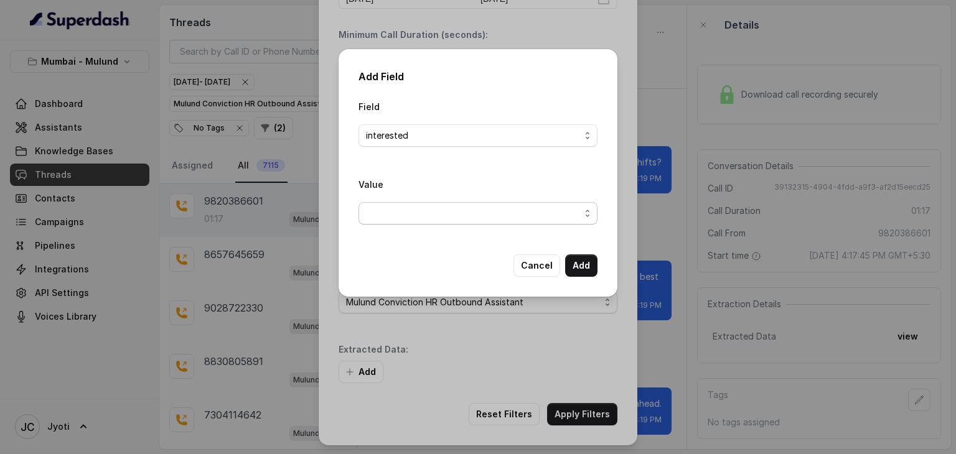
click at [393, 213] on span "button" at bounding box center [478, 213] width 239 height 22
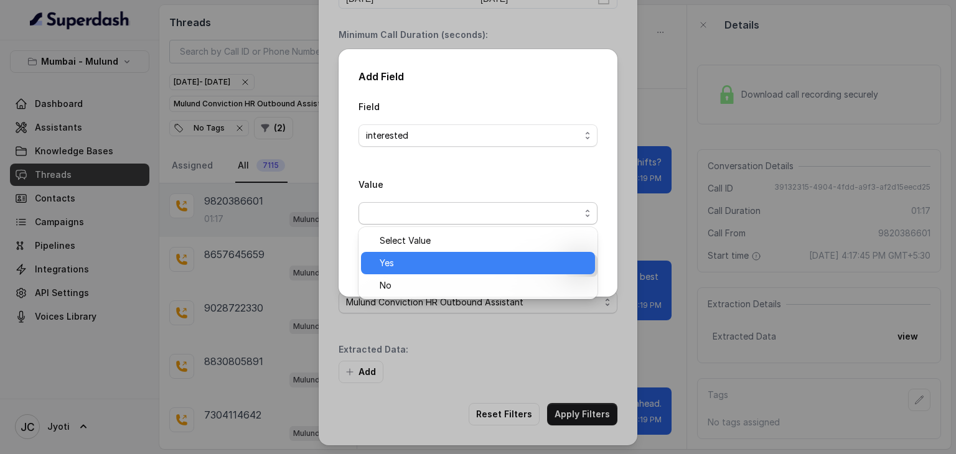
click at [393, 265] on span "Yes" at bounding box center [484, 263] width 208 height 15
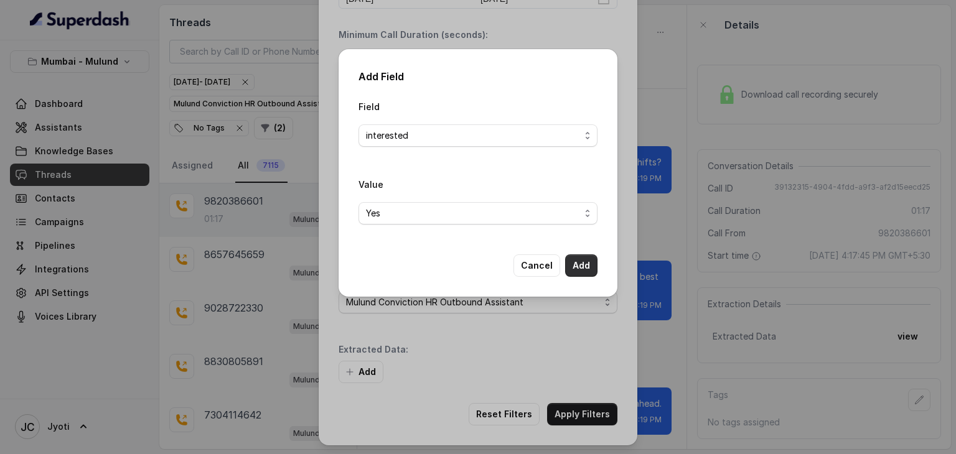
click at [581, 262] on button "Add" at bounding box center [581, 266] width 32 height 22
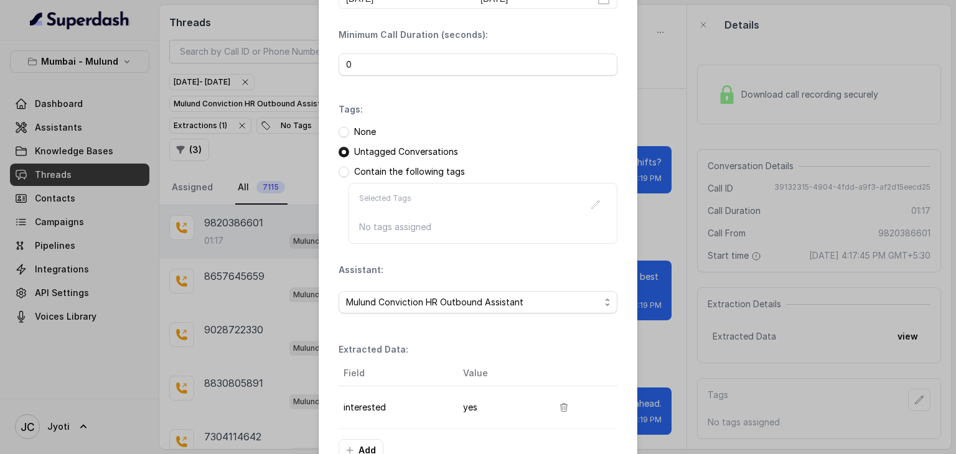
scroll to position [156, 0]
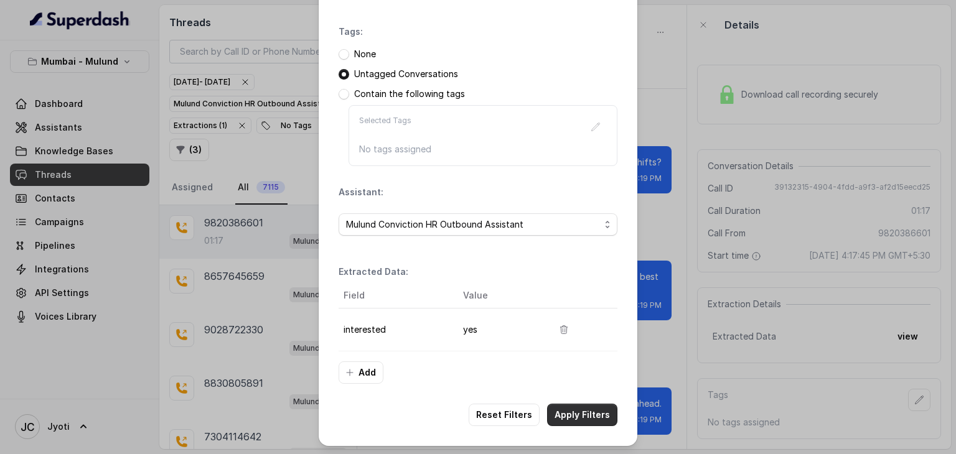
click at [571, 408] on button "Apply Filters" at bounding box center [582, 415] width 70 height 22
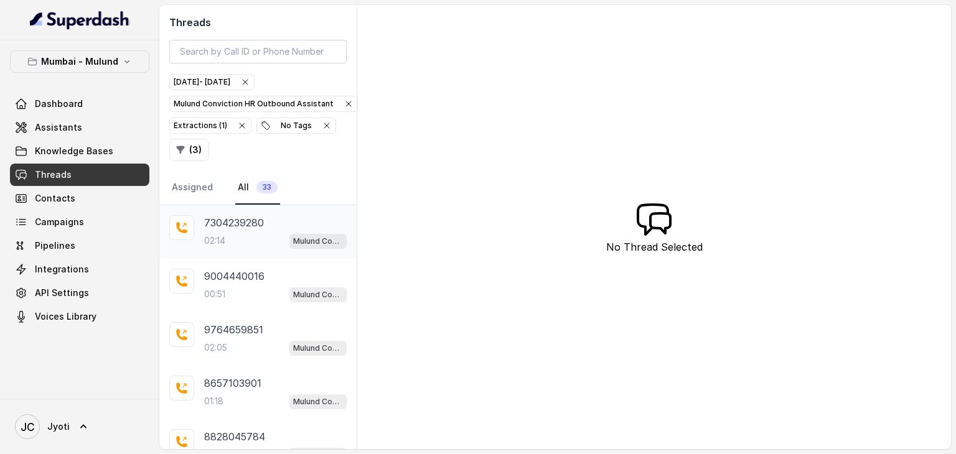
click at [274, 235] on div "02:14 Mulund Conviction HR Outbound Assistant" at bounding box center [275, 241] width 143 height 16
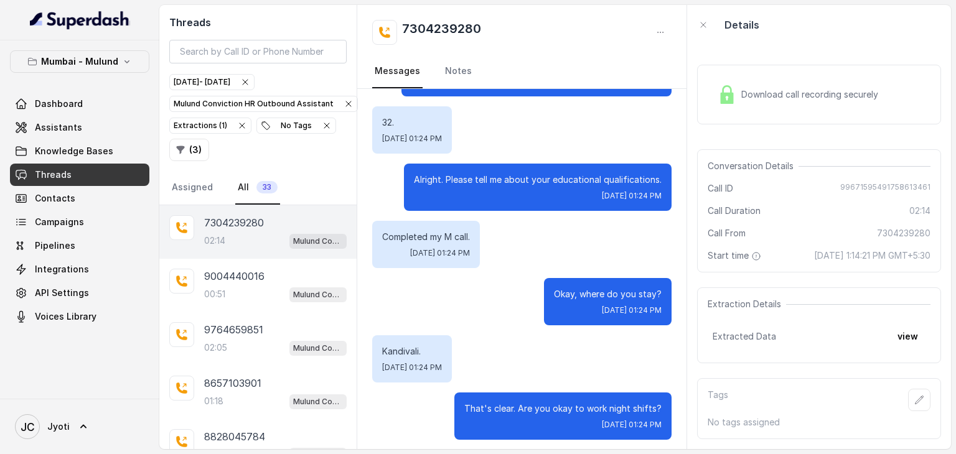
scroll to position [1120, 0]
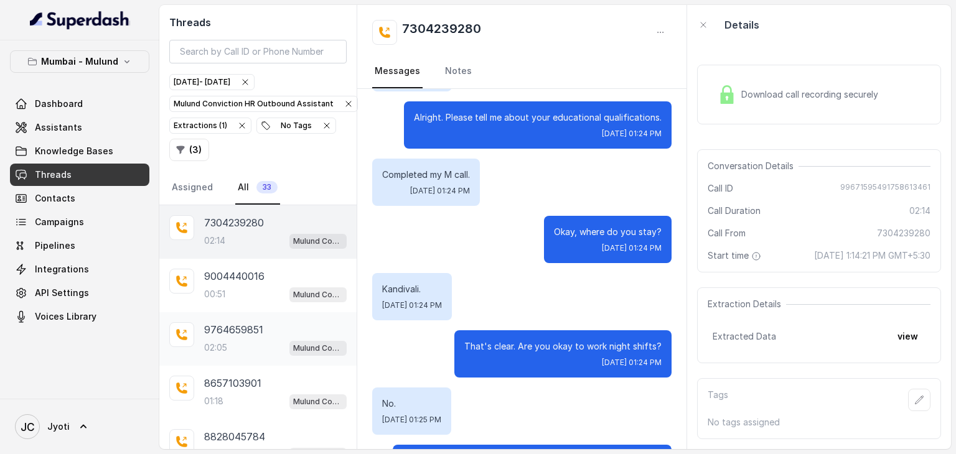
click at [257, 327] on p "9764659851" at bounding box center [233, 329] width 59 height 15
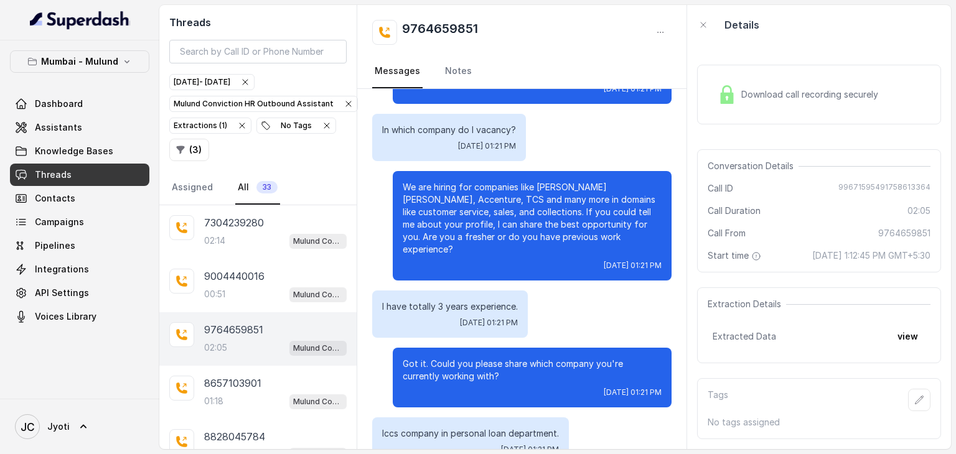
scroll to position [249, 0]
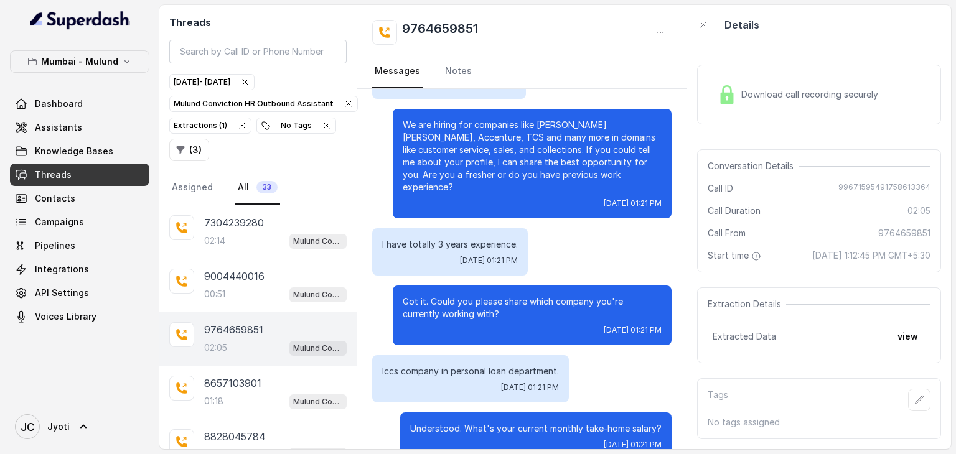
click at [561, 242] on div "I have totally 3 years experience. Tue, Sep 23, 2025, 01:21 PM" at bounding box center [521, 251] width 299 height 47
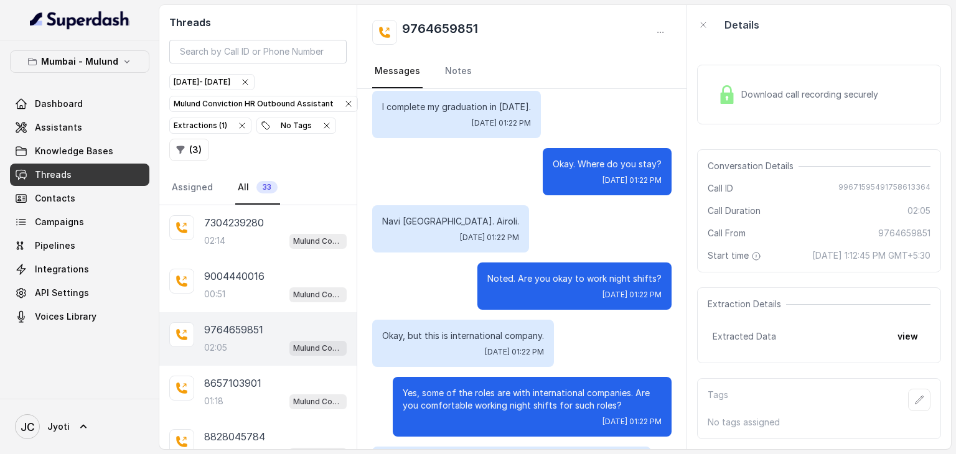
scroll to position [747, 0]
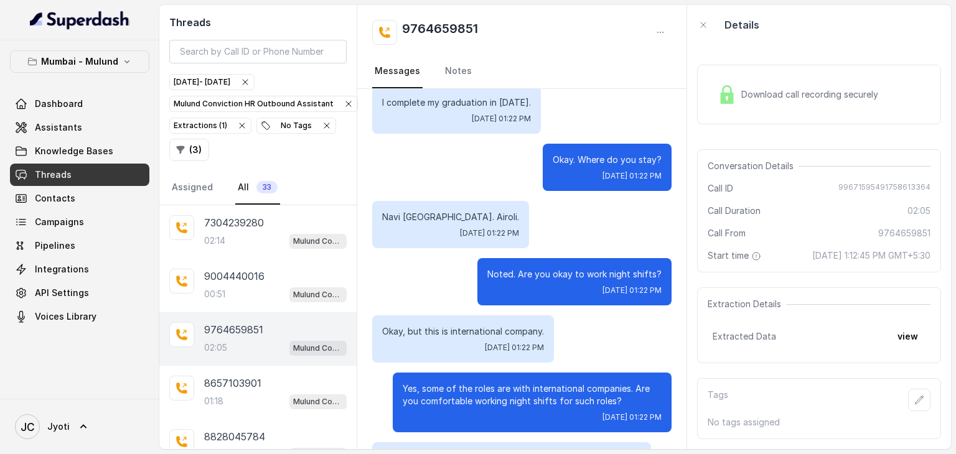
click at [697, 50] on div "Download call recording securely Conversation Details Call ID 99671595491758613…" at bounding box center [819, 247] width 264 height 405
click at [636, 31] on div "9764659851" at bounding box center [521, 32] width 299 height 25
click at [307, 179] on nav "Assigned All 33" at bounding box center [257, 188] width 177 height 34
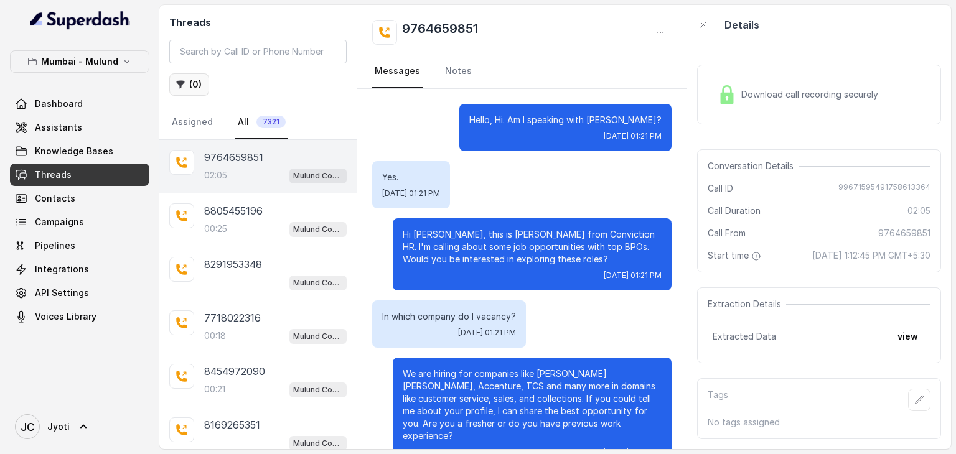
click at [188, 88] on button "( 0 )" at bounding box center [189, 84] width 40 height 22
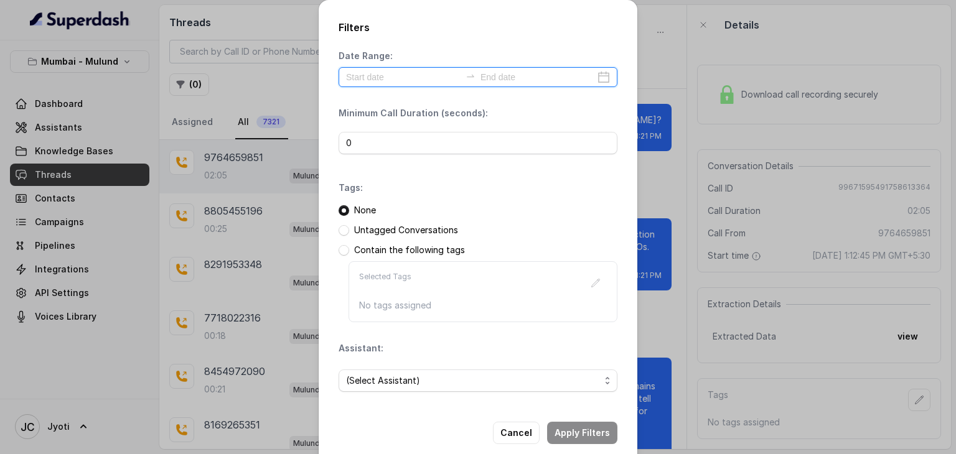
click at [395, 78] on input at bounding box center [403, 77] width 115 height 14
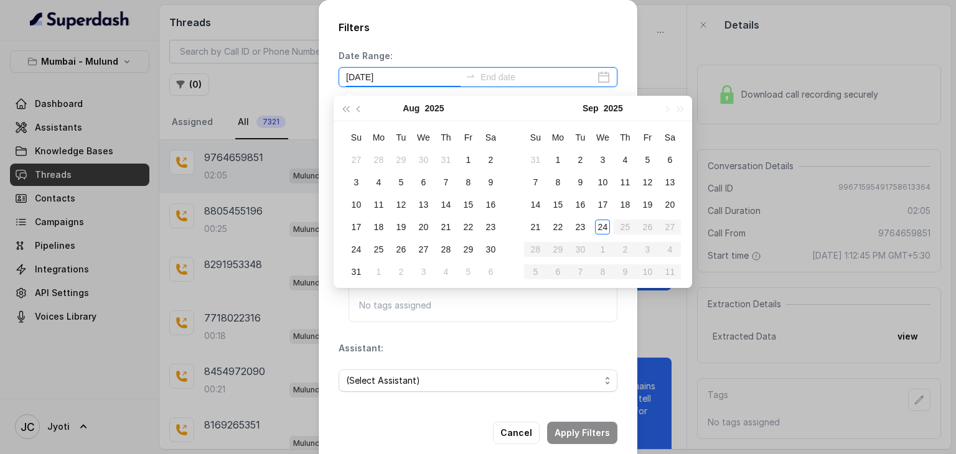
type input "[DATE]"
click at [600, 226] on div "24" at bounding box center [602, 227] width 15 height 15
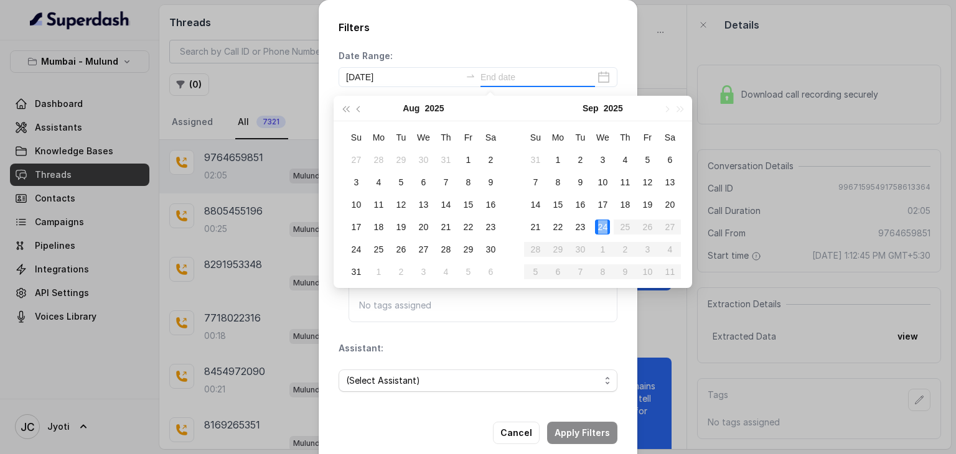
type input "[DATE]"
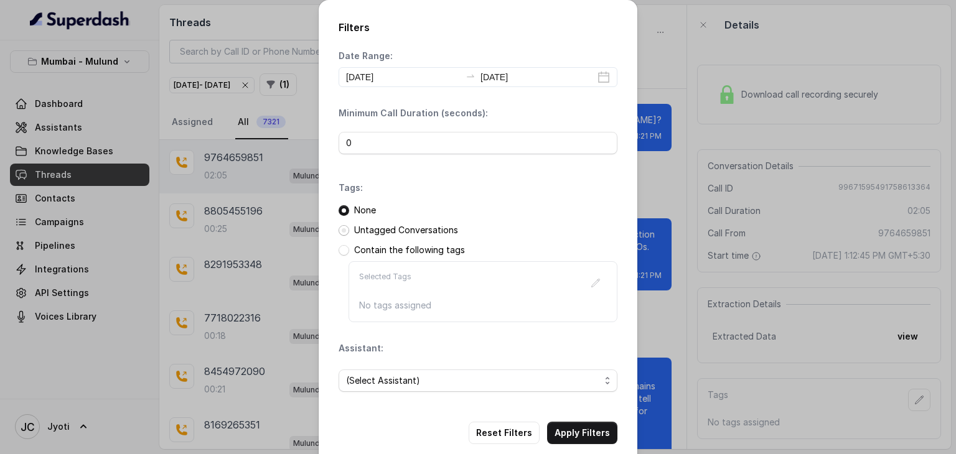
click at [339, 233] on span at bounding box center [344, 230] width 11 height 11
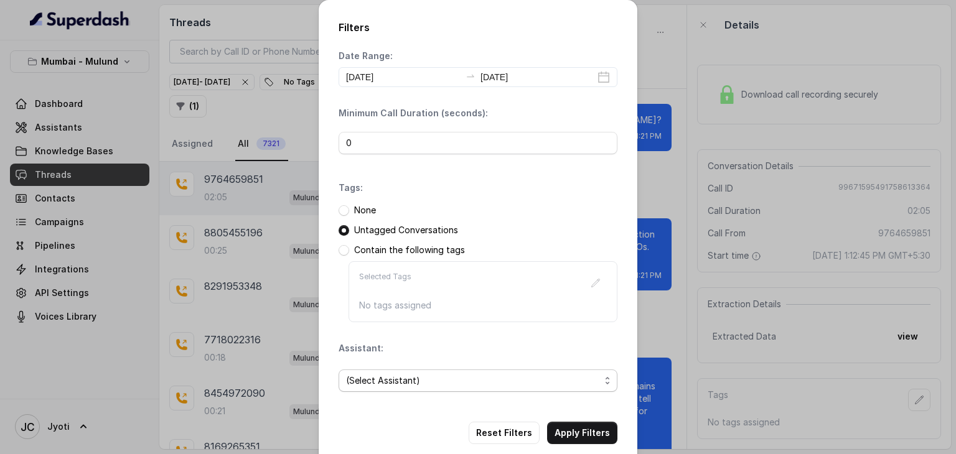
click at [365, 379] on span "(Select Assistant)" at bounding box center [473, 380] width 254 height 15
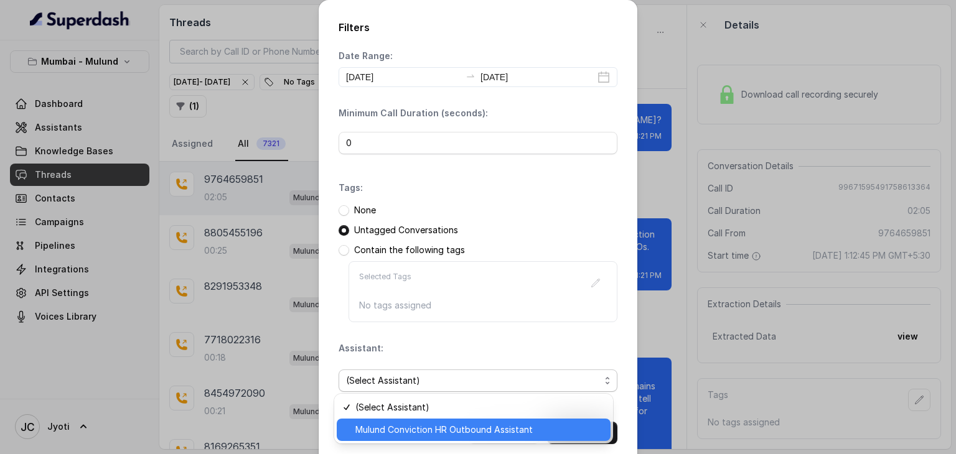
click at [367, 431] on span "Mulund Conviction HR Outbound Assistant" at bounding box center [479, 430] width 248 height 15
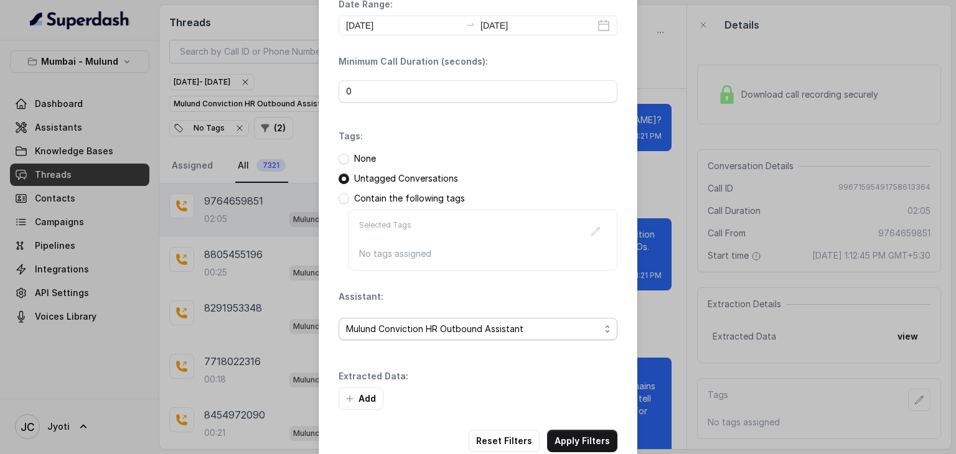
scroll to position [78, 0]
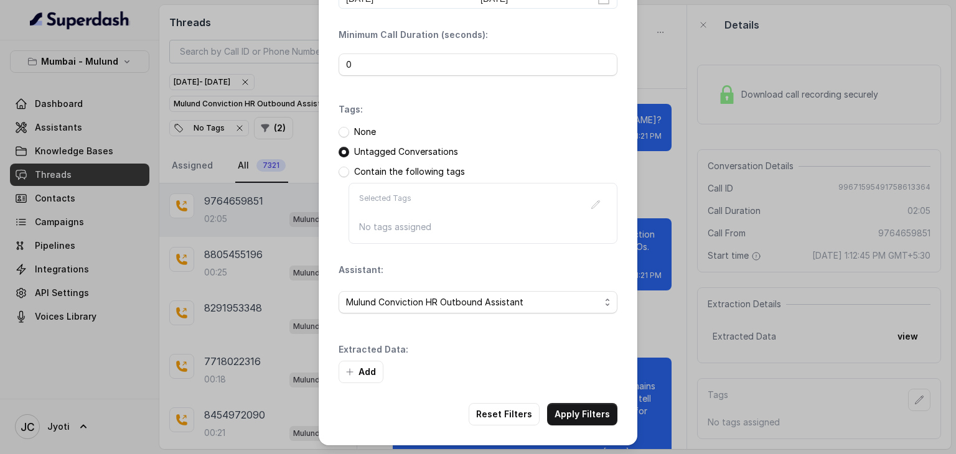
click at [328, 374] on div "Filters Date Range: [DATE] [DATE] Minimum Call Duration (seconds): 0 Tags: None…" at bounding box center [478, 184] width 319 height 524
click at [354, 370] on button "Add" at bounding box center [361, 372] width 45 height 22
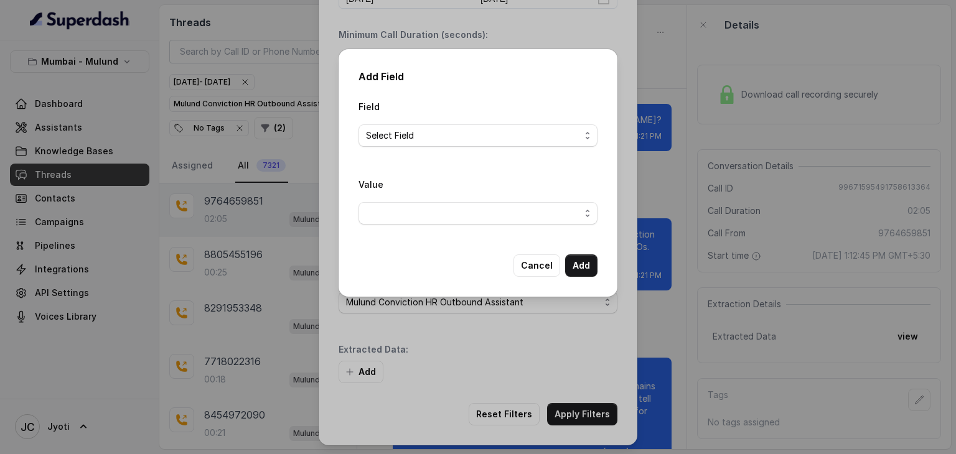
click at [406, 119] on div "Field Select Field" at bounding box center [478, 123] width 239 height 48
click at [406, 140] on span "Select Field" at bounding box center [473, 135] width 214 height 15
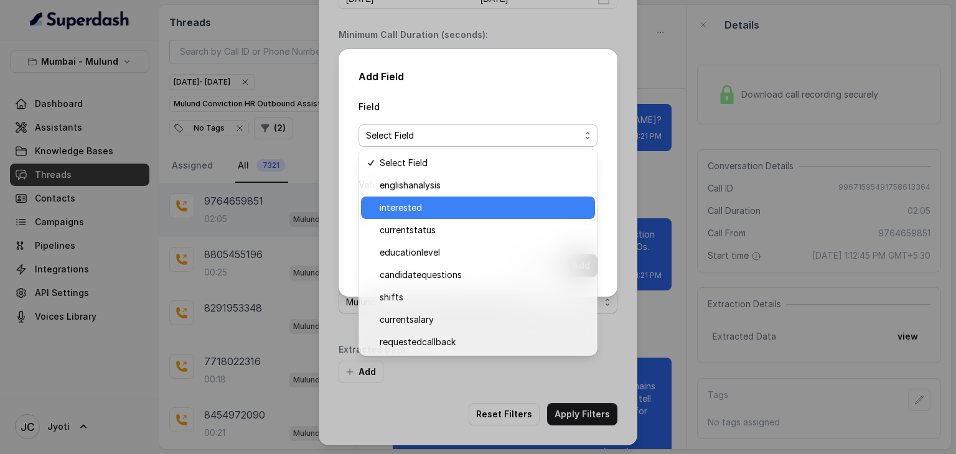
click at [393, 206] on span "interested" at bounding box center [484, 207] width 208 height 15
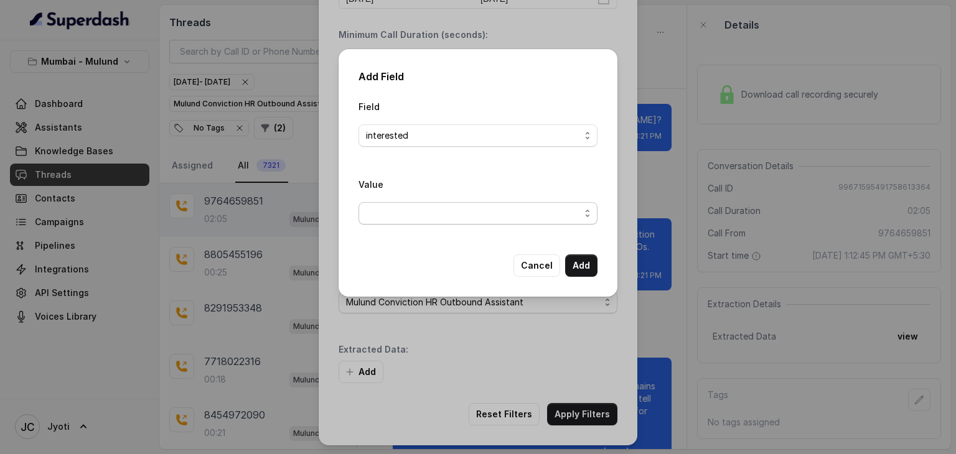
click at [401, 209] on span "button" at bounding box center [478, 213] width 239 height 22
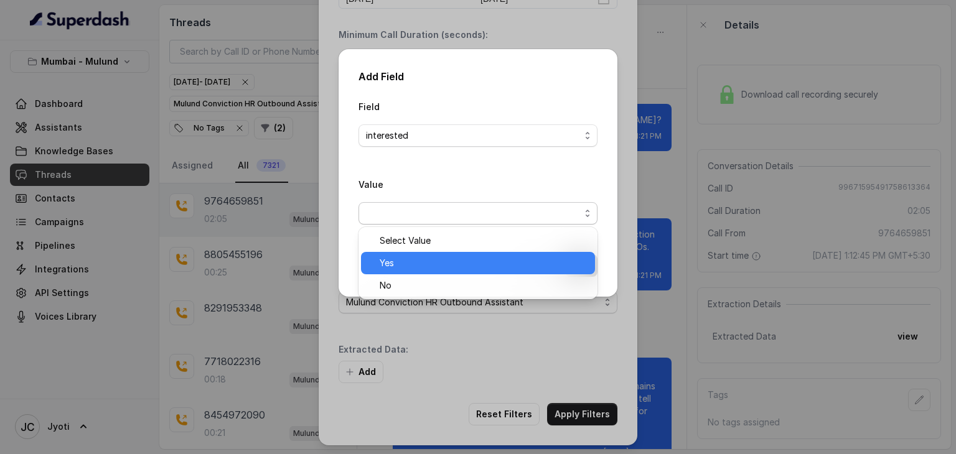
click at [395, 255] on div "Yes" at bounding box center [478, 263] width 234 height 22
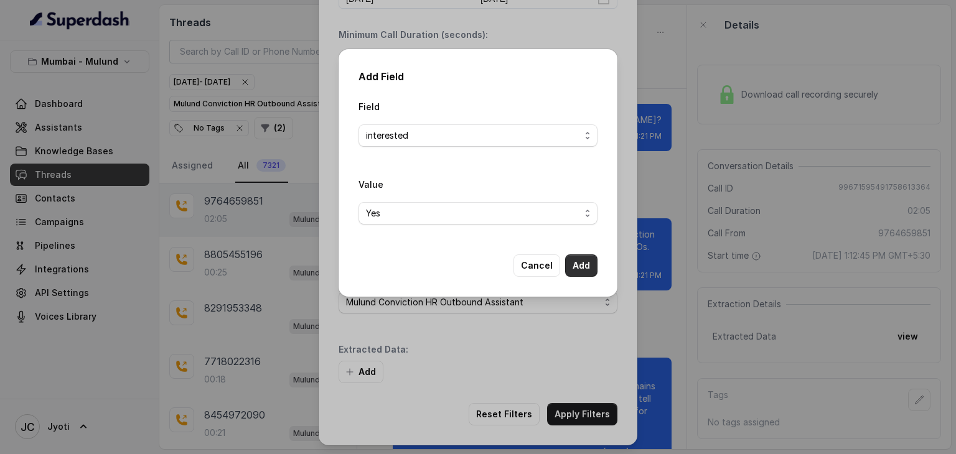
click at [580, 267] on button "Add" at bounding box center [581, 266] width 32 height 22
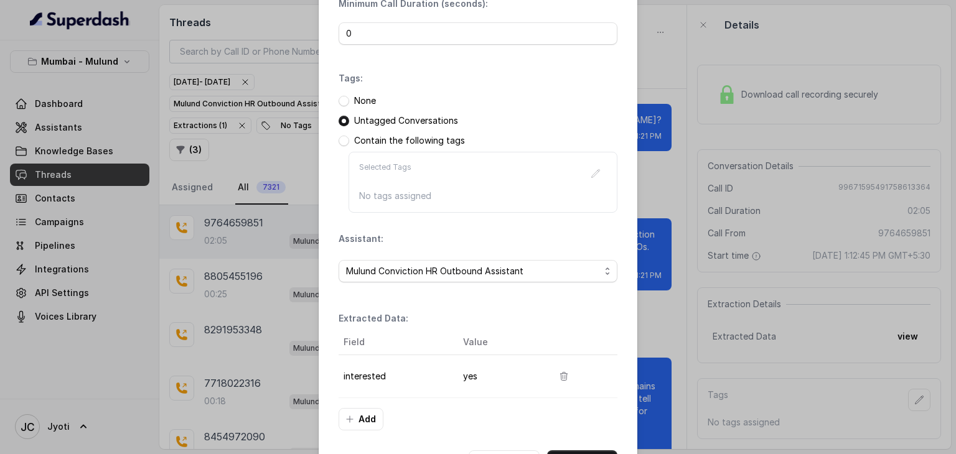
scroll to position [156, 0]
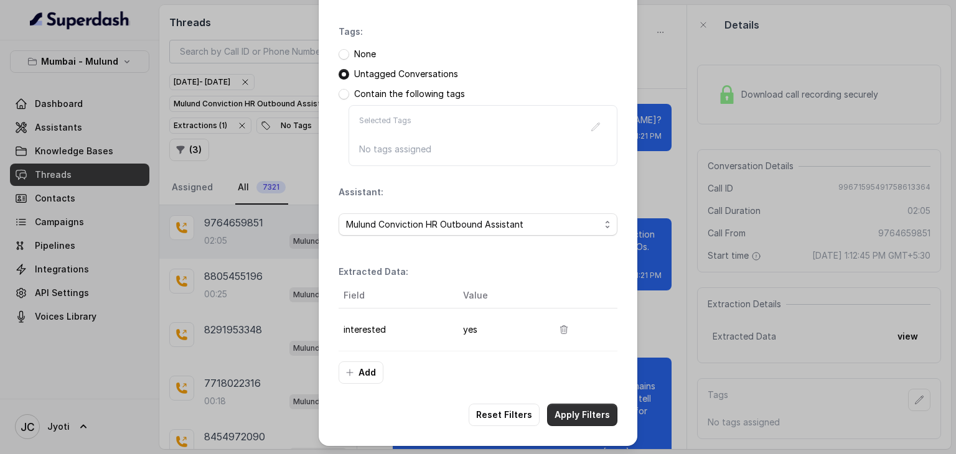
click at [583, 415] on button "Apply Filters" at bounding box center [582, 415] width 70 height 22
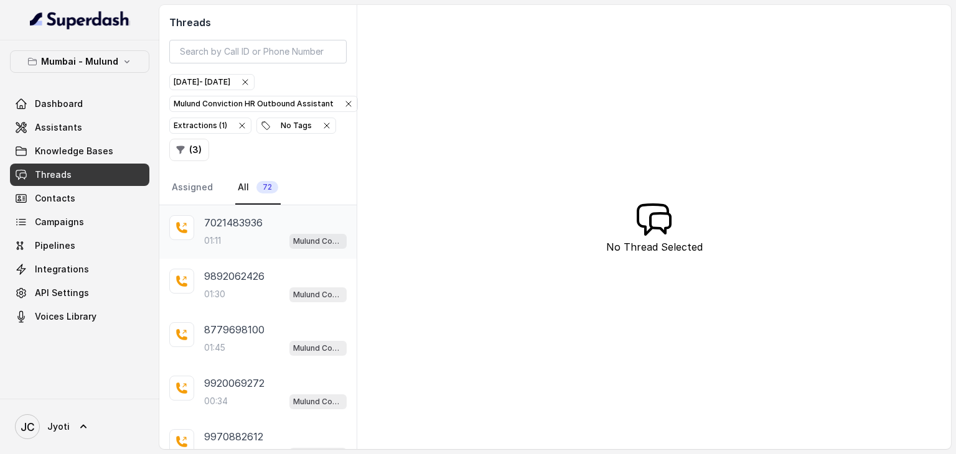
click at [234, 235] on div "01:11 Mulund Conviction HR Outbound Assistant" at bounding box center [275, 241] width 143 height 16
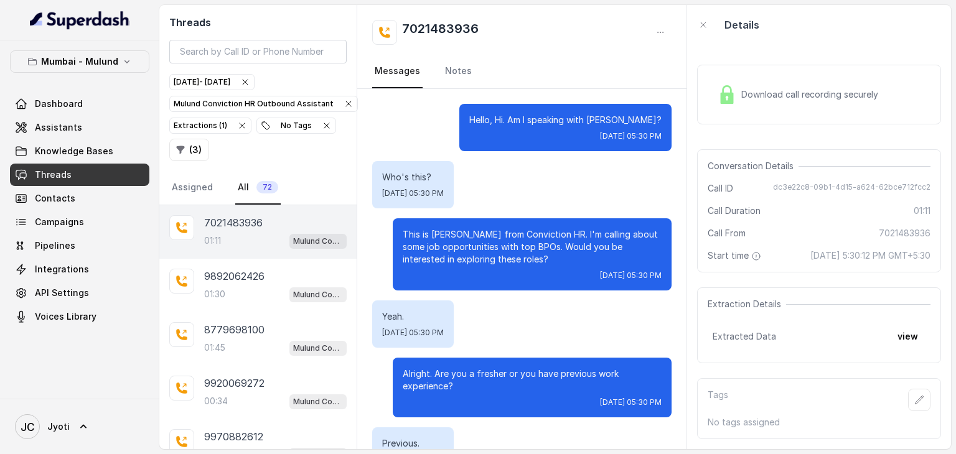
click at [748, 83] on div "Download call recording securely" at bounding box center [798, 94] width 171 height 29
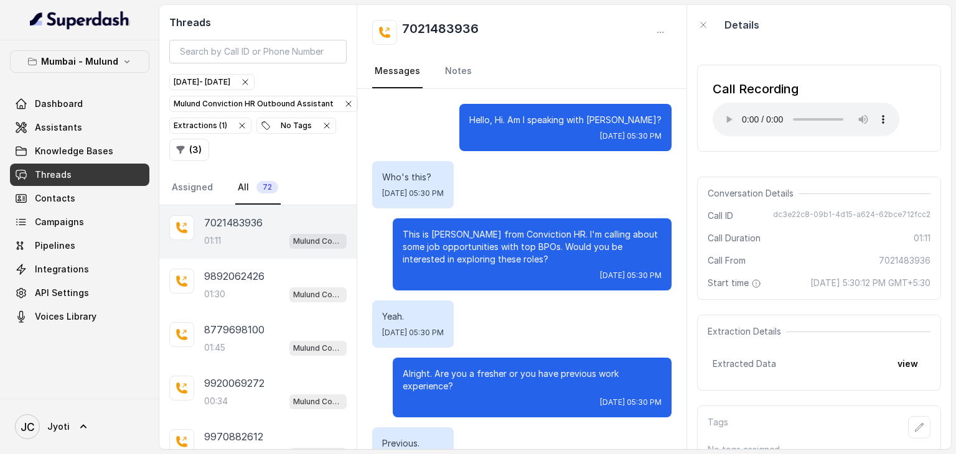
click at [460, 30] on h2 "7021483936" at bounding box center [440, 32] width 77 height 25
copy h2 "7021483936"
drag, startPoint x: 204, startPoint y: 220, endPoint x: 264, endPoint y: 217, distance: 60.4
click at [265, 217] on div "7021483936 01:11 Mulund Conviction HR Outbound Assistant" at bounding box center [257, 232] width 197 height 54
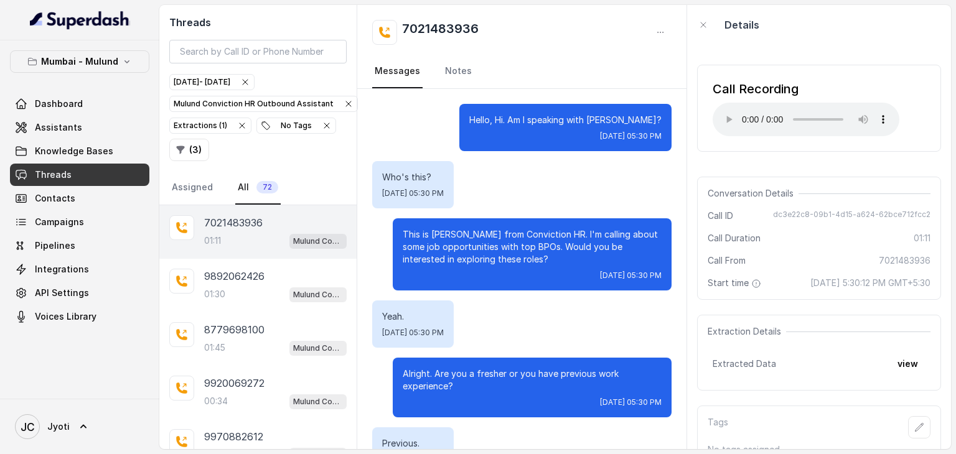
drag, startPoint x: 446, startPoint y: 121, endPoint x: 458, endPoint y: 105, distance: 19.7
click at [448, 121] on div "Hello, Hi. Am I speaking with [PERSON_NAME]? [DATE] 05:30 PM" at bounding box center [521, 127] width 299 height 47
click at [466, 76] on link "Notes" at bounding box center [459, 72] width 32 height 34
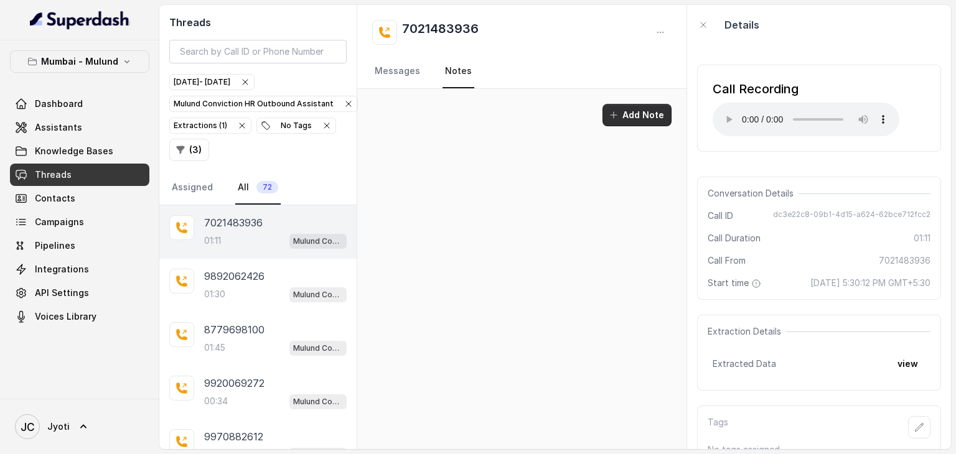
click at [616, 115] on icon "button" at bounding box center [614, 115] width 10 height 10
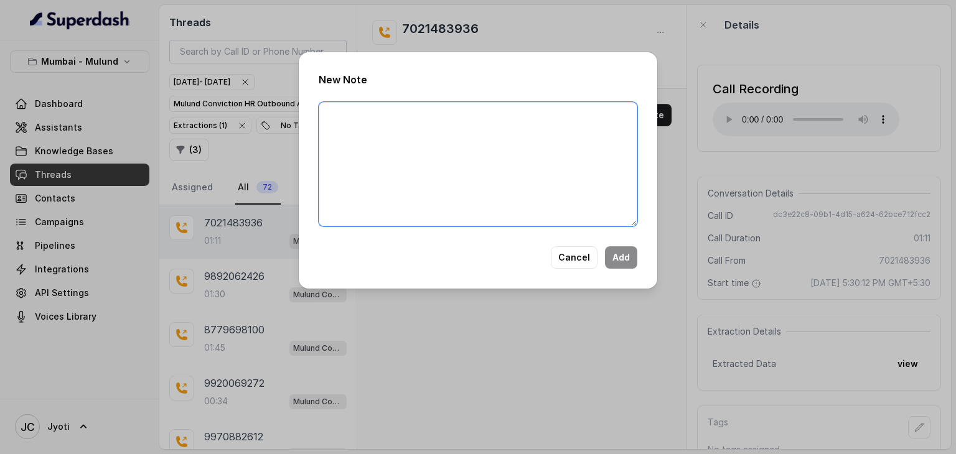
click at [437, 126] on textarea at bounding box center [478, 164] width 319 height 124
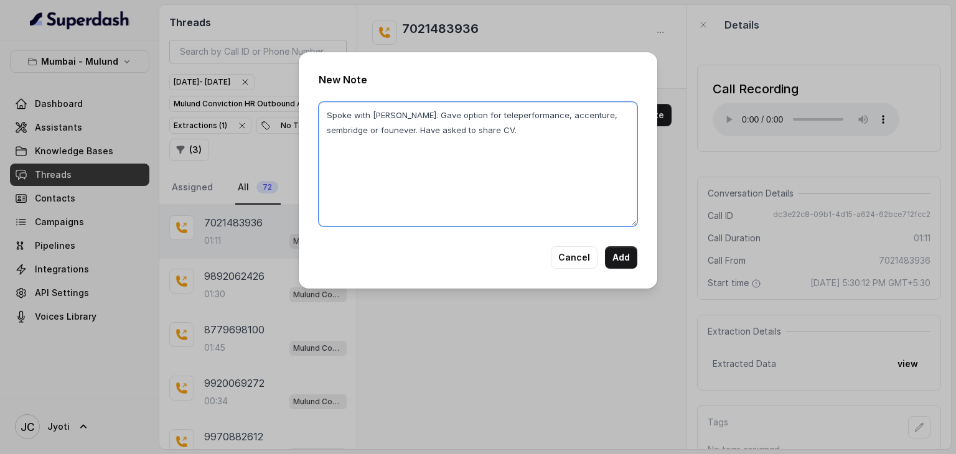
click at [344, 128] on textarea "Spoke with Bijesh. Gave option for teleperformance, accenture, sembridge or fou…" at bounding box center [478, 164] width 319 height 124
click at [468, 128] on textarea "Spoke with Bijesh. Gave option for teleperformance, accenture, sembridge or fou…" at bounding box center [478, 164] width 319 height 124
type textarea "Spoke with Bijesh. Gave option for teleperformance, accenture, sembridge or fou…"
click at [522, 223] on textarea "Spoke with Bijesh. Gave option for teleperformance, accenture, sembridge or fou…" at bounding box center [478, 164] width 319 height 124
click at [613, 254] on button "Add" at bounding box center [621, 258] width 32 height 22
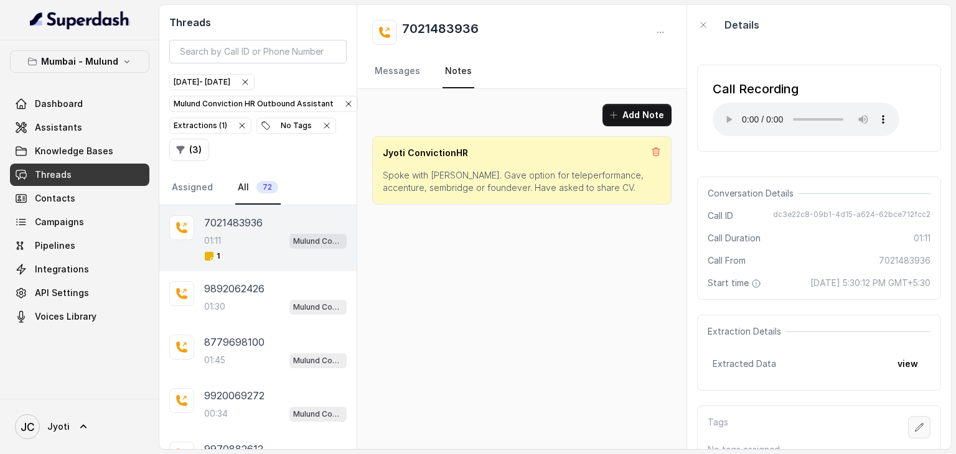
click at [914, 433] on icon "button" at bounding box center [919, 428] width 10 height 10
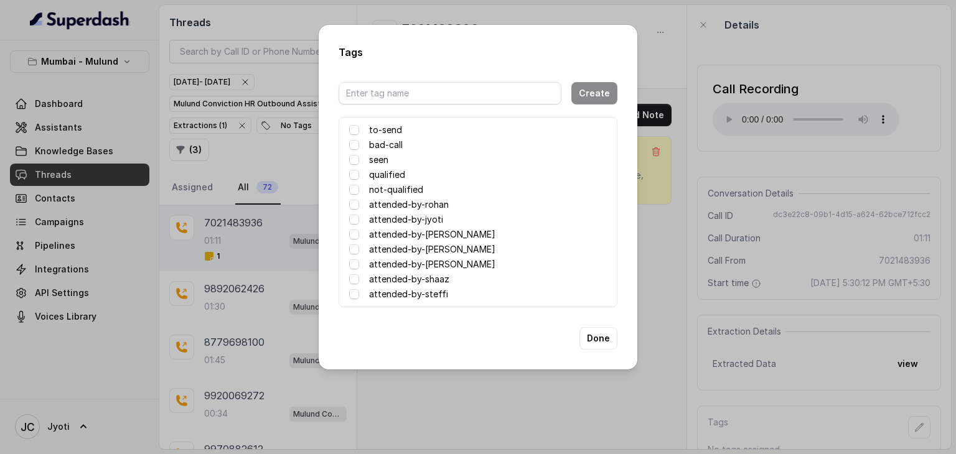
click at [432, 237] on label "attended-by-[PERSON_NAME]" at bounding box center [432, 234] width 126 height 15
click at [598, 339] on button "Done" at bounding box center [599, 338] width 38 height 22
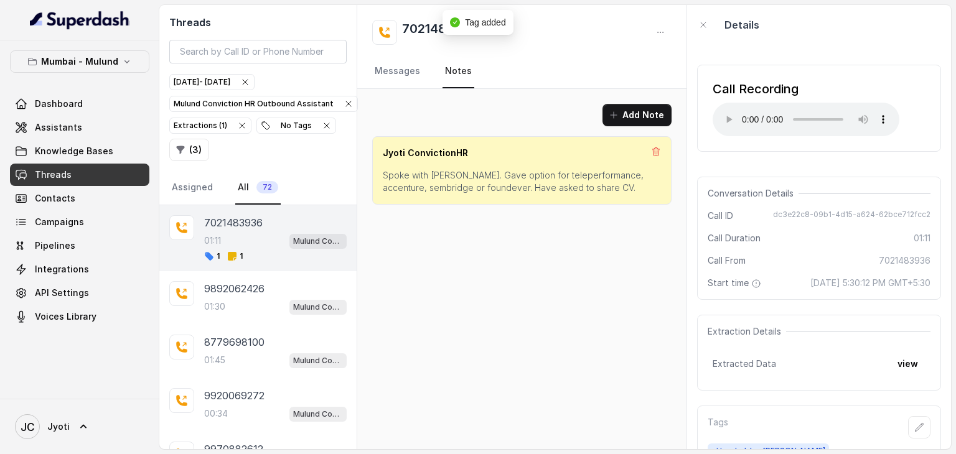
click at [576, 324] on div "Add Note Jyoti ConvictionHR Spoke with Bijesh. Gave option for teleperformance,…" at bounding box center [521, 269] width 329 height 360
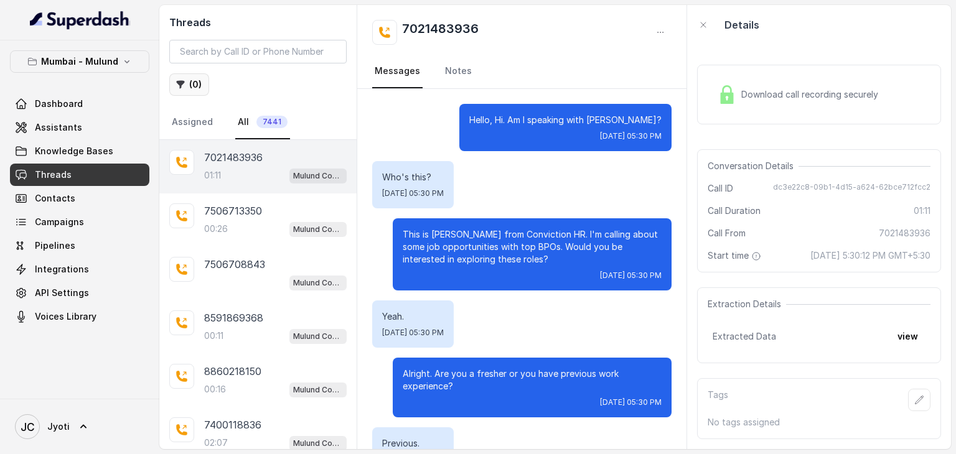
scroll to position [593, 0]
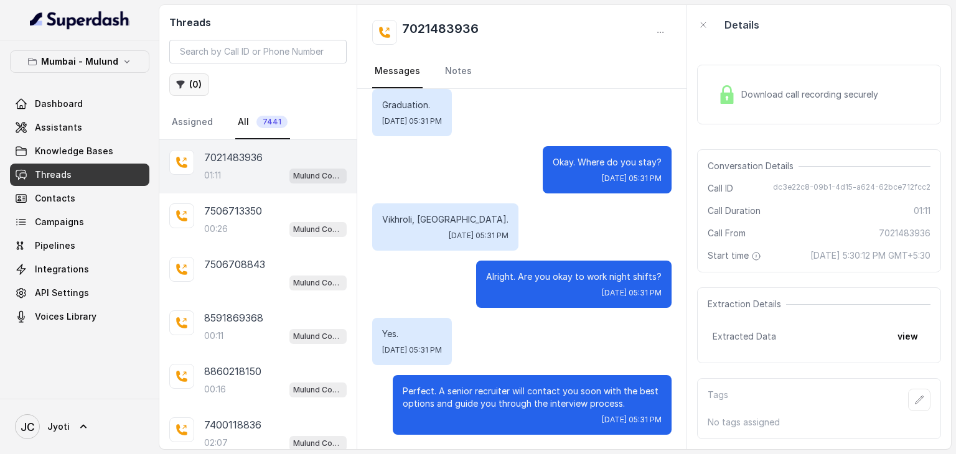
click at [189, 88] on button "( 0 )" at bounding box center [189, 84] width 40 height 22
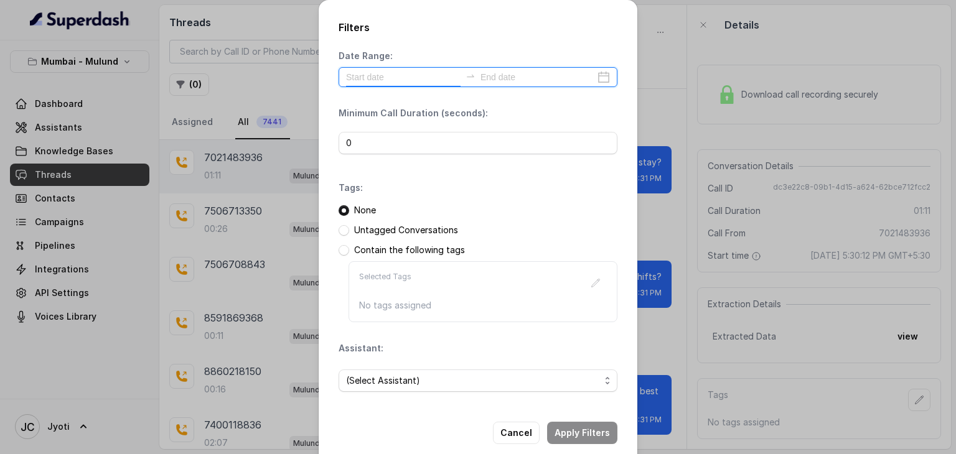
click at [421, 71] on input at bounding box center [403, 77] width 115 height 14
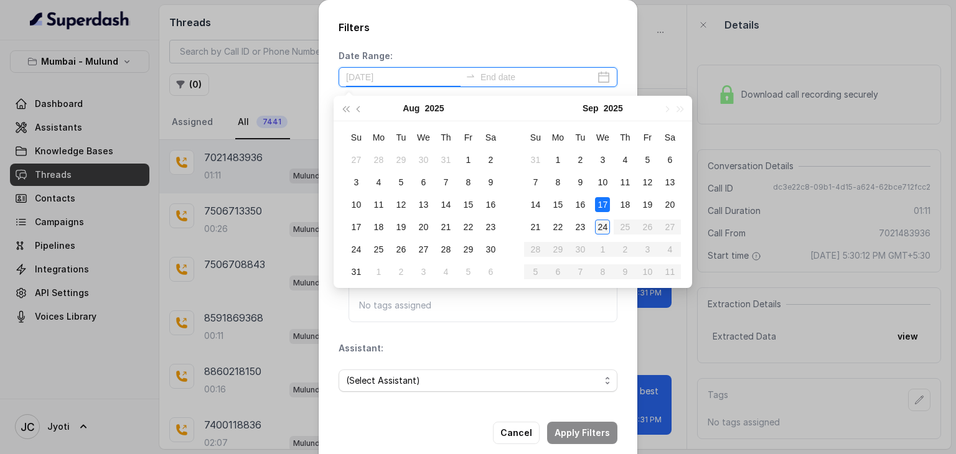
type input "[DATE]"
click at [600, 227] on div "24" at bounding box center [602, 227] width 15 height 15
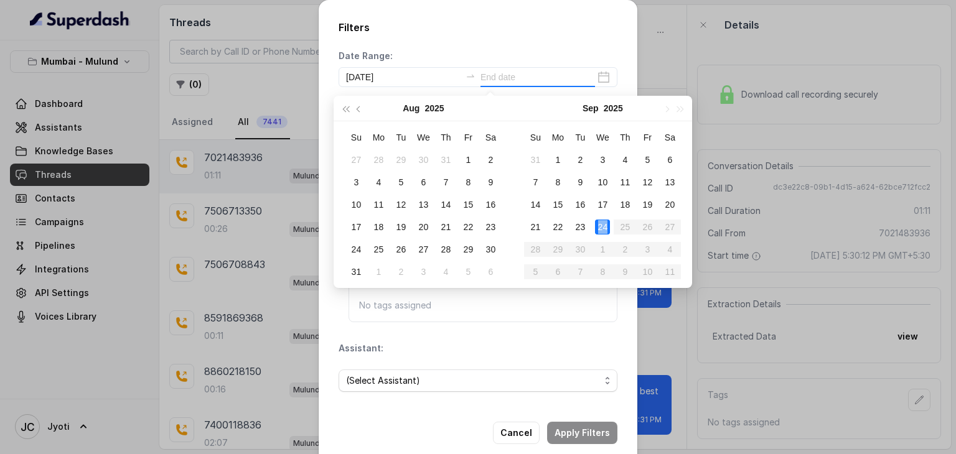
click at [600, 227] on div "24" at bounding box center [602, 227] width 15 height 15
type input "[DATE]"
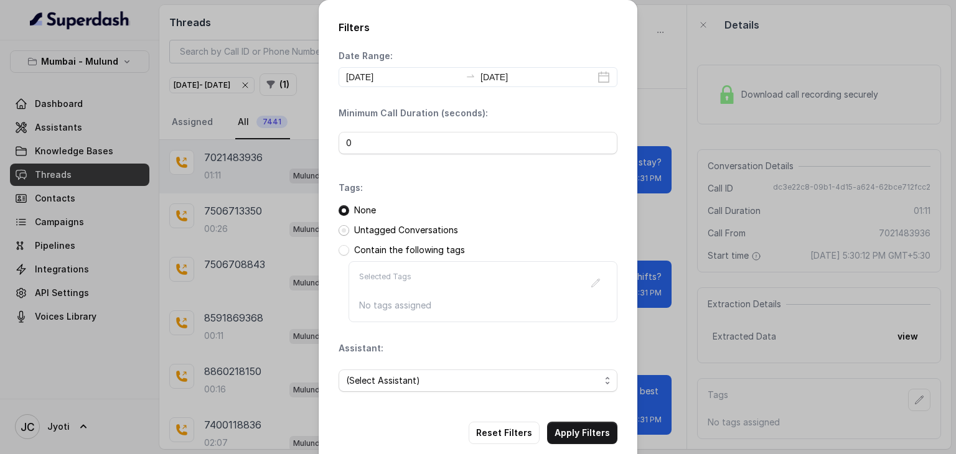
click at [339, 227] on span at bounding box center [344, 230] width 11 height 11
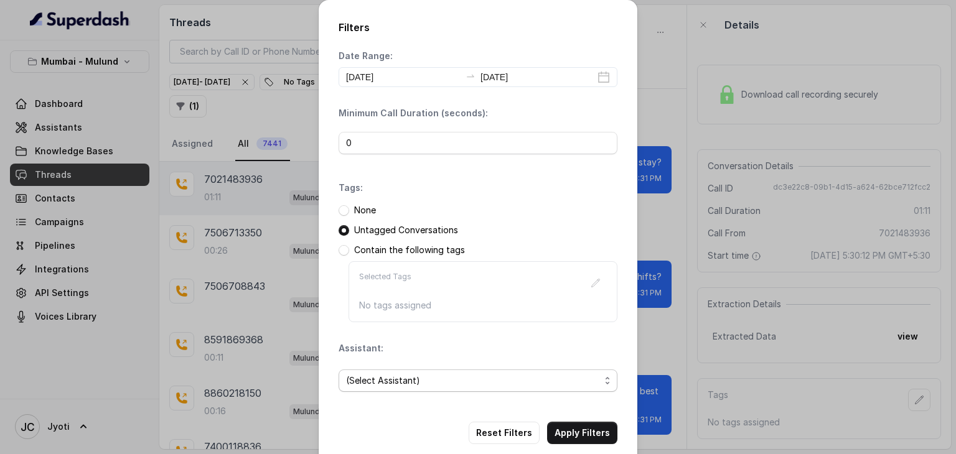
click at [418, 379] on span "(Select Assistant)" at bounding box center [473, 380] width 254 height 15
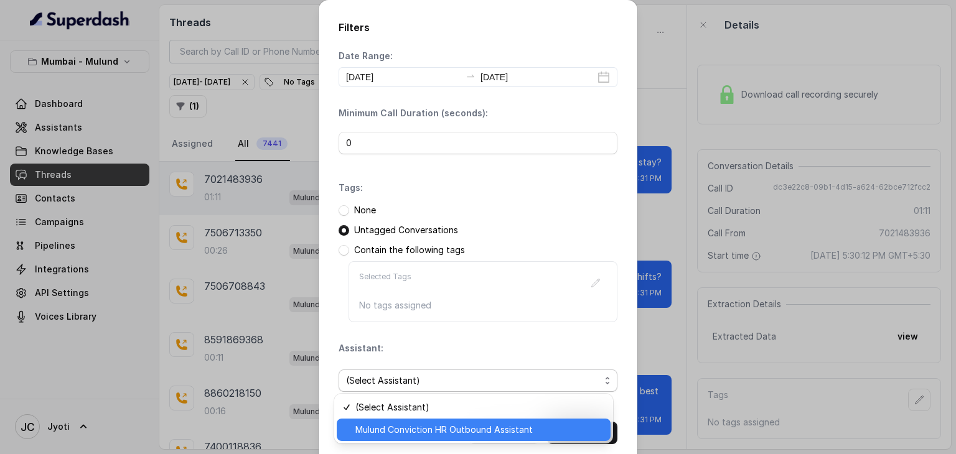
click at [383, 427] on span "Mulund Conviction HR Outbound Assistant" at bounding box center [479, 430] width 248 height 15
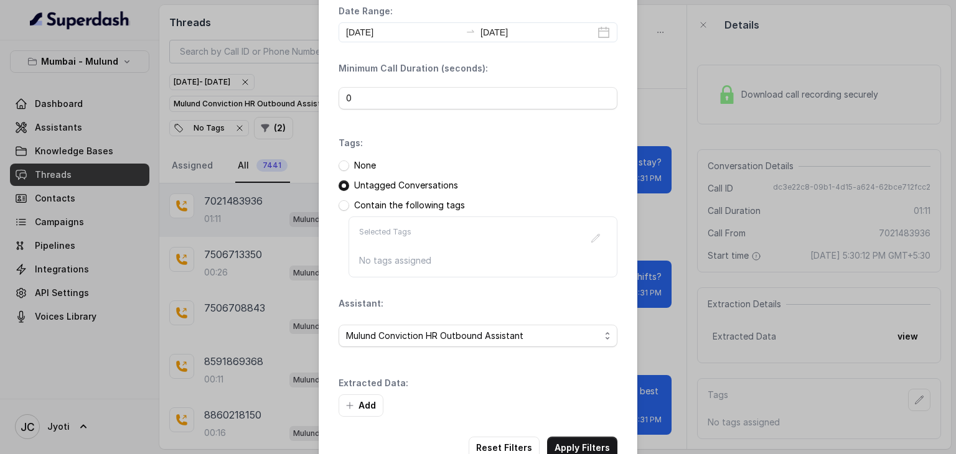
scroll to position [78, 0]
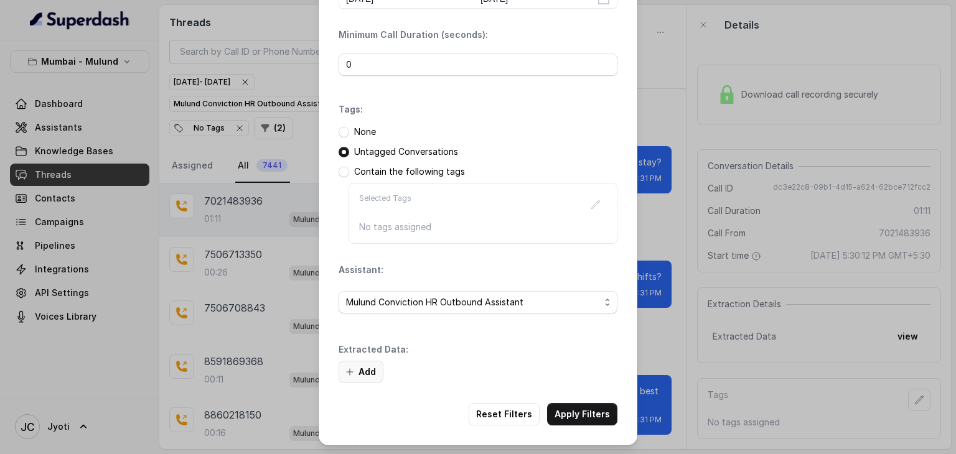
click at [364, 373] on button "Add" at bounding box center [361, 372] width 45 height 22
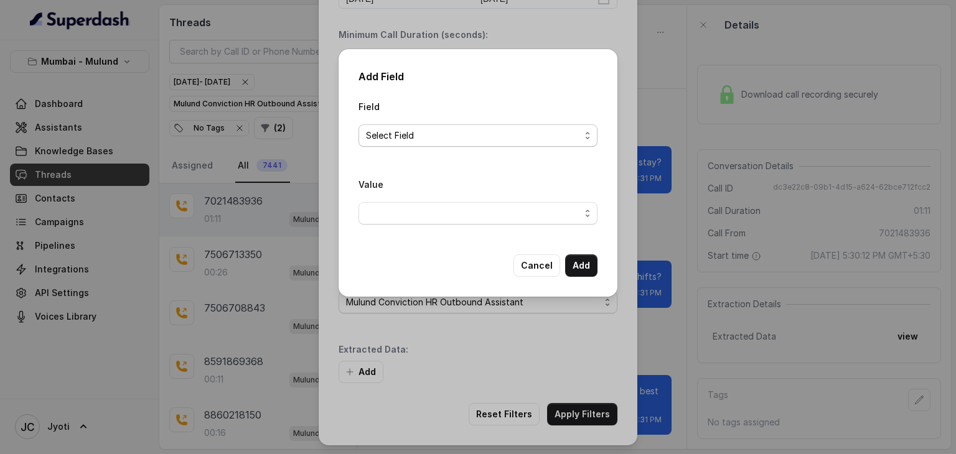
click at [542, 125] on span "Select Field" at bounding box center [478, 135] width 239 height 22
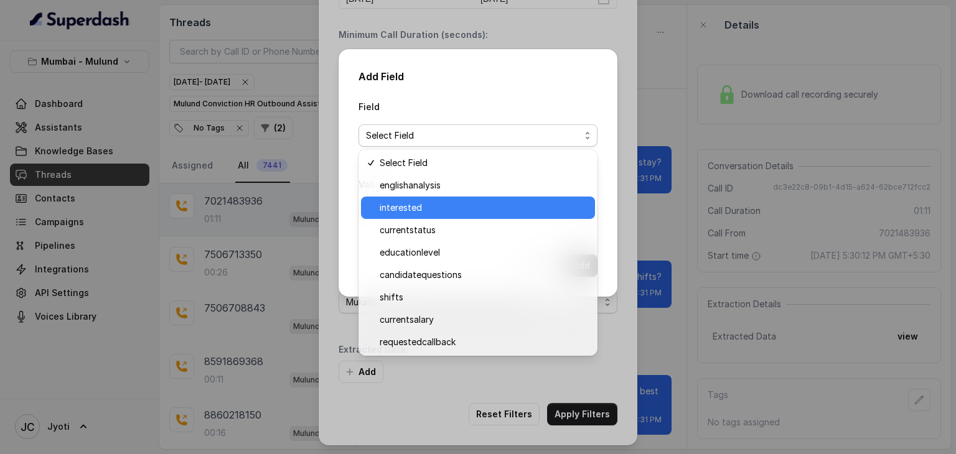
click at [413, 210] on span "interested" at bounding box center [484, 207] width 208 height 15
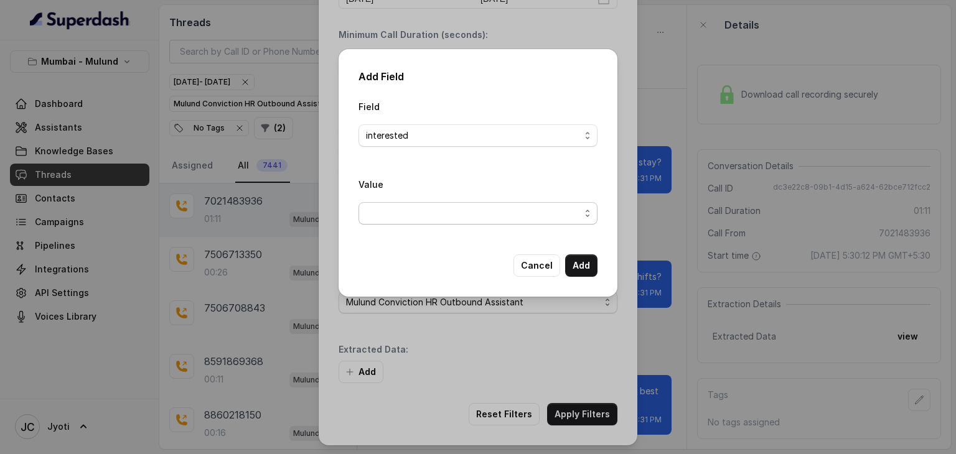
click at [397, 211] on span "button" at bounding box center [478, 213] width 239 height 22
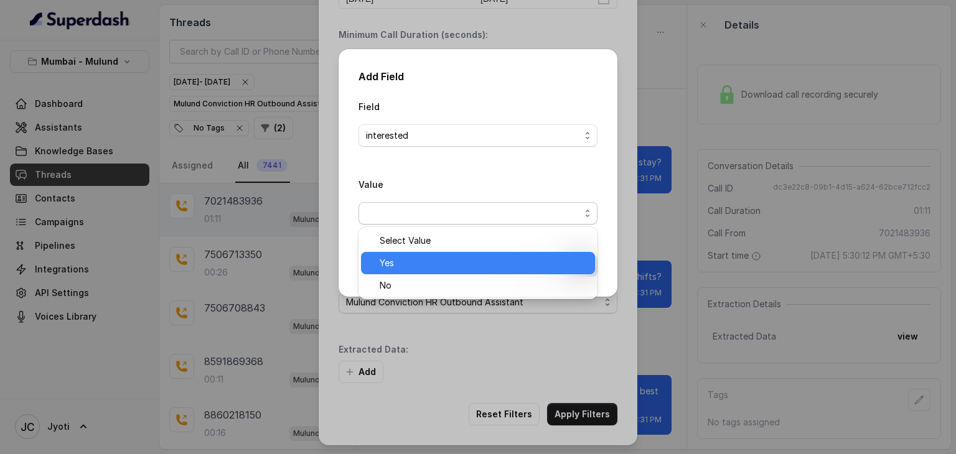
click at [393, 266] on span "Yes" at bounding box center [484, 263] width 208 height 15
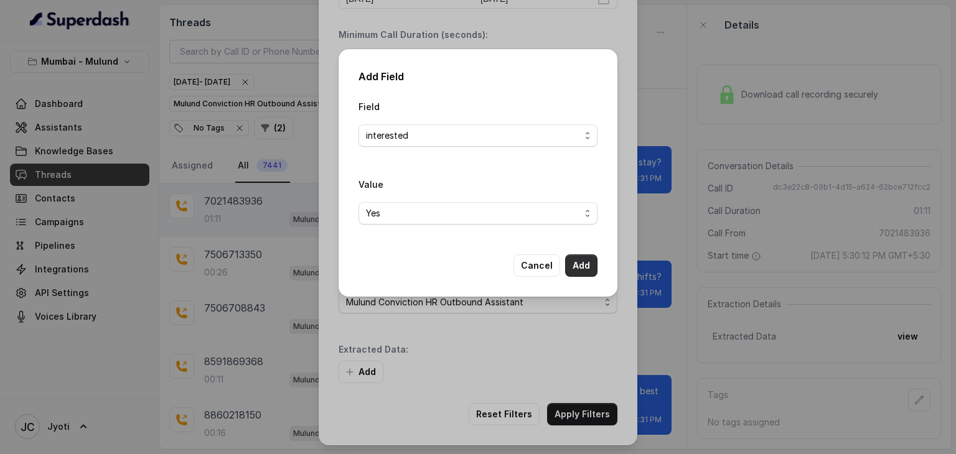
click at [588, 262] on button "Add" at bounding box center [581, 266] width 32 height 22
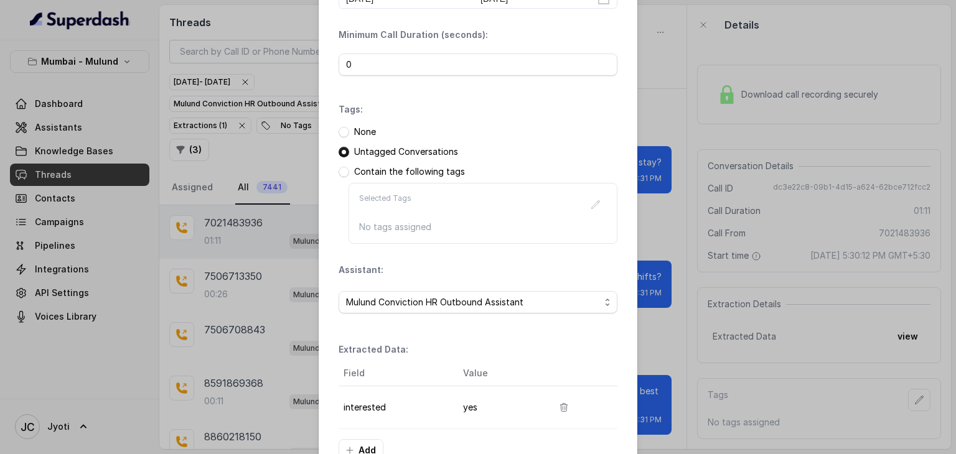
scroll to position [156, 0]
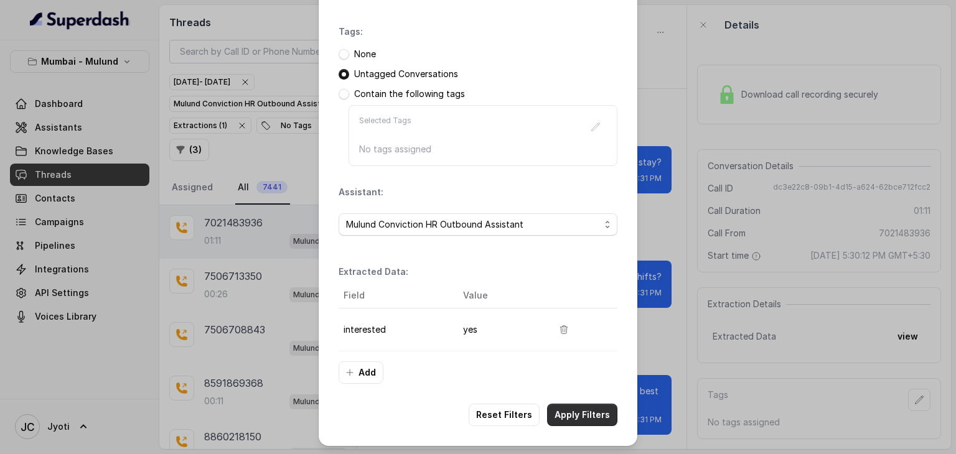
click at [571, 416] on button "Apply Filters" at bounding box center [582, 415] width 70 height 22
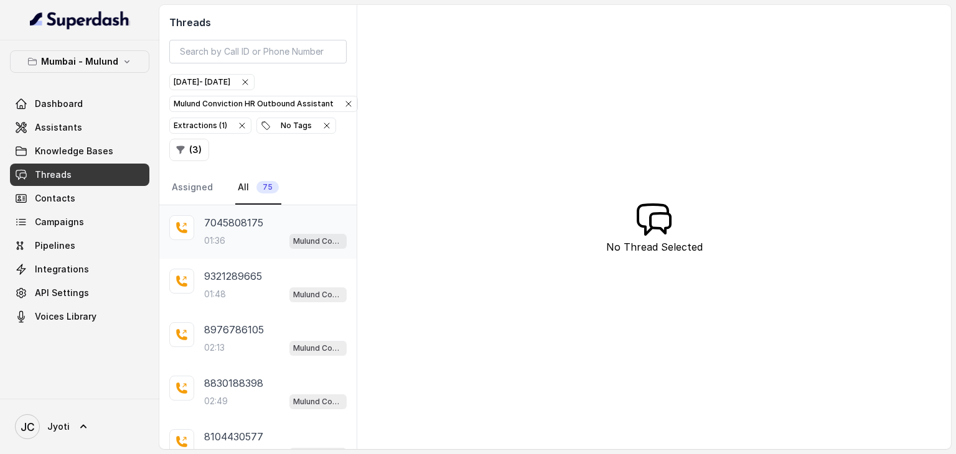
click at [251, 238] on div "01:36 Mulund Conviction HR Outbound Assistant" at bounding box center [275, 241] width 143 height 16
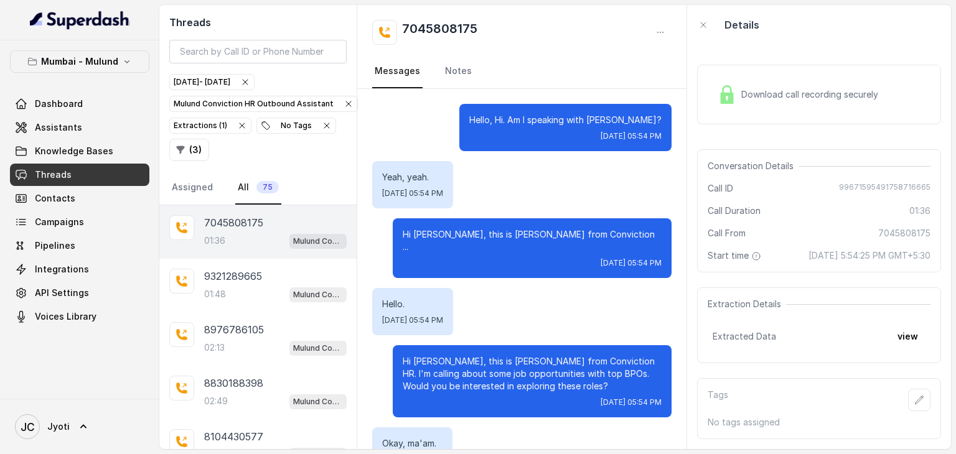
scroll to position [80, 0]
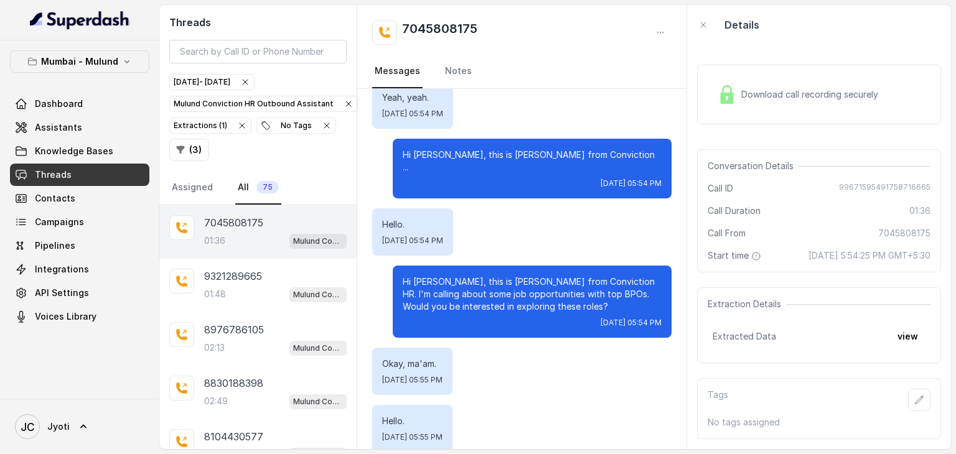
click at [760, 107] on div "Download call recording securely" at bounding box center [798, 94] width 171 height 29
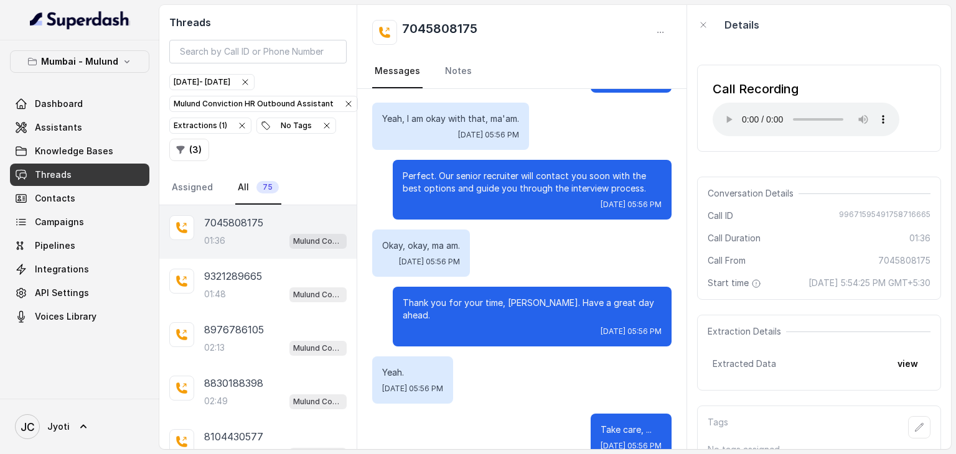
scroll to position [1158, 0]
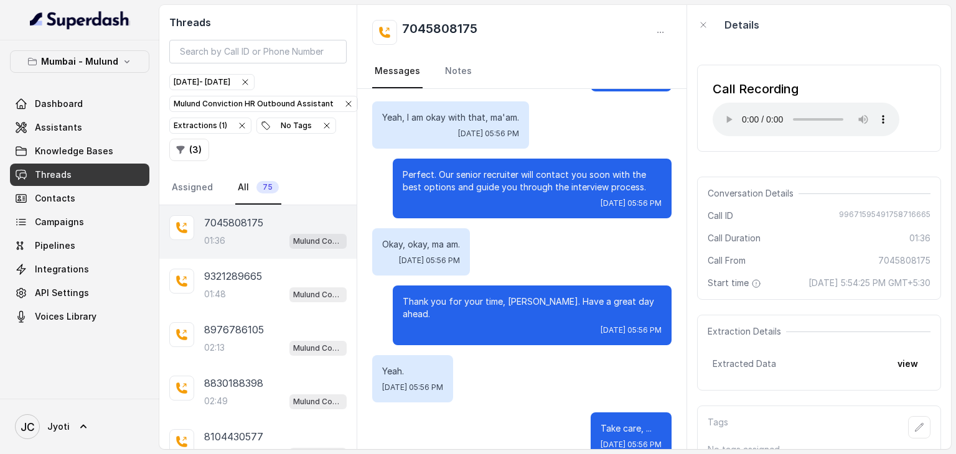
click at [507, 326] on div "[DATE] 05:56 PM" at bounding box center [532, 331] width 259 height 10
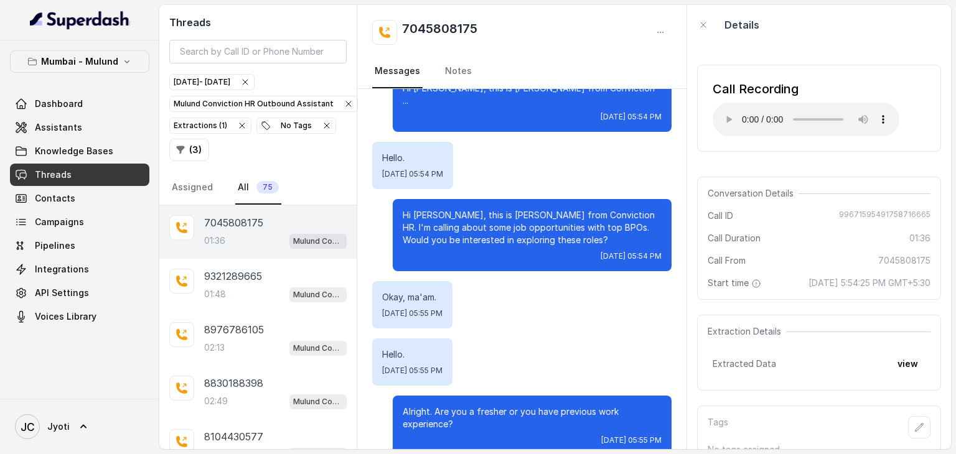
scroll to position [0, 0]
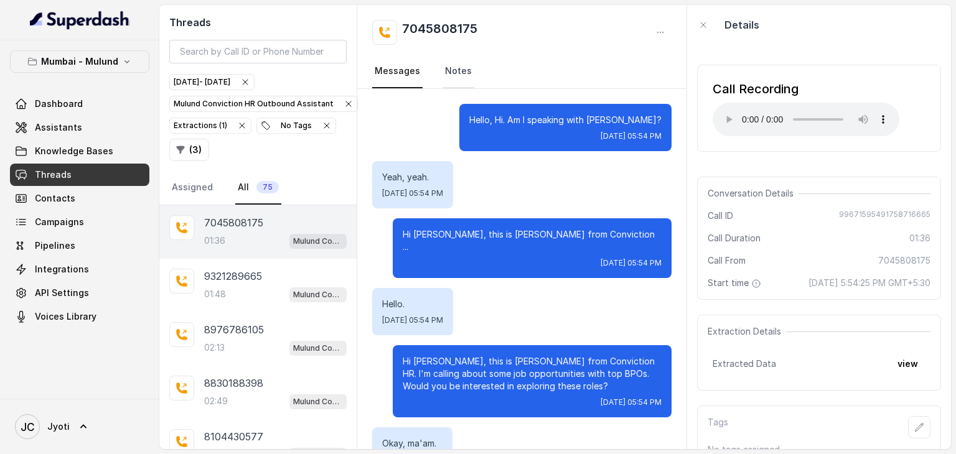
click at [454, 74] on link "Notes" at bounding box center [459, 72] width 32 height 34
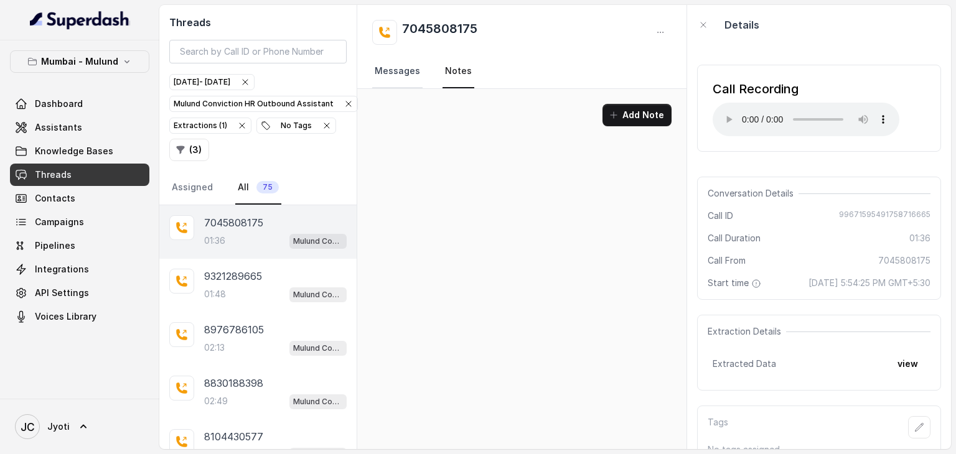
click at [402, 63] on link "Messages" at bounding box center [397, 72] width 50 height 34
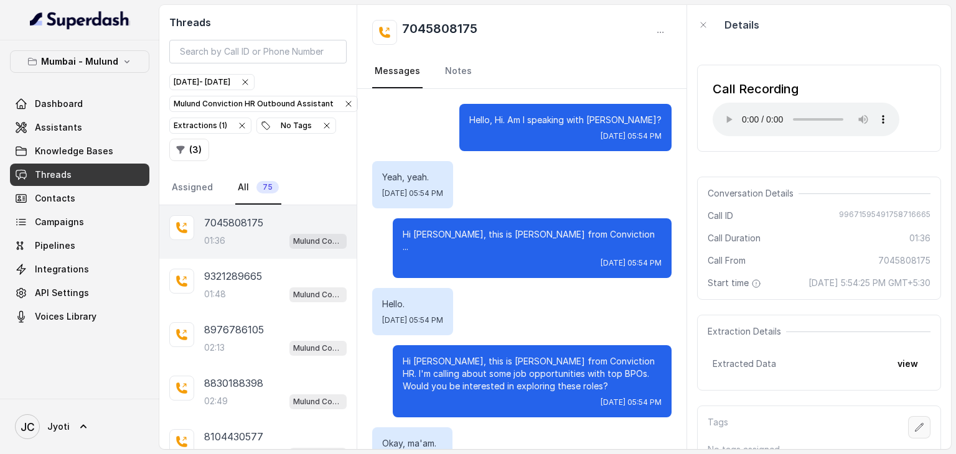
click at [914, 433] on icon "button" at bounding box center [919, 428] width 10 height 10
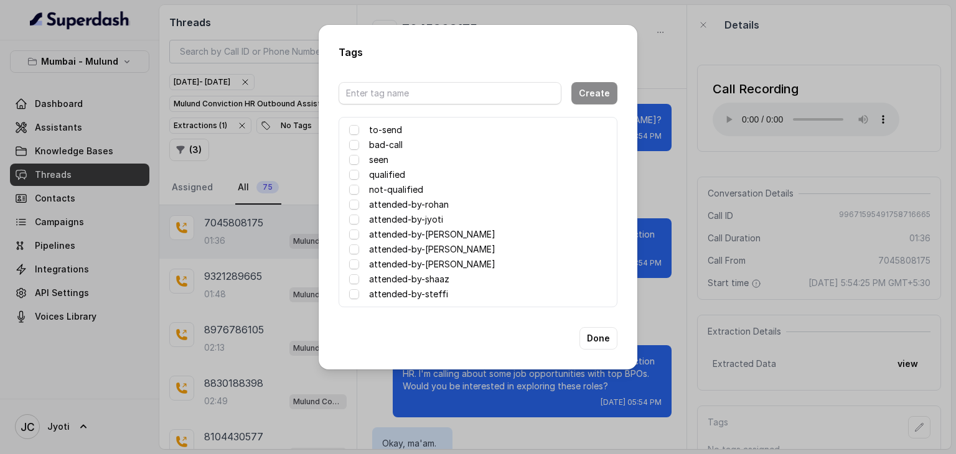
click at [468, 230] on div "attended-by-[PERSON_NAME]" at bounding box center [478, 234] width 258 height 15
click at [352, 234] on span at bounding box center [354, 235] width 10 height 10
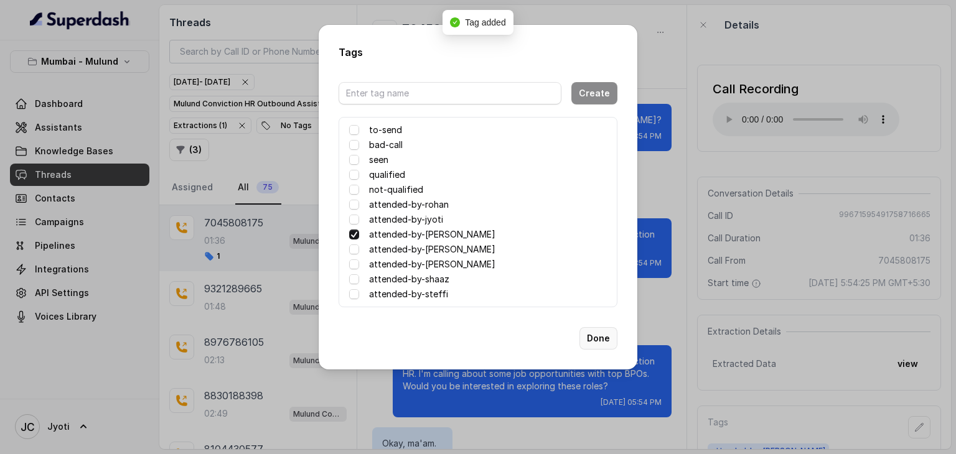
click at [583, 340] on button "Done" at bounding box center [599, 338] width 38 height 22
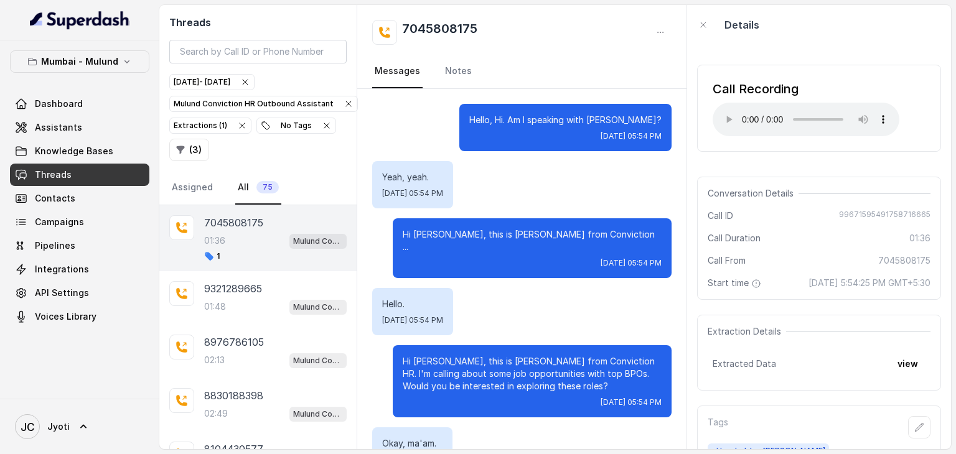
scroll to position [50, 0]
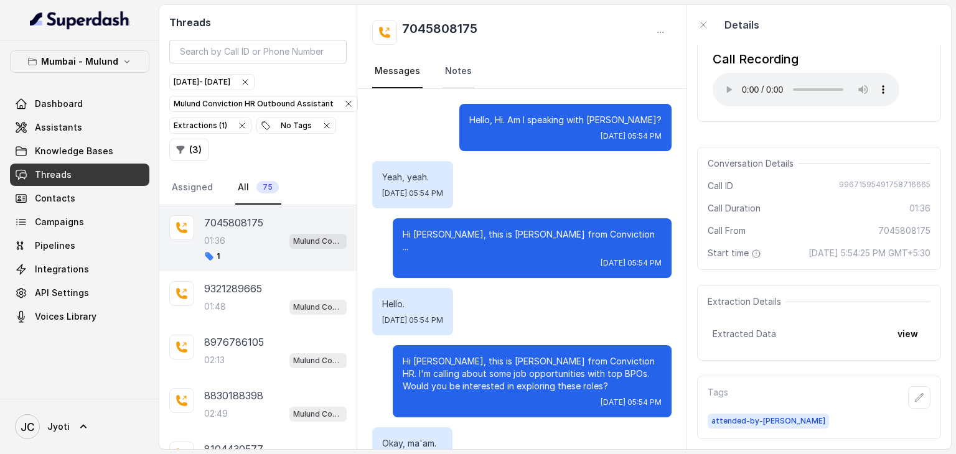
click at [458, 73] on link "Notes" at bounding box center [459, 72] width 32 height 34
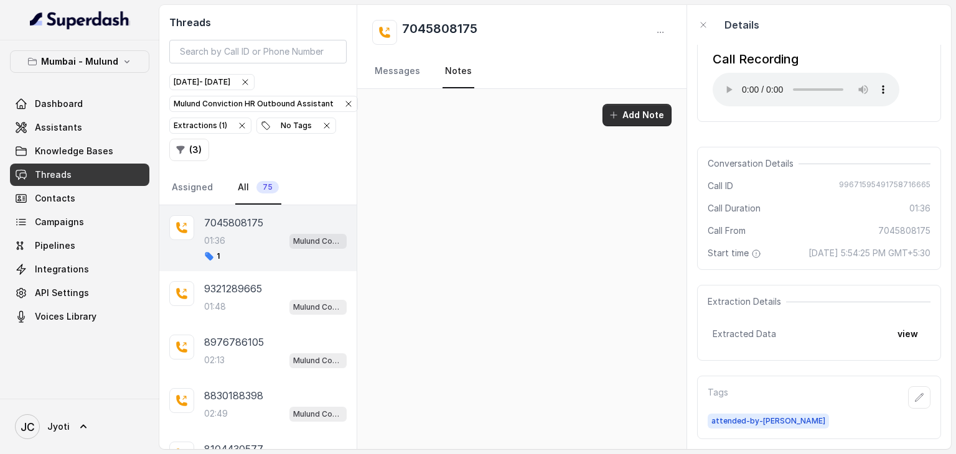
click at [630, 107] on button "Add Note" at bounding box center [637, 115] width 69 height 22
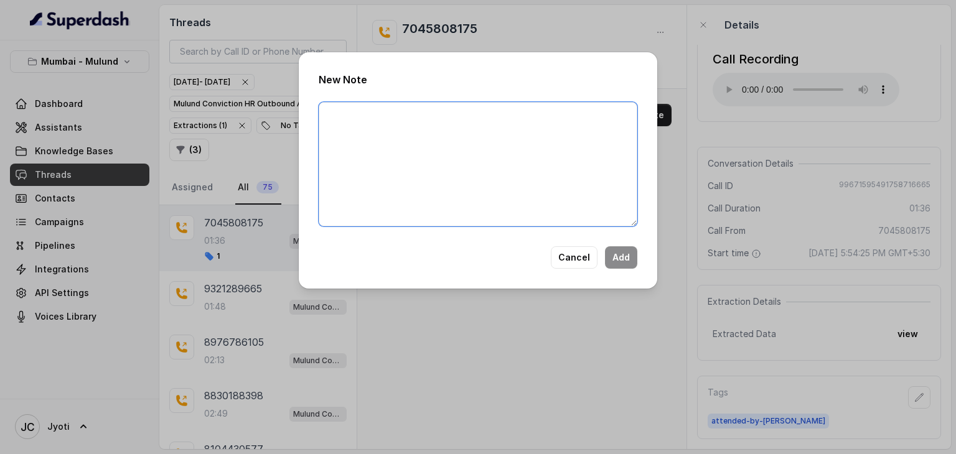
click at [477, 132] on textarea at bounding box center [478, 164] width 319 height 124
type textarea "Spoke with Rahul. Gave option for Sutherland and Teleperformance."
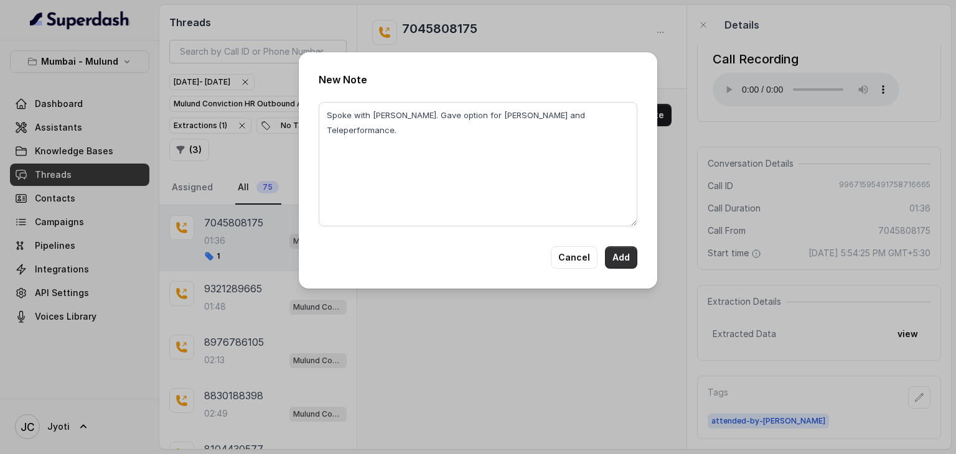
click at [622, 257] on button "Add" at bounding box center [621, 258] width 32 height 22
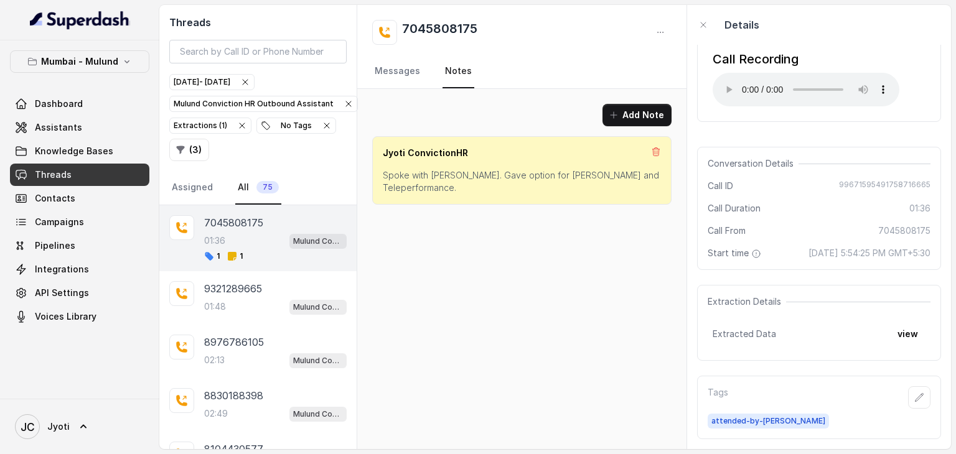
click at [242, 220] on p "7045808175" at bounding box center [233, 222] width 59 height 15
click at [180, 148] on icon "button" at bounding box center [181, 150] width 8 height 8
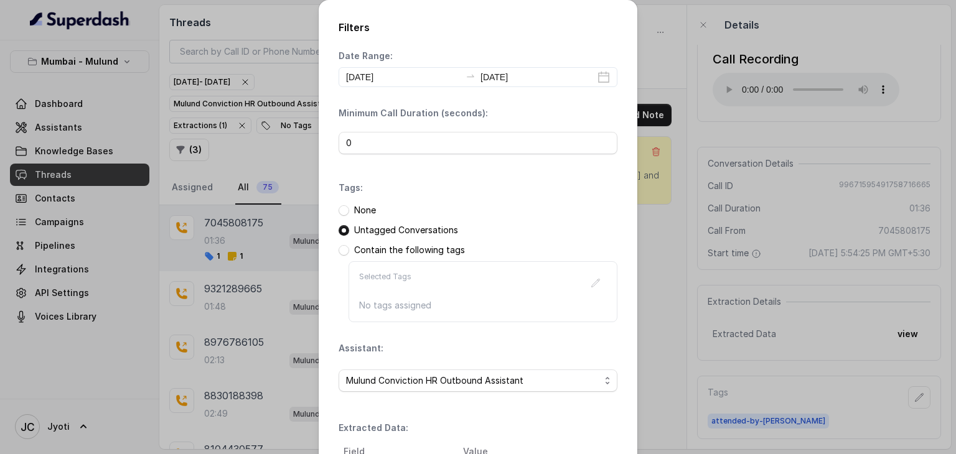
click at [279, 183] on div "Filters Date Range: 2025-09-24 2025-09-24 Minimum Call Duration (seconds): 0 Ta…" at bounding box center [478, 227] width 956 height 454
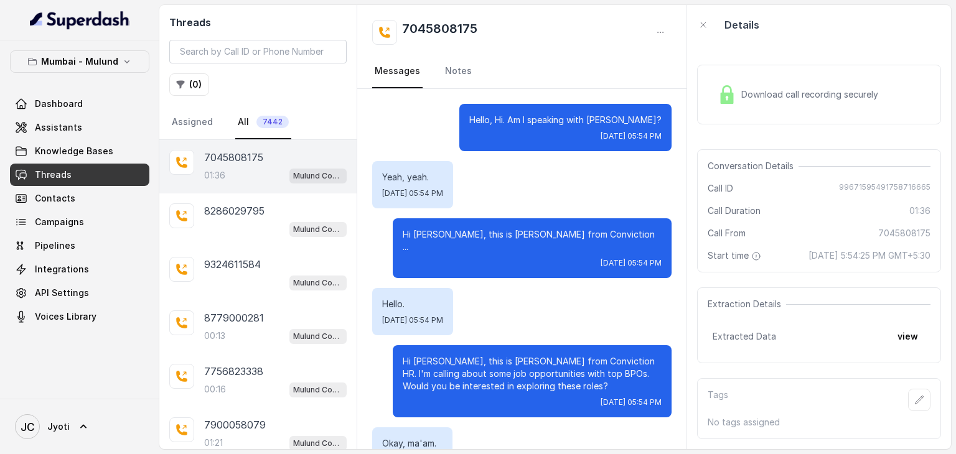
scroll to position [1158, 0]
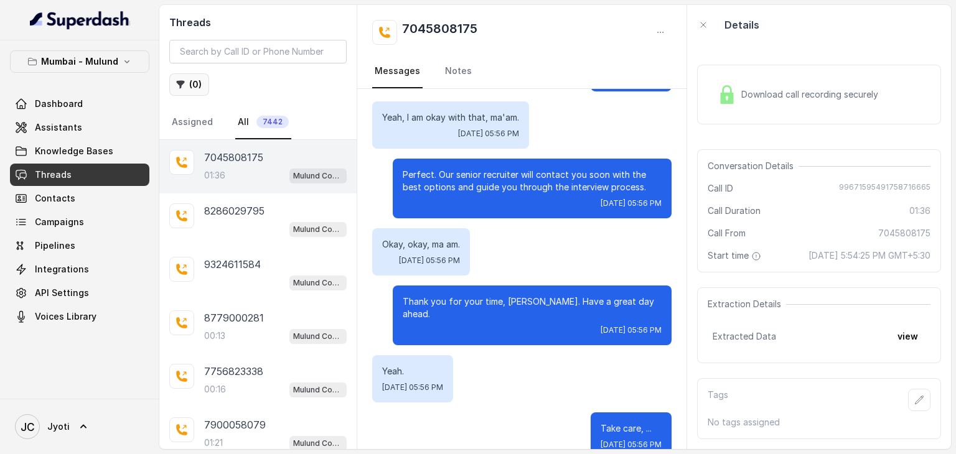
click at [200, 91] on button "( 0 )" at bounding box center [189, 84] width 40 height 22
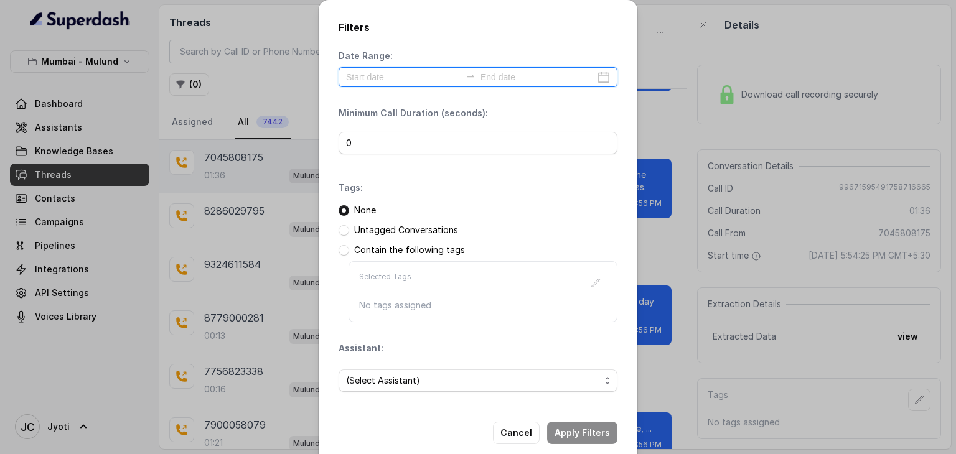
click at [375, 76] on input at bounding box center [403, 77] width 115 height 14
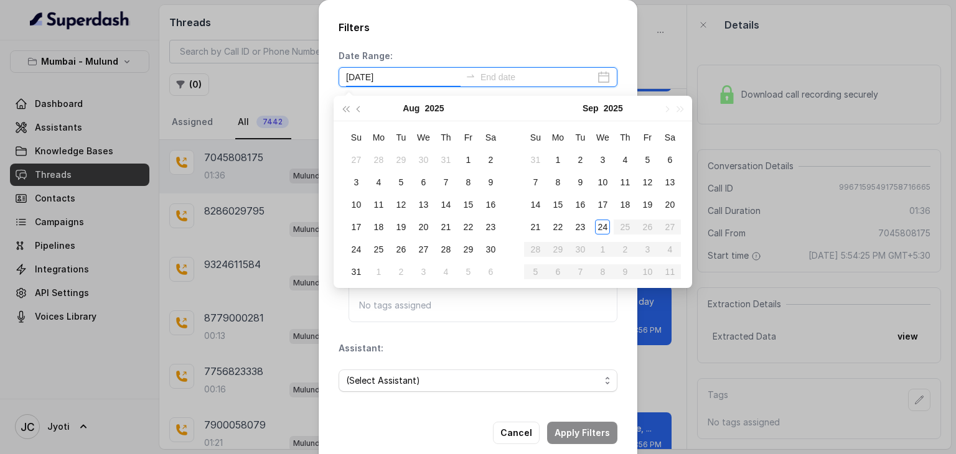
type input "2025-08-16"
type input "[DATE]"
click at [606, 227] on div "24" at bounding box center [602, 227] width 15 height 15
type input "[DATE]"
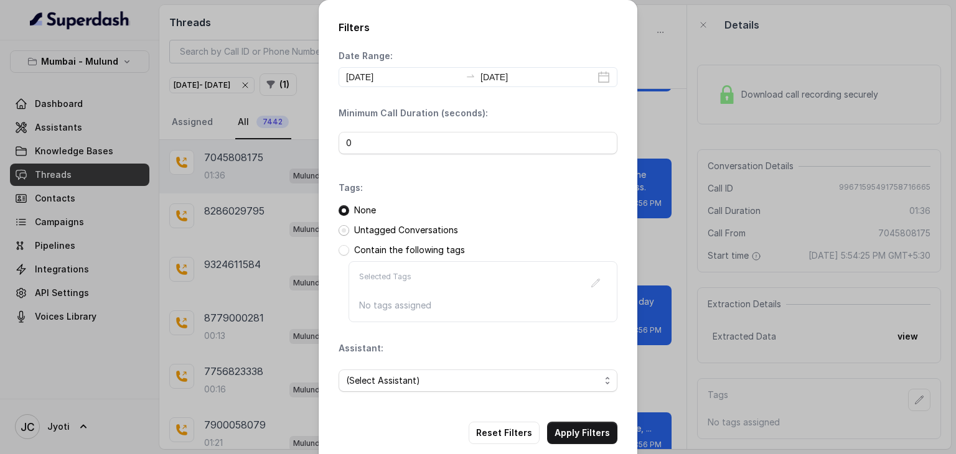
click at [339, 229] on span at bounding box center [344, 230] width 11 height 11
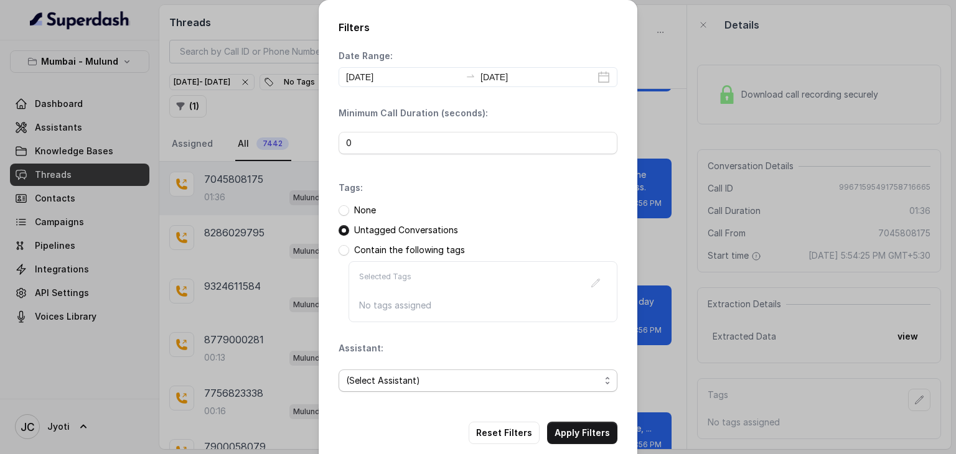
click at [372, 373] on span "(Select Assistant)" at bounding box center [473, 380] width 254 height 15
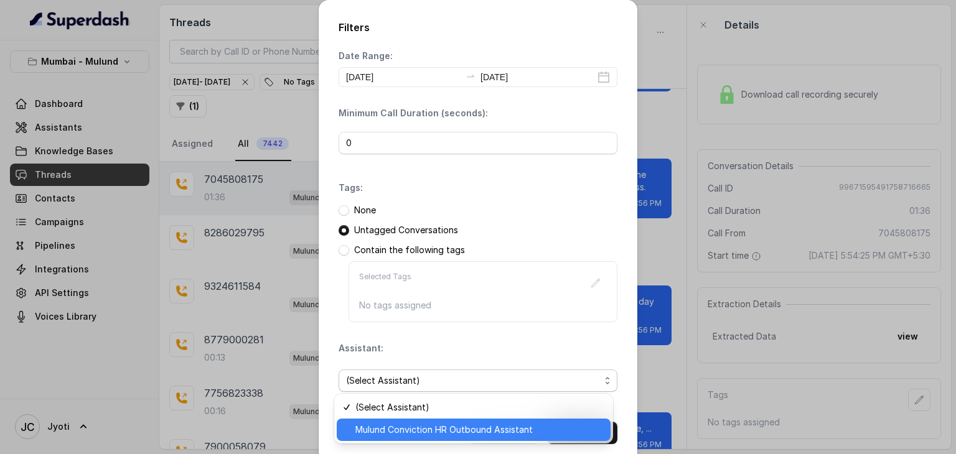
click at [371, 429] on span "Mulund Conviction HR Outbound Assistant" at bounding box center [479, 430] width 248 height 15
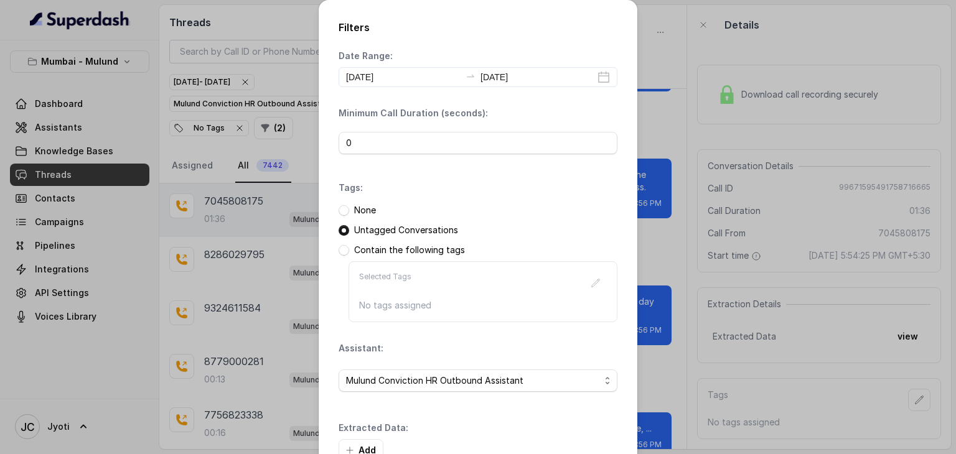
scroll to position [78, 0]
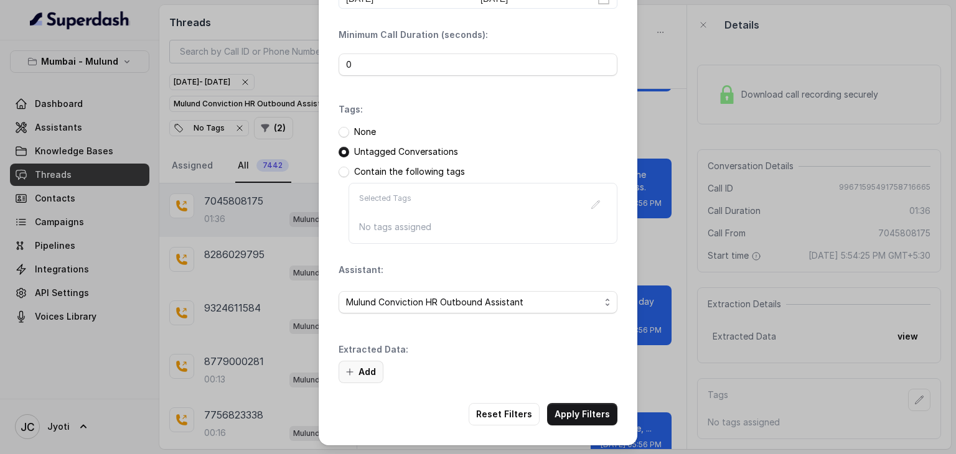
click at [359, 375] on button "Add" at bounding box center [361, 372] width 45 height 22
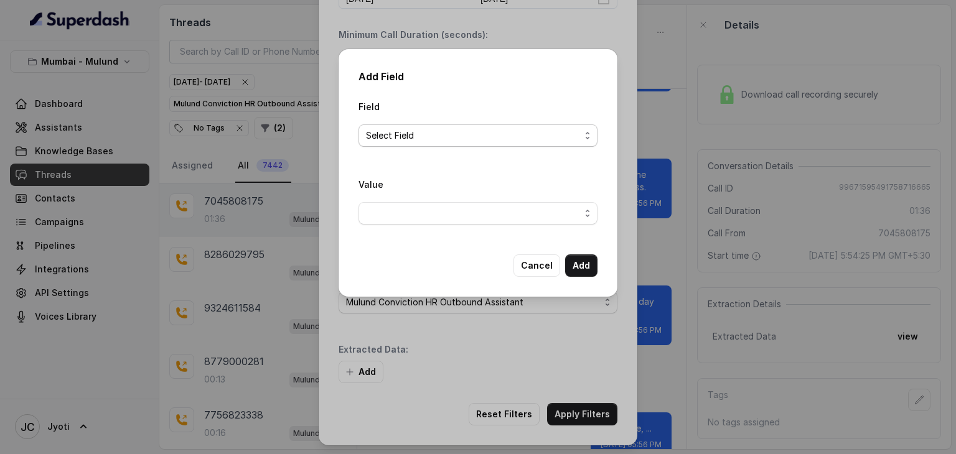
click at [456, 129] on span "Select Field" at bounding box center [473, 135] width 214 height 15
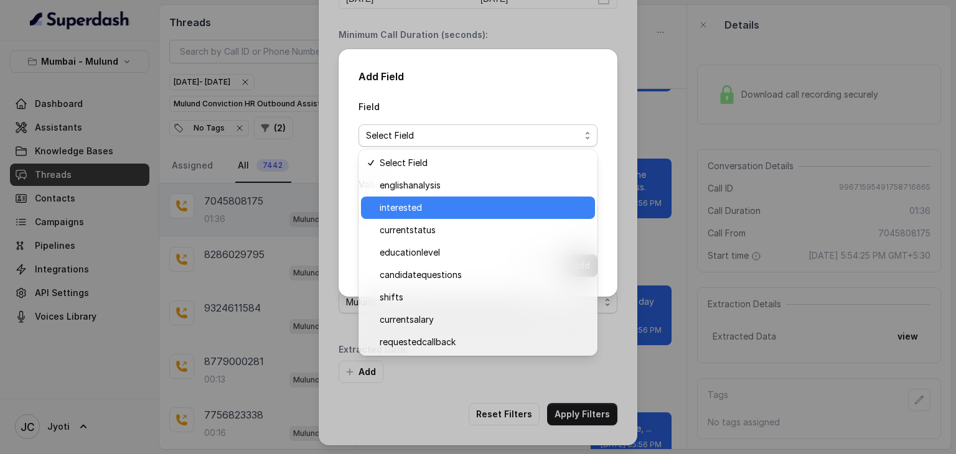
click at [401, 210] on span "interested" at bounding box center [484, 207] width 208 height 15
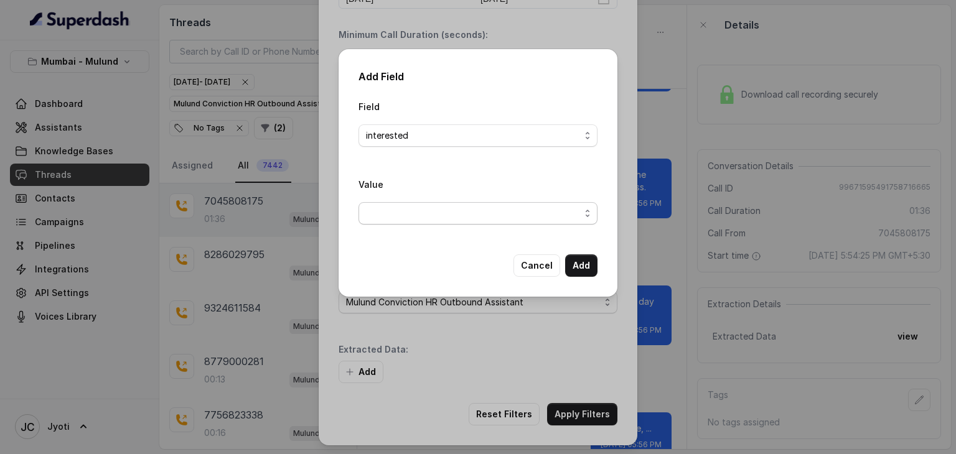
click at [401, 210] on span "button" at bounding box center [478, 213] width 239 height 22
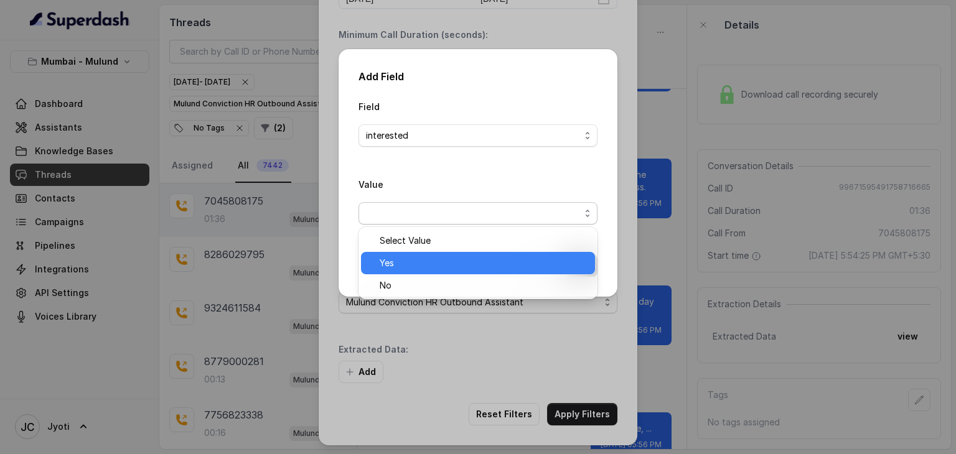
click at [390, 257] on span "Yes" at bounding box center [484, 263] width 208 height 15
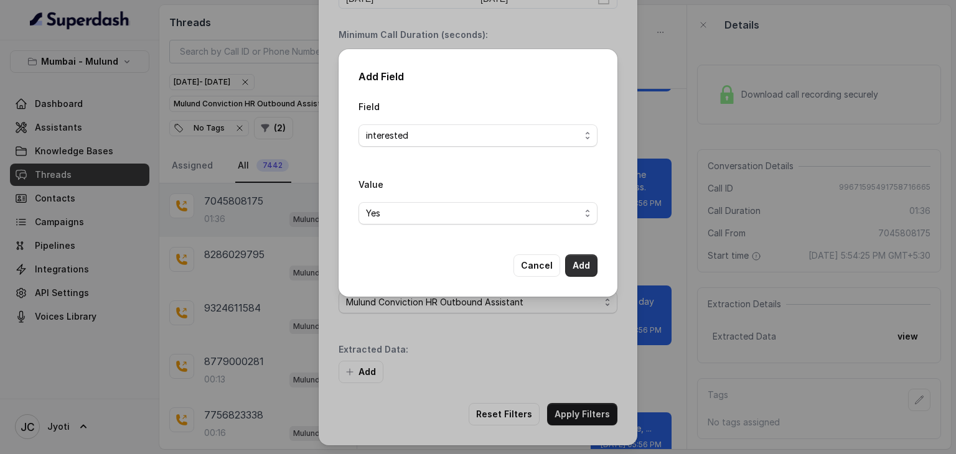
click at [591, 269] on button "Add" at bounding box center [581, 266] width 32 height 22
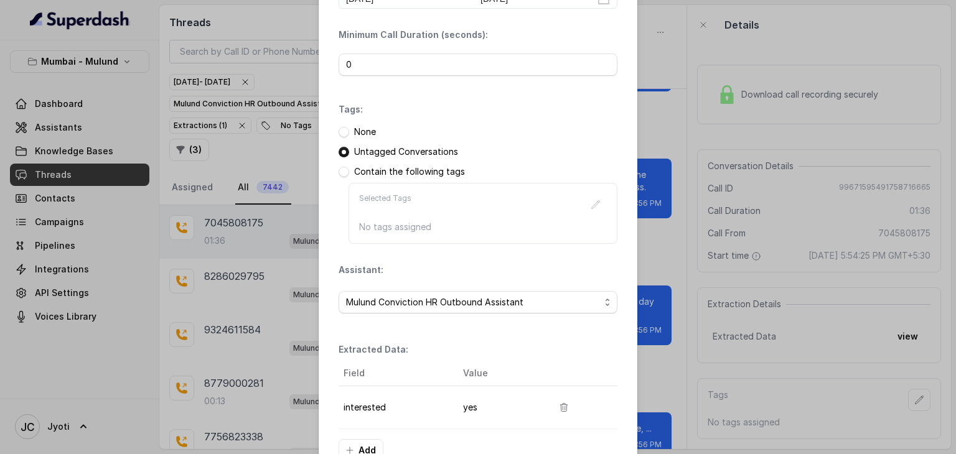
scroll to position [156, 0]
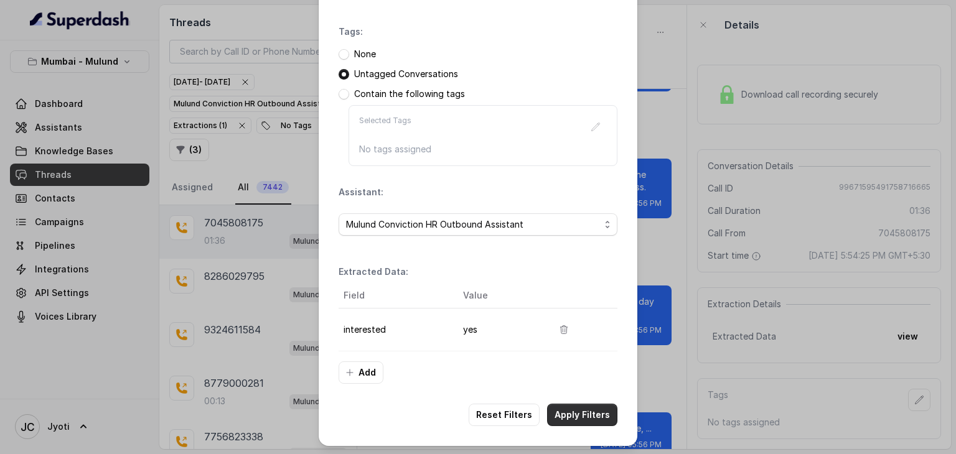
click at [558, 415] on button "Apply Filters" at bounding box center [582, 415] width 70 height 22
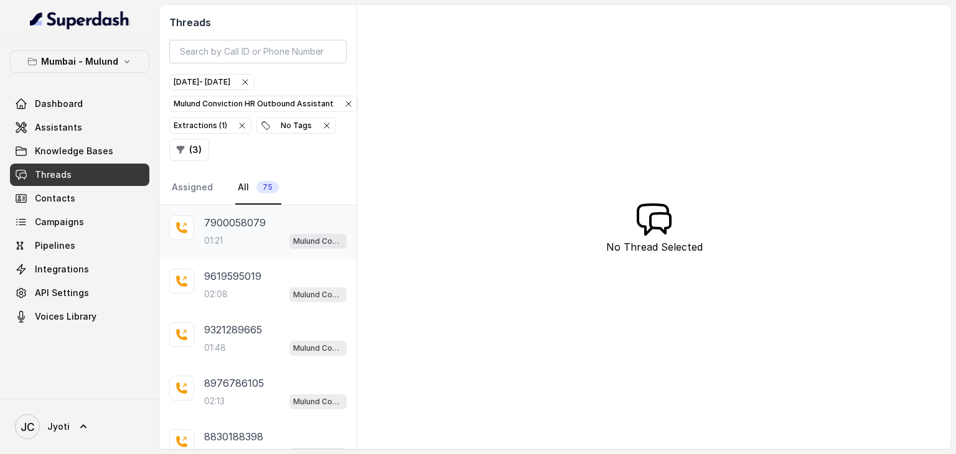
click at [258, 229] on div "7900058079 01:21 Mulund Conviction HR Outbound Assistant" at bounding box center [275, 232] width 143 height 34
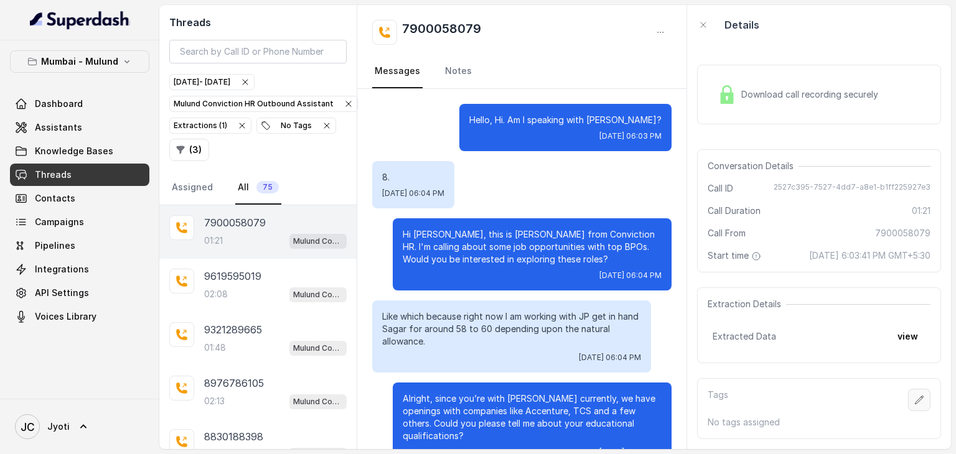
click at [911, 411] on button "button" at bounding box center [919, 400] width 22 height 22
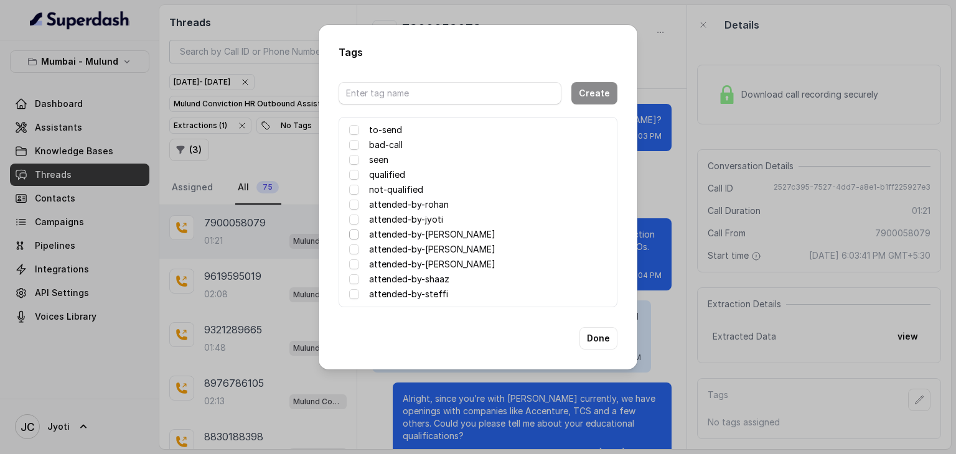
click at [354, 233] on span at bounding box center [354, 235] width 10 height 10
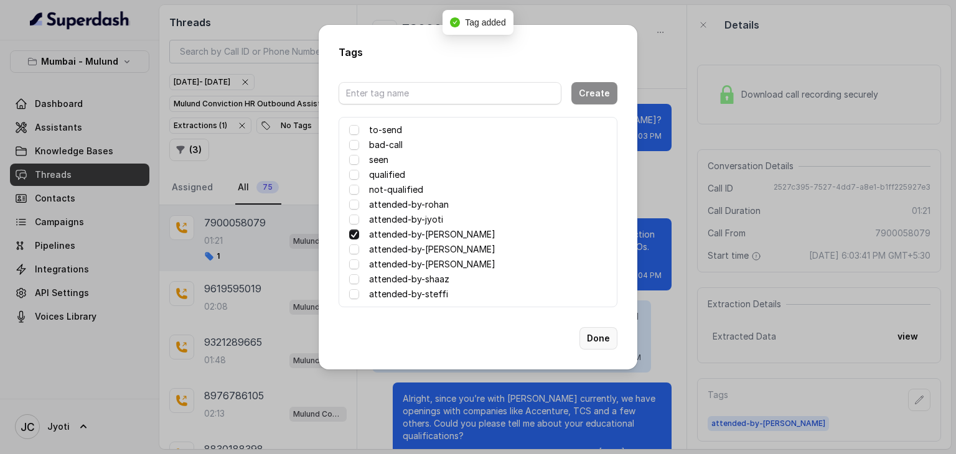
click at [605, 344] on button "Done" at bounding box center [599, 338] width 38 height 22
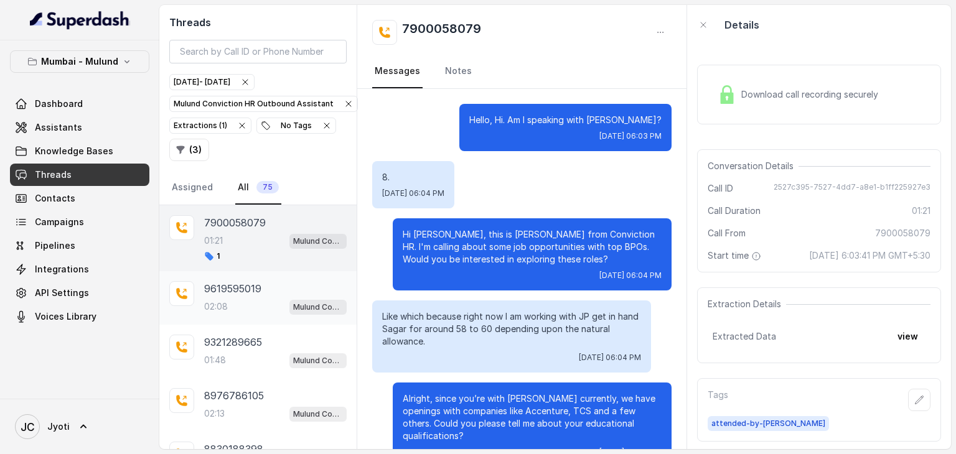
click at [198, 293] on div "9619595019 02:08 Mulund Conviction HR Outbound Assistant" at bounding box center [257, 298] width 197 height 54
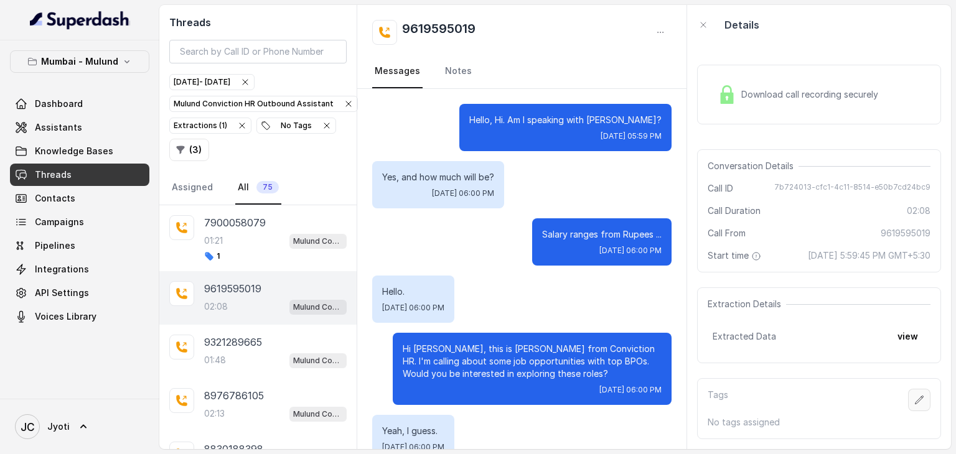
click at [918, 409] on button "button" at bounding box center [919, 400] width 22 height 22
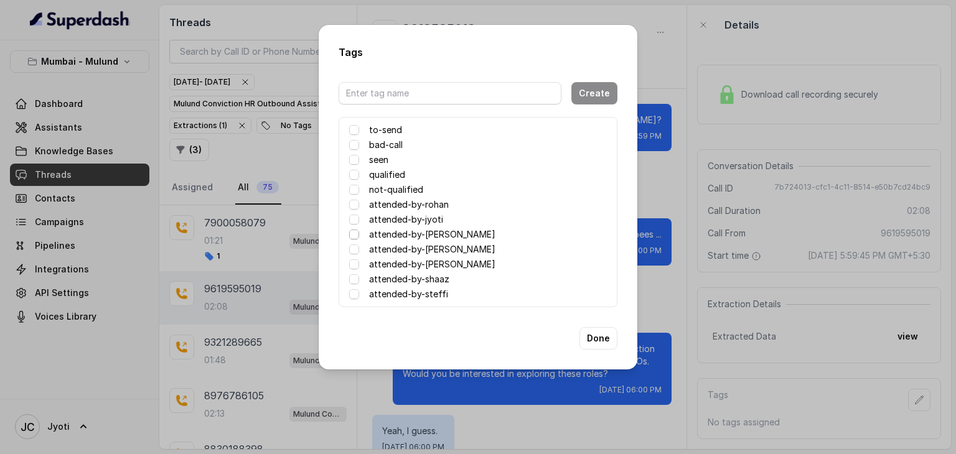
click at [353, 235] on span at bounding box center [354, 235] width 10 height 10
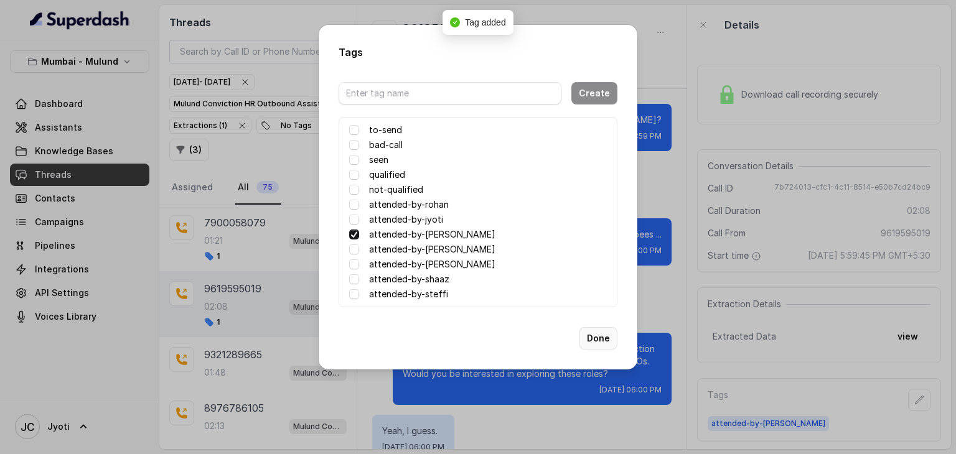
click at [601, 349] on button "Done" at bounding box center [599, 338] width 38 height 22
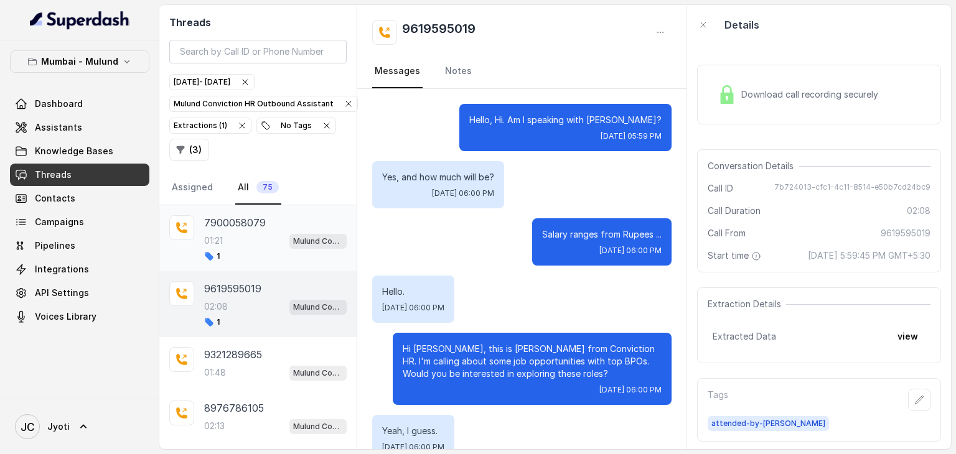
click at [256, 242] on div "01:21 Mulund Conviction HR Outbound Assistant" at bounding box center [275, 241] width 143 height 16
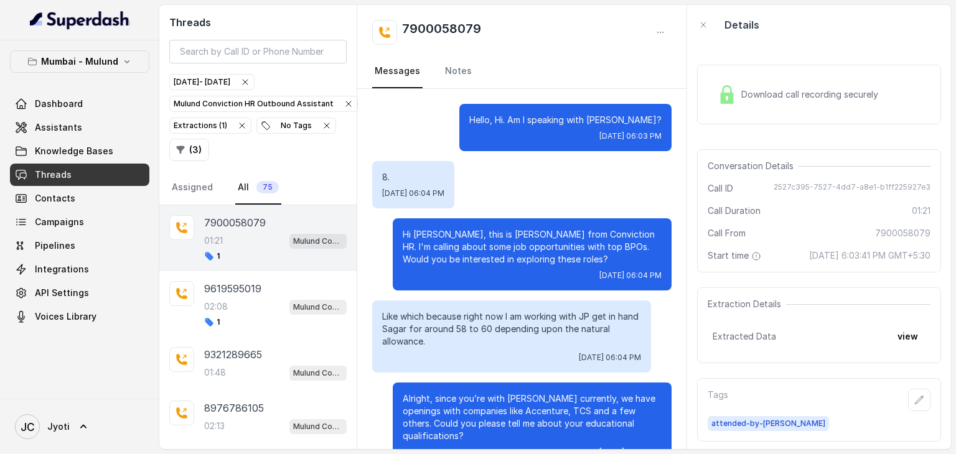
scroll to position [769, 0]
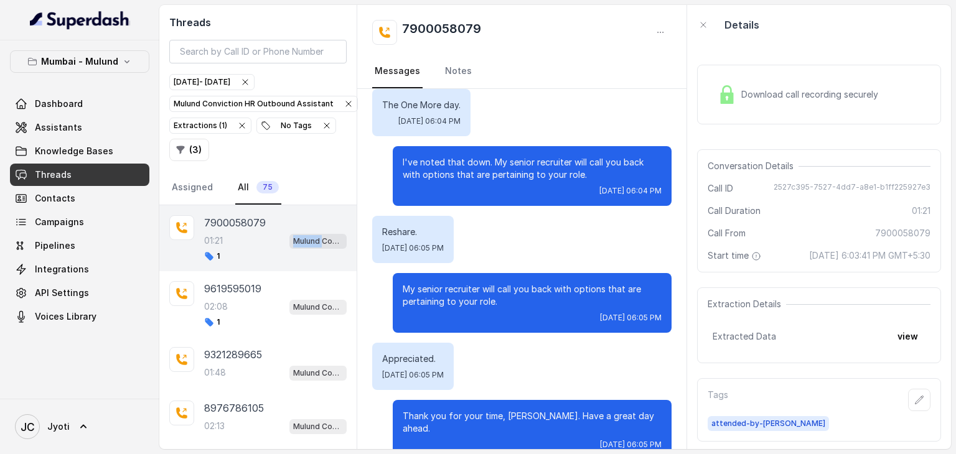
click at [256, 242] on div "01:21 Mulund Conviction HR Outbound Assistant" at bounding box center [275, 241] width 143 height 16
click at [454, 59] on link "Notes" at bounding box center [459, 72] width 32 height 34
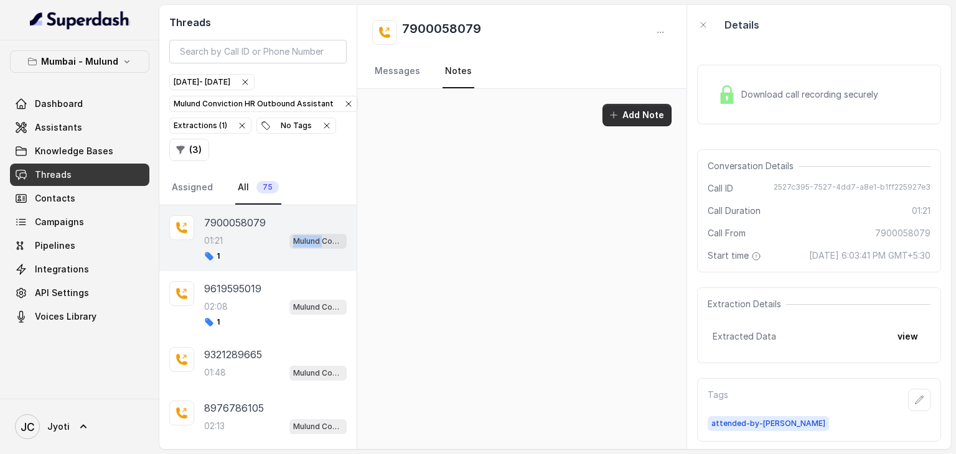
click at [619, 118] on icon "button" at bounding box center [614, 115] width 10 height 10
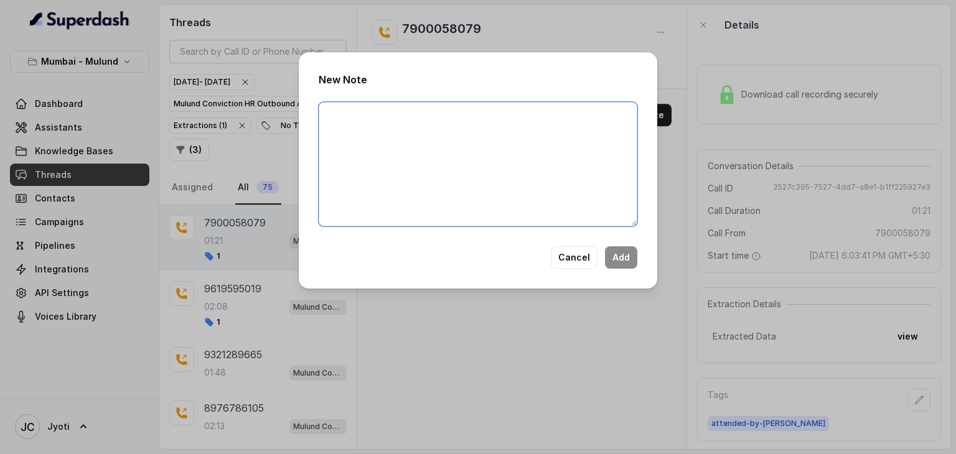
click at [621, 118] on textarea at bounding box center [478, 164] width 319 height 124
type textarea "C"
type textarea "Ringing"
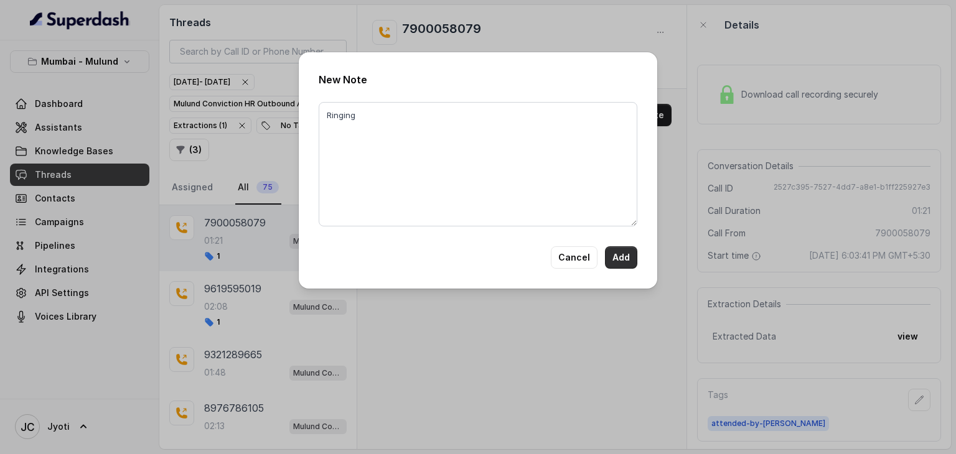
click at [611, 253] on button "Add" at bounding box center [621, 258] width 32 height 22
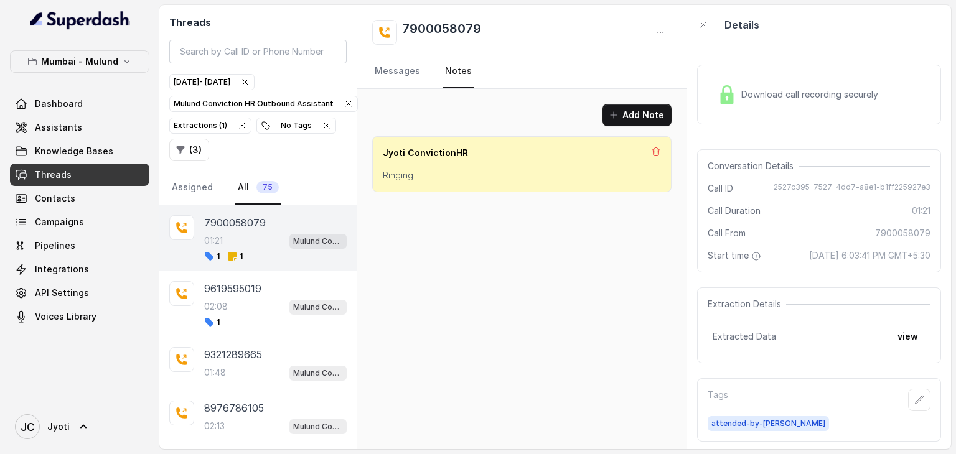
click at [230, 220] on p "7900058079" at bounding box center [235, 222] width 62 height 15
click at [230, 302] on div "02:08 Mulund Conviction HR Outbound Assistant" at bounding box center [275, 307] width 143 height 16
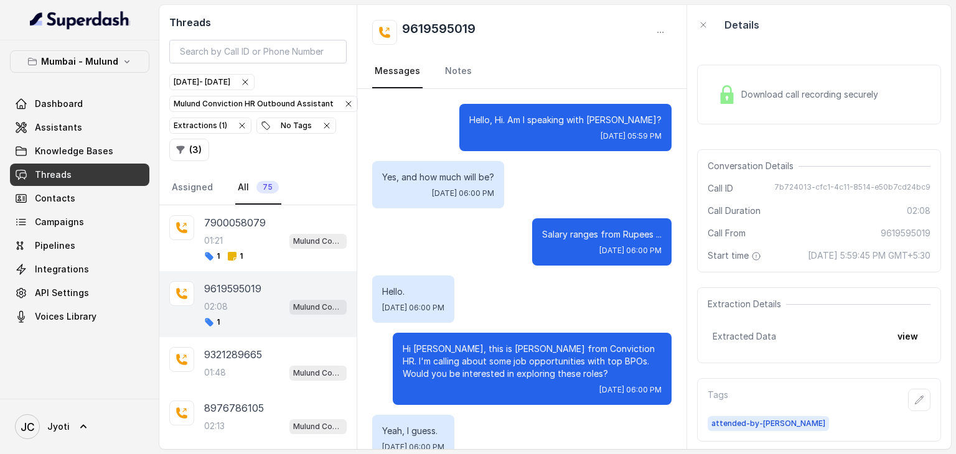
scroll to position [1011, 0]
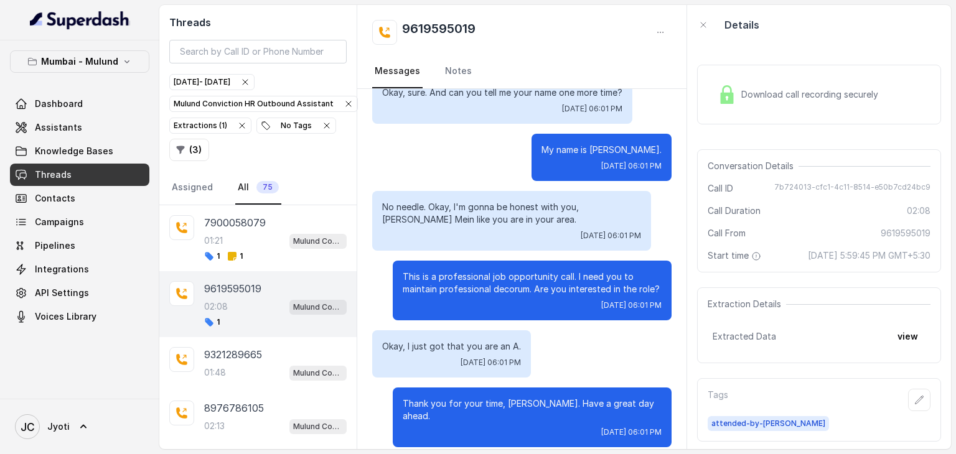
click at [230, 287] on p "9619595019" at bounding box center [232, 288] width 57 height 15
click at [448, 69] on link "Notes" at bounding box center [459, 72] width 32 height 34
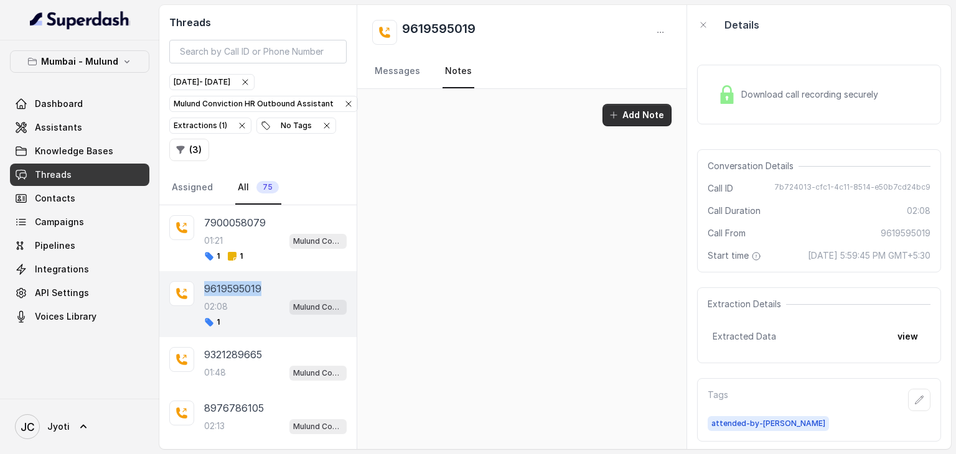
click at [608, 122] on button "Add Note" at bounding box center [637, 115] width 69 height 22
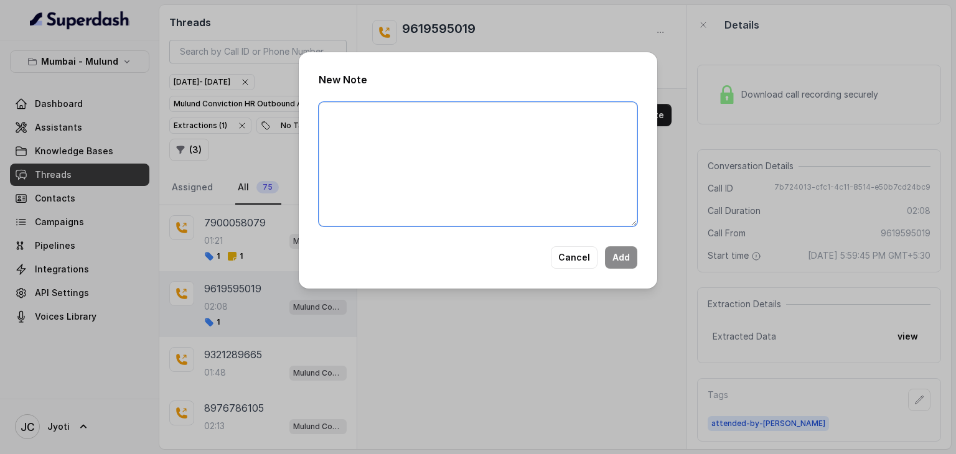
click at [504, 117] on textarea at bounding box center [478, 164] width 319 height 124
type textarea "Spoke with Ibrahim. Gave option for Accenture. HAve to serve notice period."
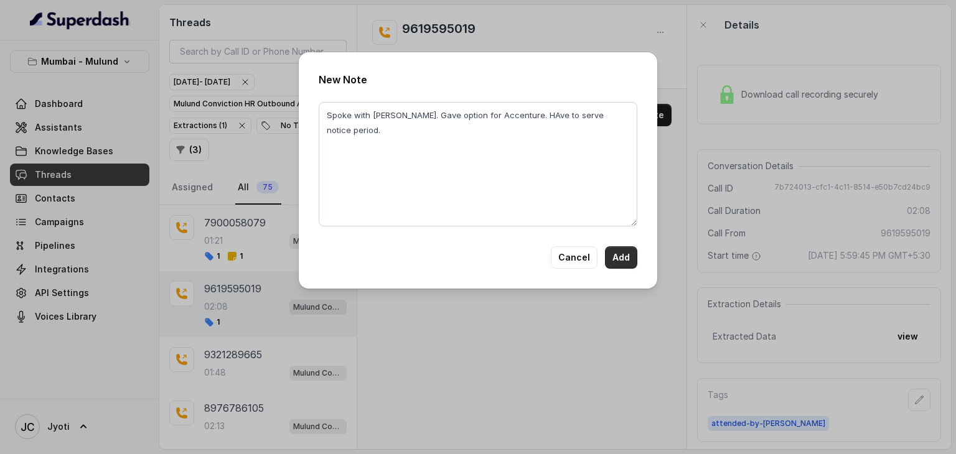
click at [629, 260] on button "Add" at bounding box center [621, 258] width 32 height 22
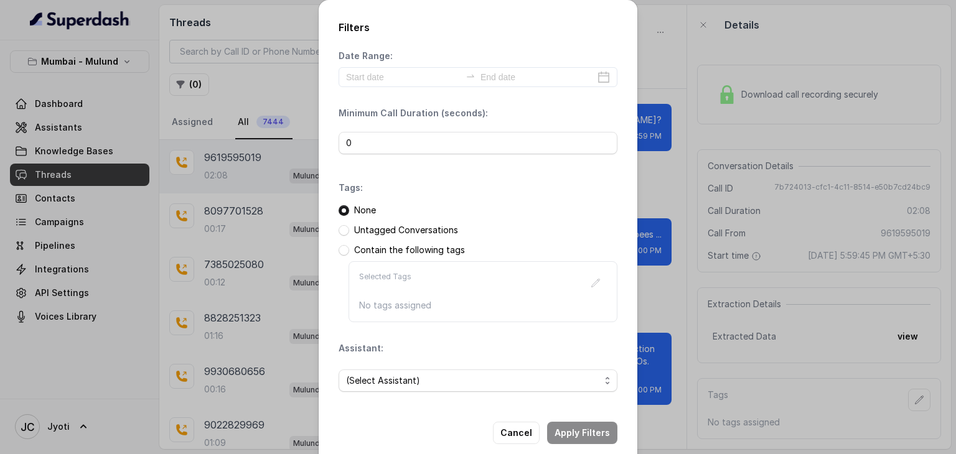
scroll to position [1011, 0]
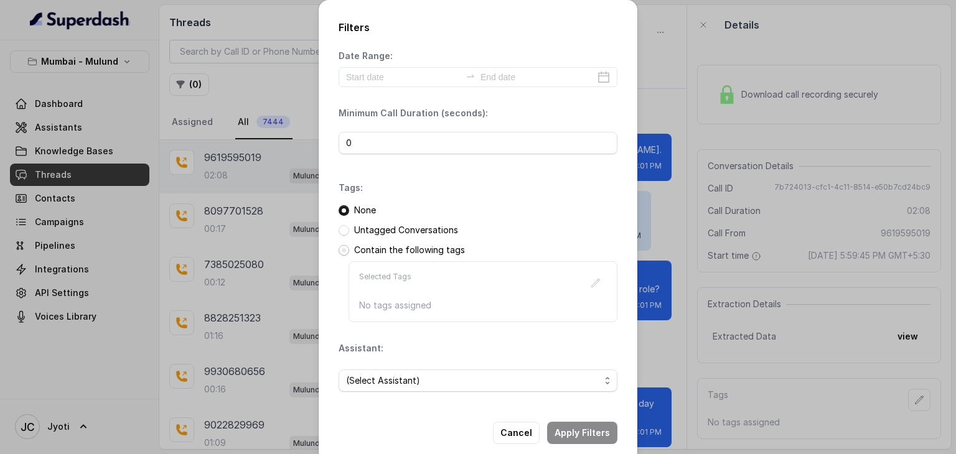
click at [339, 249] on span at bounding box center [344, 250] width 11 height 11
click at [375, 272] on p "Selected Tags" at bounding box center [385, 283] width 52 height 22
click at [393, 294] on div "Selected Tags No tags assigned" at bounding box center [483, 291] width 269 height 61
click at [591, 280] on icon "button" at bounding box center [596, 283] width 10 height 10
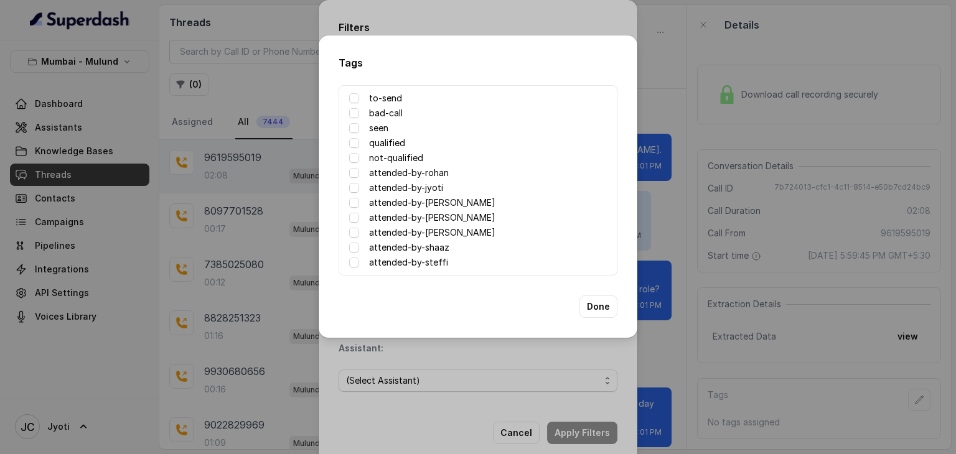
click at [448, 199] on label "attended-by-[PERSON_NAME]" at bounding box center [432, 202] width 126 height 15
click at [603, 304] on button "Done" at bounding box center [599, 307] width 38 height 22
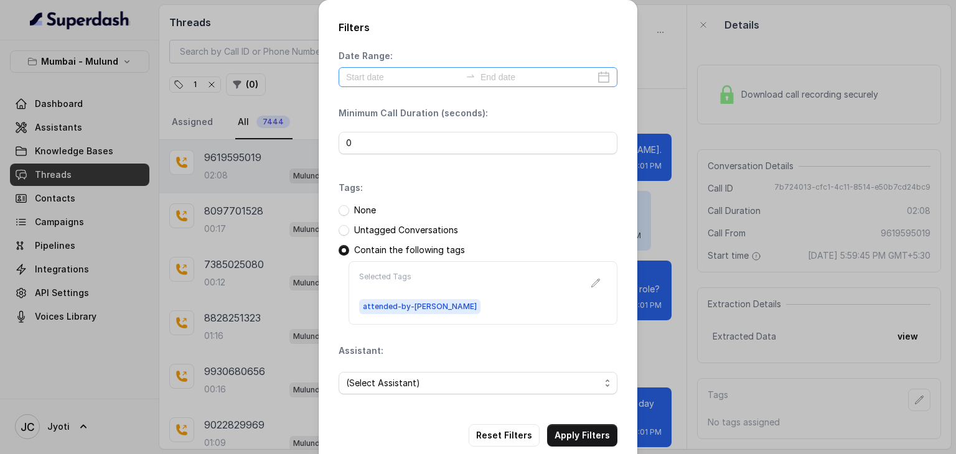
click at [603, 85] on div at bounding box center [478, 77] width 279 height 20
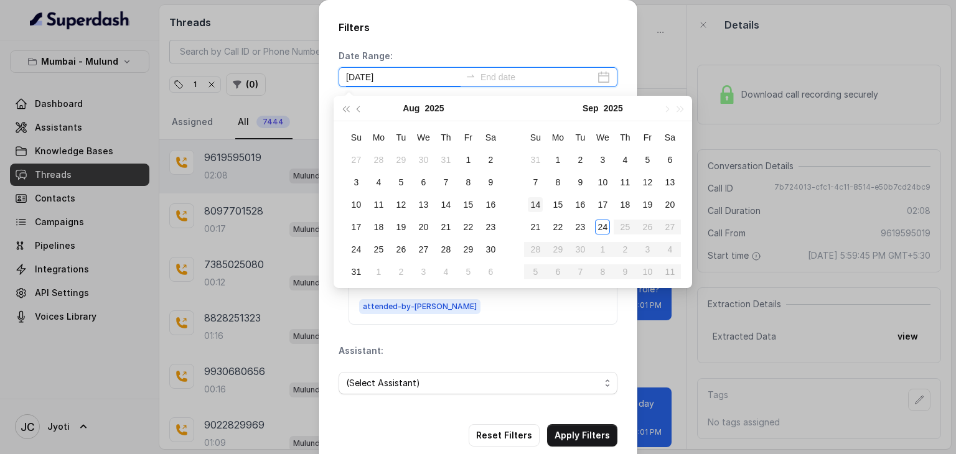
type input "[DATE]"
click at [485, 223] on div "23" at bounding box center [490, 227] width 15 height 15
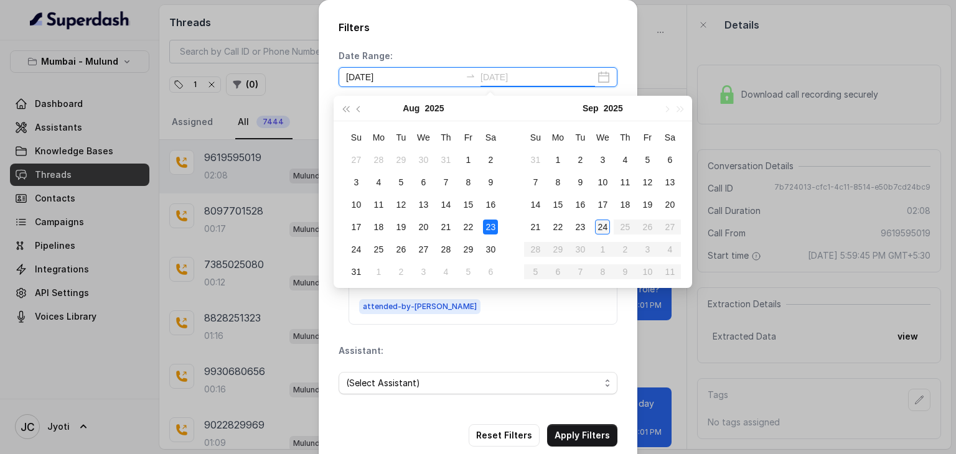
type input "[DATE]"
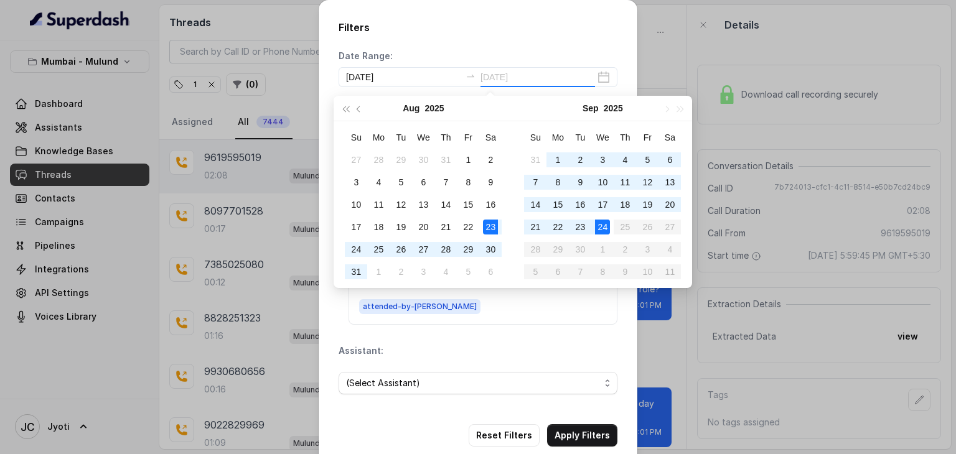
click at [608, 226] on div "24" at bounding box center [602, 227] width 15 height 15
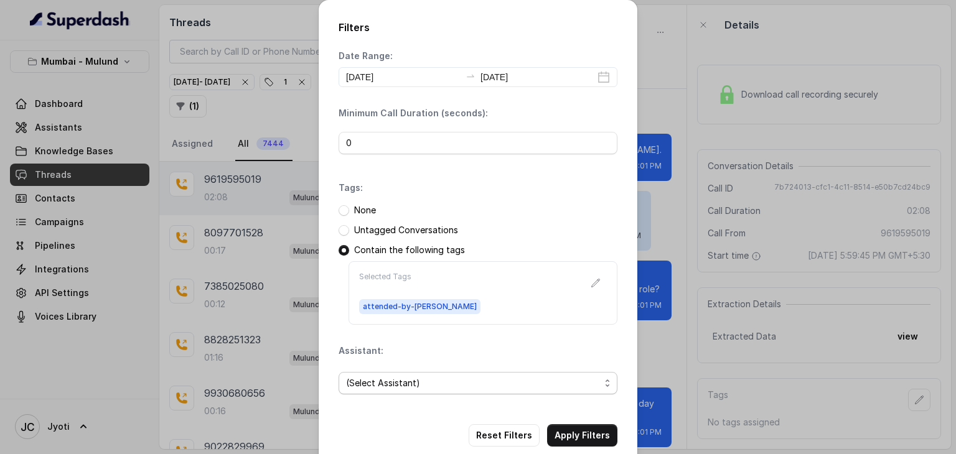
click at [507, 376] on span "(Select Assistant)" at bounding box center [473, 383] width 254 height 15
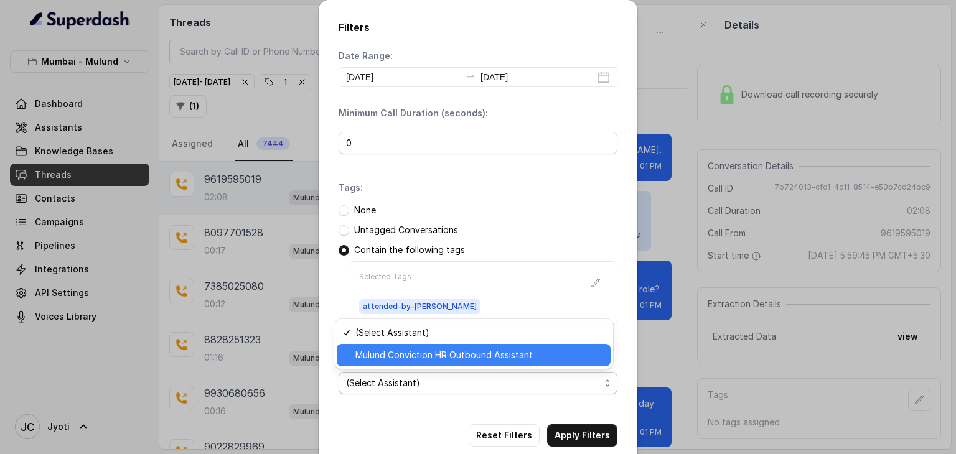
click at [400, 352] on span "Mulund Conviction HR Outbound Assistant" at bounding box center [479, 355] width 248 height 15
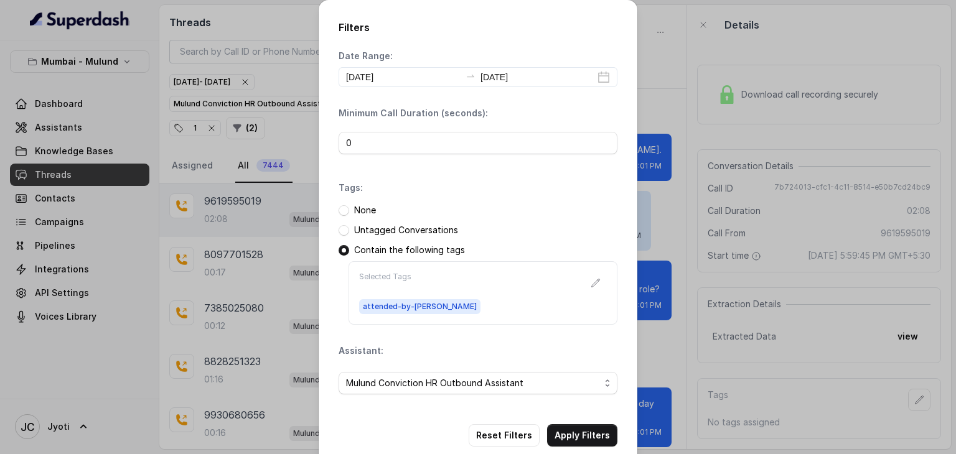
scroll to position [21, 0]
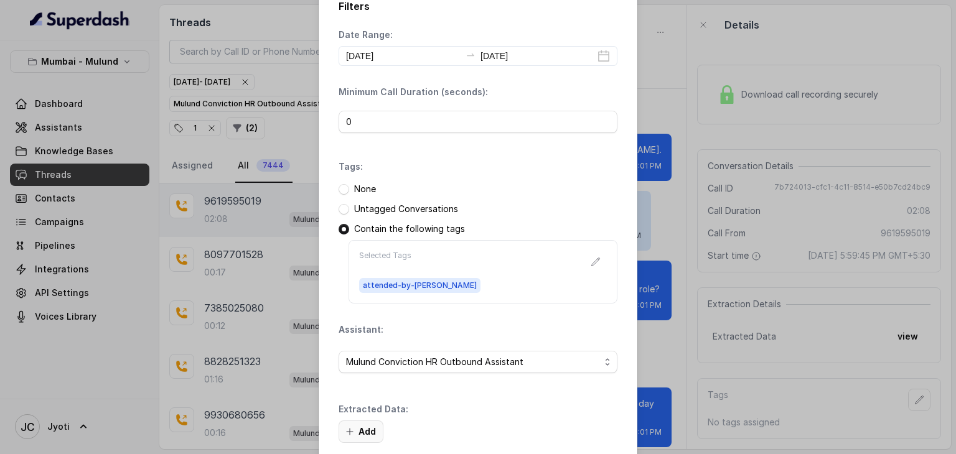
click at [360, 430] on button "Add" at bounding box center [361, 432] width 45 height 22
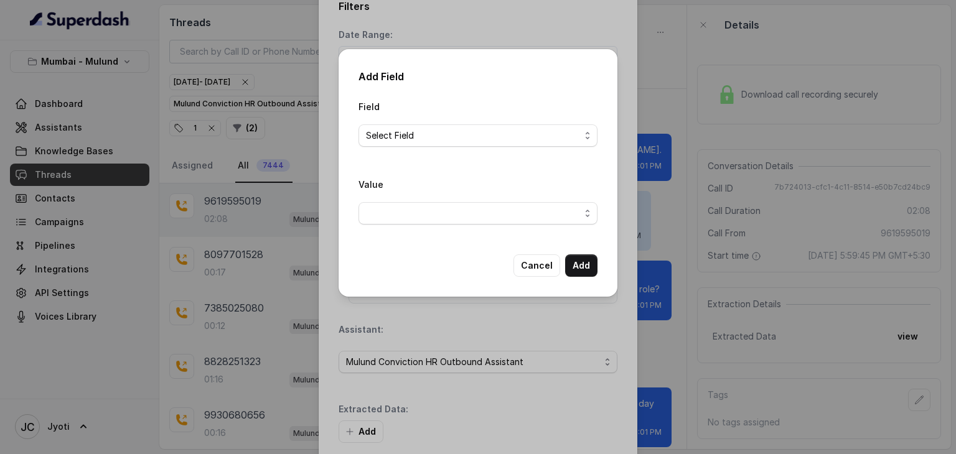
click at [396, 149] on div "Field Select Field" at bounding box center [478, 128] width 239 height 58
click at [386, 136] on span "Select Field" at bounding box center [473, 135] width 214 height 15
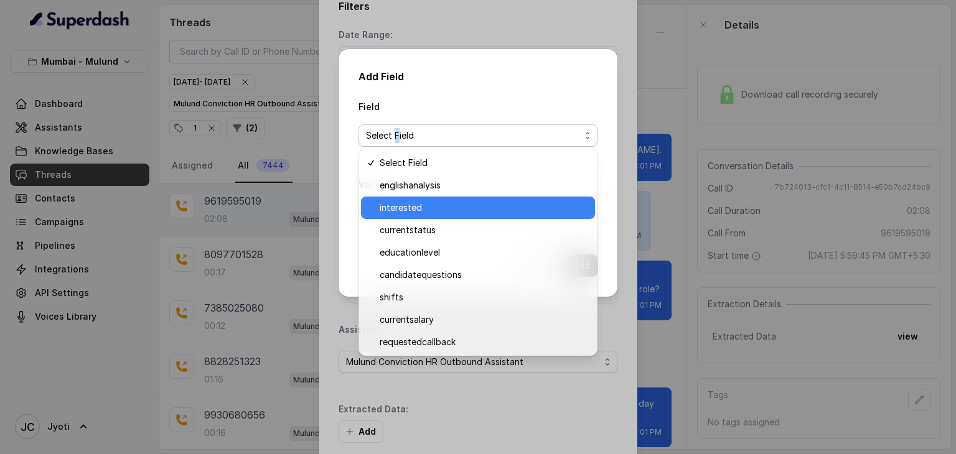
click at [396, 216] on div "interested" at bounding box center [478, 208] width 234 height 22
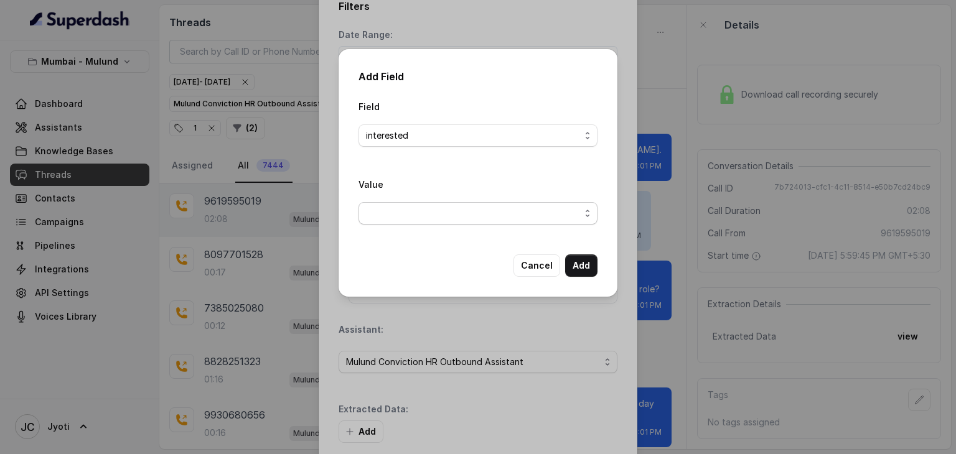
click at [396, 219] on span "button" at bounding box center [478, 213] width 239 height 22
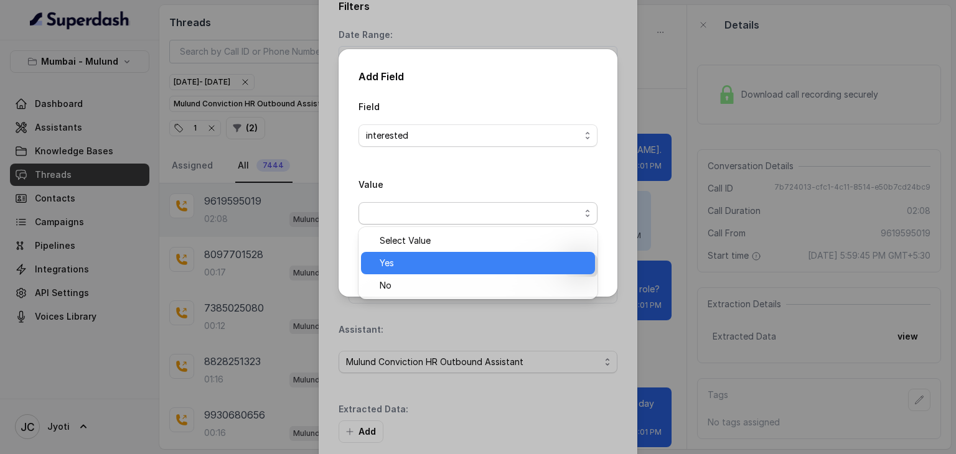
click at [393, 262] on span "Yes" at bounding box center [484, 263] width 208 height 15
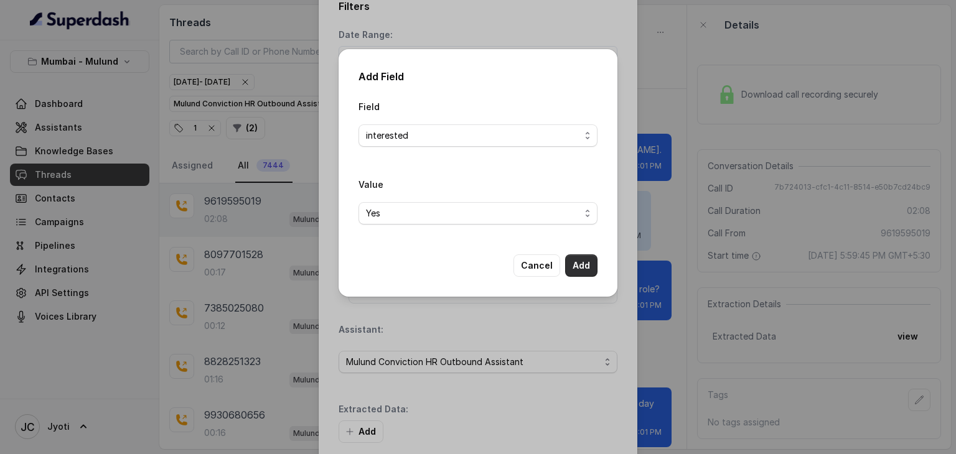
click at [578, 258] on button "Add" at bounding box center [581, 266] width 32 height 22
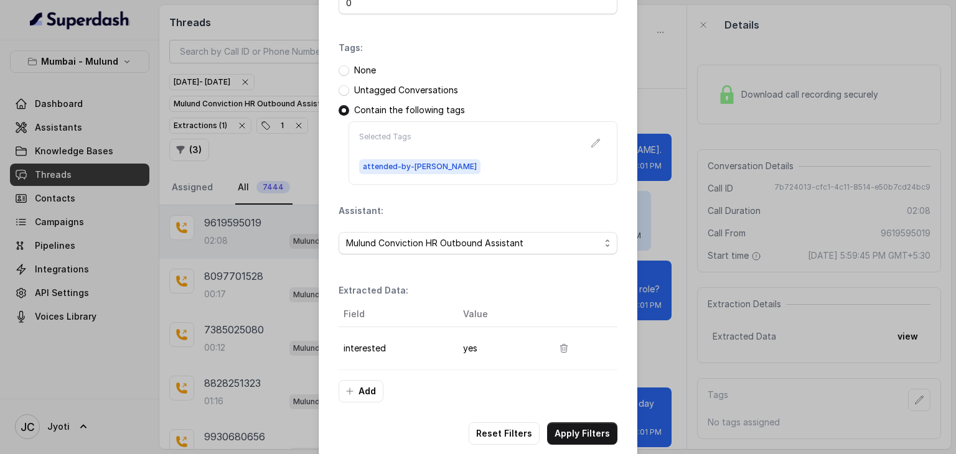
scroll to position [159, 0]
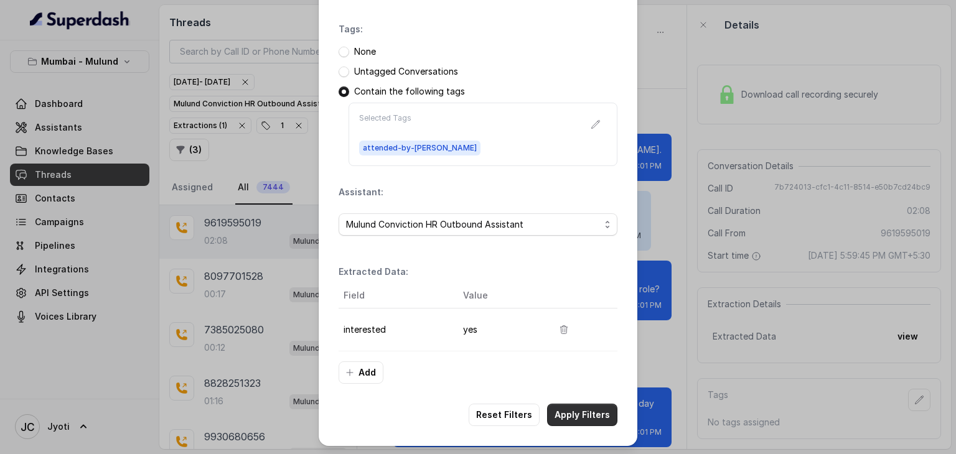
click at [582, 418] on button "Apply Filters" at bounding box center [582, 415] width 70 height 22
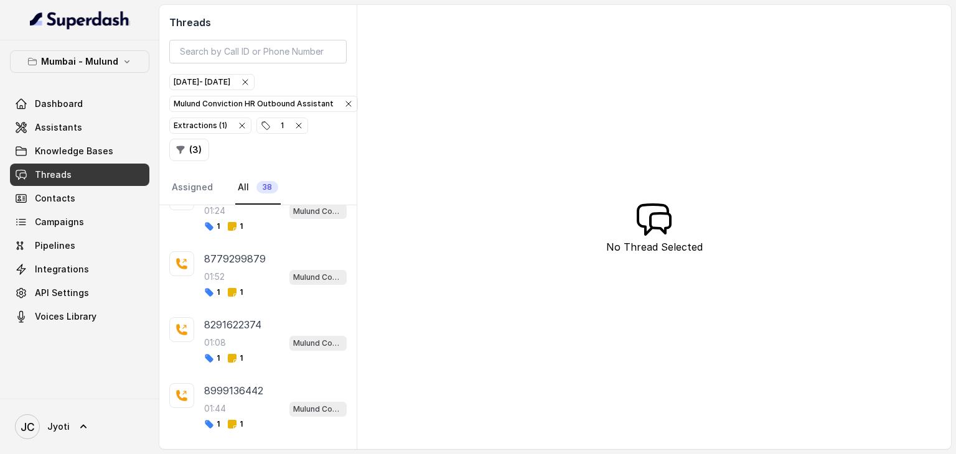
scroll to position [443, 0]
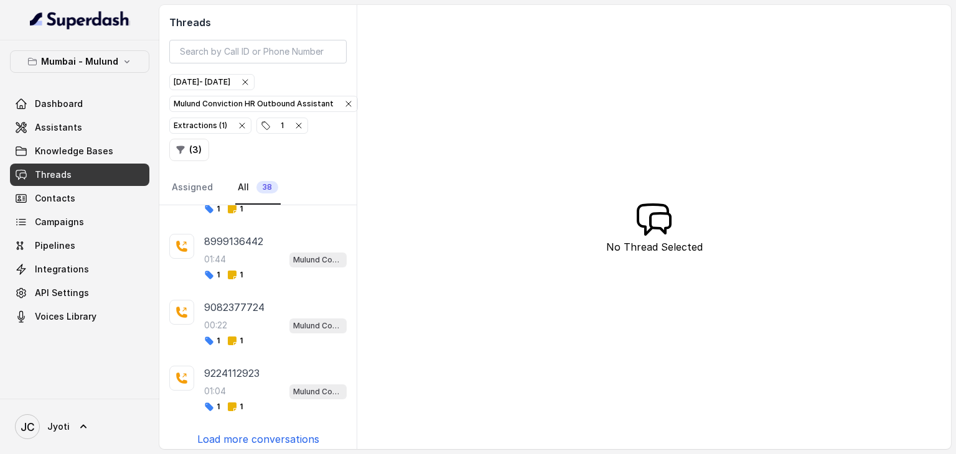
click at [251, 421] on div "7900058079 01:21 Mulund Conviction HR Outbound Assistant 1 1 9619595019 02:08 M…" at bounding box center [257, 327] width 197 height 244
click at [247, 432] on p "Load more conversations" at bounding box center [258, 439] width 122 height 15
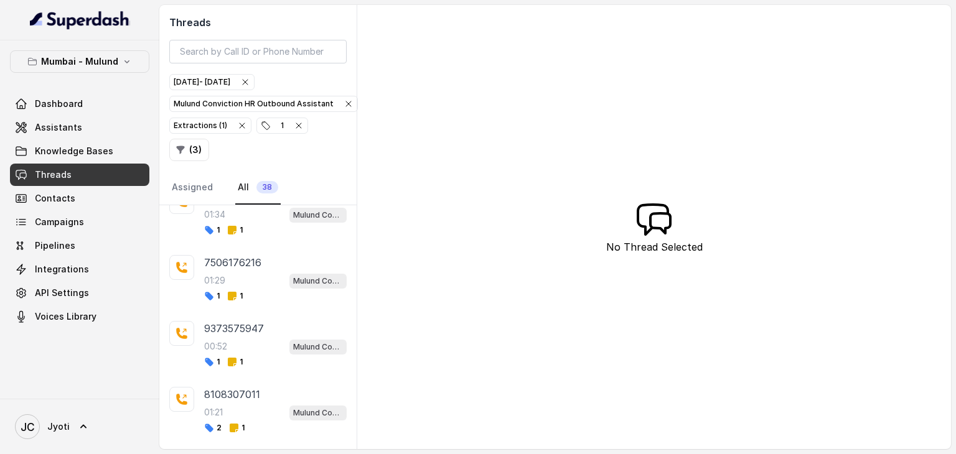
scroll to position [1098, 0]
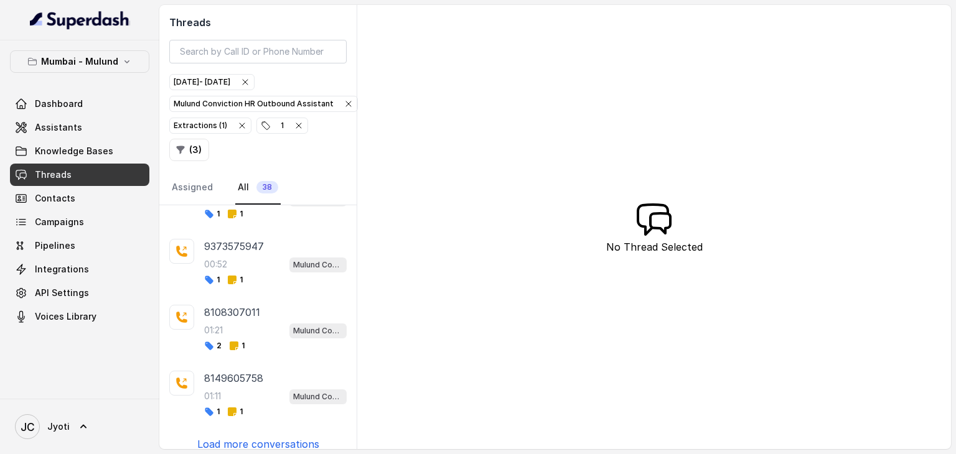
click at [247, 437] on p "Load more conversations" at bounding box center [258, 444] width 122 height 15
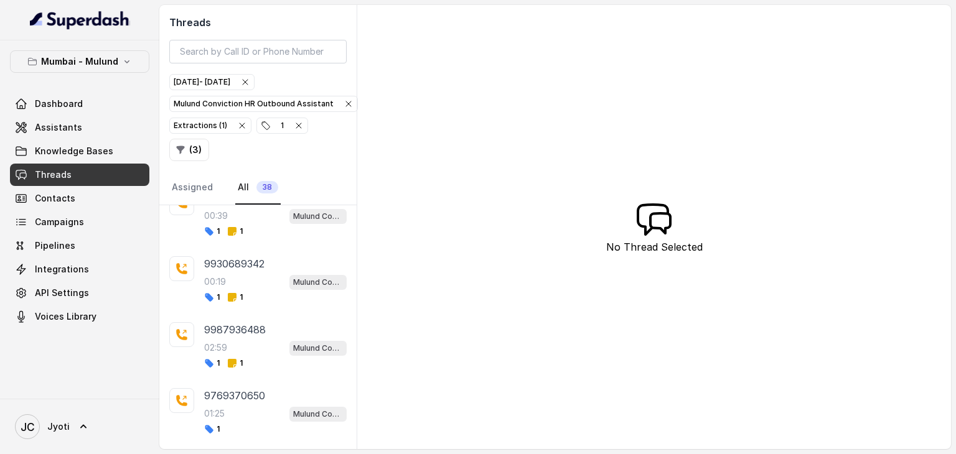
scroll to position [1753, 0]
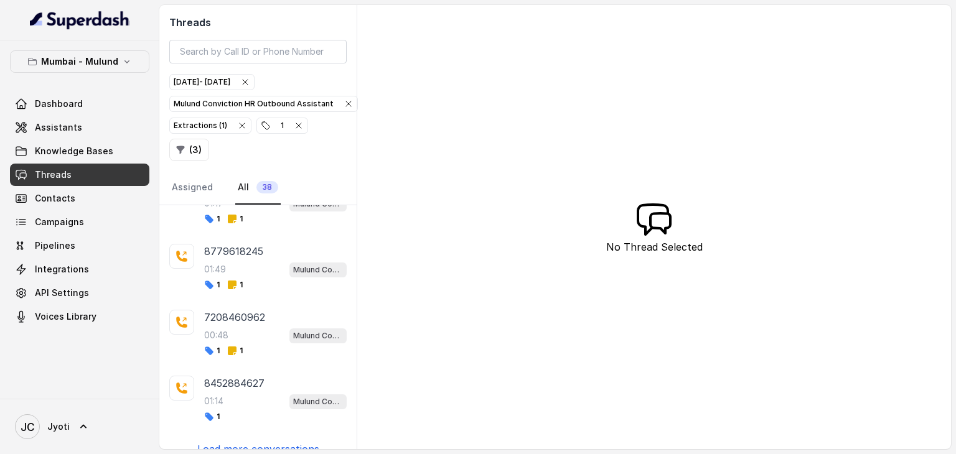
click at [239, 442] on p "Load more conversations" at bounding box center [258, 449] width 122 height 15
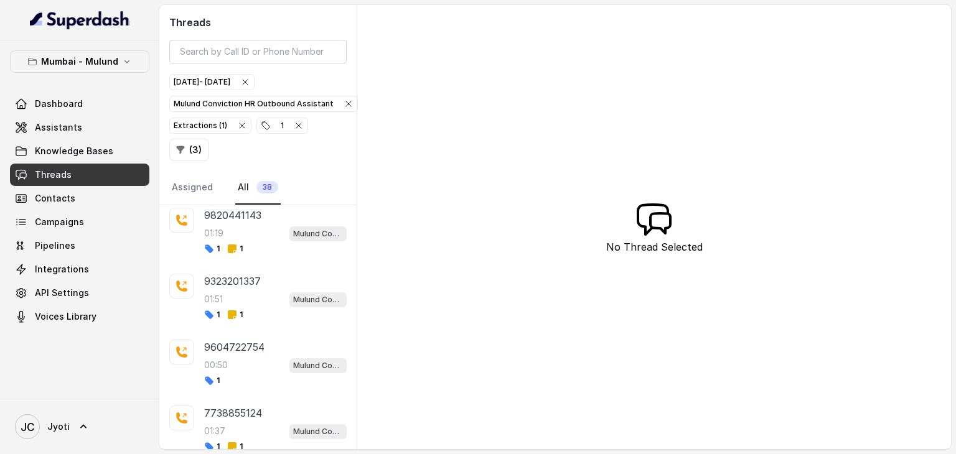
scroll to position [2242, 0]
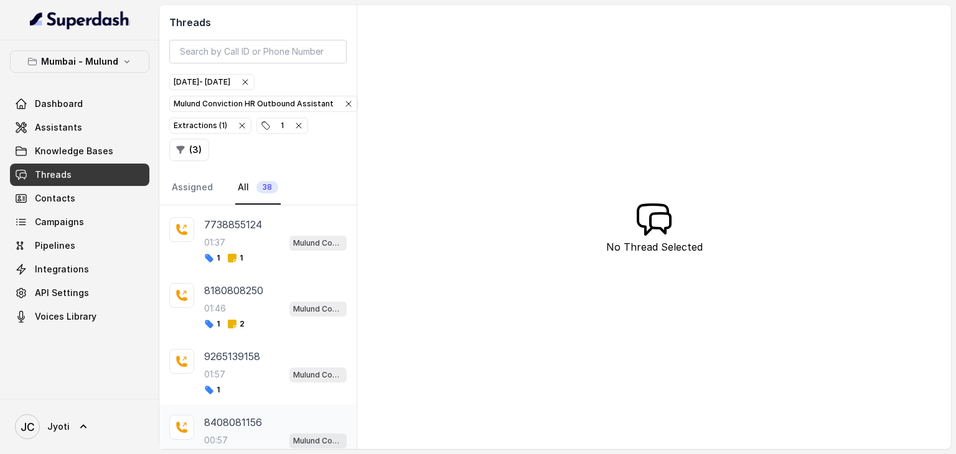
click at [251, 433] on div "00:57 Mulund Conviction HR Outbound Assistant" at bounding box center [275, 441] width 143 height 16
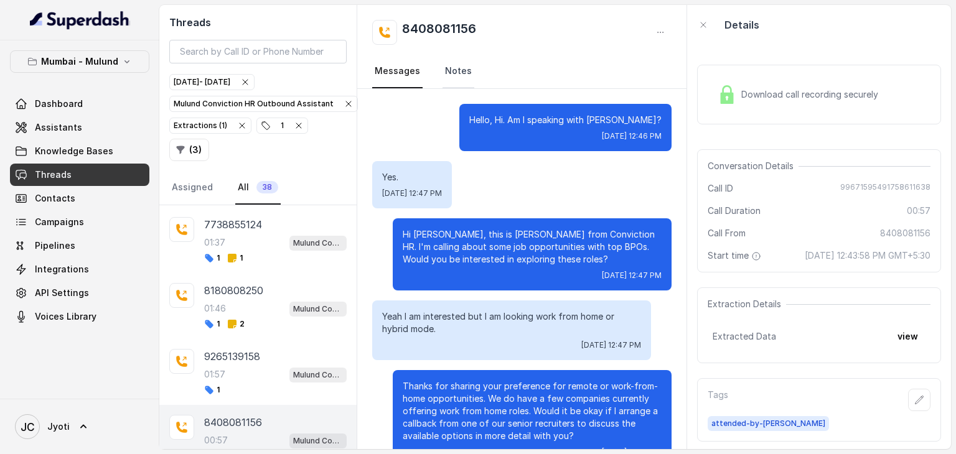
click at [443, 68] on link "Notes" at bounding box center [459, 72] width 32 height 34
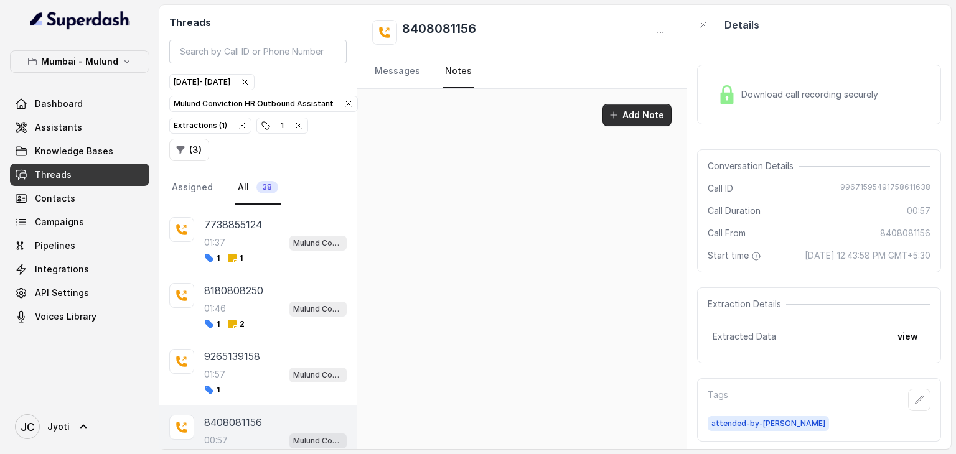
click at [636, 123] on button "Add Note" at bounding box center [637, 115] width 69 height 22
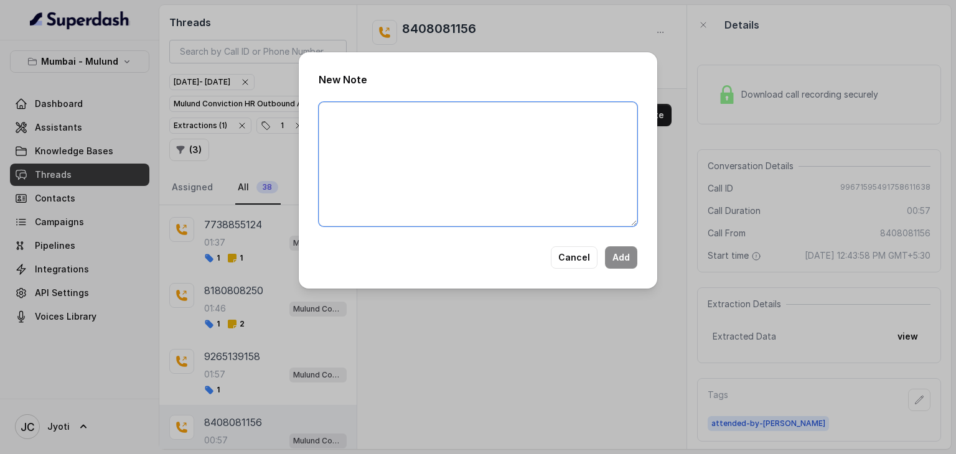
click at [547, 110] on textarea at bounding box center [478, 164] width 319 height 124
type textarea "C"
type textarea "Spoke with [PERSON_NAME], she is looking for WFH but she lives in [GEOGRAPHIC_D…"
paste textarea "Spoke with [PERSON_NAME], she is looking for WFH but she lives in [GEOGRAPHIC_D…"
type textarea "Spoke with [PERSON_NAME], she is looking for WFH but she lives in [GEOGRAPHIC_D…"
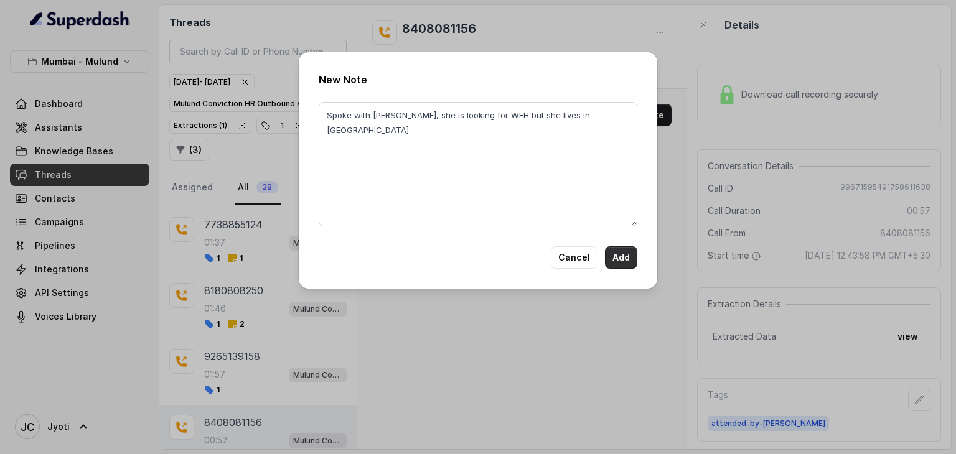
click at [612, 258] on button "Add" at bounding box center [621, 258] width 32 height 22
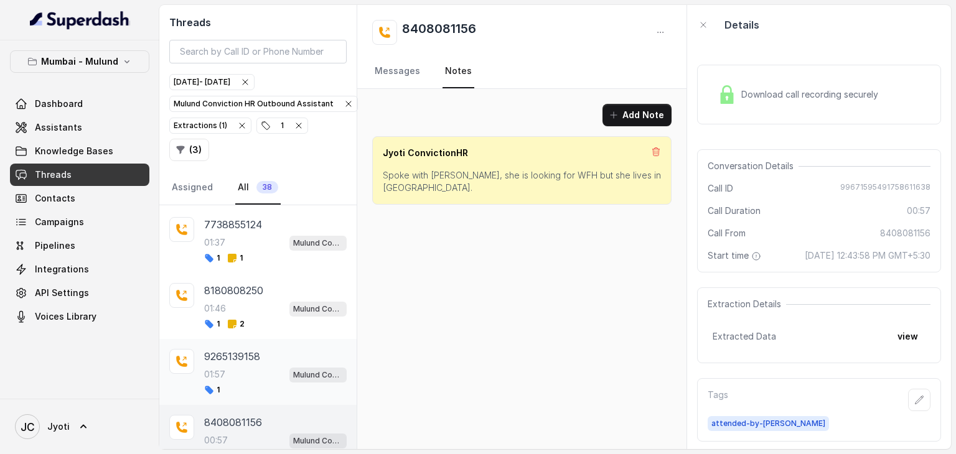
click at [259, 367] on div "01:57 Mulund Conviction HR Outbound Assistant" at bounding box center [275, 375] width 143 height 16
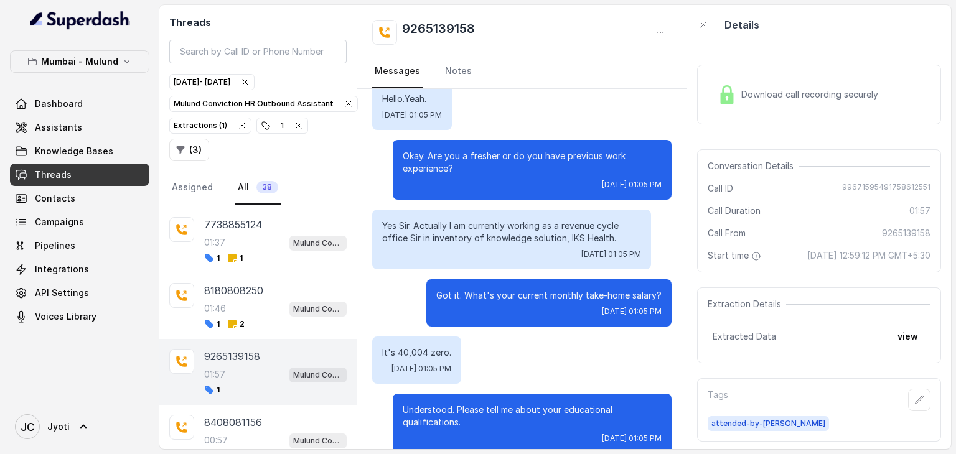
scroll to position [276, 0]
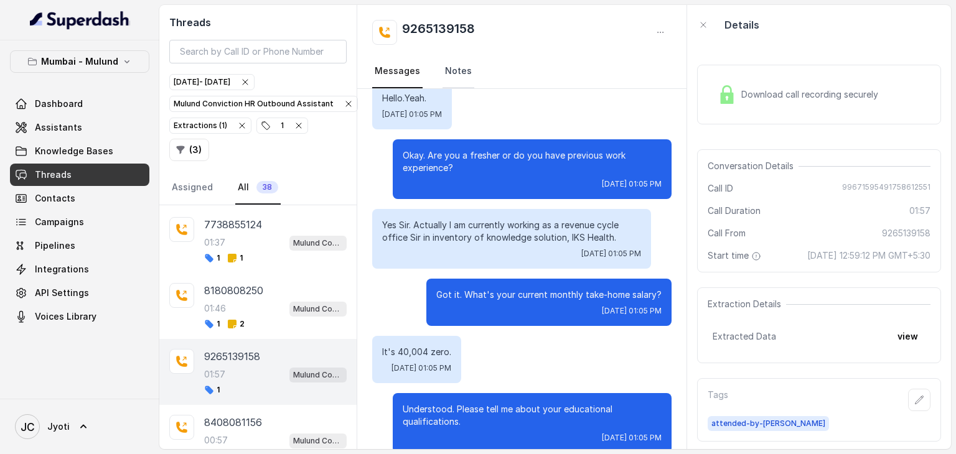
click at [452, 67] on link "Notes" at bounding box center [459, 72] width 32 height 34
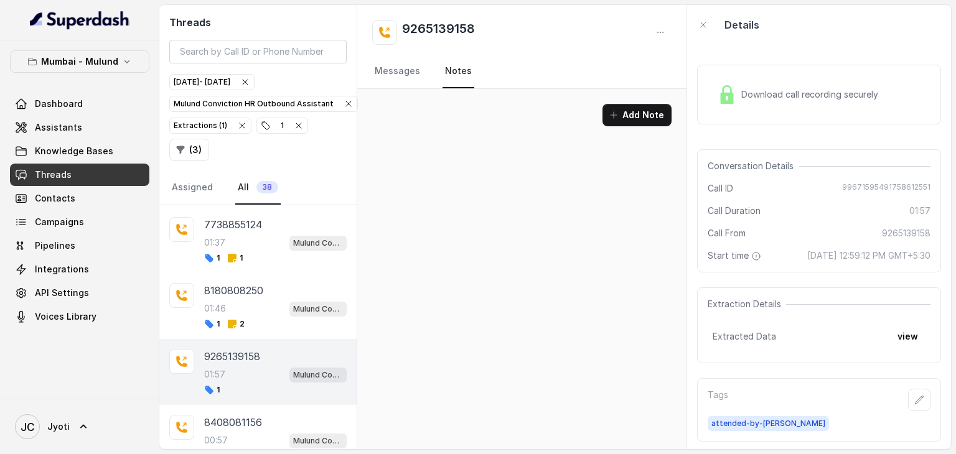
scroll to position [0, 0]
click at [618, 111] on icon "button" at bounding box center [614, 115] width 10 height 10
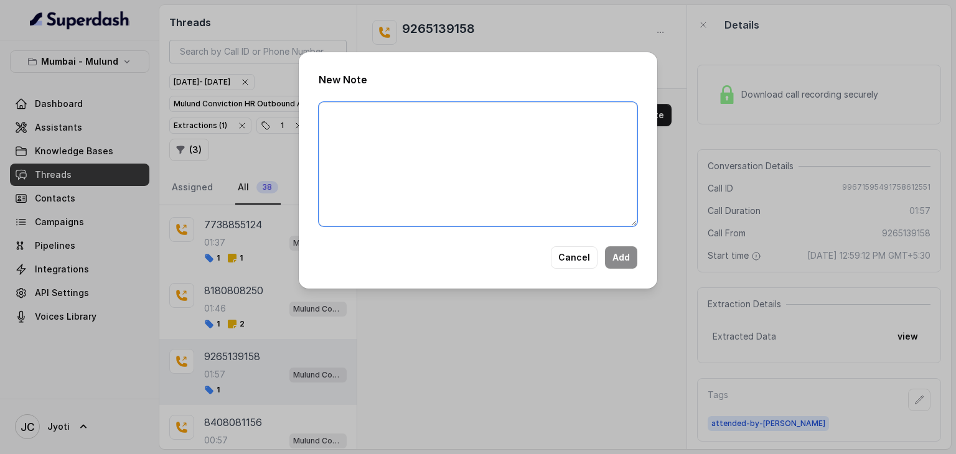
click at [454, 121] on textarea at bounding box center [478, 164] width 319 height 124
drag, startPoint x: 454, startPoint y: 121, endPoint x: 495, endPoint y: 126, distance: 41.4
click at [495, 126] on textarea "Spoke with [PERSON_NAME], he has shared the CV." at bounding box center [478, 164] width 319 height 124
type textarea "Spoke with [PERSON_NAME], he has shared the CV."
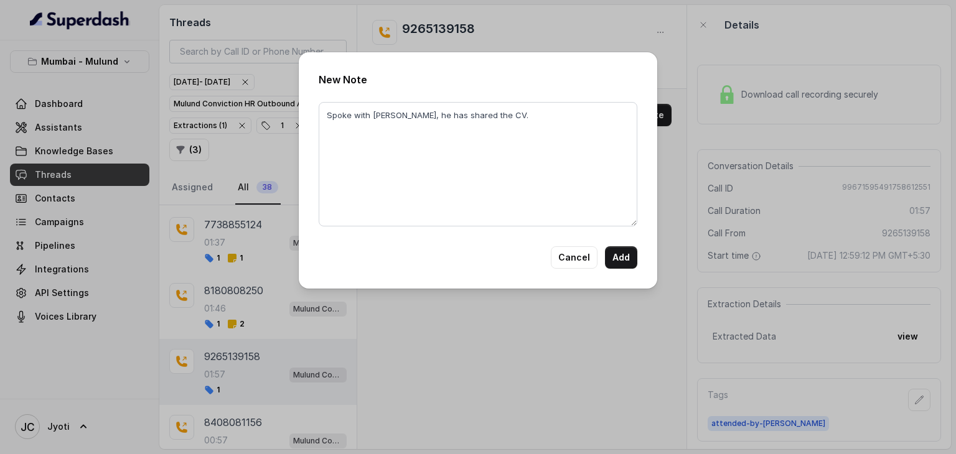
click at [617, 272] on div "New Note Spoke with [PERSON_NAME], he has shared the CV. Cancel Add" at bounding box center [478, 170] width 359 height 237
click at [618, 257] on button "Add" at bounding box center [621, 258] width 32 height 22
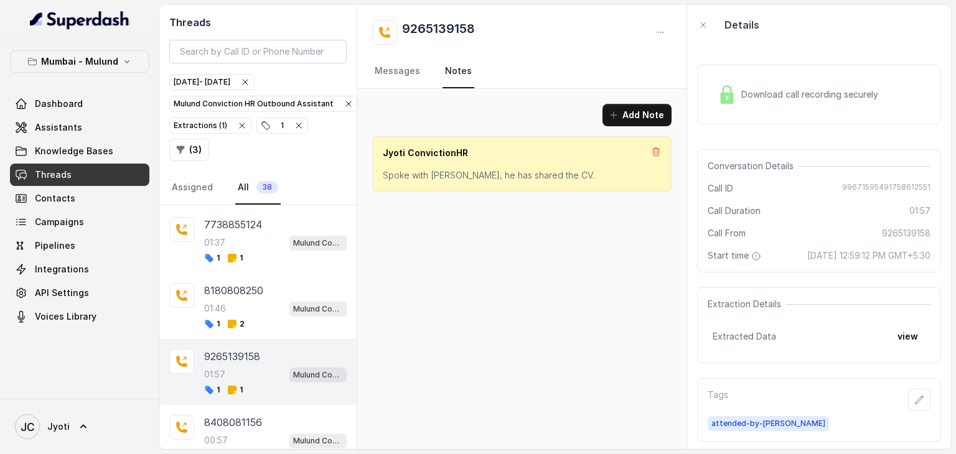
click at [460, 268] on div "Add Note Jyoti ConvictionHR Spoke with [PERSON_NAME], he has shared the CV." at bounding box center [521, 269] width 329 height 360
click at [263, 301] on div "01:46 Mulund Conviction HR Outbound Assistant" at bounding box center [275, 309] width 143 height 16
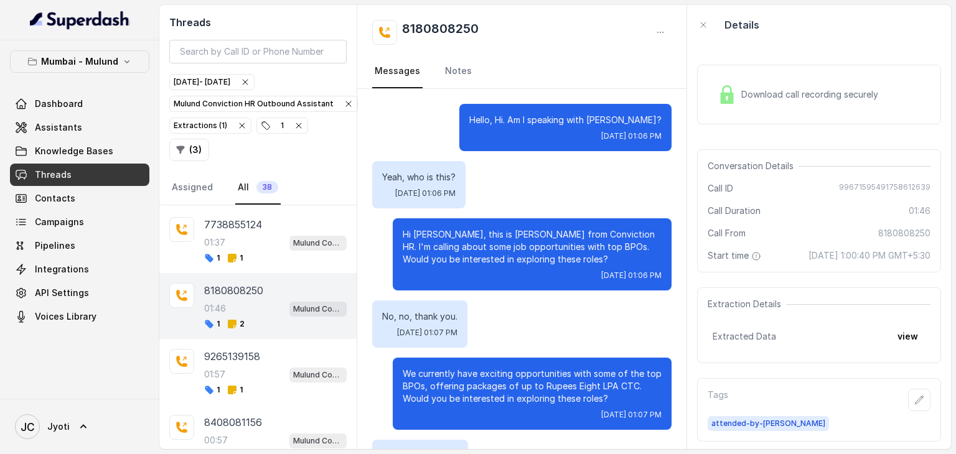
scroll to position [1088, 0]
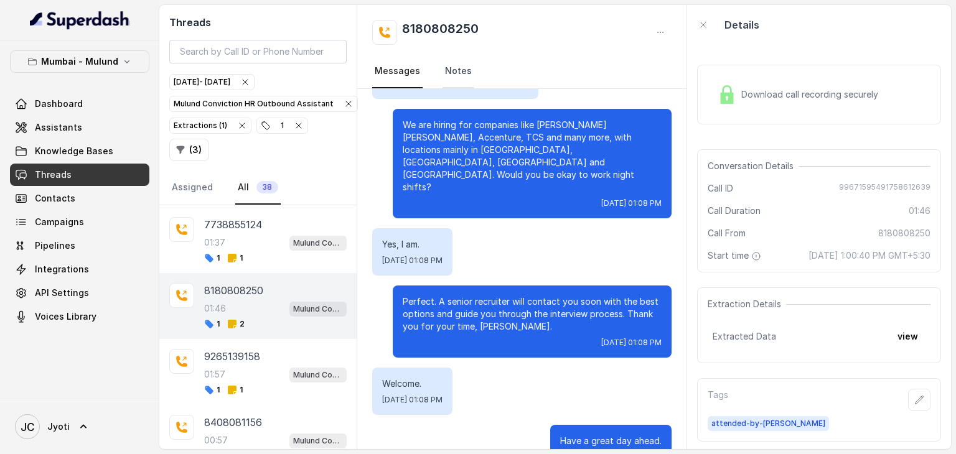
click at [458, 74] on link "Notes" at bounding box center [459, 72] width 32 height 34
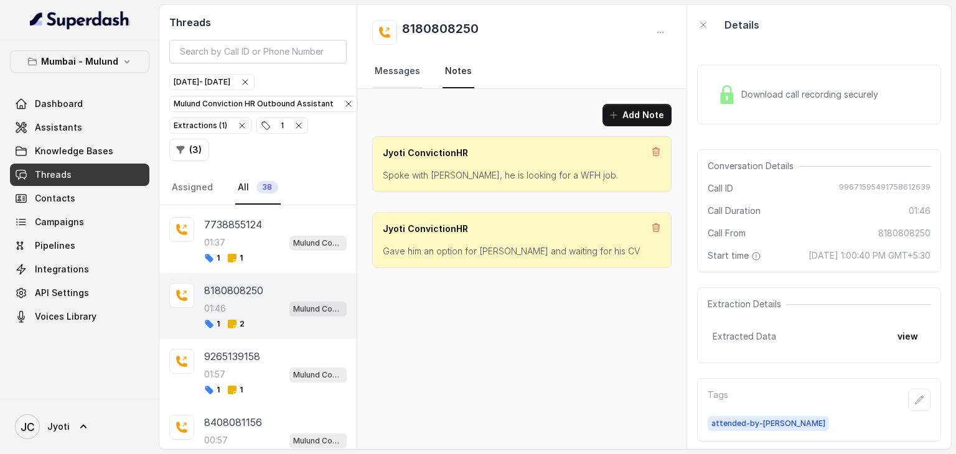
click at [394, 71] on link "Messages" at bounding box center [397, 72] width 50 height 34
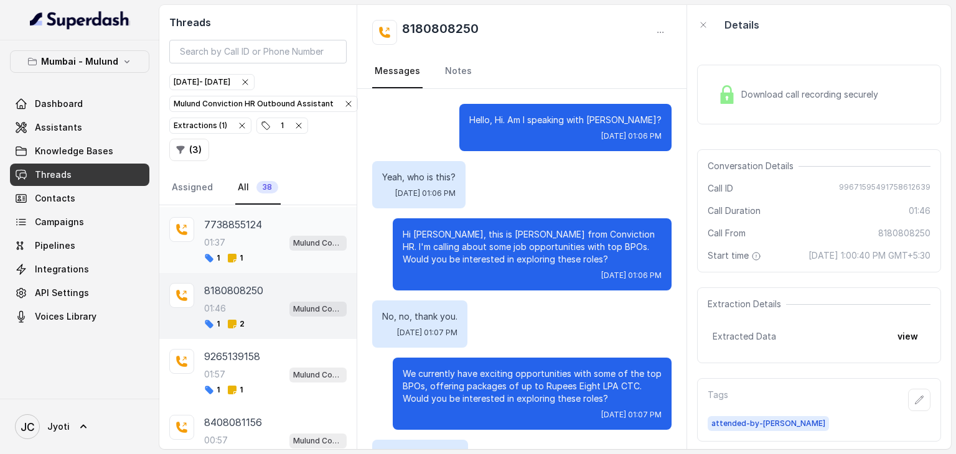
click at [261, 245] on div "7738855124 01:37 Mulund Conviction HR Outbound Assistant 1 1" at bounding box center [257, 240] width 197 height 66
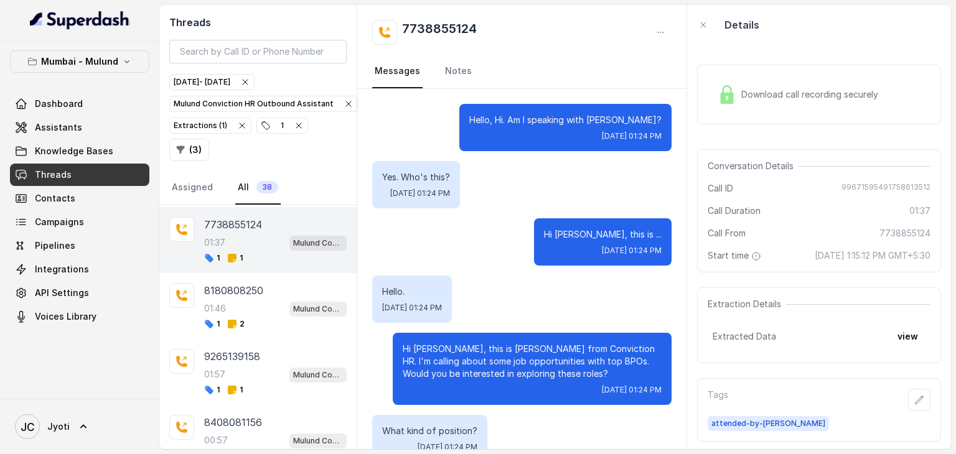
scroll to position [1073, 0]
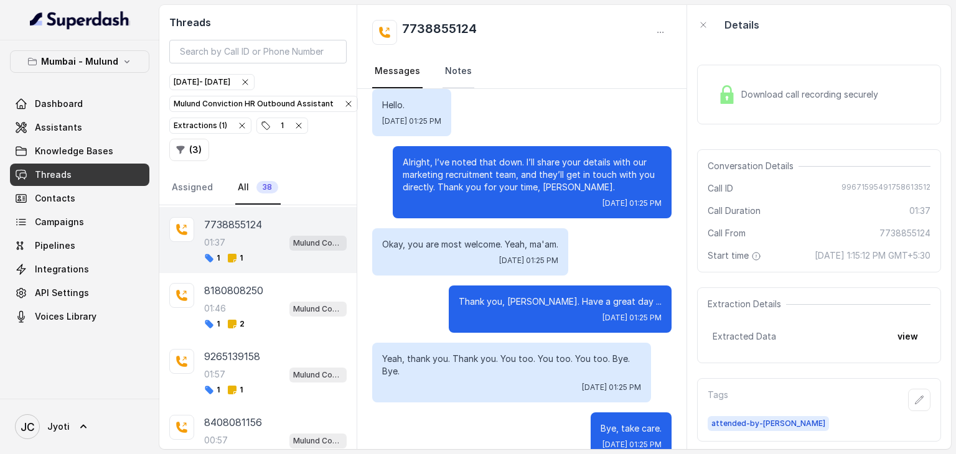
click at [458, 65] on link "Notes" at bounding box center [459, 72] width 32 height 34
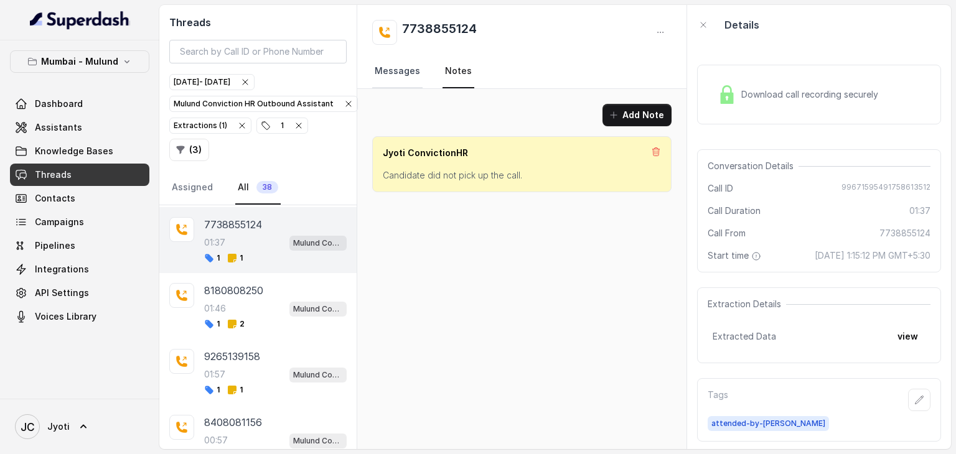
click at [396, 70] on link "Messages" at bounding box center [397, 72] width 50 height 34
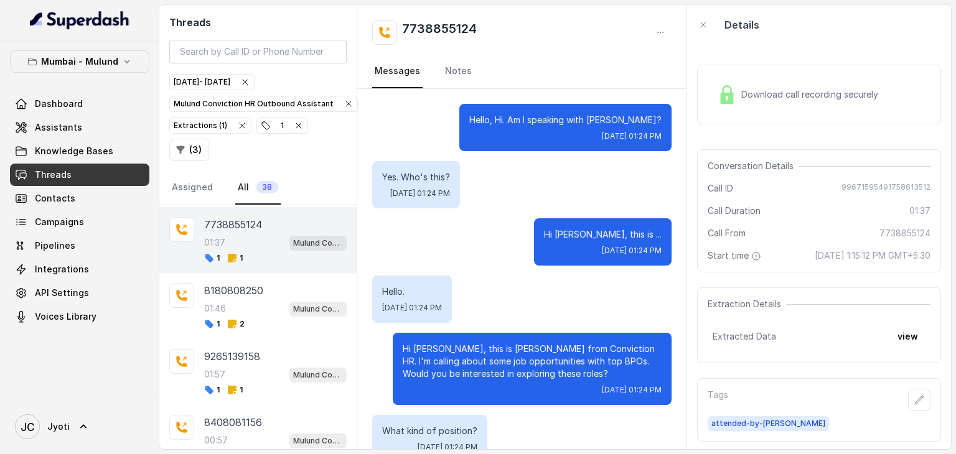
click at [246, 253] on div "1 1" at bounding box center [275, 258] width 143 height 10
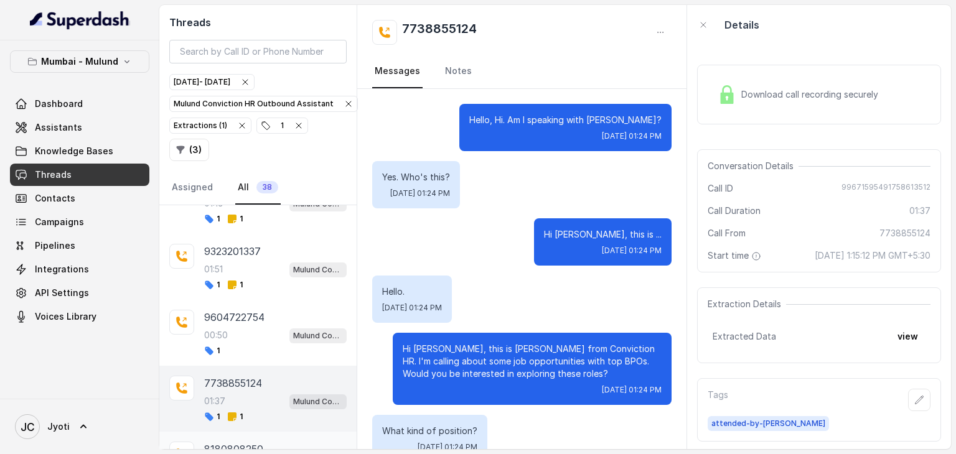
scroll to position [2077, 0]
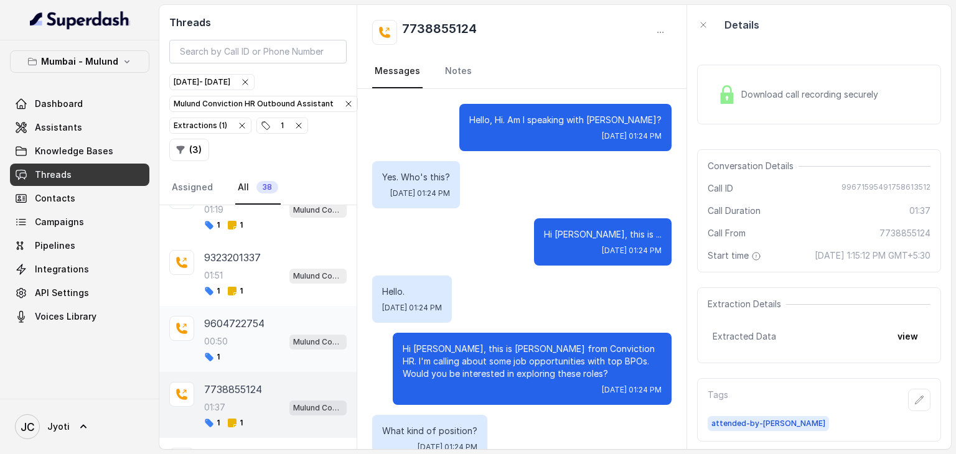
click at [243, 352] on div "1" at bounding box center [275, 357] width 143 height 10
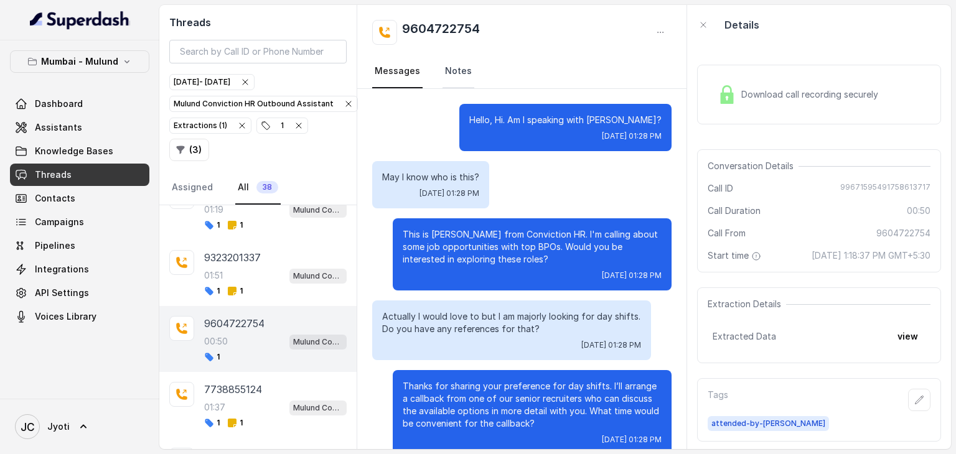
click at [448, 63] on link "Notes" at bounding box center [459, 72] width 32 height 34
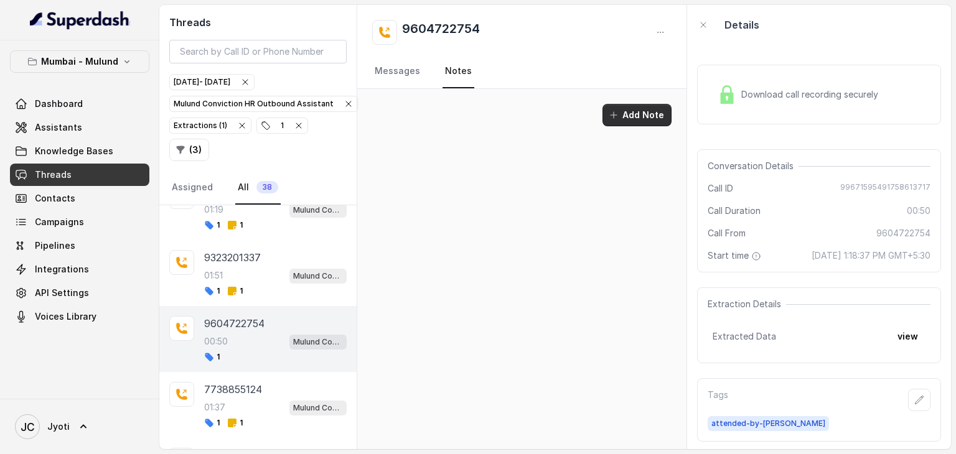
click at [621, 120] on button "Add Note" at bounding box center [637, 115] width 69 height 22
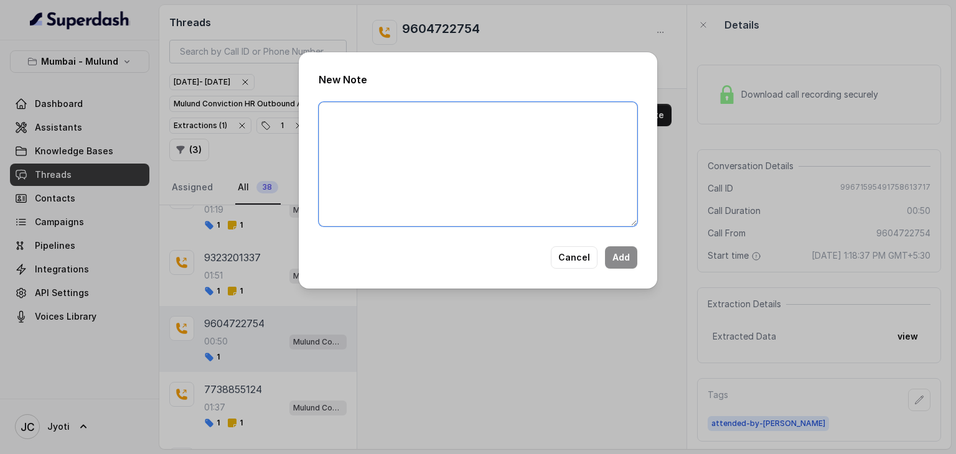
click at [495, 111] on textarea at bounding box center [478, 164] width 319 height 124
type textarea "Spoke with [PERSON_NAME], he has shared the CV."
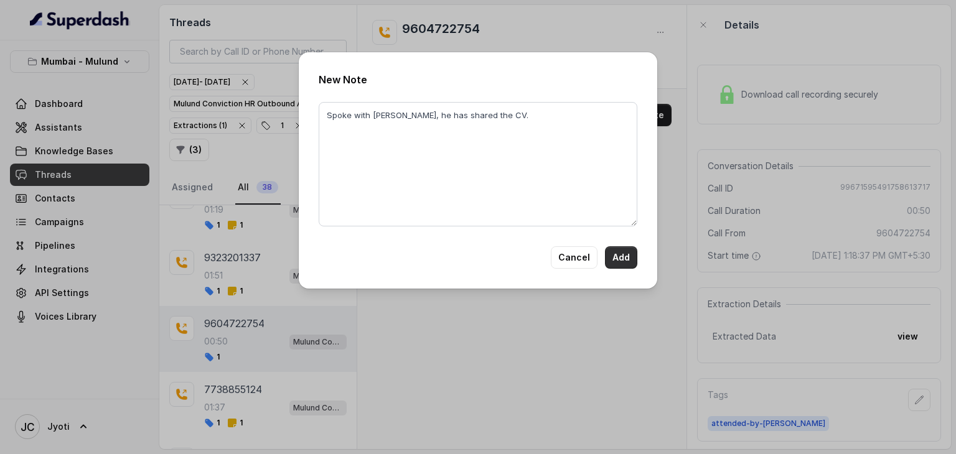
click at [621, 258] on button "Add" at bounding box center [621, 258] width 32 height 22
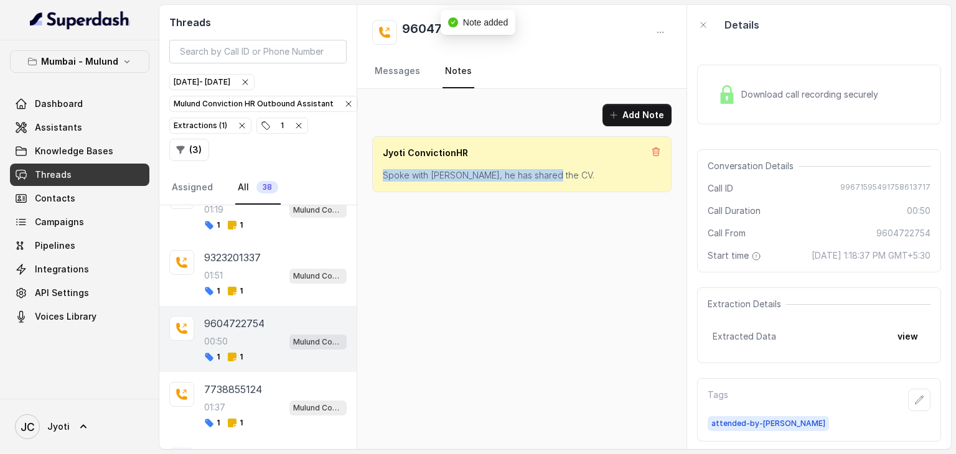
drag, startPoint x: 382, startPoint y: 176, endPoint x: 548, endPoint y: 179, distance: 166.2
click at [548, 179] on p "Spoke with [PERSON_NAME], he has shared the CV." at bounding box center [522, 175] width 278 height 12
copy p "Spoke with [PERSON_NAME], he has shared the CV."
click at [657, 153] on icon at bounding box center [656, 152] width 7 height 8
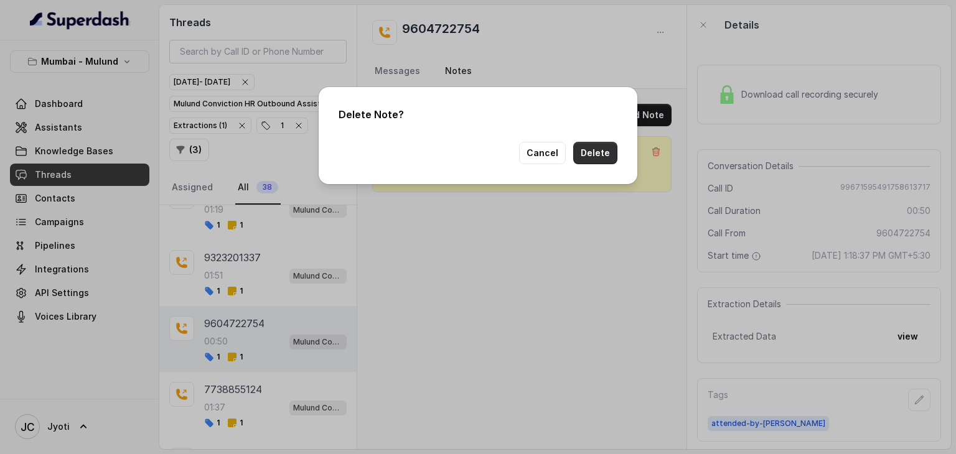
click at [598, 149] on button "Delete" at bounding box center [595, 153] width 44 height 22
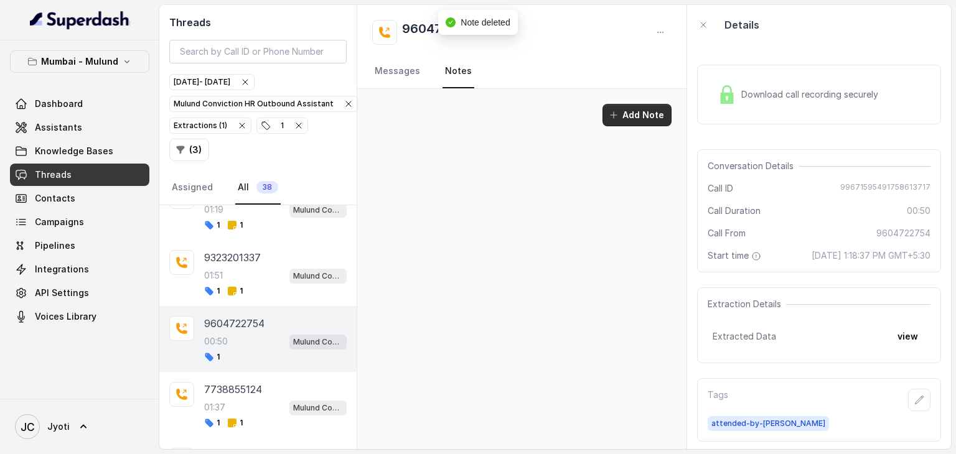
click at [644, 120] on button "Add Note" at bounding box center [637, 115] width 69 height 22
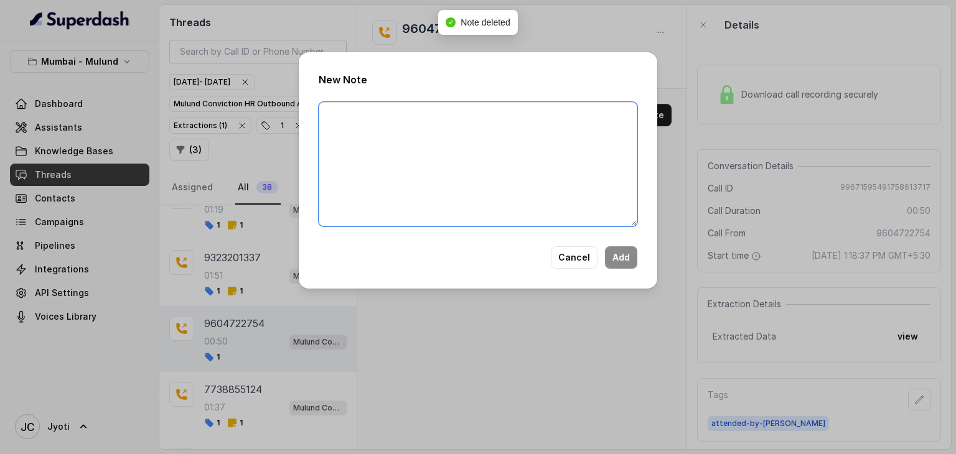
paste textarea "Looking for day shift, non voice, have asked for cv"
click at [565, 125] on textarea at bounding box center [478, 164] width 319 height 124
type textarea "Looking for day shift, non voice, have asked for cv"
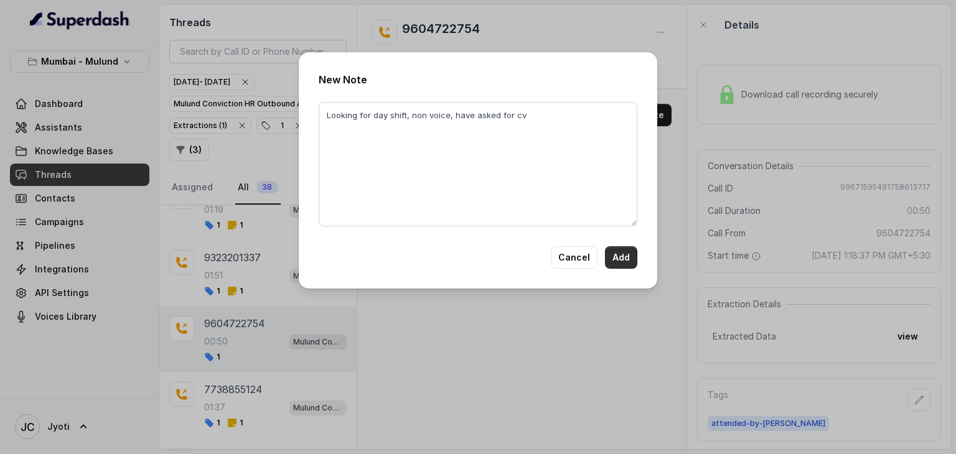
click at [618, 261] on button "Add" at bounding box center [621, 258] width 32 height 22
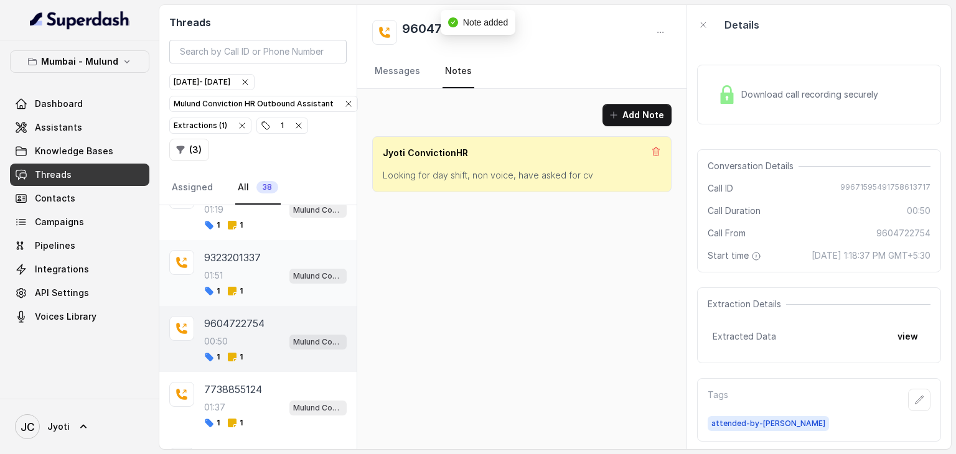
click at [300, 284] on div "9323201337 01:51 Mulund Conviction HR Outbound Assistant 1 1" at bounding box center [257, 273] width 197 height 66
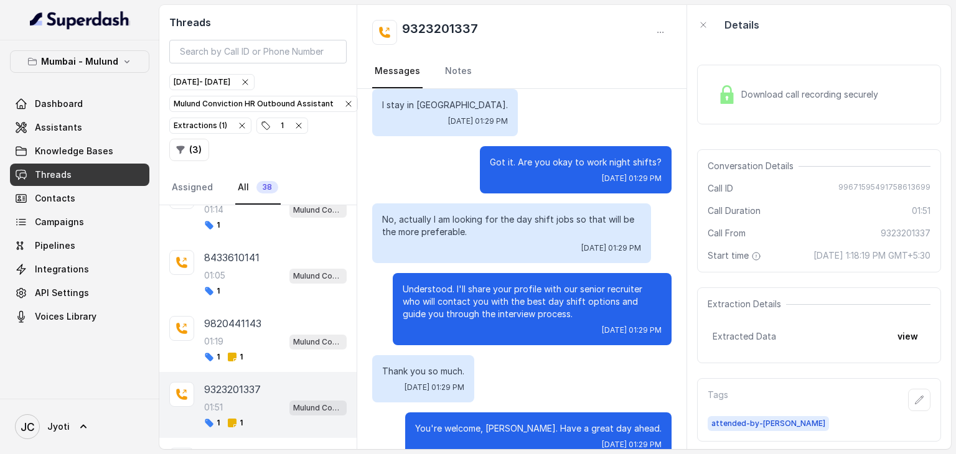
scroll to position [1943, 0]
click at [256, 288] on div "1" at bounding box center [275, 293] width 143 height 10
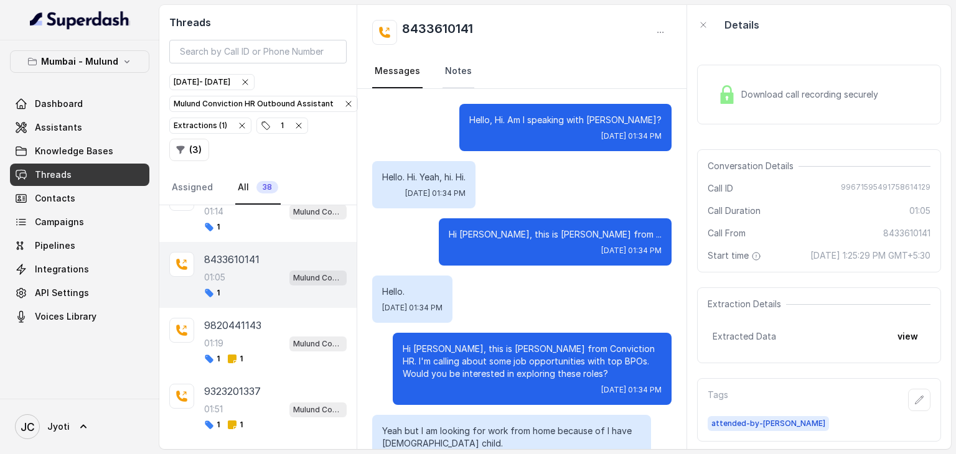
click at [460, 76] on link "Notes" at bounding box center [459, 72] width 32 height 34
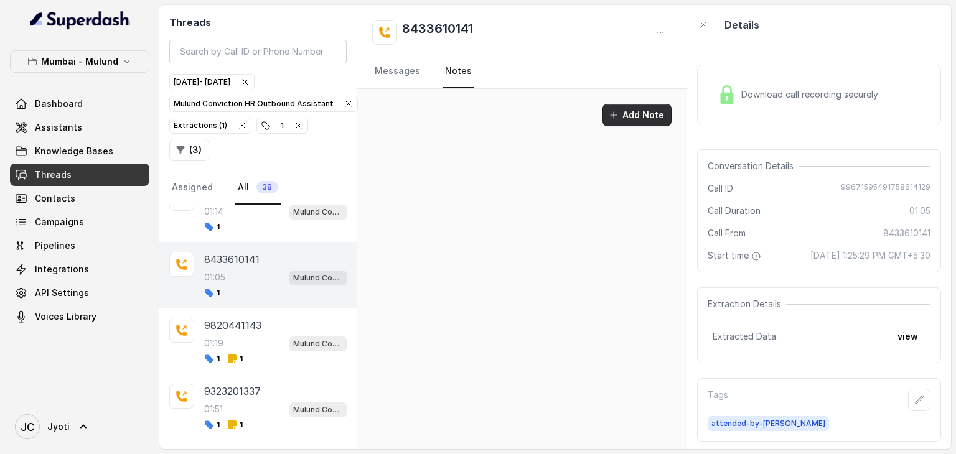
click at [627, 122] on button "Add Note" at bounding box center [637, 115] width 69 height 22
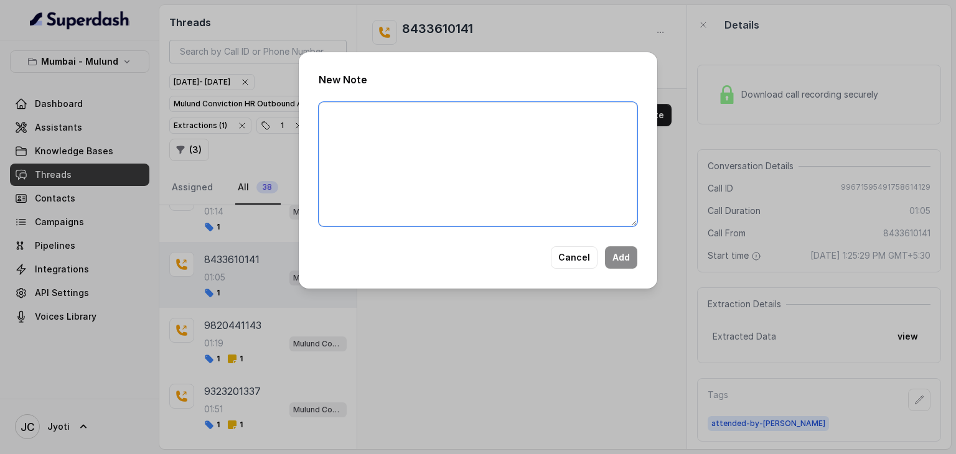
click at [468, 120] on textarea at bounding box center [478, 164] width 319 height 124
type textarea "Spoke with [PERSON_NAME], have asked to share the cv."
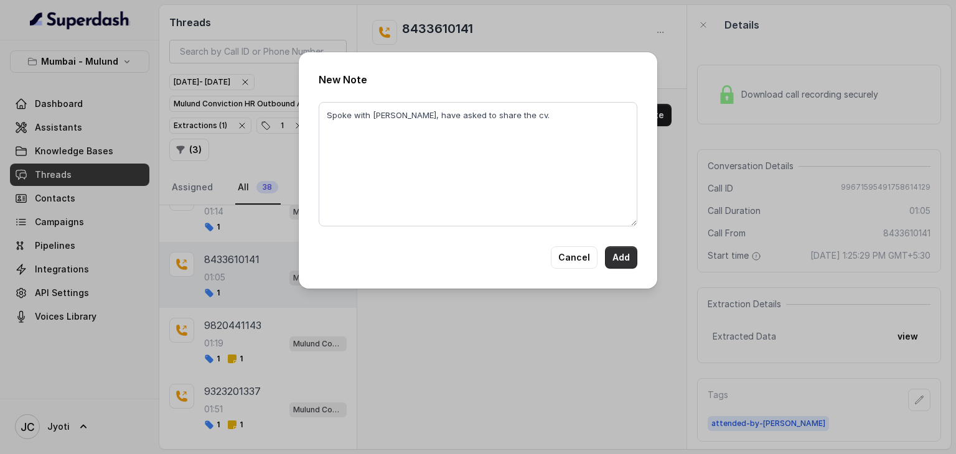
click at [613, 262] on button "Add" at bounding box center [621, 258] width 32 height 22
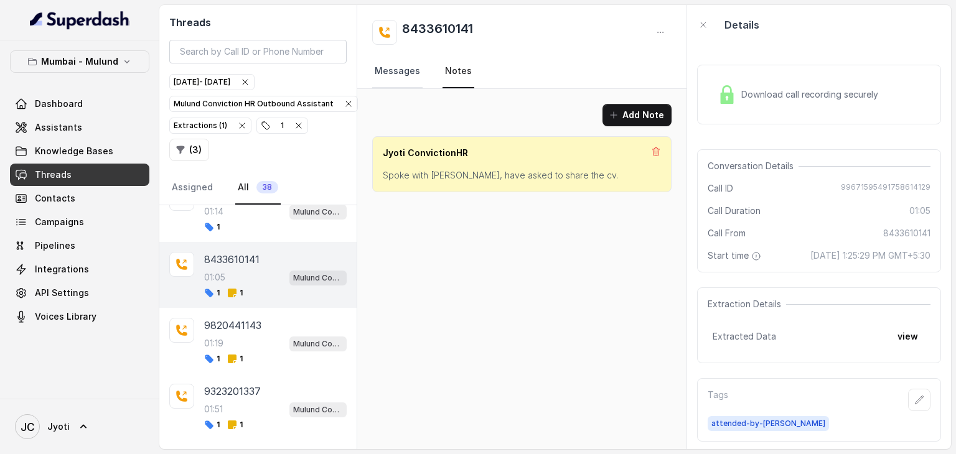
click at [393, 71] on link "Messages" at bounding box center [397, 72] width 50 height 34
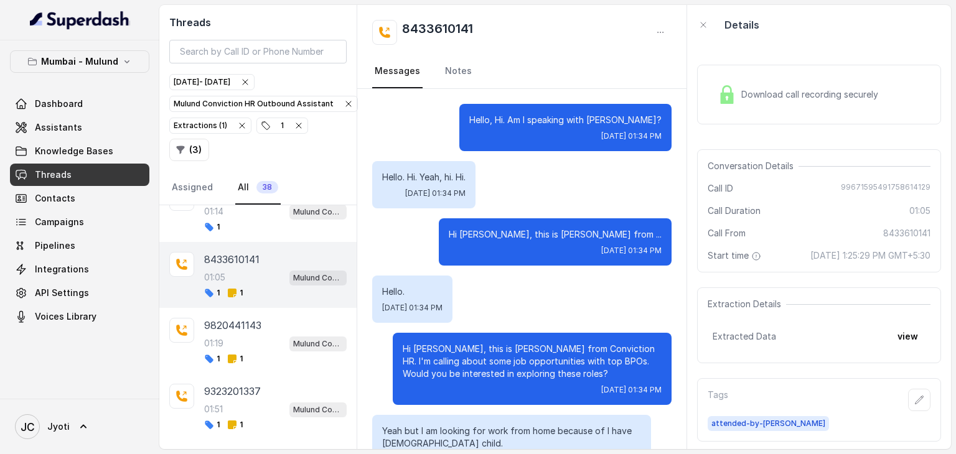
click at [245, 252] on p "8433610141" at bounding box center [231, 259] width 55 height 15
click at [378, 262] on div "Hi [PERSON_NAME], this is [PERSON_NAME] from ... [DATE] 01:34 PM" at bounding box center [521, 241] width 299 height 47
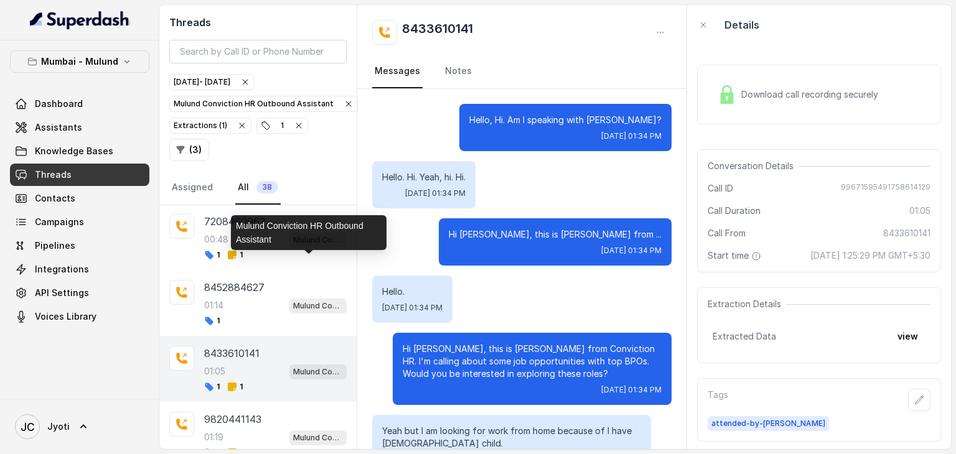
scroll to position [1848, 0]
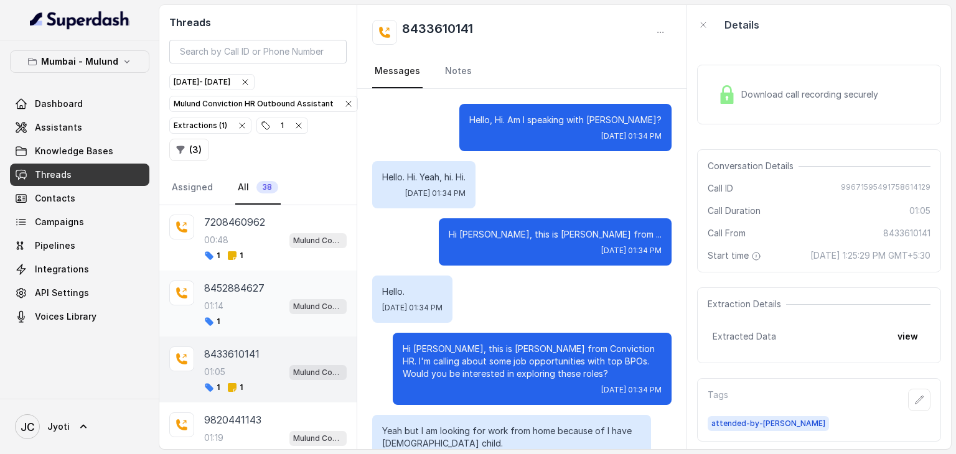
click at [248, 298] on div "01:14 Mulund Conviction HR Outbound Assistant" at bounding box center [275, 306] width 143 height 16
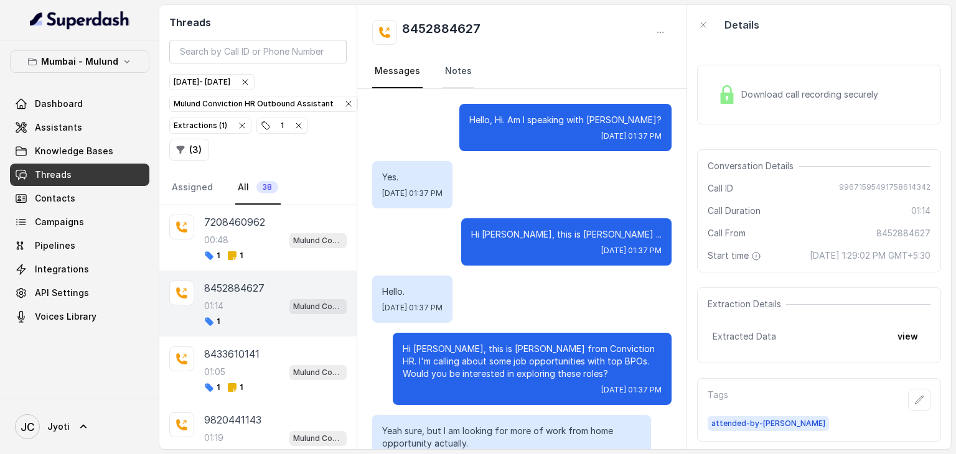
click at [464, 75] on link "Notes" at bounding box center [459, 72] width 32 height 34
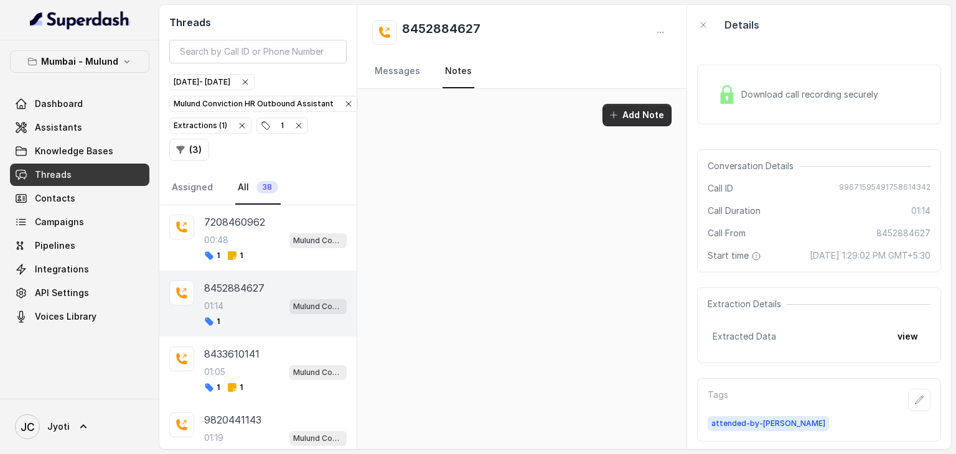
click at [649, 115] on button "Add Note" at bounding box center [637, 115] width 69 height 22
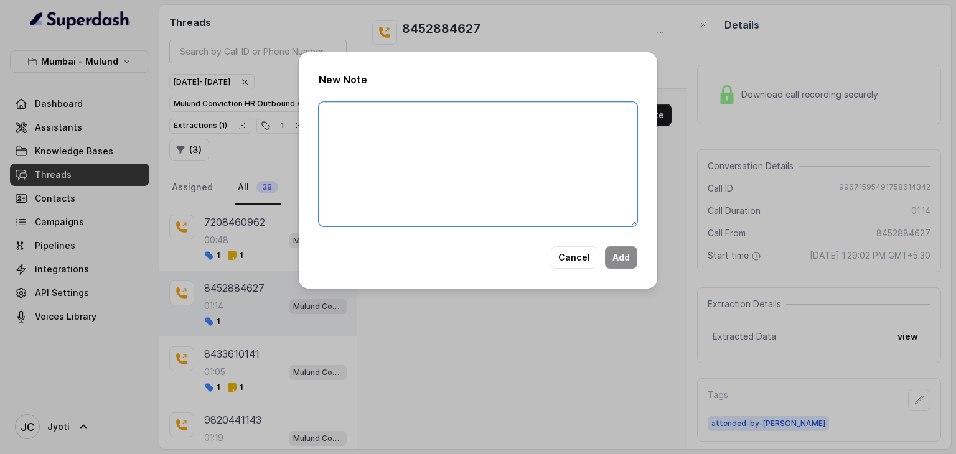
click at [535, 126] on textarea at bounding box center [478, 164] width 319 height 124
type textarea "Ringing"
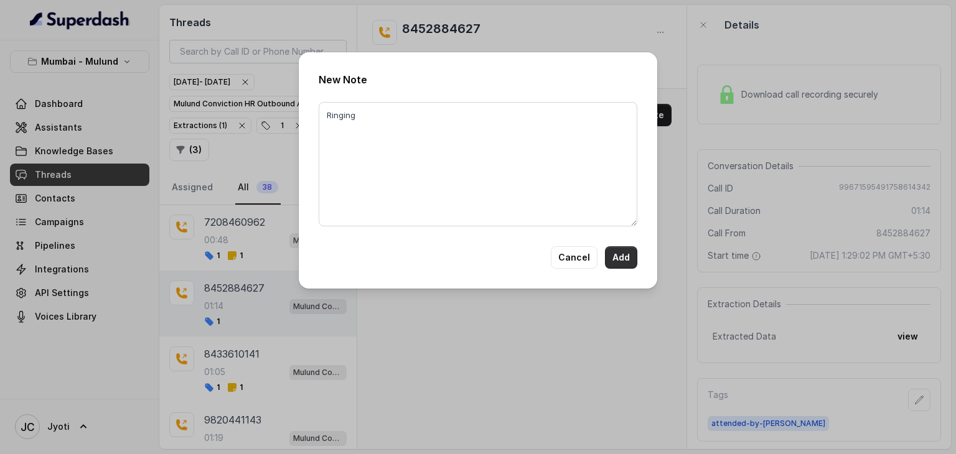
click at [615, 262] on button "Add" at bounding box center [621, 258] width 32 height 22
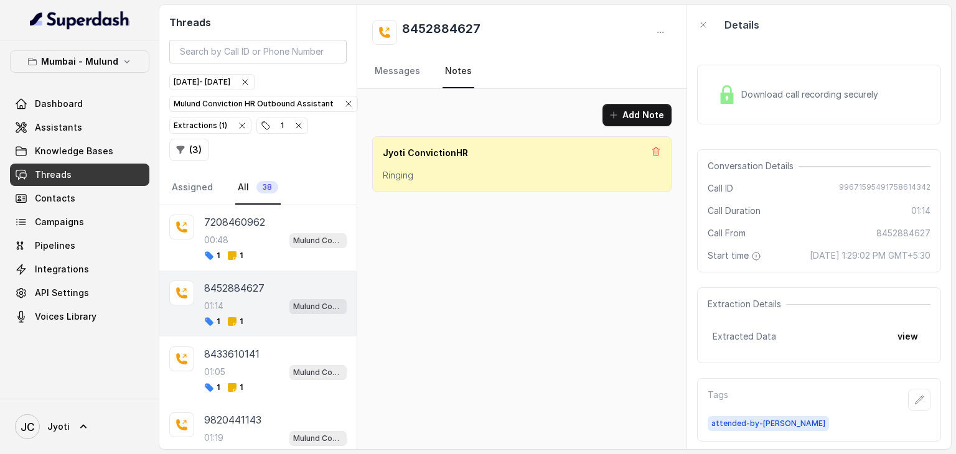
click at [240, 281] on p "8452884627" at bounding box center [234, 288] width 60 height 15
click at [392, 82] on link "Messages" at bounding box center [397, 72] width 50 height 34
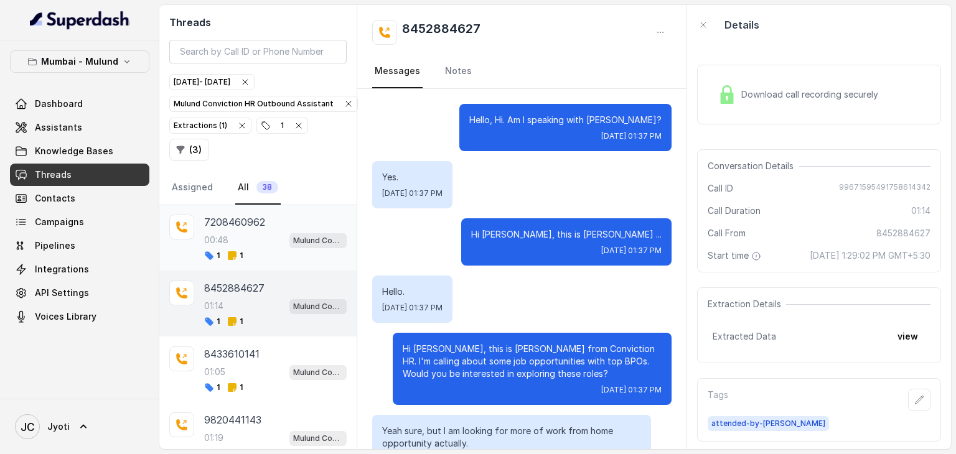
click at [251, 251] on div "1 1" at bounding box center [275, 256] width 143 height 10
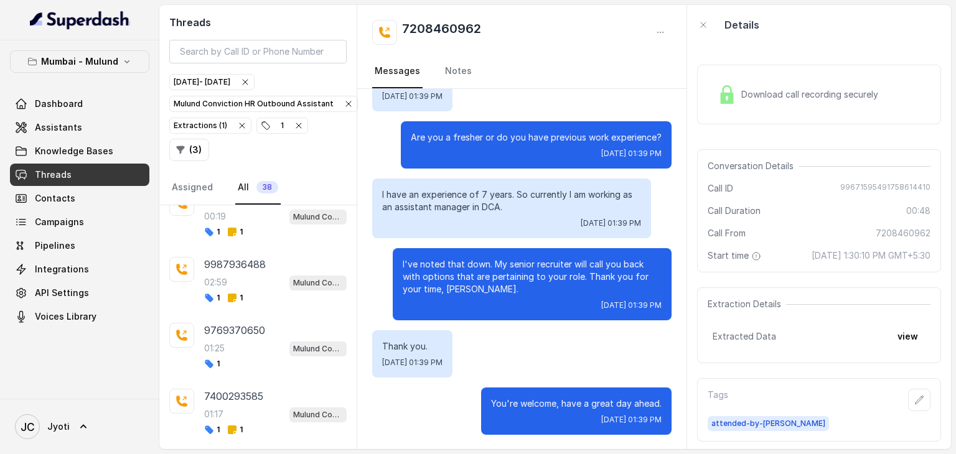
scroll to position [1541, 0]
click at [251, 341] on div "01:25 Mulund Conviction HR Outbound Assistant" at bounding box center [275, 349] width 143 height 16
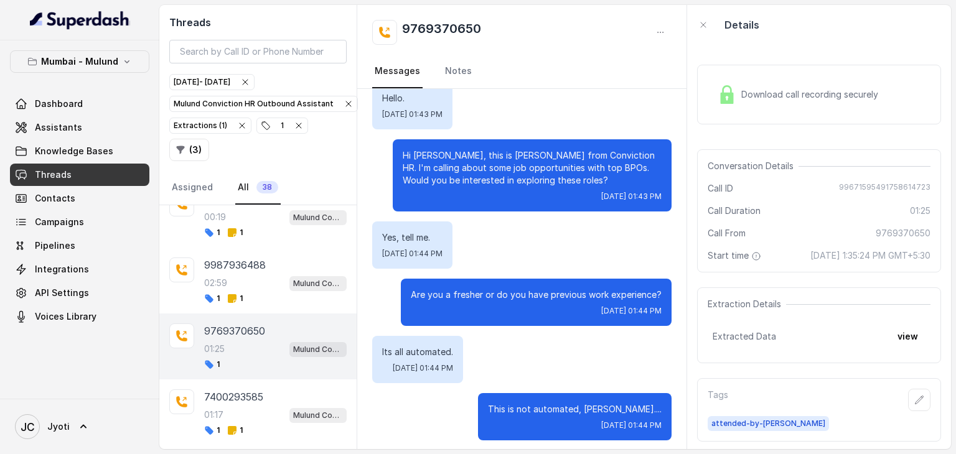
scroll to position [466, 0]
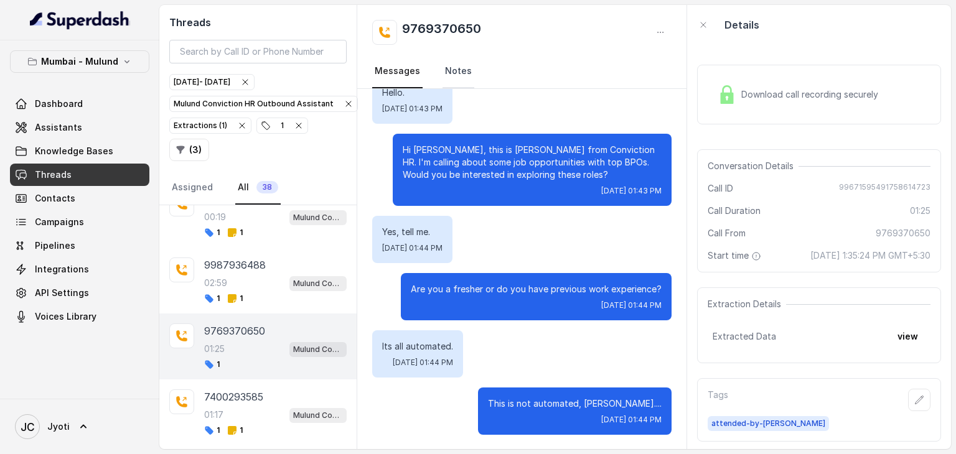
click at [458, 73] on link "Notes" at bounding box center [459, 72] width 32 height 34
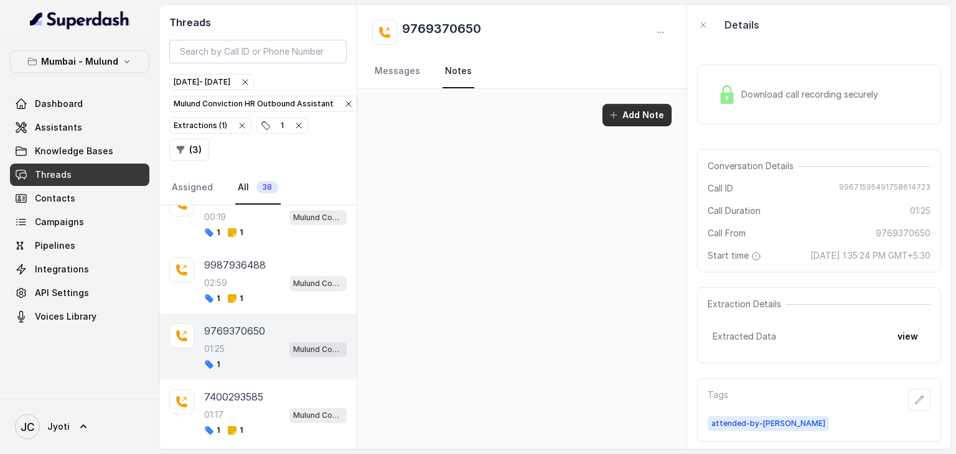
click at [619, 113] on icon "button" at bounding box center [614, 115] width 10 height 10
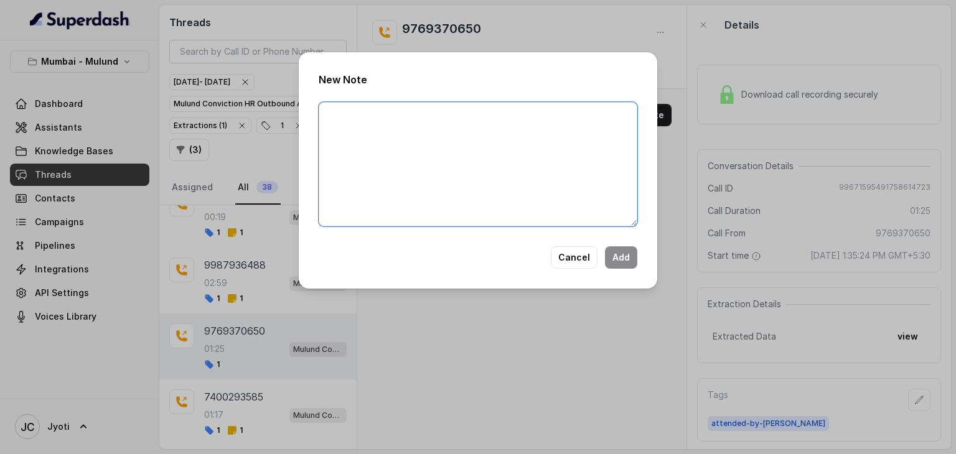
click at [486, 127] on textarea at bounding box center [478, 164] width 319 height 124
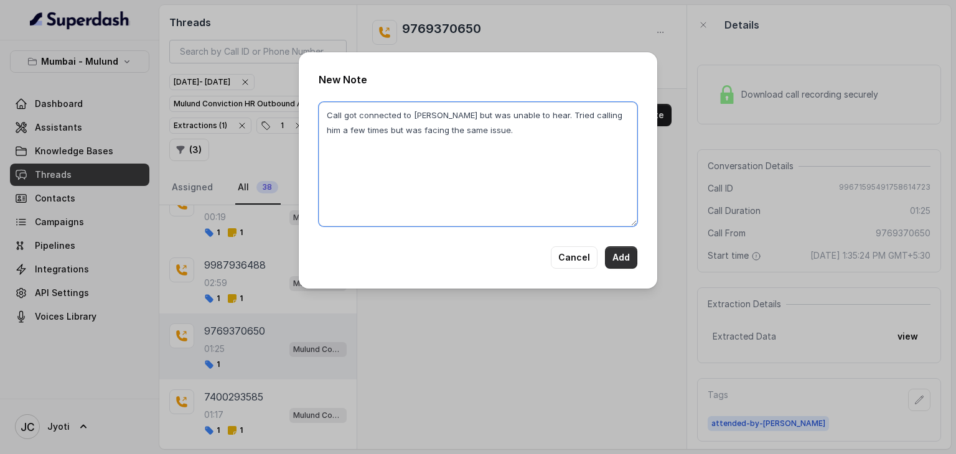
type textarea "Call got connected to [PERSON_NAME] but was unable to hear. Tried calling him a…"
click at [620, 253] on button "Add" at bounding box center [621, 258] width 32 height 22
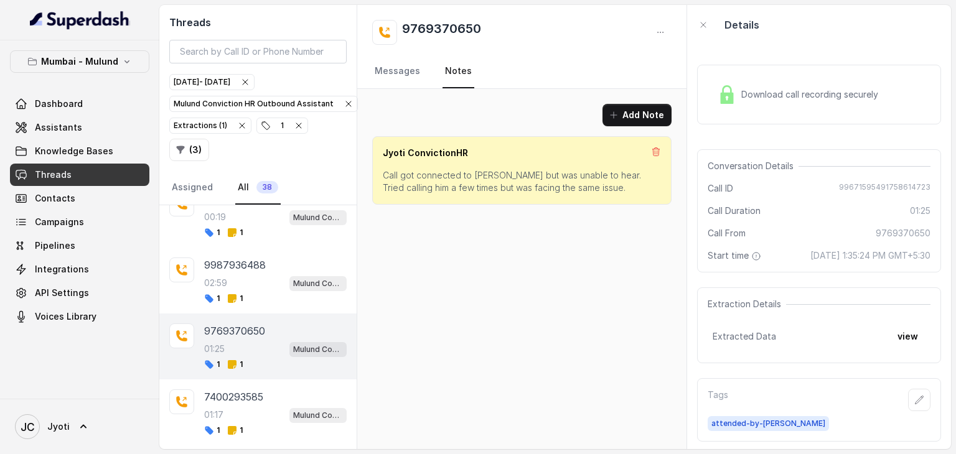
click at [248, 324] on p "9769370650" at bounding box center [234, 331] width 61 height 15
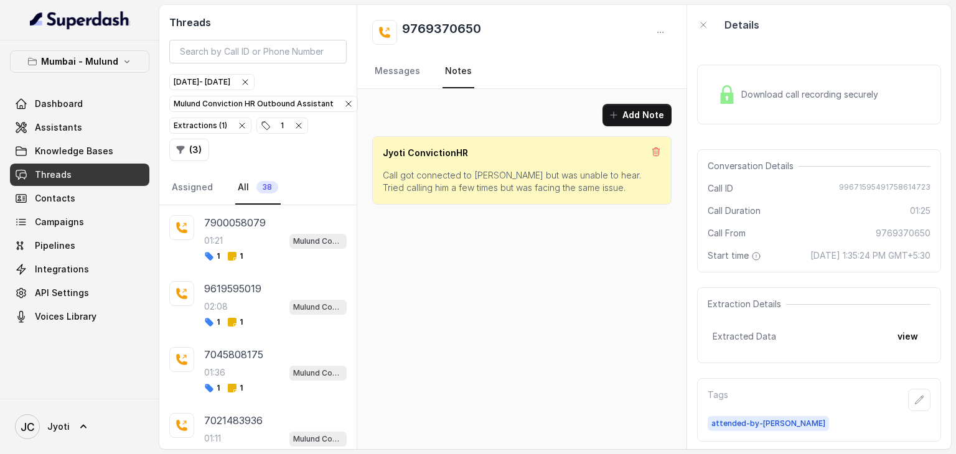
click at [515, 306] on div "Add Note Jyoti ConvictionHR Call got connected to [PERSON_NAME] but was unable …" at bounding box center [521, 269] width 329 height 360
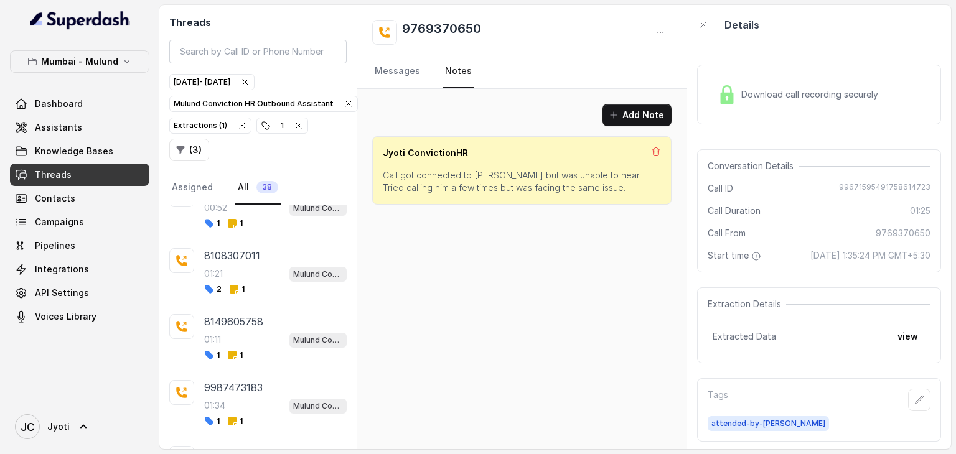
scroll to position [1154, 0]
click at [276, 252] on div "8108307011 01:21 Mulund Conviction HR Outbound Assistant 2 1" at bounding box center [275, 272] width 143 height 46
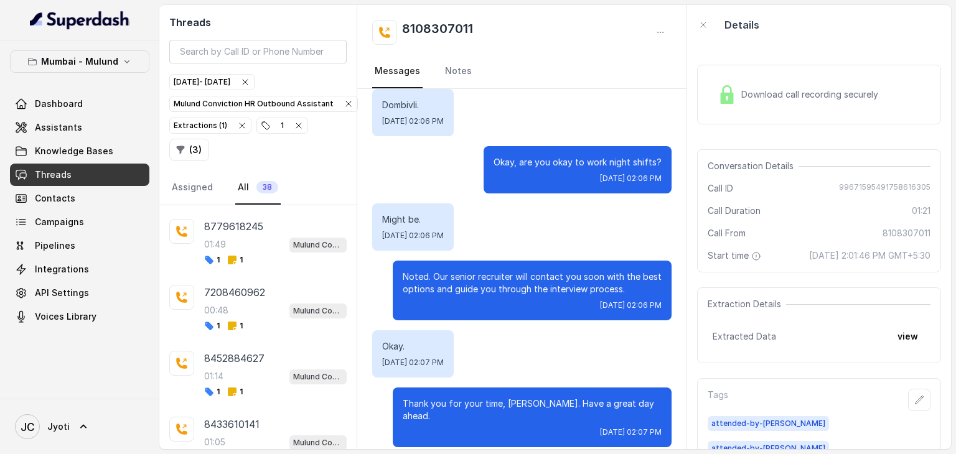
scroll to position [1780, 0]
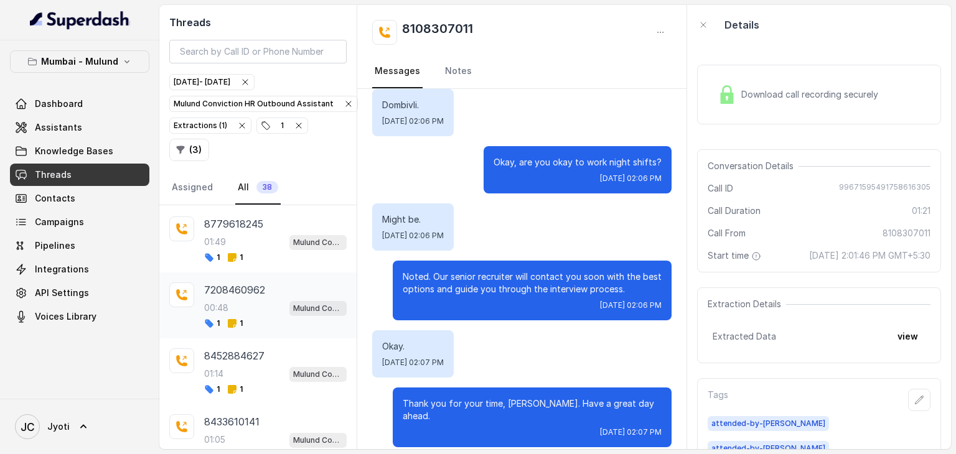
click at [268, 300] on div "00:48 Mulund Conviction HR Outbound Assistant" at bounding box center [275, 308] width 143 height 16
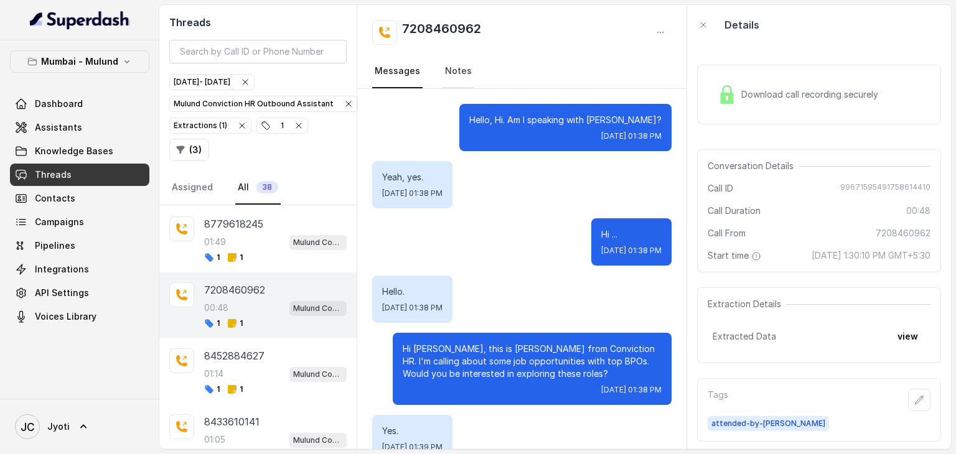
click at [455, 74] on link "Notes" at bounding box center [459, 72] width 32 height 34
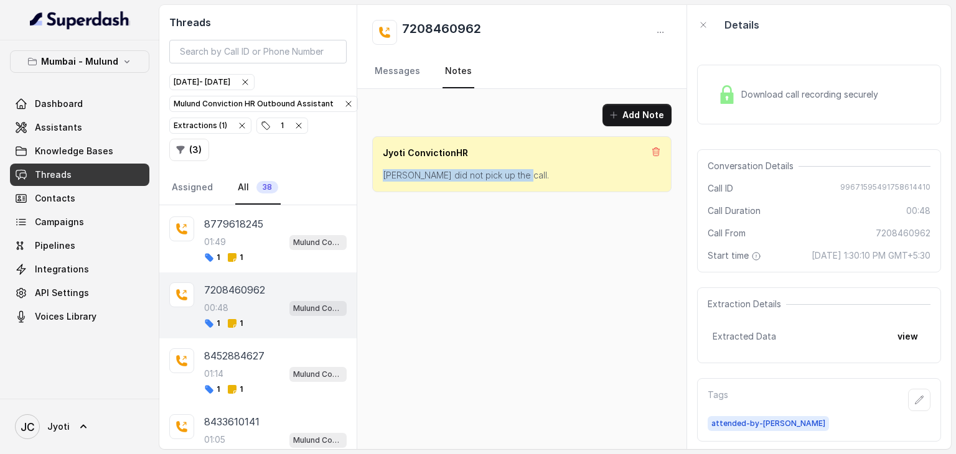
drag, startPoint x: 385, startPoint y: 172, endPoint x: 618, endPoint y: 163, distance: 233.6
click at [618, 163] on div "Jyoti ConvictionHR [PERSON_NAME] did not pick up the call." at bounding box center [521, 164] width 299 height 56
click at [585, 228] on div "Add Note Jyoti ConvictionHR Suraksha did not pick up the call." at bounding box center [521, 269] width 329 height 360
click at [629, 118] on button "Add Note" at bounding box center [637, 115] width 69 height 22
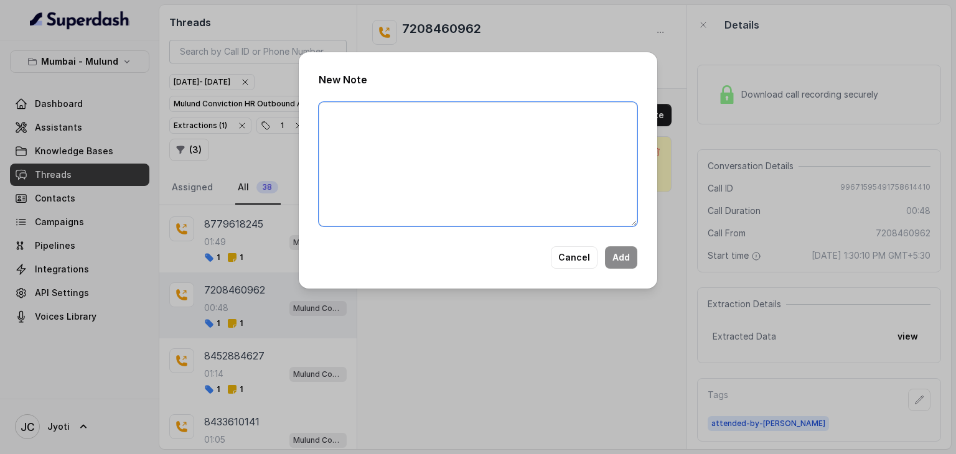
click at [450, 161] on textarea at bounding box center [478, 164] width 319 height 124
paste textarea "Job role not suitable for her, AM in TCS"
type textarea "Job role not suitable for her, AM in TCS"
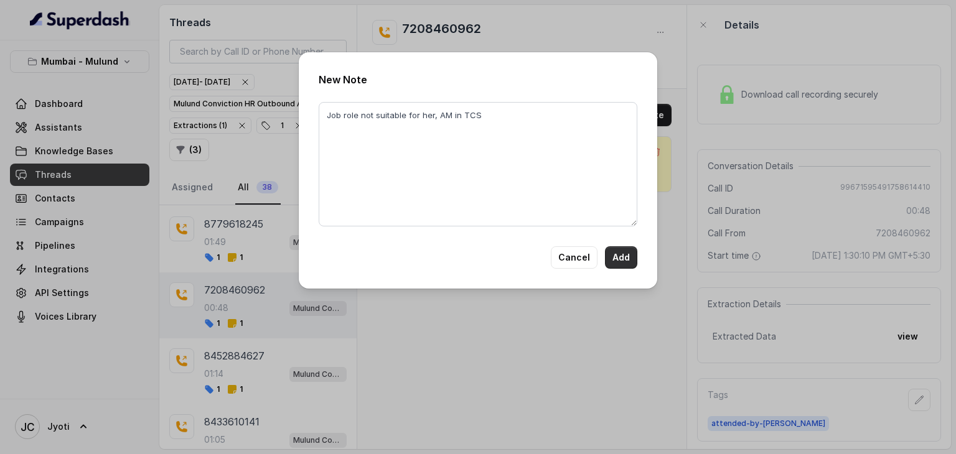
click at [626, 255] on button "Add" at bounding box center [621, 258] width 32 height 22
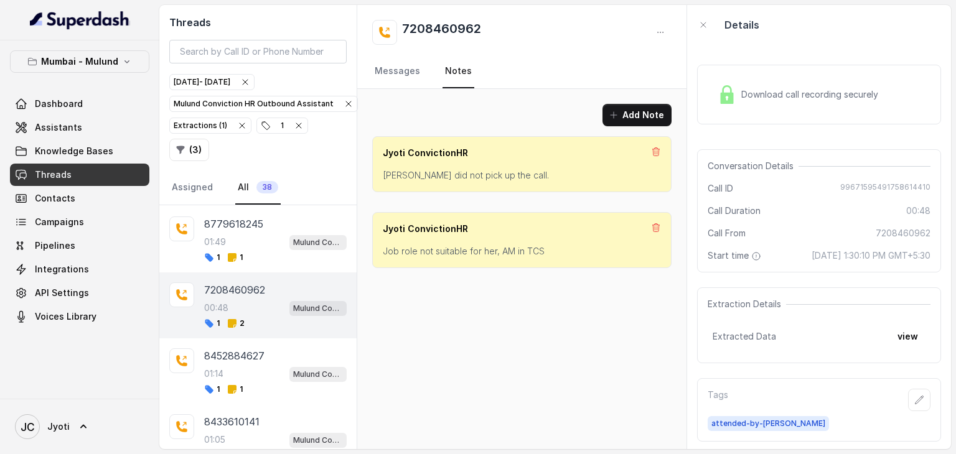
click at [513, 296] on div "Add Note Jyoti ConvictionHR Suraksha did not pick up the call. Jyoti Conviction…" at bounding box center [521, 269] width 329 height 360
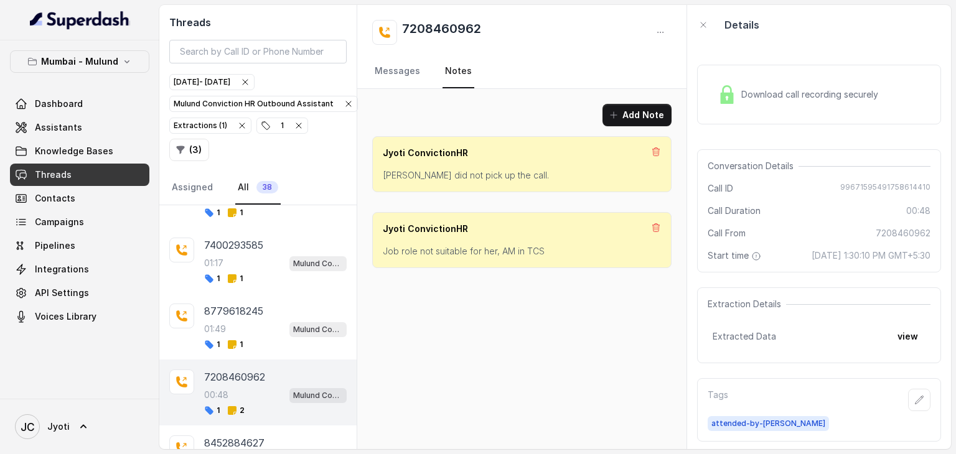
scroll to position [2242, 0]
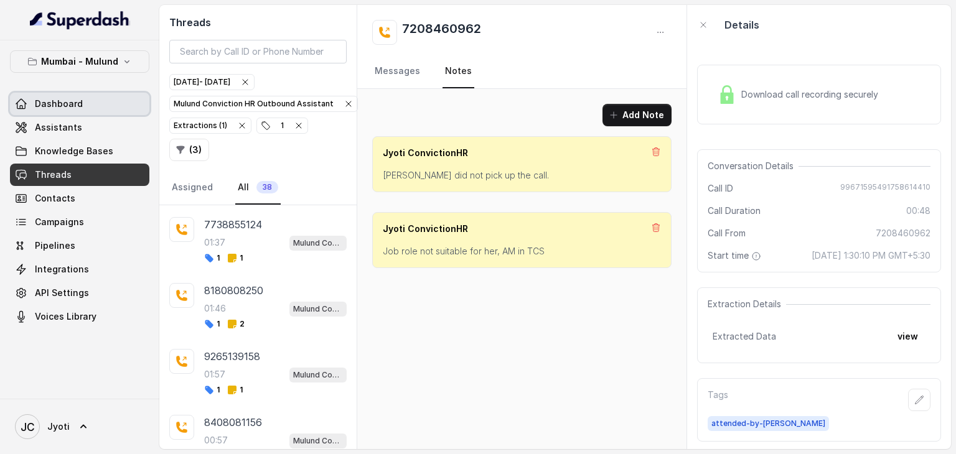
click at [20, 108] on icon at bounding box center [21, 103] width 10 height 9
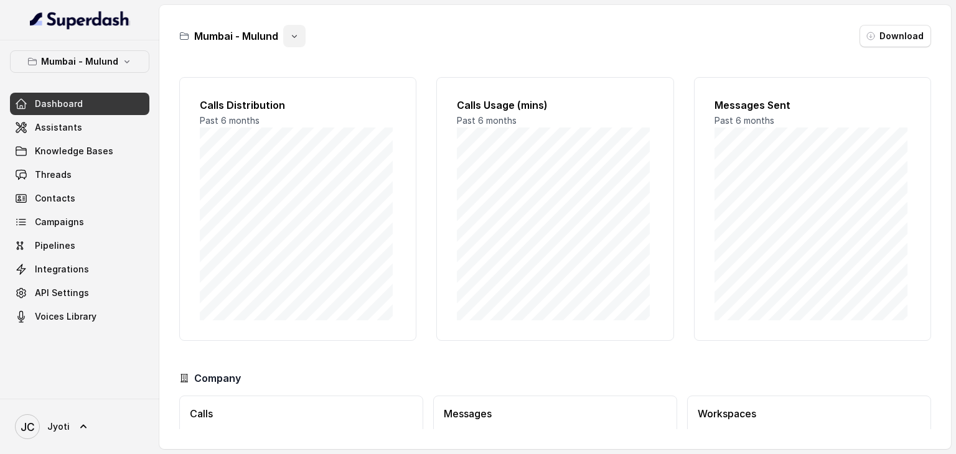
click at [296, 40] on button "button" at bounding box center [294, 36] width 22 height 22
click at [248, 34] on div "Mumbai - Mulund" at bounding box center [242, 36] width 126 height 22
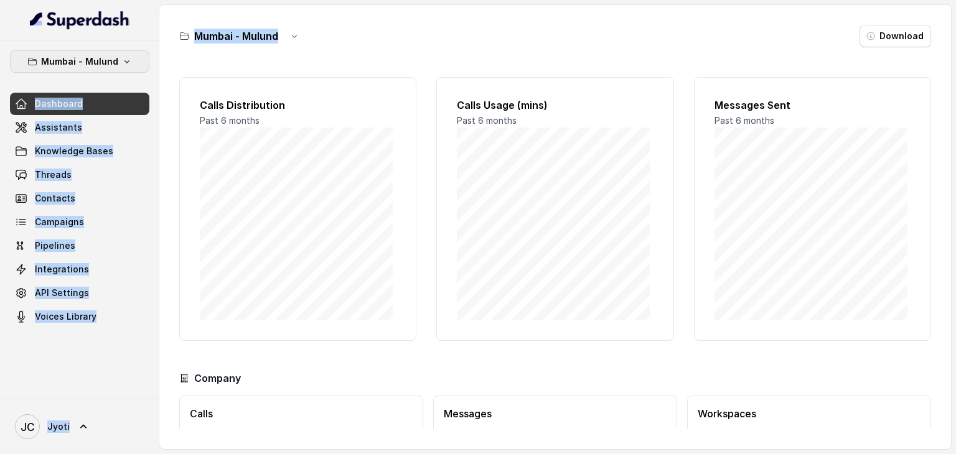
drag, startPoint x: 389, startPoint y: 38, endPoint x: 128, endPoint y: 53, distance: 261.9
click at [128, 53] on div "Mumbai - Mulund Dashboard Assistants Knowledge Bases Threads Contacts Campaigns…" at bounding box center [478, 227] width 956 height 454
click at [128, 53] on button "Mumbai - Mulund" at bounding box center [79, 61] width 139 height 22
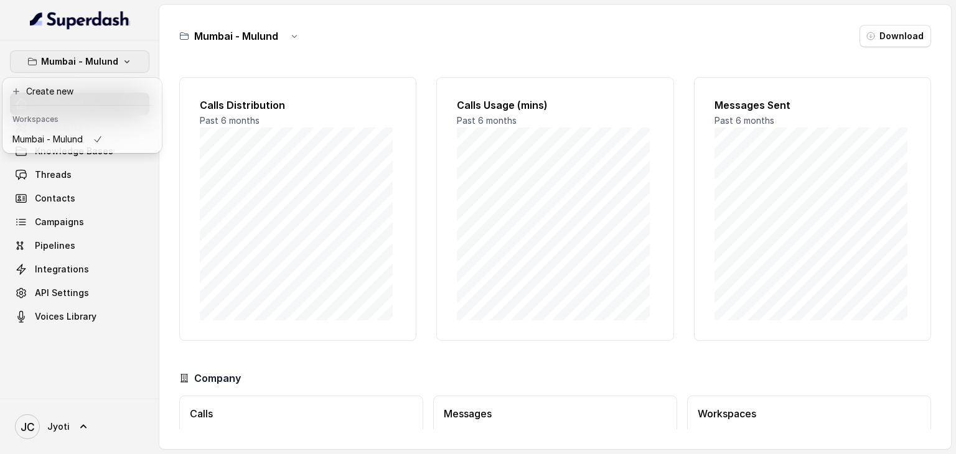
click at [138, 377] on div "Mumbai - Mulund Dashboard Assistants Knowledge Bases Threads Contacts Campaigns…" at bounding box center [79, 219] width 159 height 359
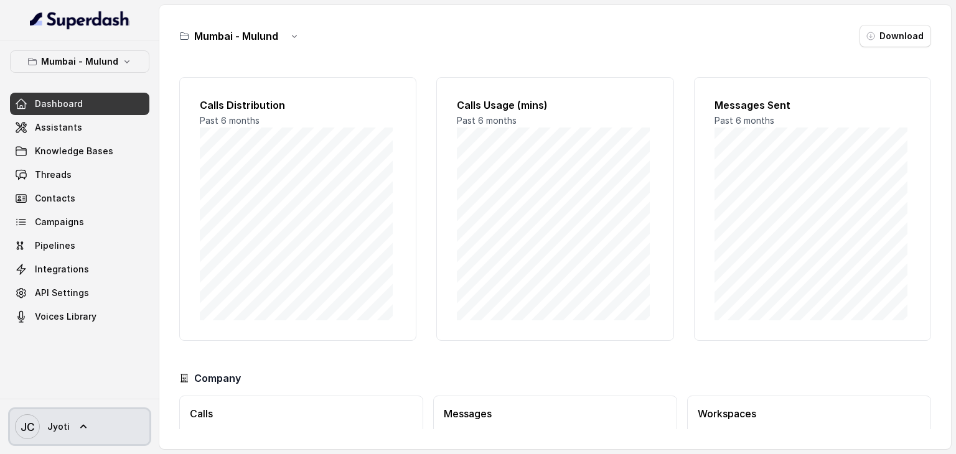
click at [82, 433] on link "[PERSON_NAME]" at bounding box center [79, 427] width 139 height 35
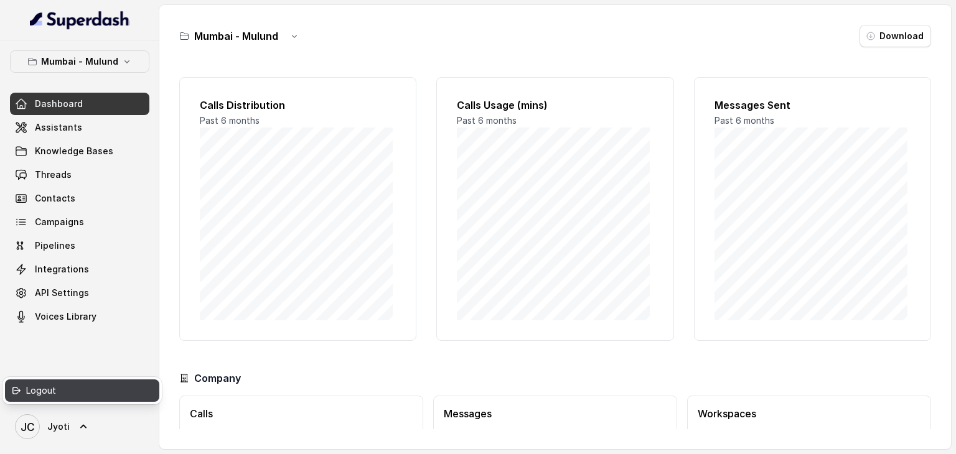
click at [35, 393] on div "Logout" at bounding box center [79, 390] width 106 height 15
